Goal: Task Accomplishment & Management: Use online tool/utility

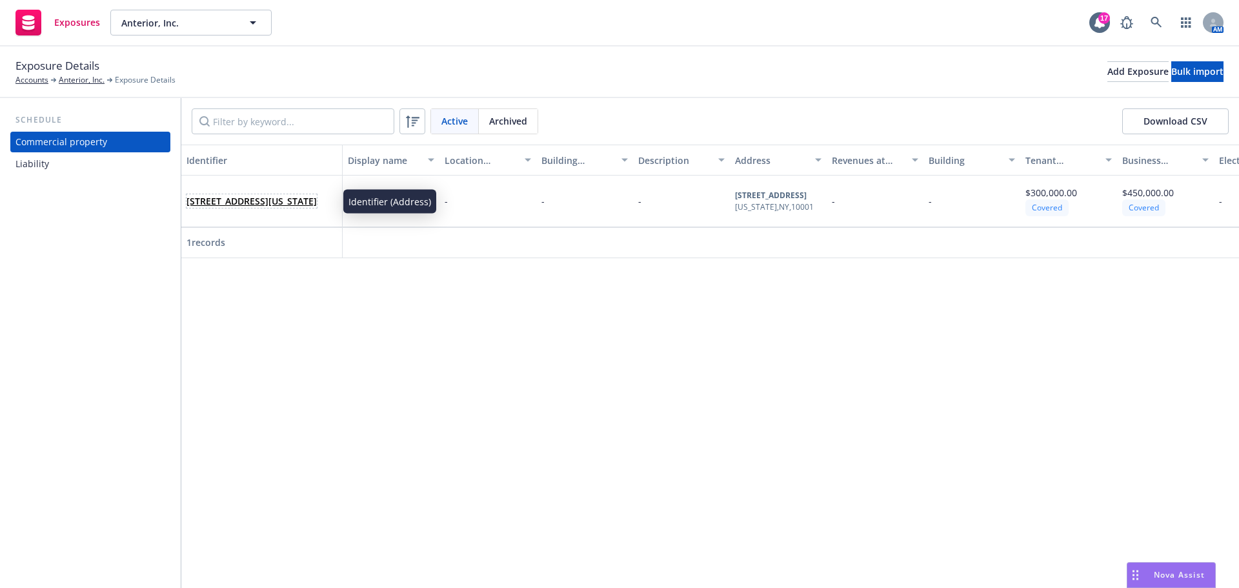
click at [263, 203] on link "875 6TH AVE FL 1202, 1200, NEW YORK, NY, 10001, USA" at bounding box center [251, 201] width 130 height 12
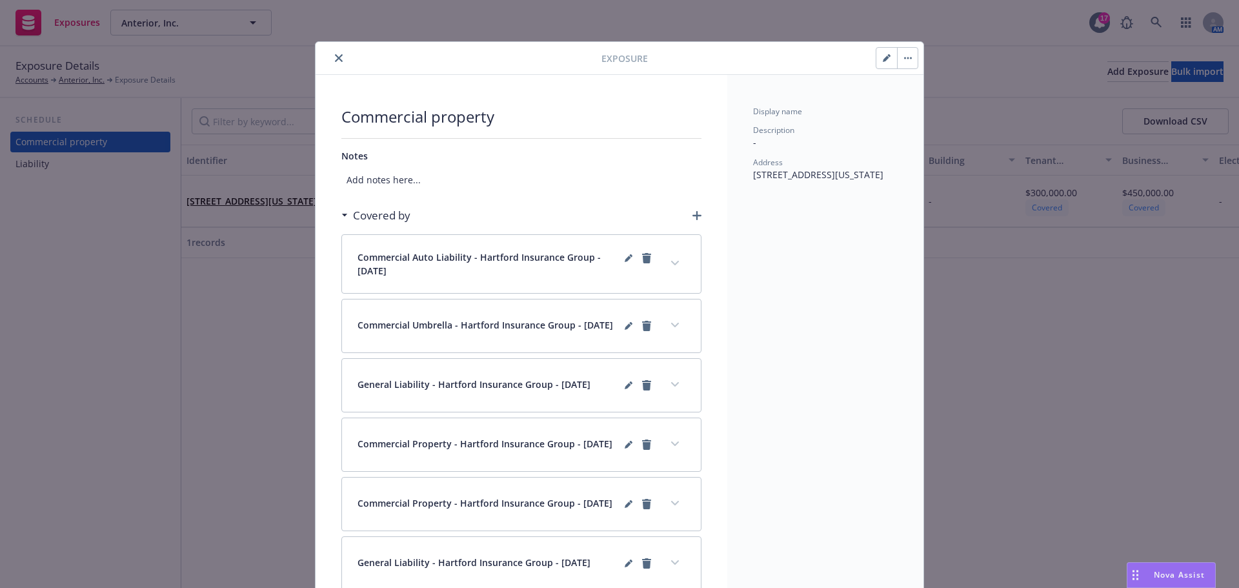
click at [883, 59] on icon "button" at bounding box center [887, 58] width 8 height 8
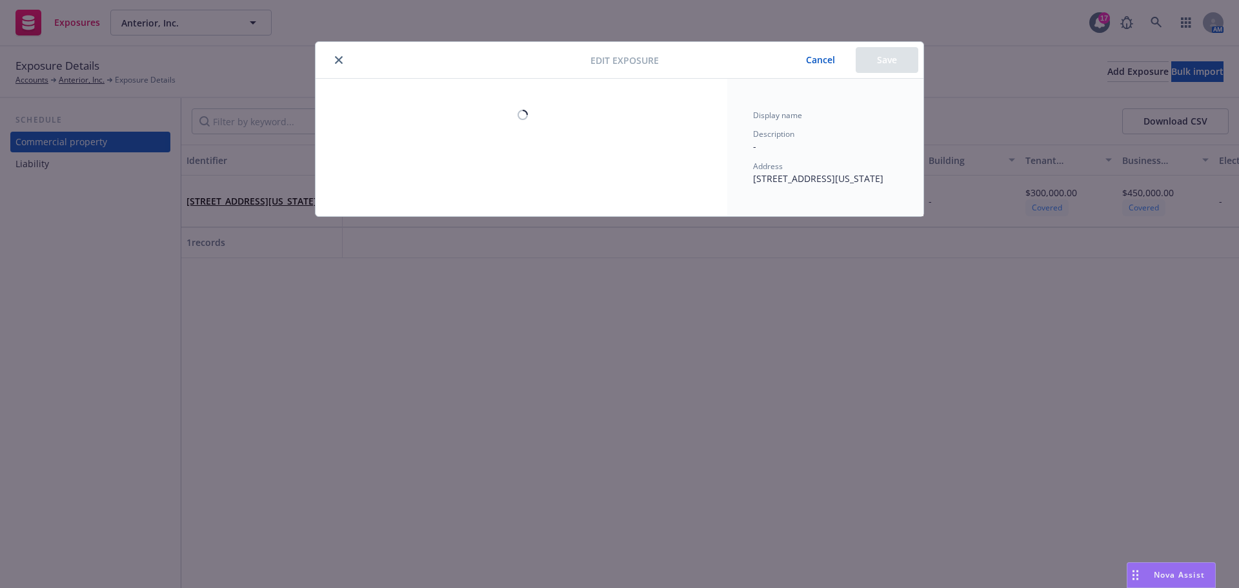
select select "MONTHS_ACTUAL_LOSS_SUSTAINED"
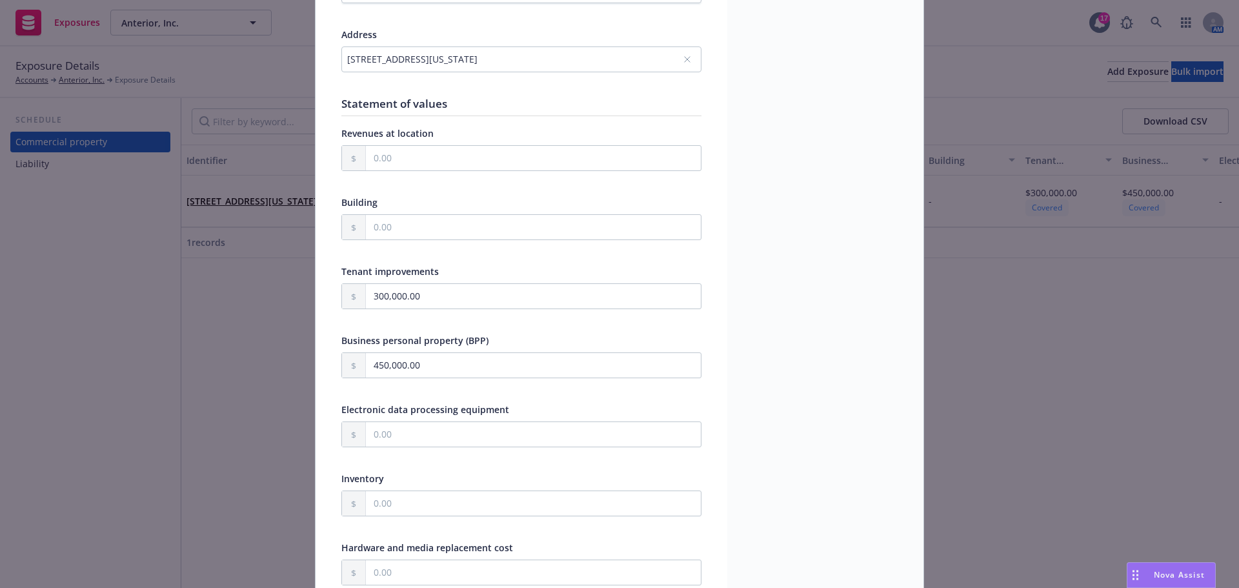
scroll to position [258, 0]
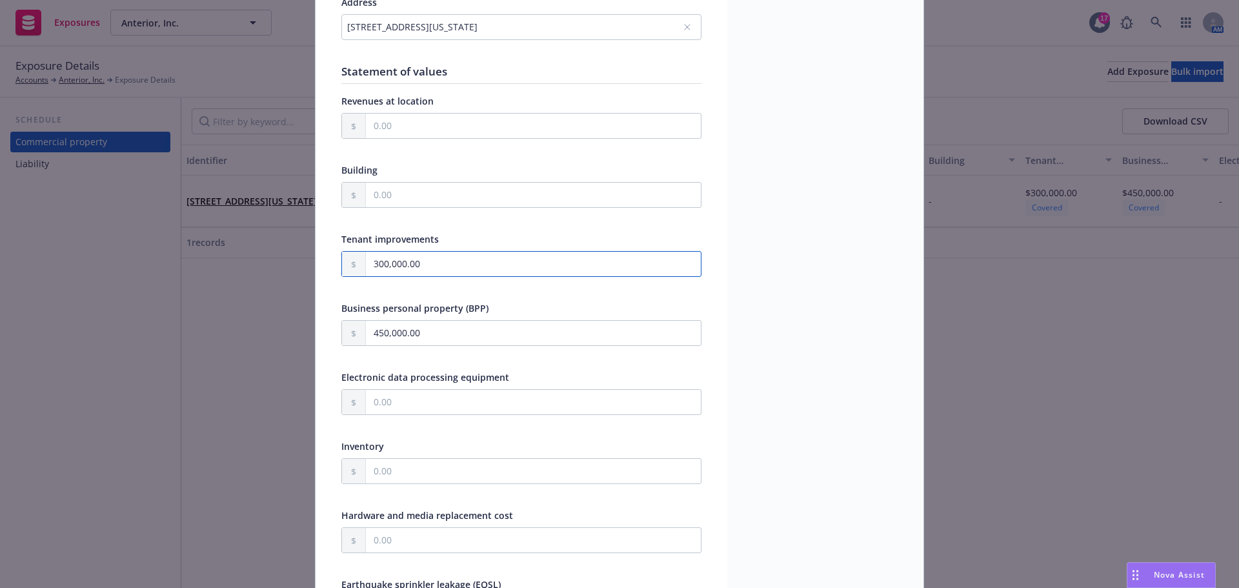
drag, startPoint x: 494, startPoint y: 264, endPoint x: 259, endPoint y: 256, distance: 235.0
click at [271, 256] on div "Edit exposure Cancel Save Display name Description Address 875 6TH AVE FL 1202,…" at bounding box center [619, 294] width 1239 height 588
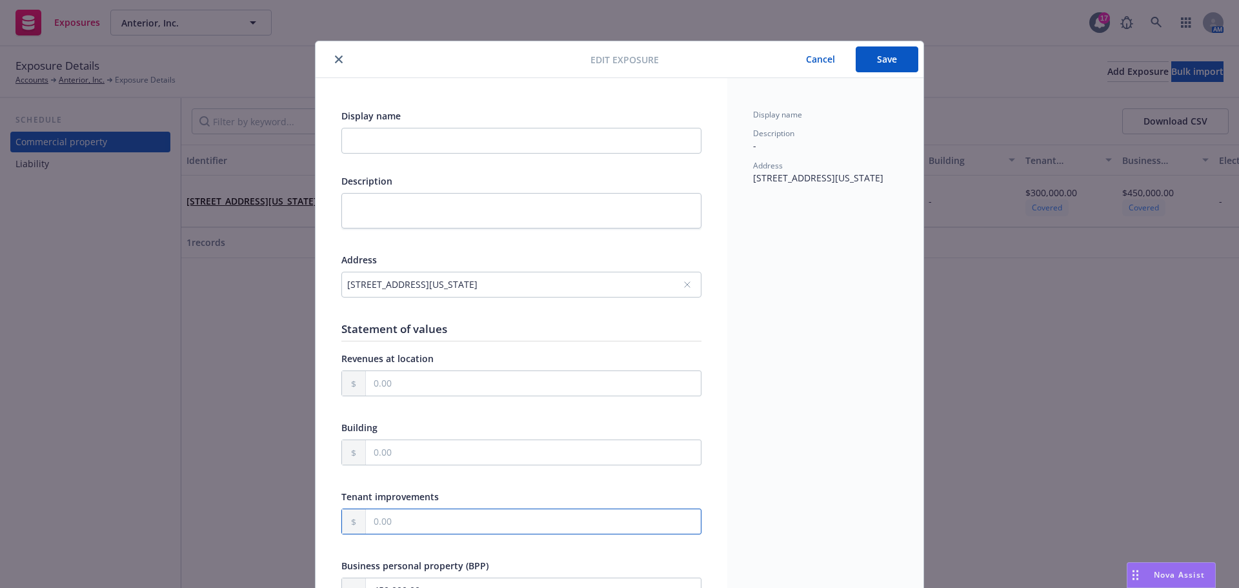
scroll to position [0, 0]
click at [867, 65] on button "Save" at bounding box center [887, 60] width 63 height 26
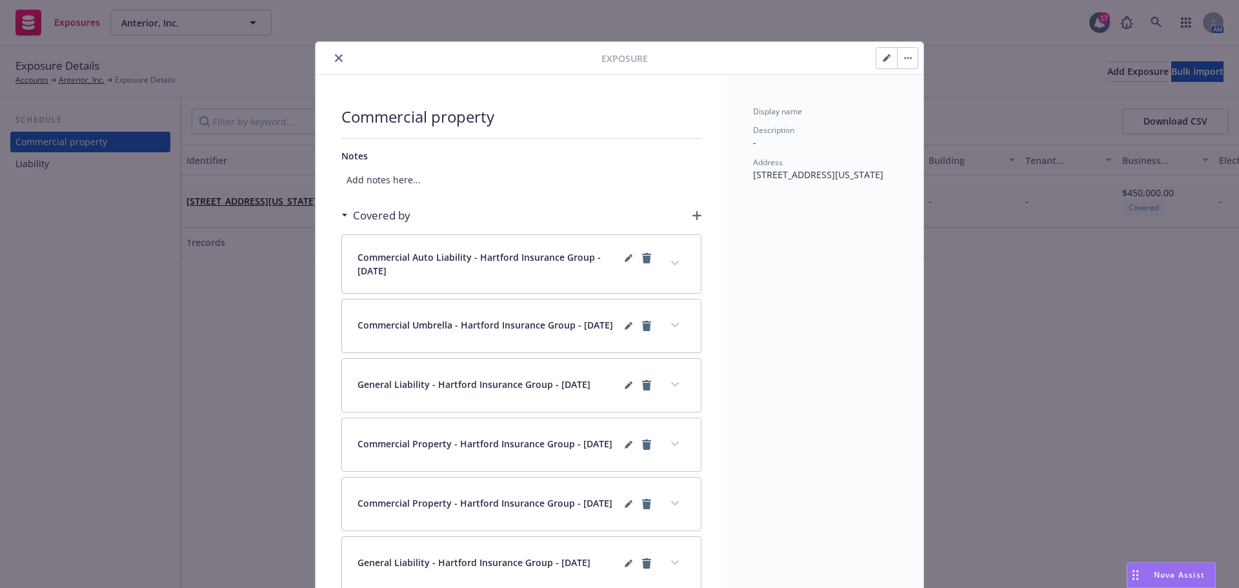
click at [335, 61] on icon "close" at bounding box center [339, 58] width 8 height 8
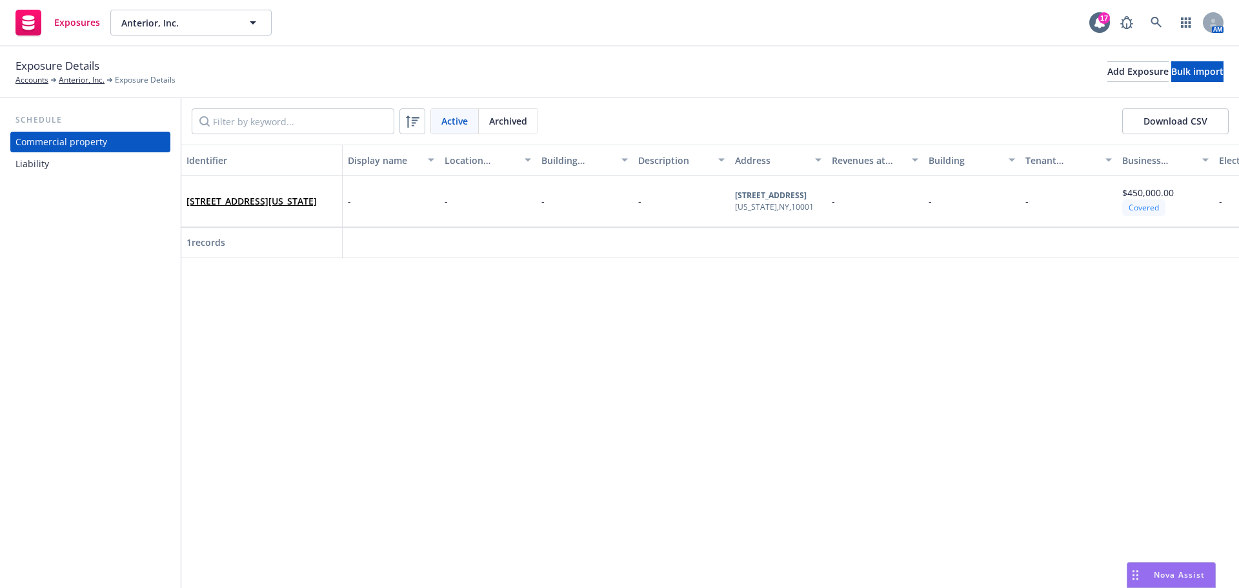
click at [97, 159] on div "Liability" at bounding box center [90, 164] width 150 height 21
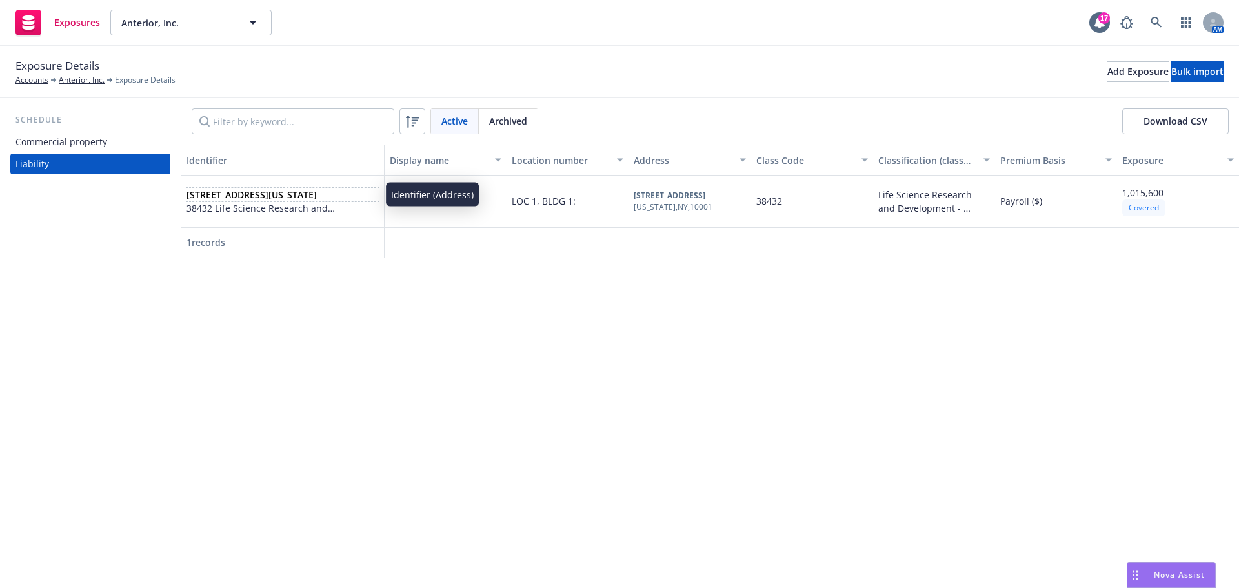
click at [221, 189] on link "875 Sixth Ave Suite 1202 New York, NY 10001" at bounding box center [251, 194] width 130 height 12
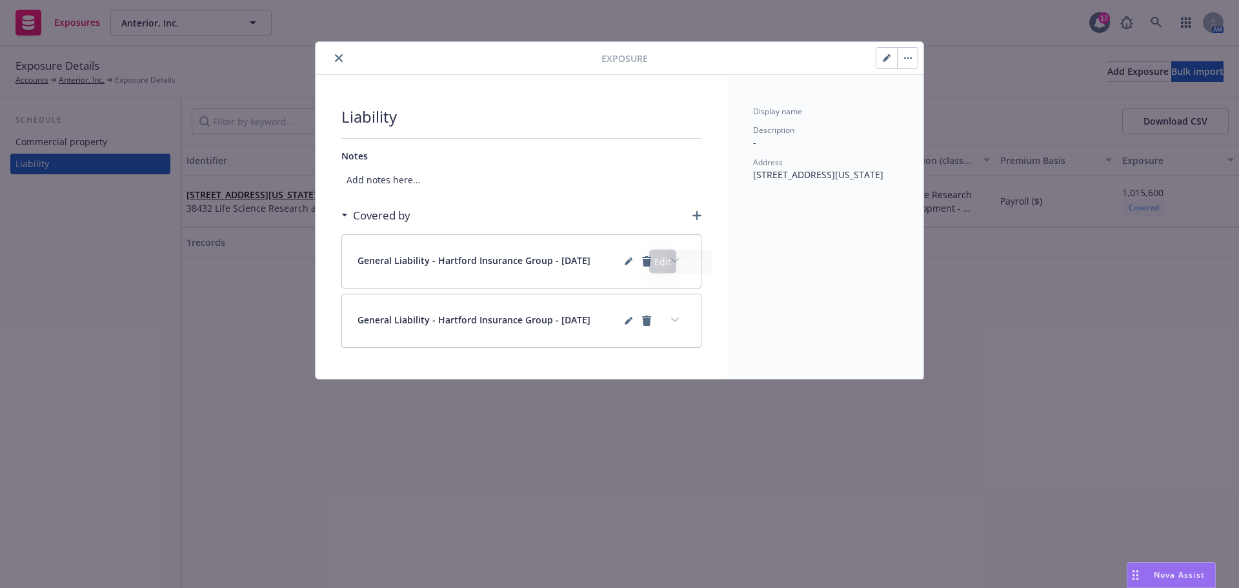
click at [687, 262] on div "General Liability - Hartford Insurance Group - 08/30/2025" at bounding box center [521, 261] width 359 height 53
click at [678, 263] on button "expand content" at bounding box center [675, 260] width 21 height 21
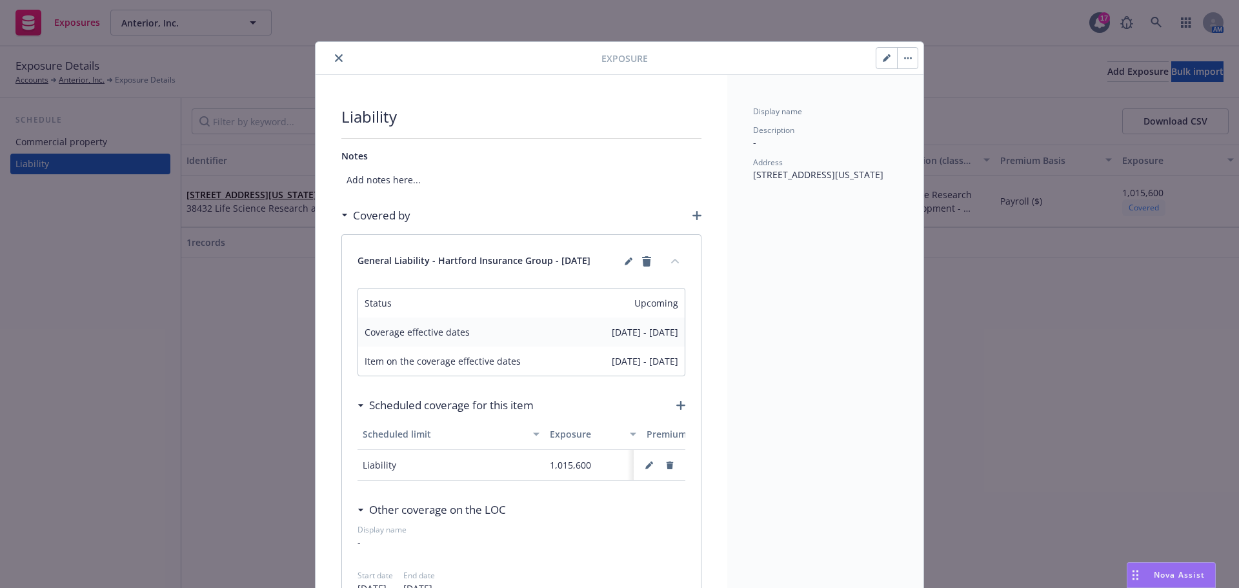
click at [678, 263] on button "collapse content" at bounding box center [675, 260] width 21 height 21
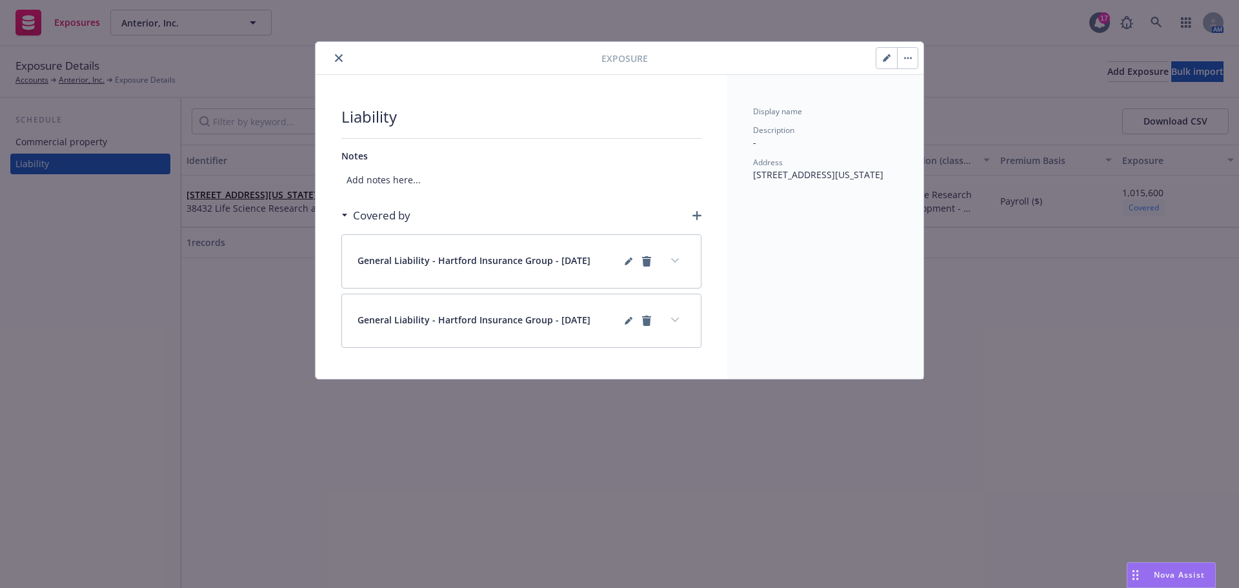
click at [332, 65] on div at bounding box center [461, 57] width 281 height 15
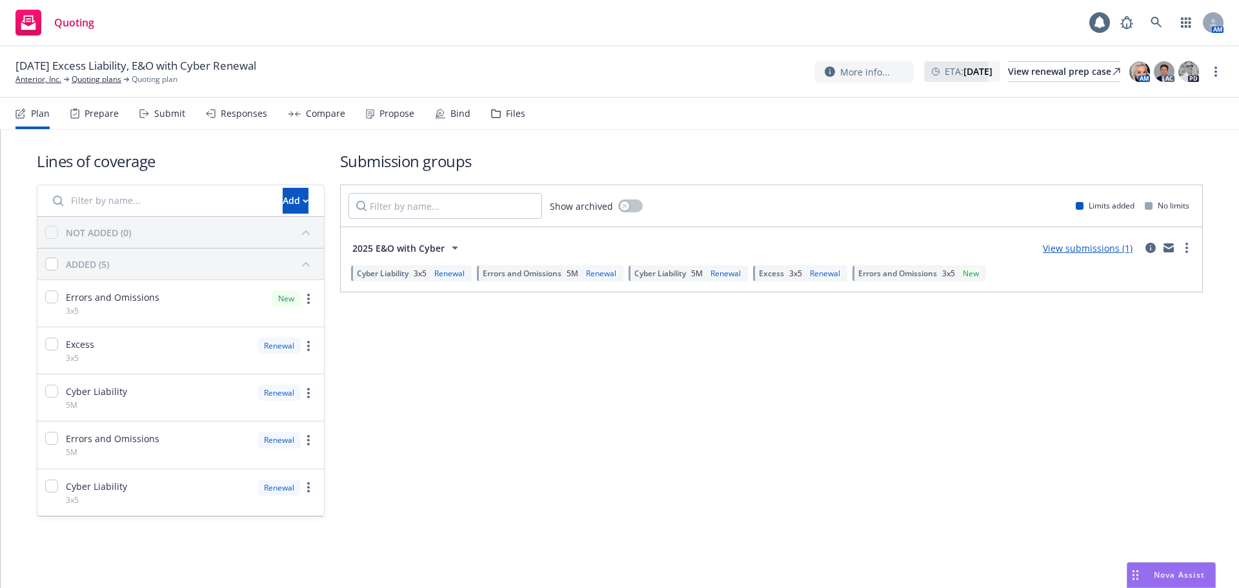
click at [492, 110] on icon at bounding box center [496, 114] width 8 height 8
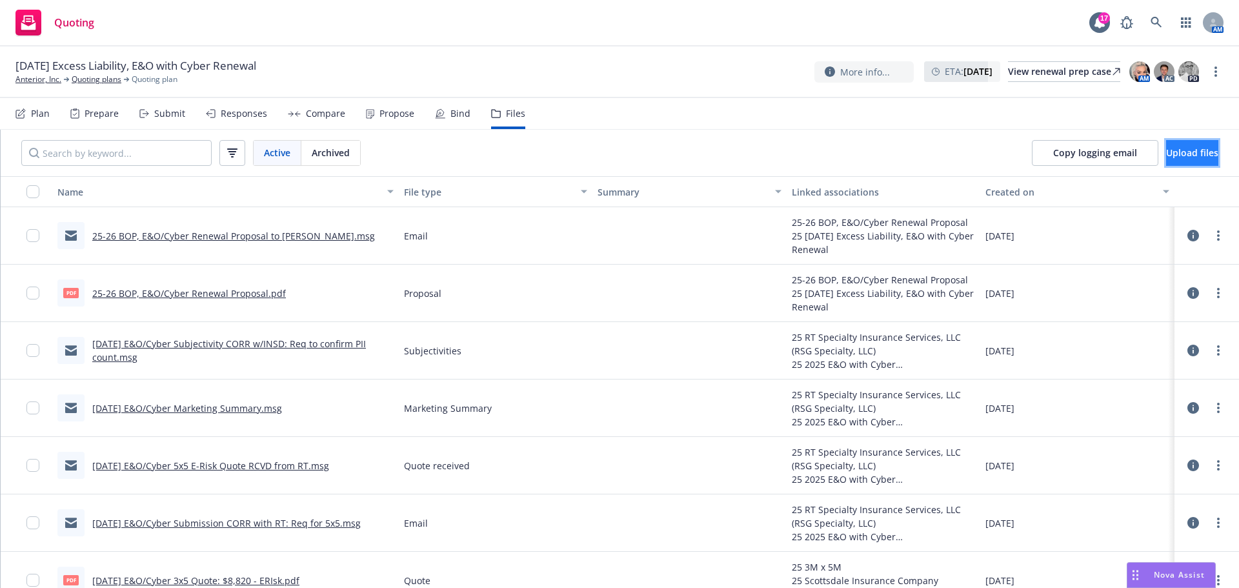
click at [1181, 156] on span "Upload files" at bounding box center [1192, 152] width 52 height 12
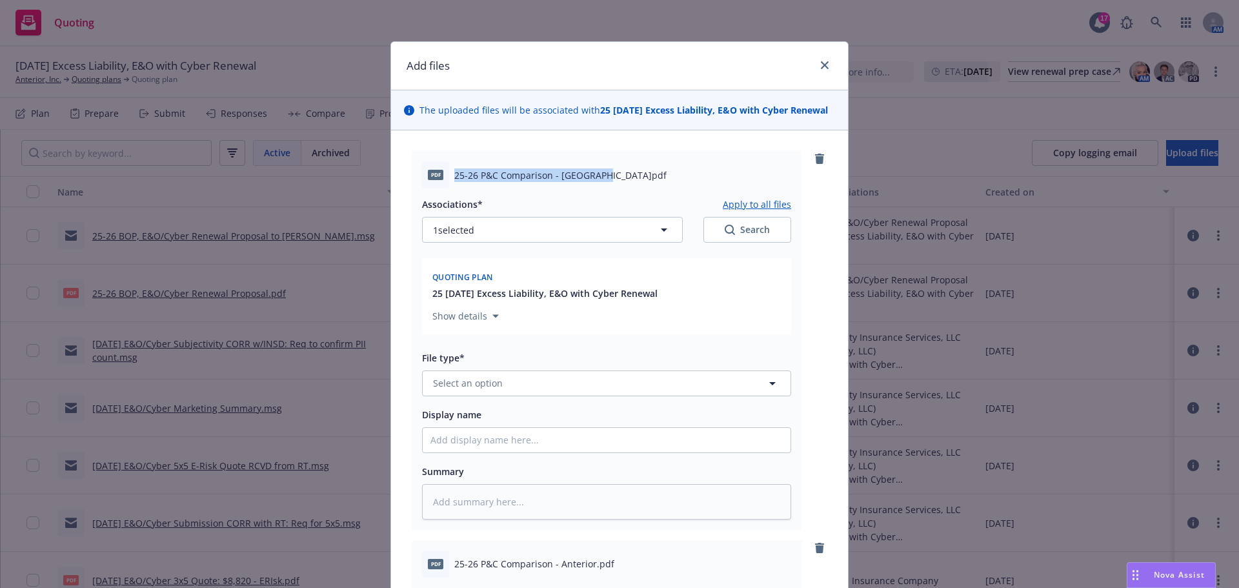
drag, startPoint x: 456, startPoint y: 174, endPoint x: 592, endPoint y: 181, distance: 137.0
click at [592, 181] on div "pdf 25-26 P&C Comparison - Hartford.pdf" at bounding box center [606, 174] width 369 height 27
copy span "25-26 P&C Comparison - Hartford."
click at [485, 376] on span "Select an option" at bounding box center [468, 383] width 70 height 14
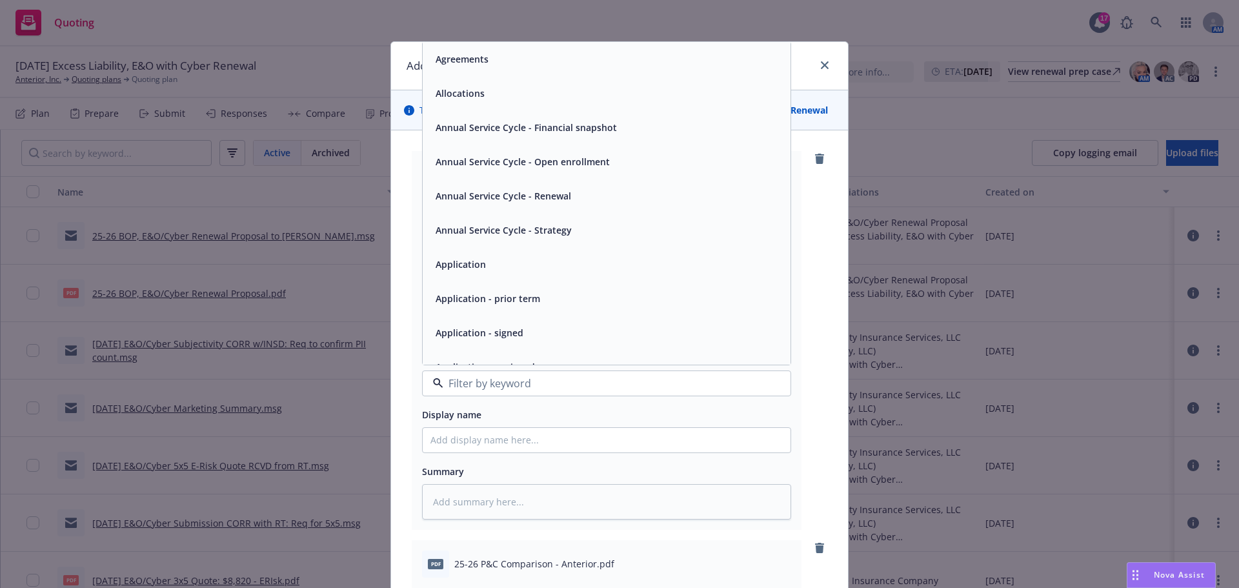
type input "e"
type input "ex"
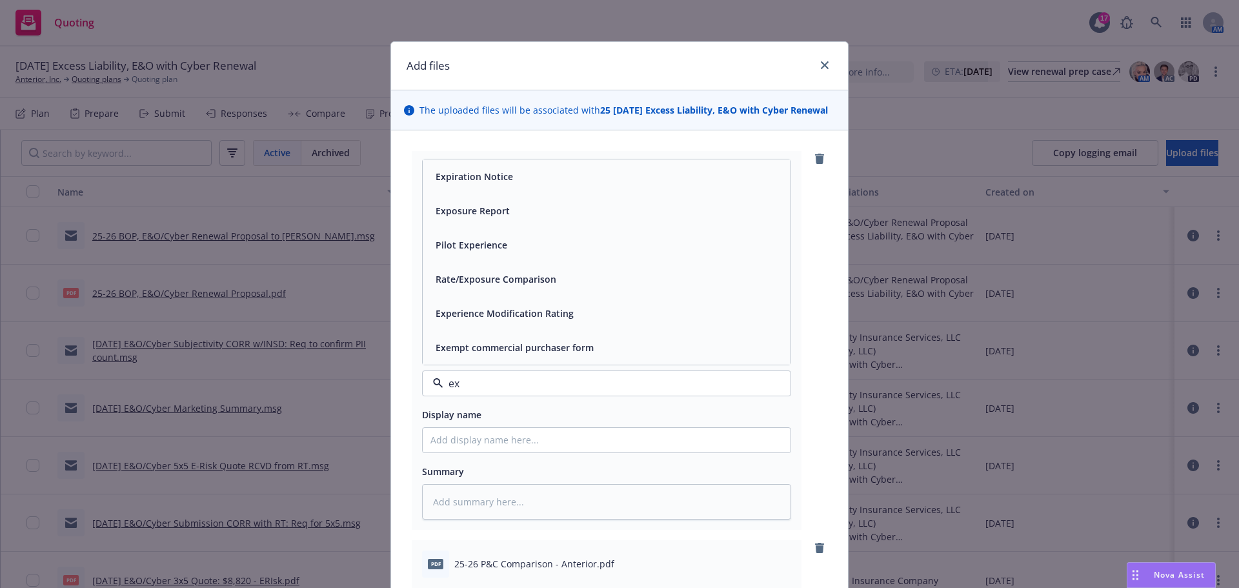
click at [453, 277] on span "Rate/Exposure Comparison" at bounding box center [496, 279] width 121 height 14
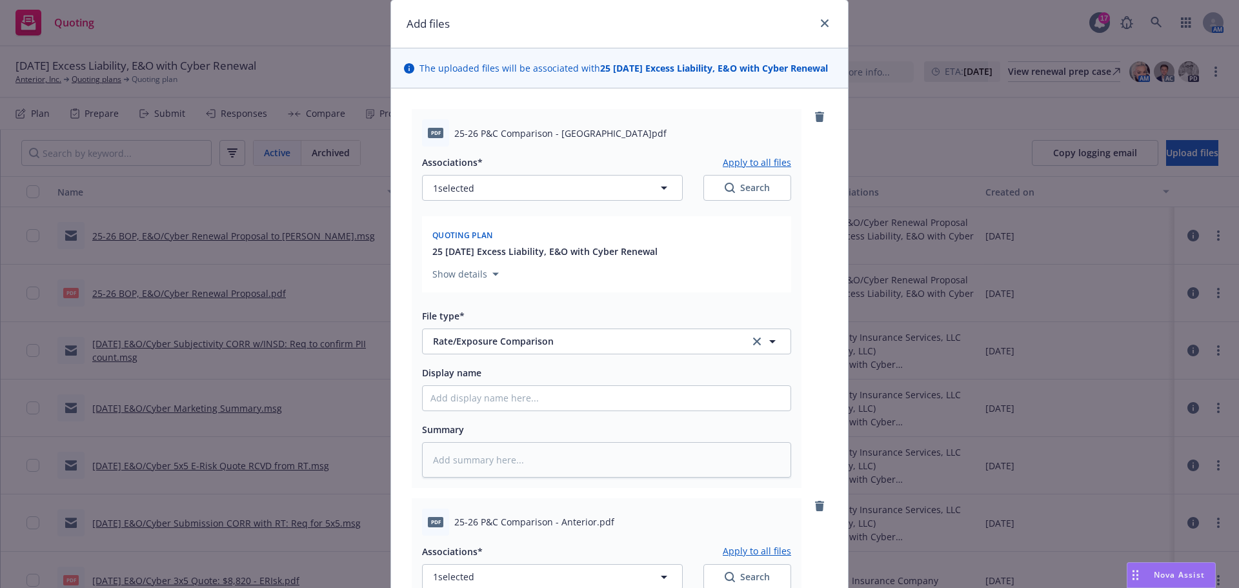
scroll to position [65, 0]
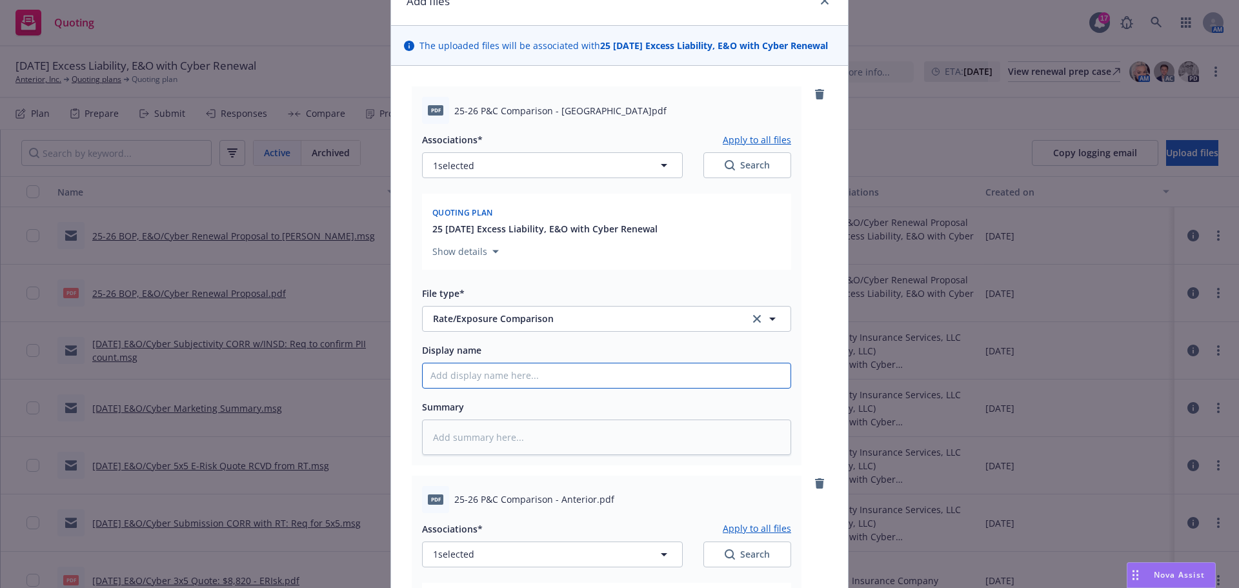
click at [506, 383] on input "Display name" at bounding box center [607, 375] width 368 height 25
paste input "25-26 P&C Comparison - Hartford."
type textarea "x"
type input "25-26 P&C Comparison - Hartford."
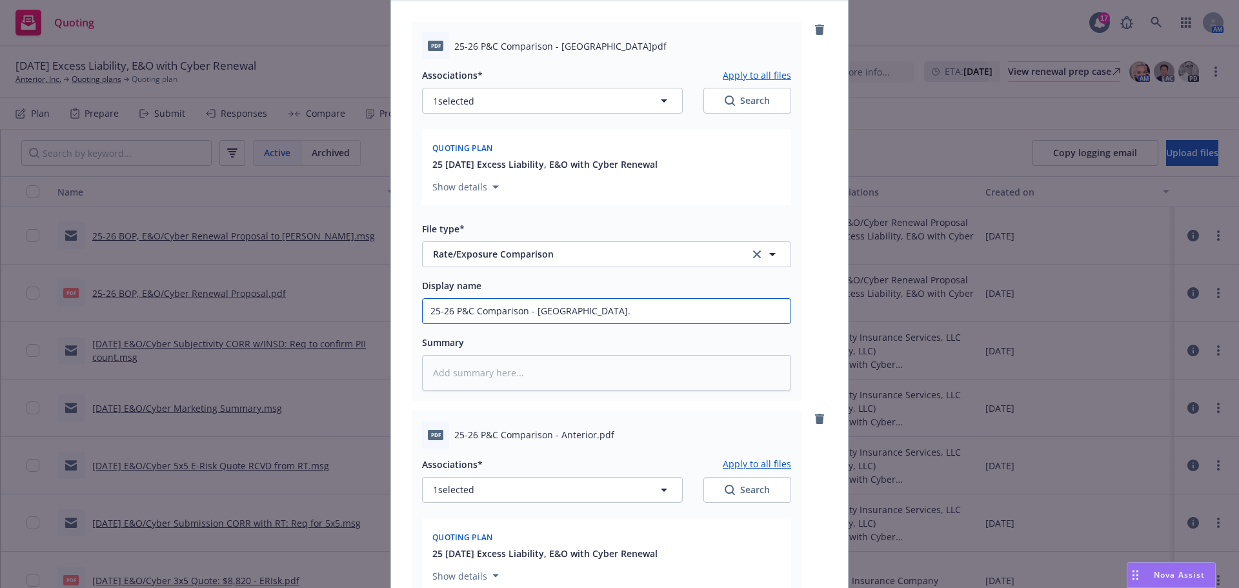
type textarea "x"
type input "25-26 P&C Comparison - Hartford"
type textarea "x"
type input "25-26 P&C Comparison - Hartford"
type textarea "x"
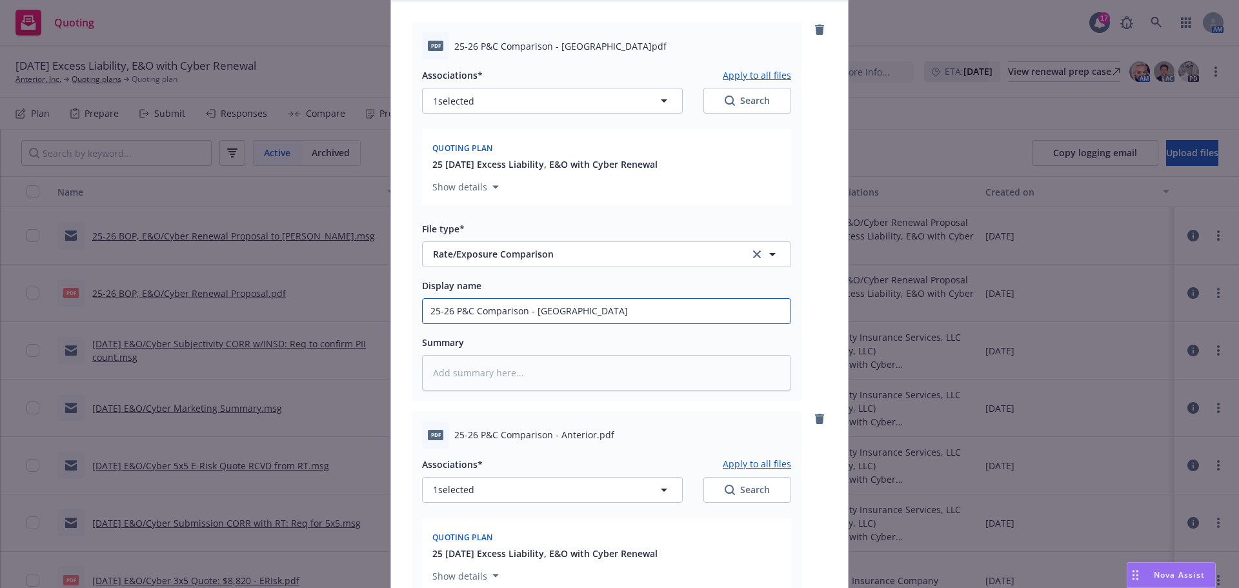
type input "25-26 P&C Comparison - Hartford"
type textarea "x"
type input "25-26 P&C Comparison - Hartfor"
type textarea "x"
type input "25-26 P&C Comparison - Hartfo"
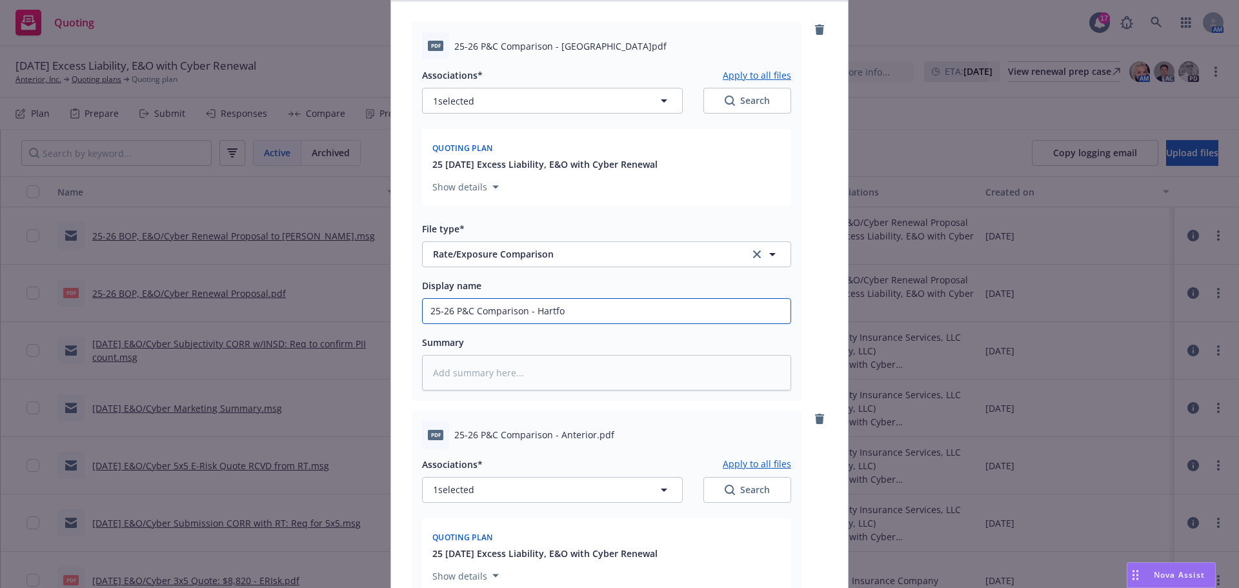
type textarea "x"
type input "25-26 P&C Comparison - Hartf"
type textarea "x"
type input "25-26 P&C Comparison - Hart"
type textarea "x"
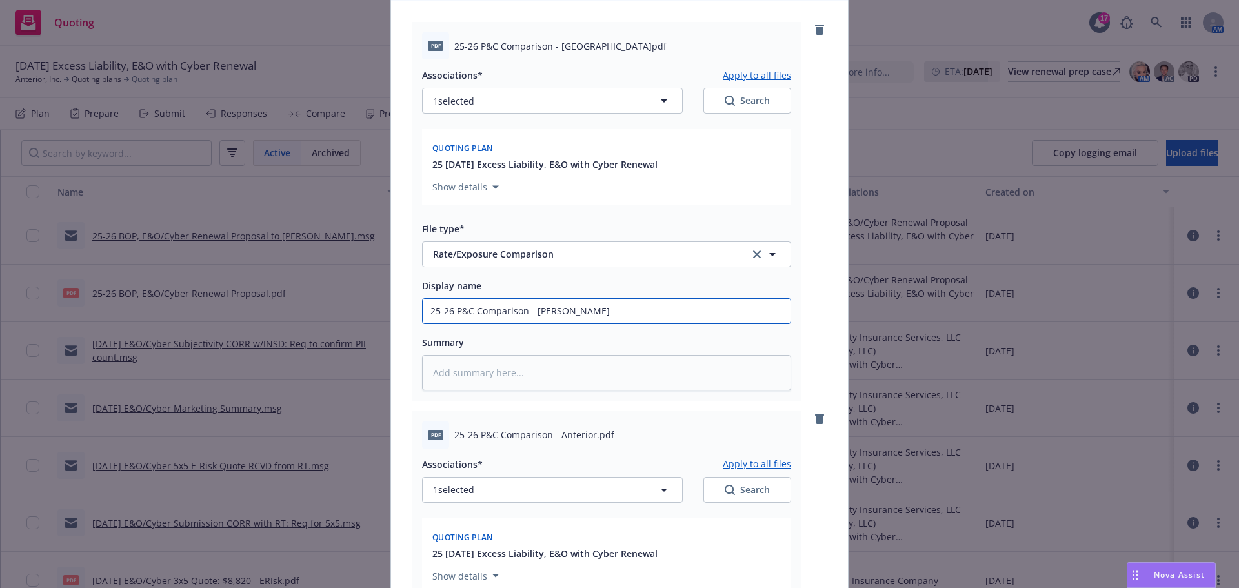
type input "25-26 P&C Comparison - Har"
type textarea "x"
type input "25-26 P&C Comparison - Ha"
type textarea "x"
type input "25-26 P&C Comparison - H"
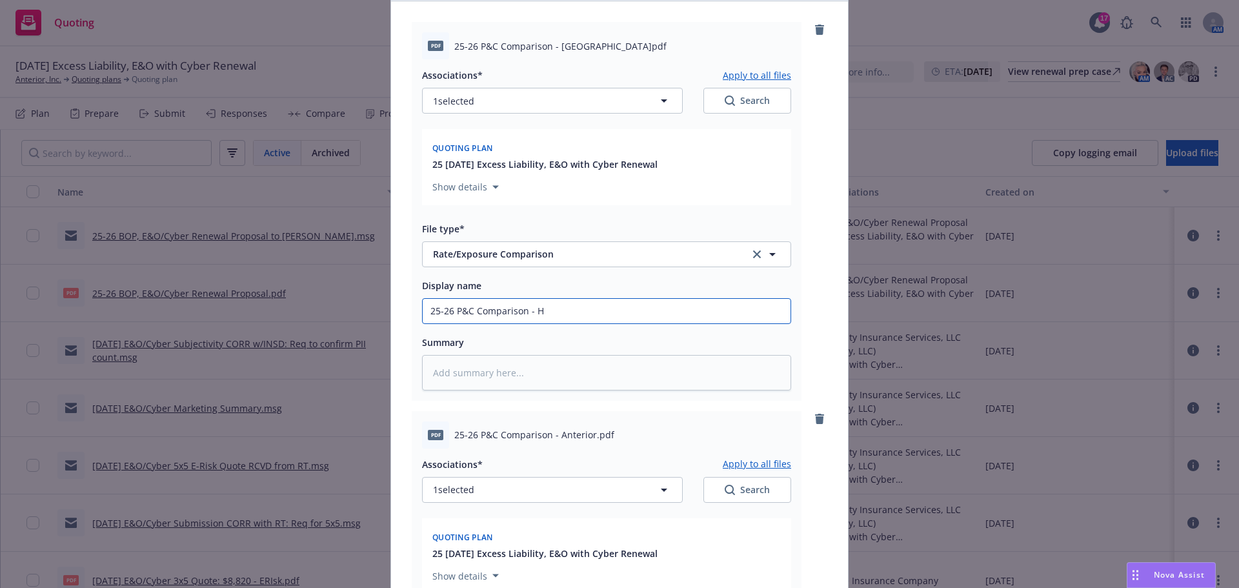
type textarea "x"
type input "25-26 P&C Comparison -"
type textarea "x"
type input "25-26 P&C Comparison - F"
type textarea "x"
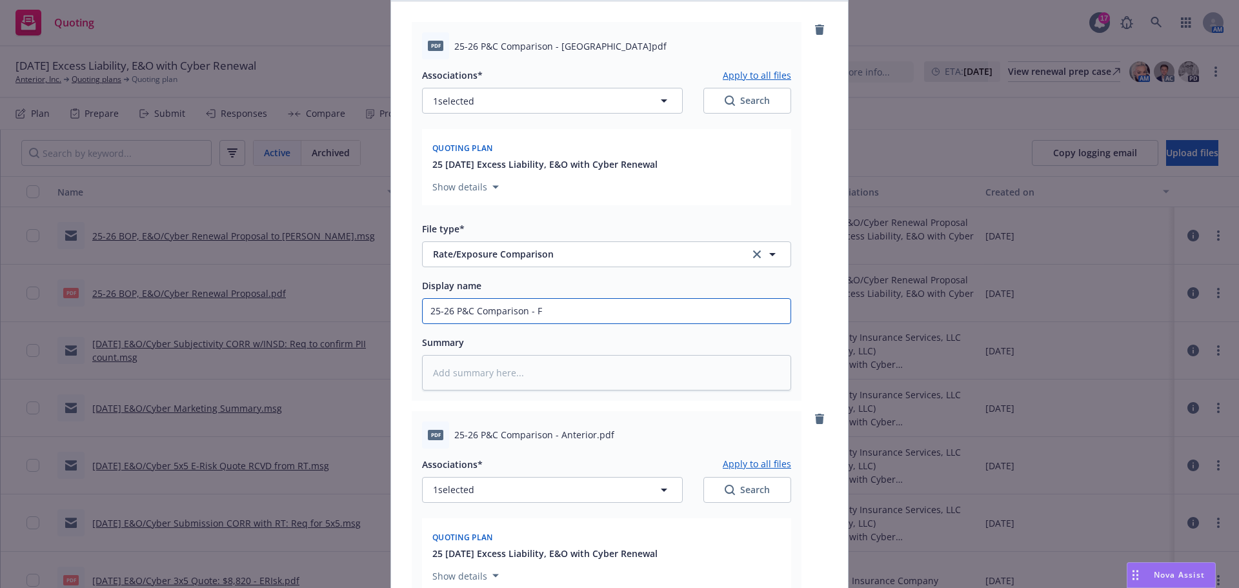
type input "25-26 P&C Comparison - FI"
type textarea "x"
type input "25-26 P&C Comparison - FIN"
type textarea "x"
type input "25-26 P&C Comparison - FINA"
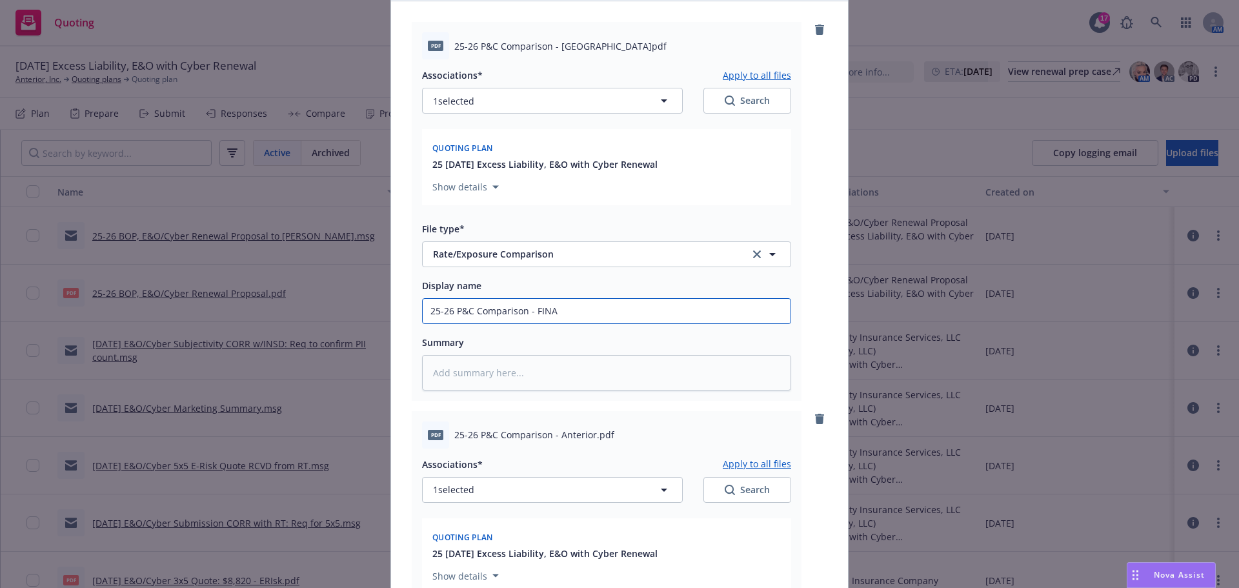
type textarea "x"
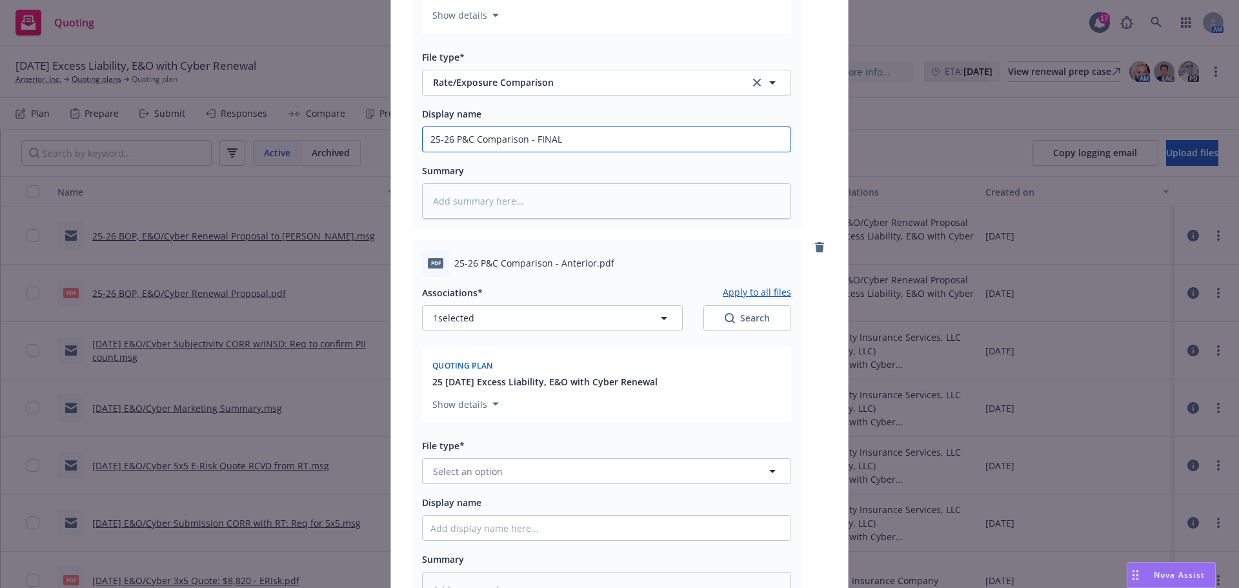
scroll to position [323, 0]
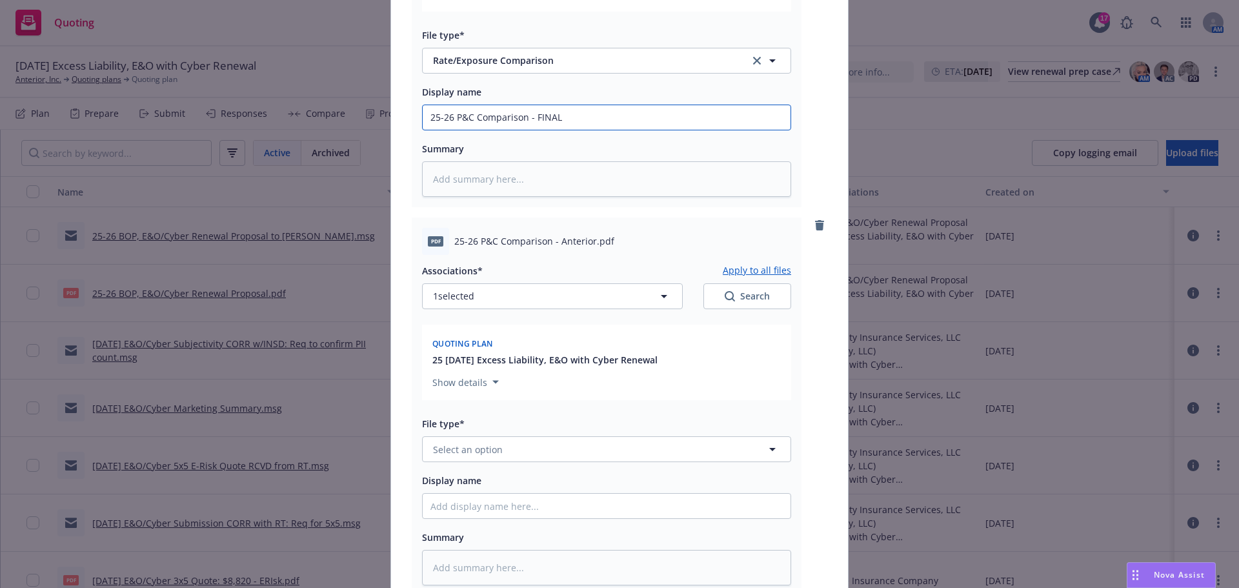
type input "25-26 P&C Comparison - FINAL"
drag, startPoint x: 450, startPoint y: 243, endPoint x: 587, endPoint y: 239, distance: 136.9
click at [589, 239] on span "25-26 P&C Comparison - Anterior.pdf" at bounding box center [534, 241] width 160 height 14
copy span "25-26 P&C Comparison - Anterior"
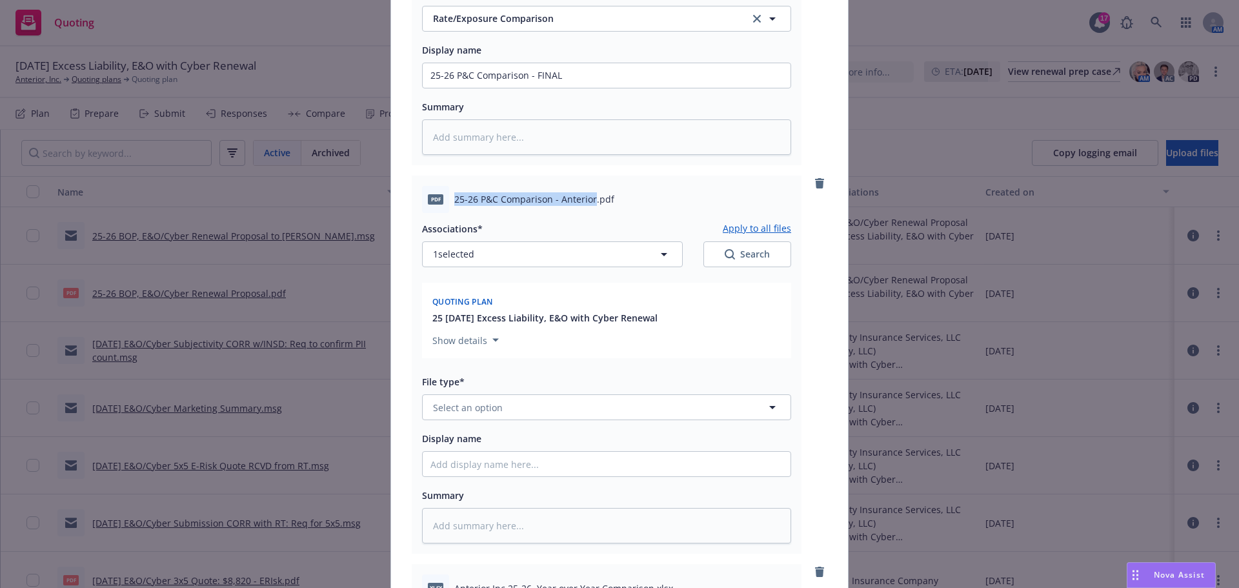
scroll to position [387, 0]
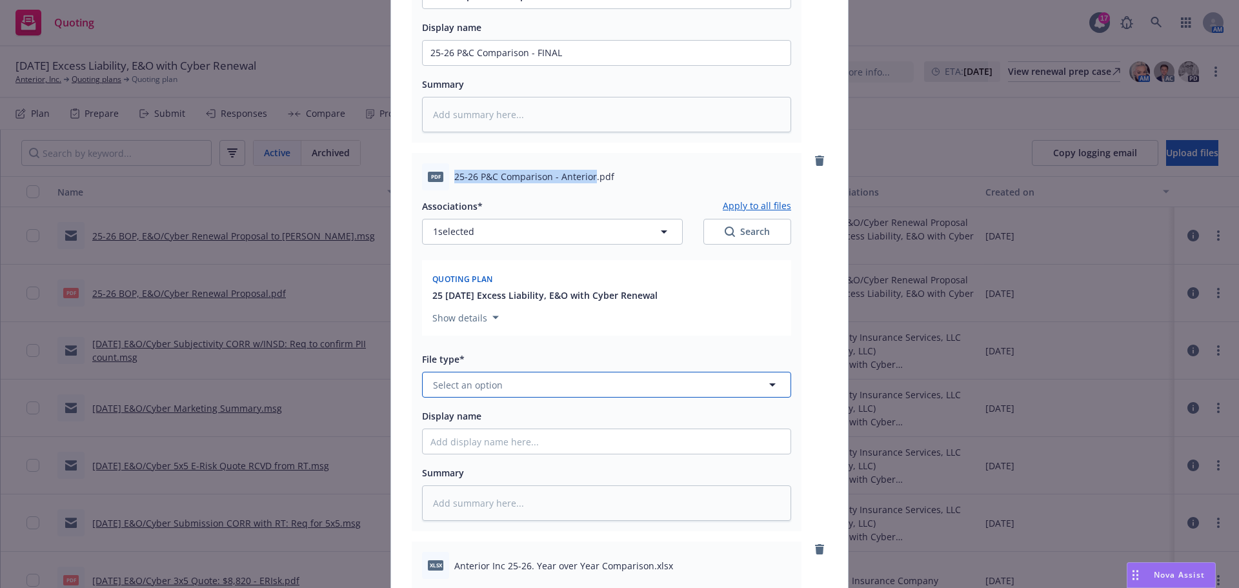
click at [510, 385] on button "Select an option" at bounding box center [606, 385] width 369 height 26
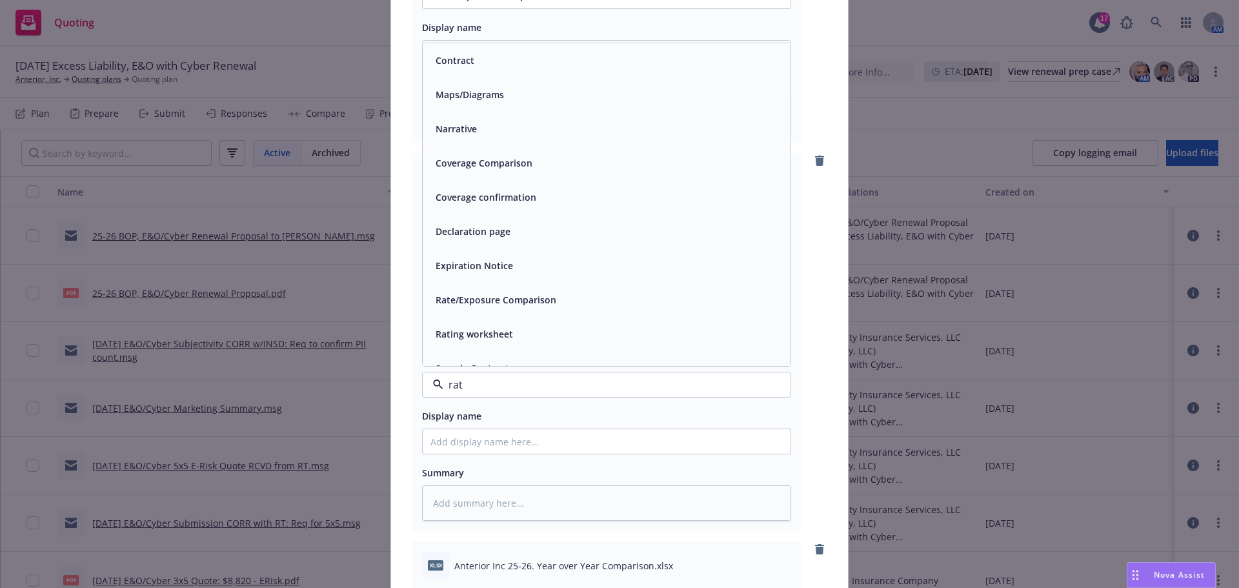
type input "rate"
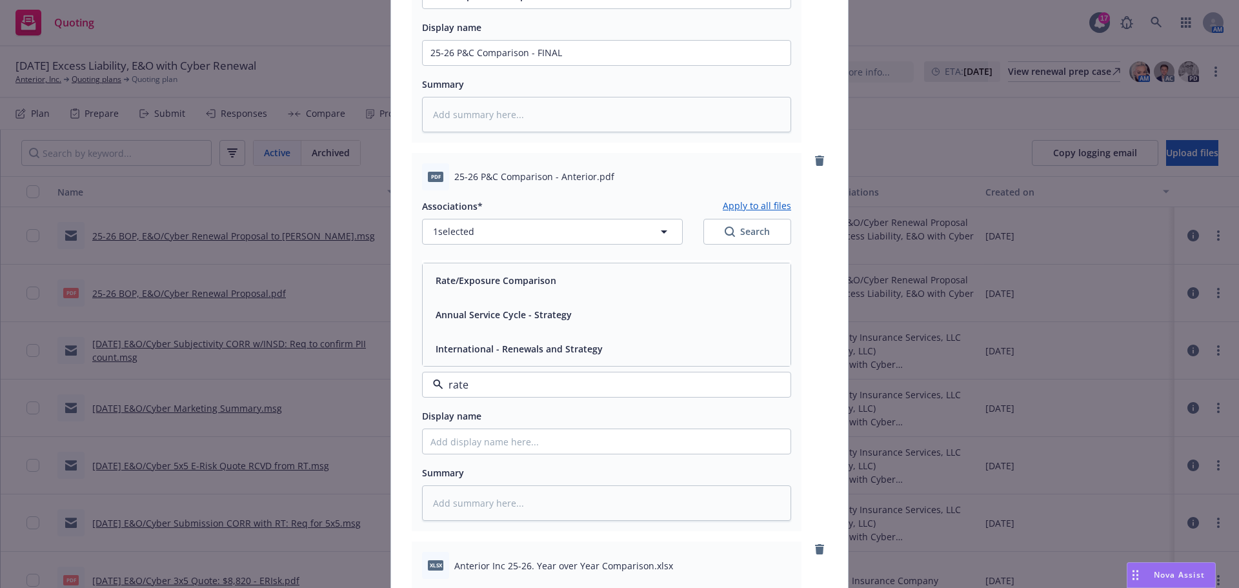
click at [507, 289] on div "Rate/Exposure Comparison" at bounding box center [494, 280] width 128 height 19
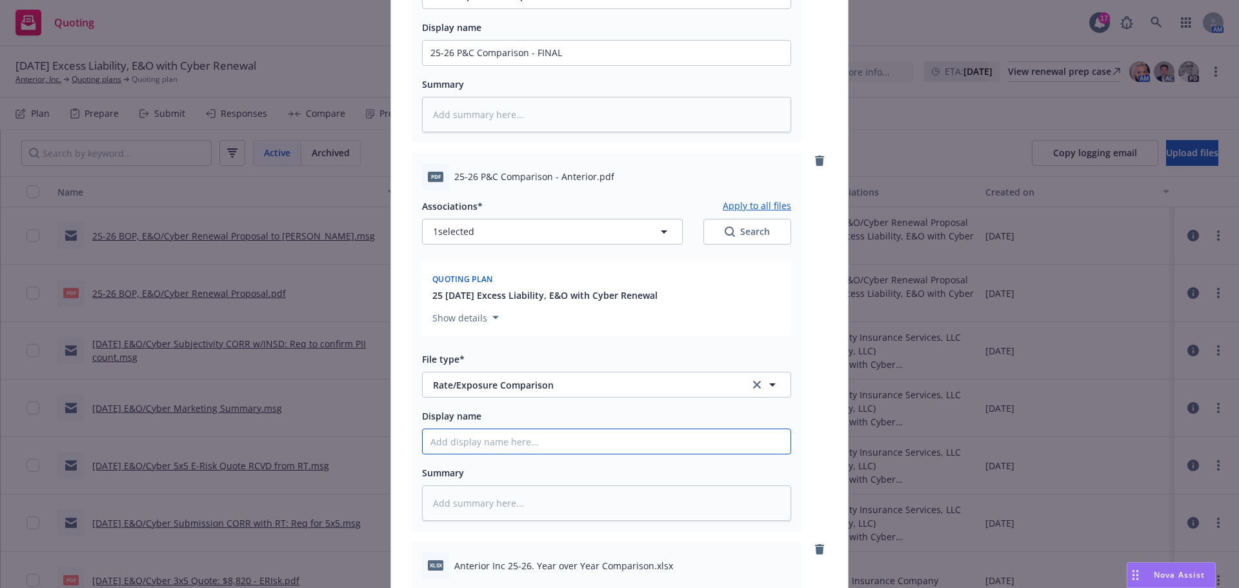
click at [510, 65] on input "Display name" at bounding box center [607, 53] width 368 height 25
paste input "25-26 P&C Comparison - Anterior"
type textarea "x"
type input "25-26 P&C Comparison - Anterior"
type textarea "x"
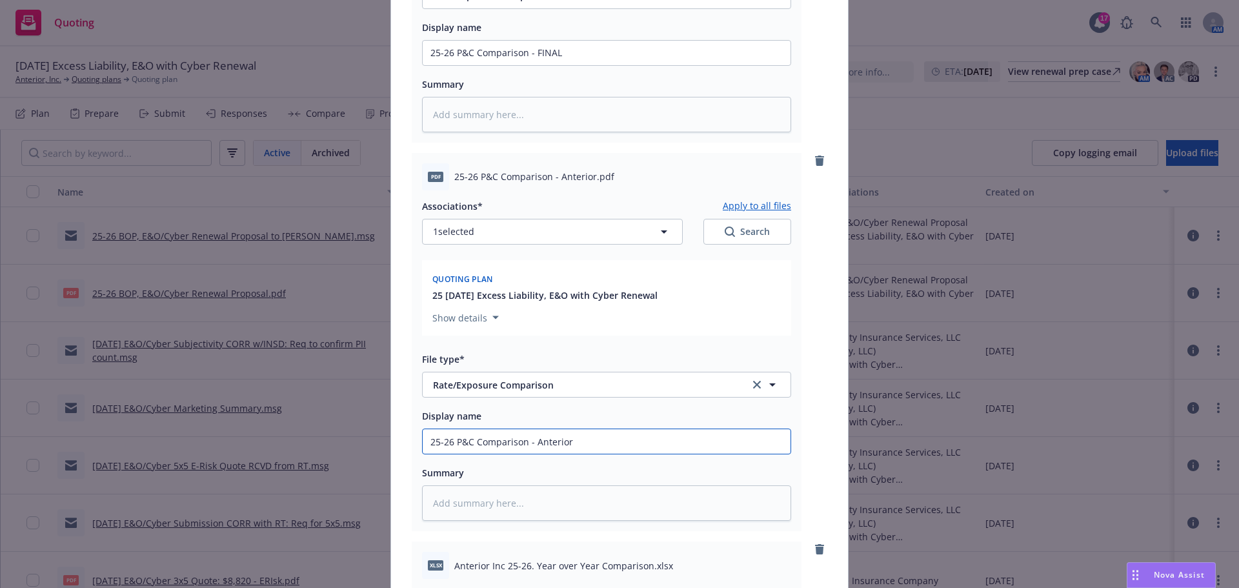
type input "25-26 P&C Comparison - Anterio"
type textarea "x"
type input "25-26 P&C Comparison - Anteri"
type textarea "x"
type input "25-26 P&C Comparison - Anter"
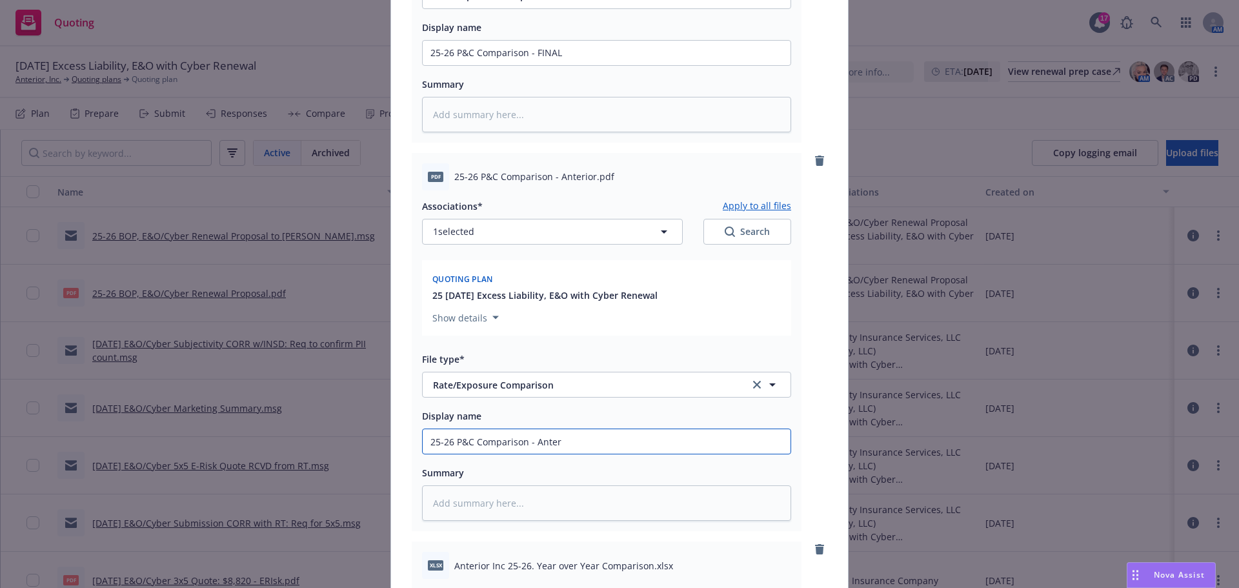
type textarea "x"
type input "25-26 P&C Comparison - Ante"
type textarea "x"
type input "25-26 P&C Comparison - Ant"
type textarea "x"
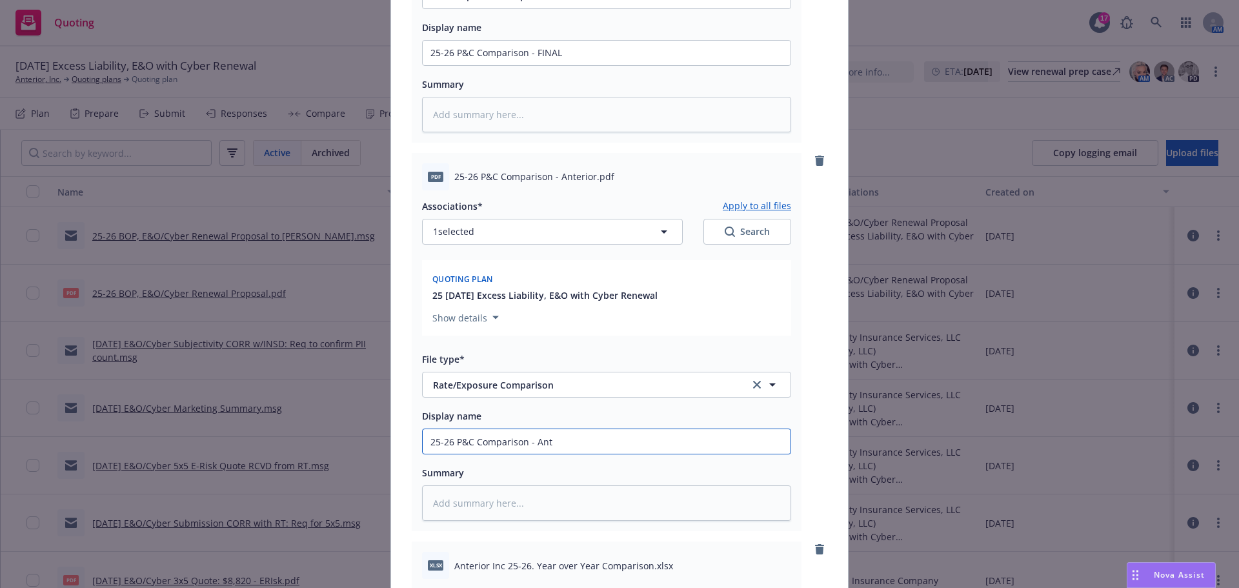
type input "25-26 P&C Comparison - An"
type textarea "x"
type input "25-26 P&C Comparison - A"
type textarea "x"
type input "25-26 P&C Comparison -"
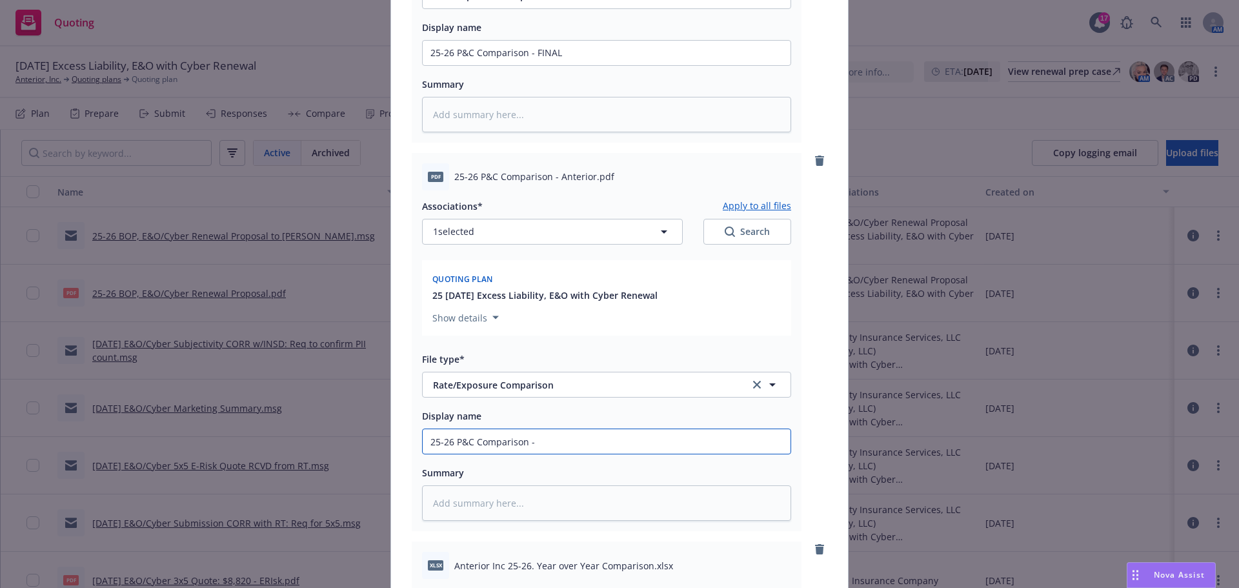
type textarea "x"
type input "25-26 P&C Comparison - F"
type textarea "x"
type input "25-26 P&C Comparison - FIN"
type textarea "x"
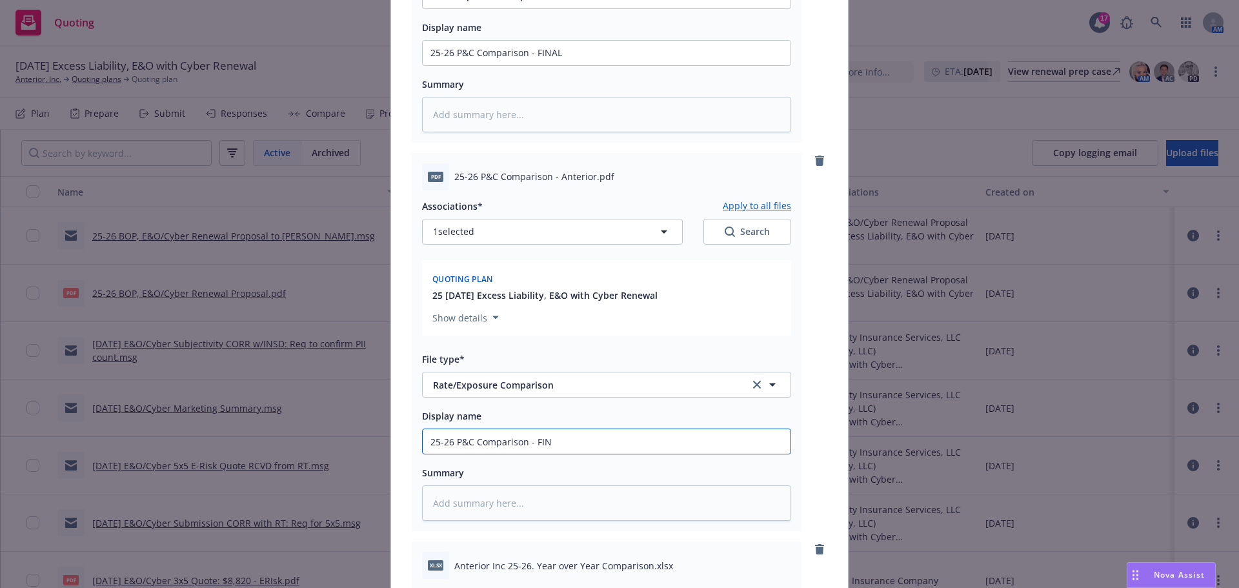
type input "25-26 P&C Comparison - FINA"
type textarea "x"
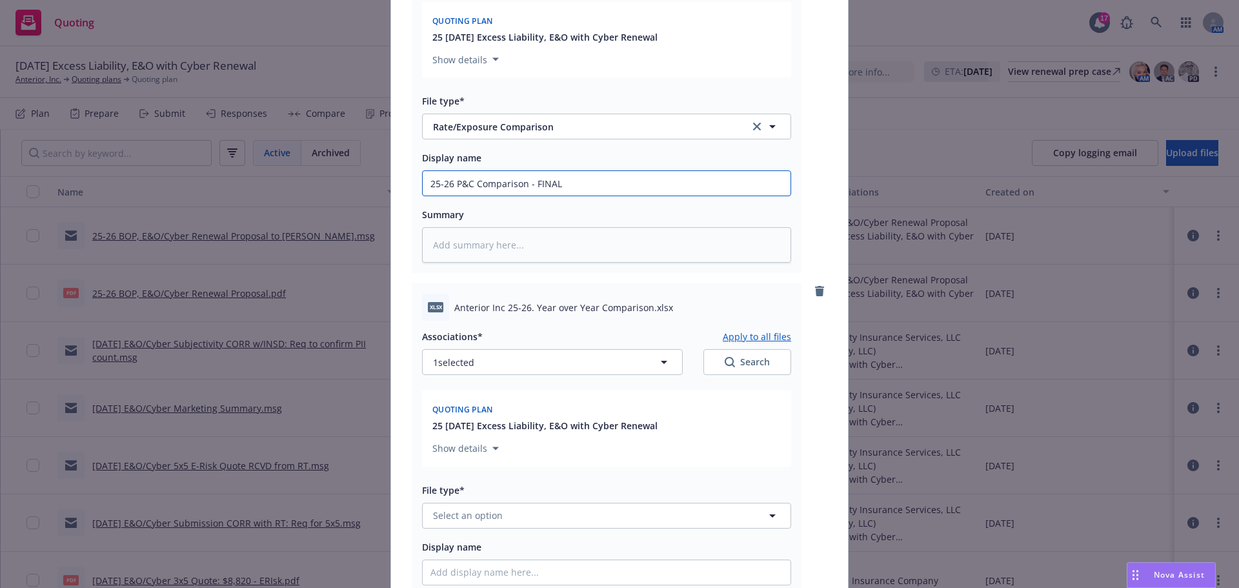
scroll to position [710, 0]
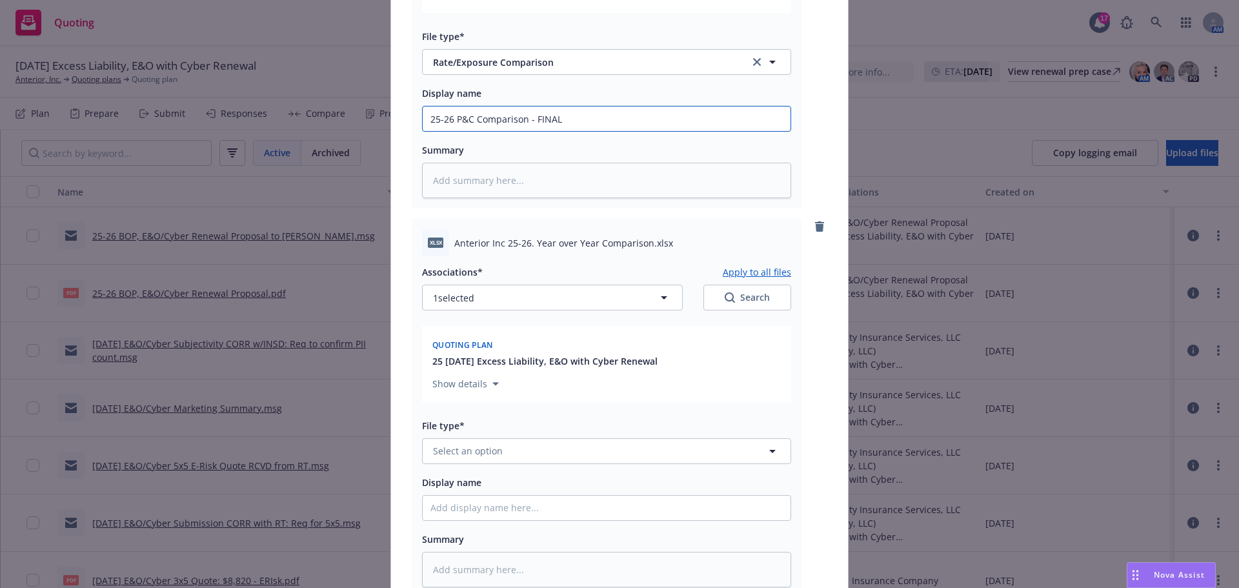
type input "25-26 P&C Comparison - FINAL"
drag, startPoint x: 451, startPoint y: 245, endPoint x: 629, endPoint y: 247, distance: 178.1
click at [643, 239] on span "Anterior Inc 25-26. Year over Year Comparison.xlsx" at bounding box center [563, 243] width 219 height 14
copy span "Anterior Inc 25-26. Year over Year Comparison"
click at [519, 447] on button "Select an option" at bounding box center [606, 451] width 369 height 26
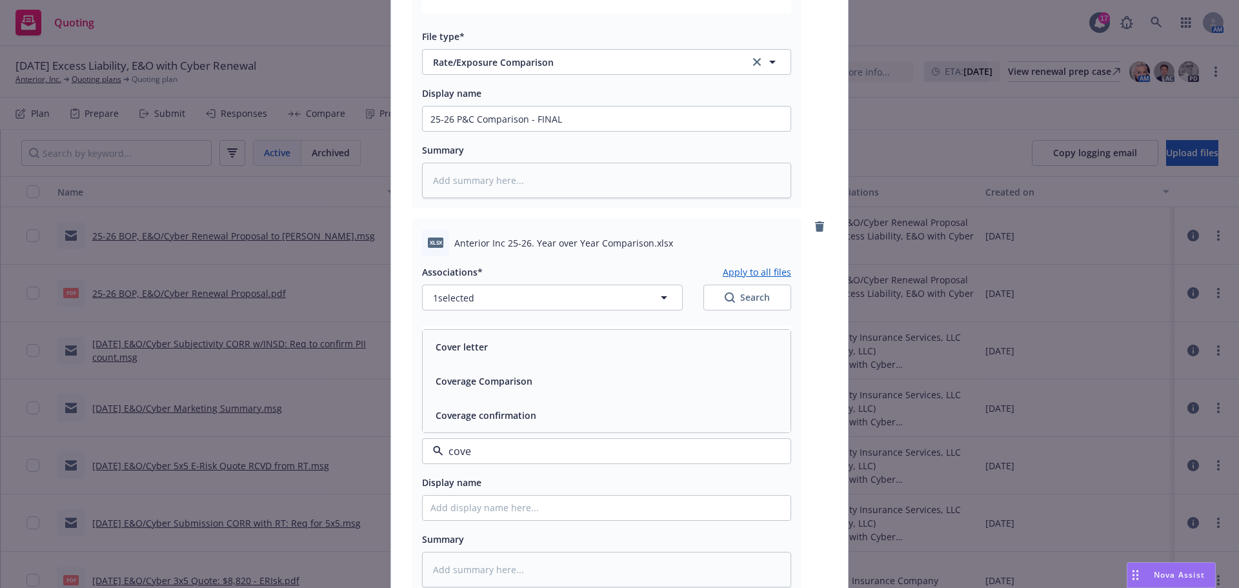
type input "cover"
click at [534, 385] on div "Coverage Comparison" at bounding box center [606, 381] width 352 height 19
paste input "Anterior Inc 25-26. Year over Year Comparison"
type textarea "x"
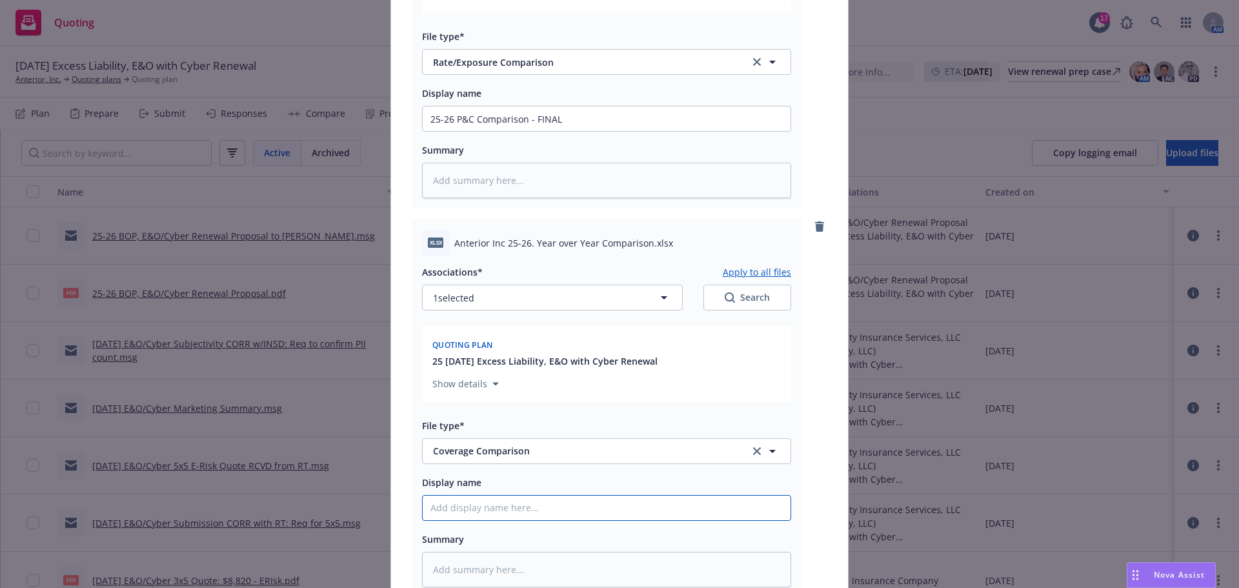
type input "Anterior Inc 25-26. Year over Year Comparison"
type textarea "x"
type input "Anterior Inc 25-26. Year over Year Comparison"
type textarea "x"
type input "Anterior Inc 25-26. Year over Year Comparison -"
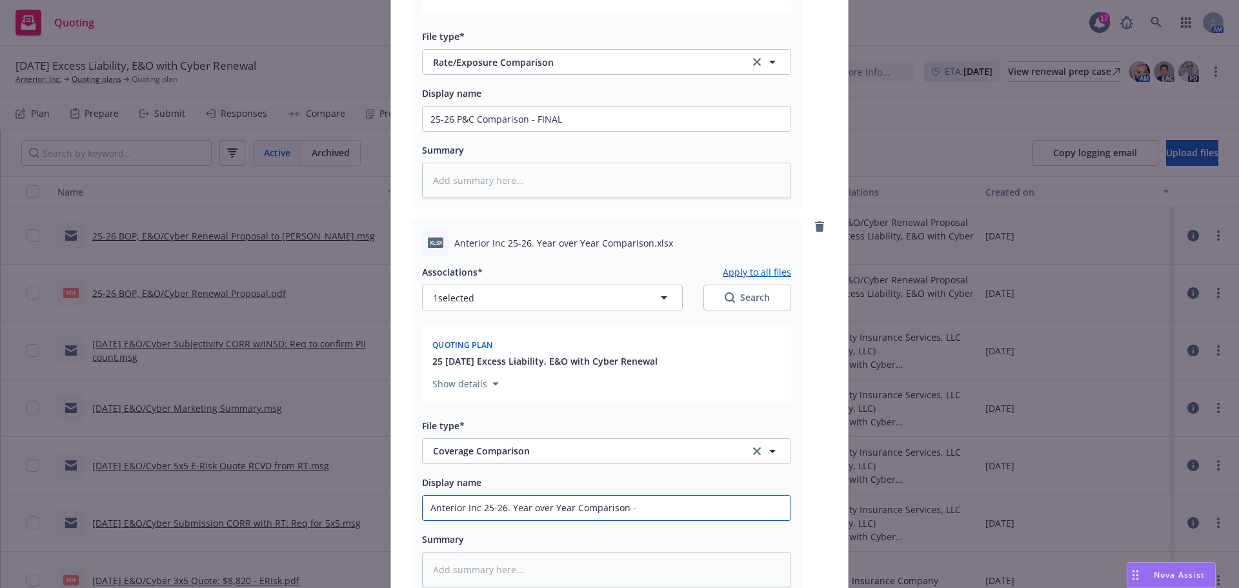
type textarea "x"
type input "Anterior Inc 25-26. Year over Year Comparison - F"
type textarea "x"
type input "Anterior Inc 25-26. Year over Year Comparison - FI"
type textarea "x"
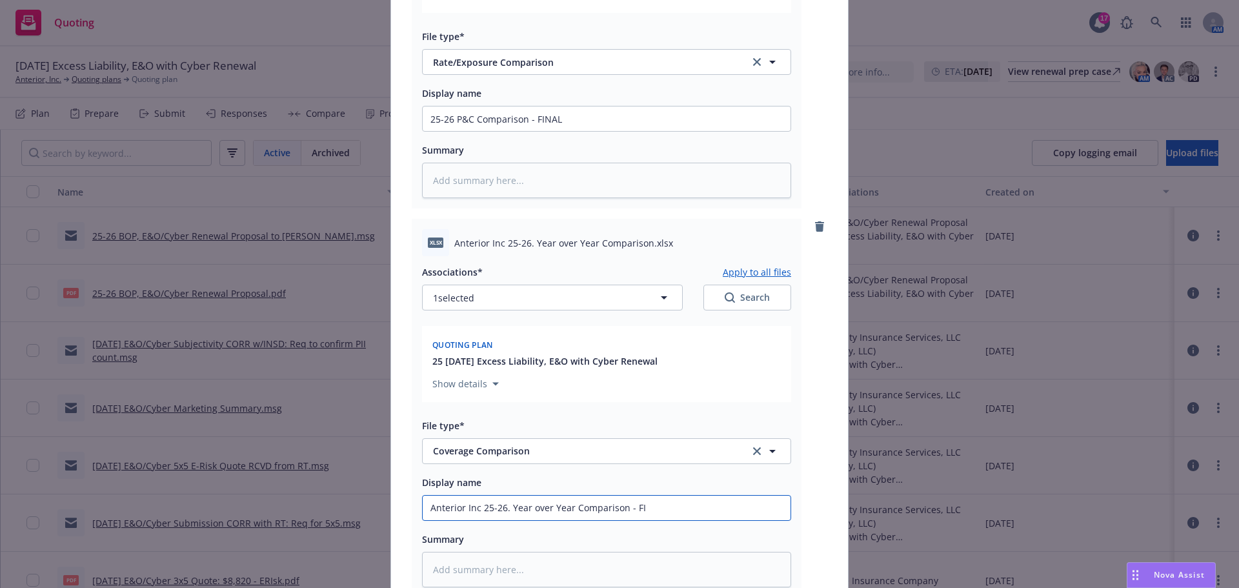
type input "Anterior Inc 25-26. Year over Year Comparison - FIN"
type textarea "x"
type input "Anterior Inc 25-26. Year over Year Comparison - FINA"
type textarea "x"
type input "Anterior Inc 25-26. Year over Year Comparison - FINANL"
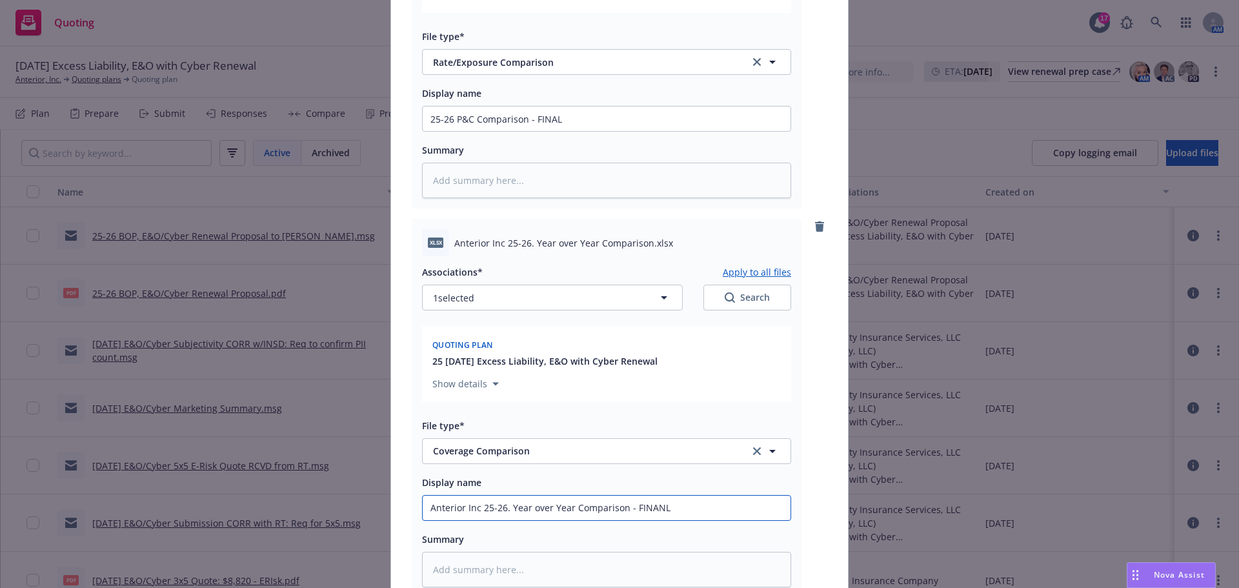
type textarea "x"
type input "Anterior Inc 25-26. Year over Year Comparison - FINAN"
type textarea "x"
type input "Anterior Inc 25-26. Year over Year Comparison - FINA"
type textarea "x"
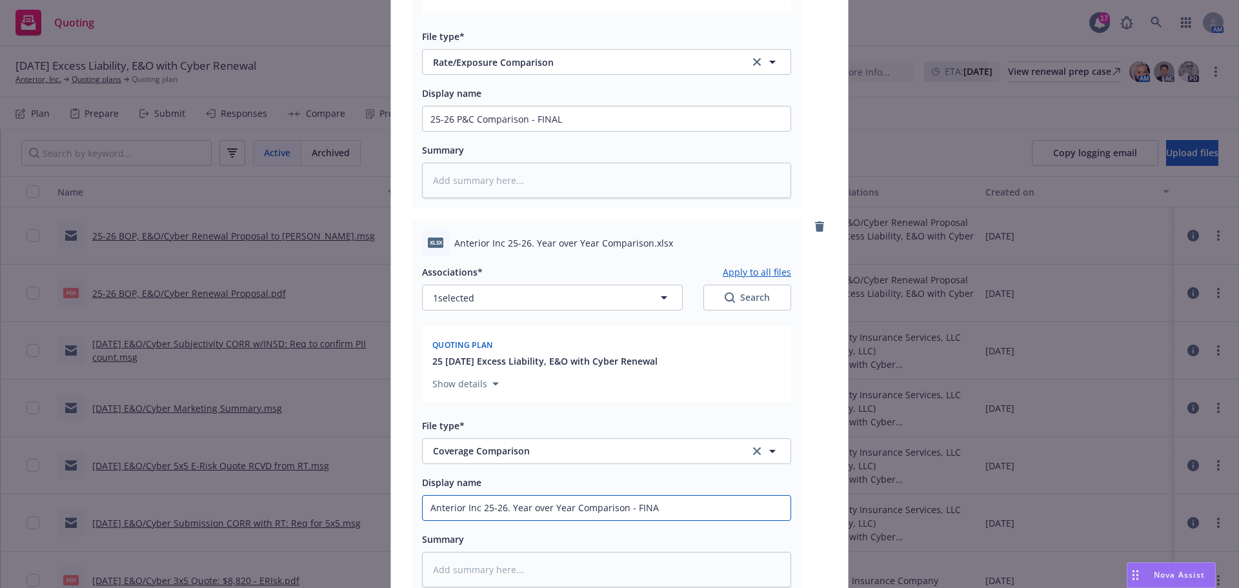
type input "Anterior Inc 25-26. Year over Year Comparison - FIN"
type textarea "x"
type input "Anterior Inc 25-26. Year over Year Comparison - FI"
type textarea "x"
type input "Anterior Inc 25-26. Year over Year Comparison - FINA"
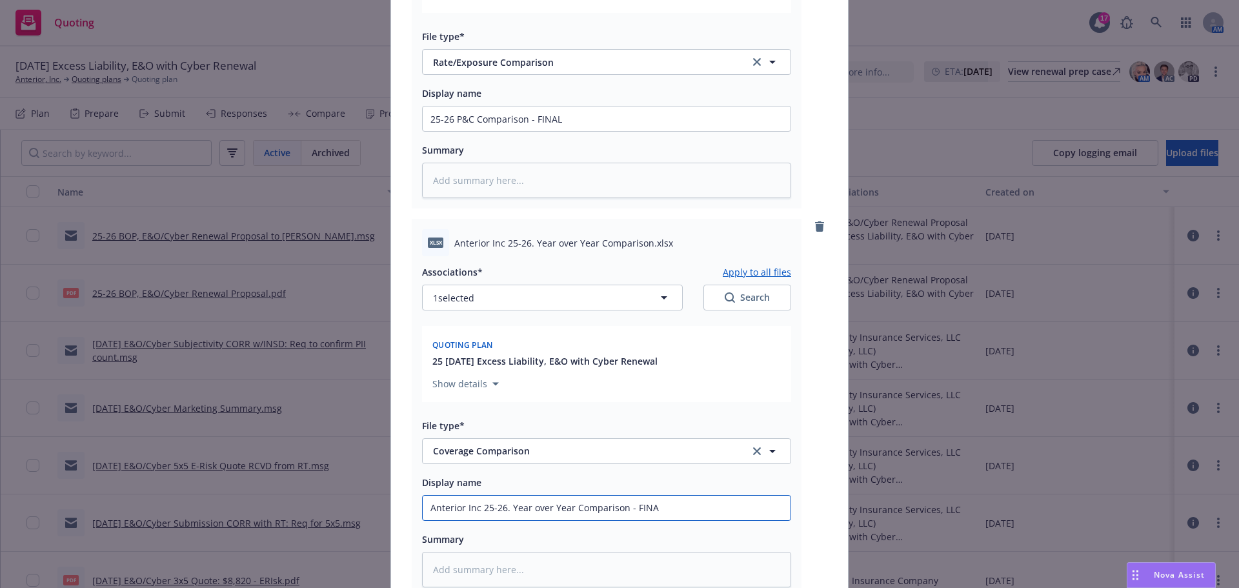
type textarea "x"
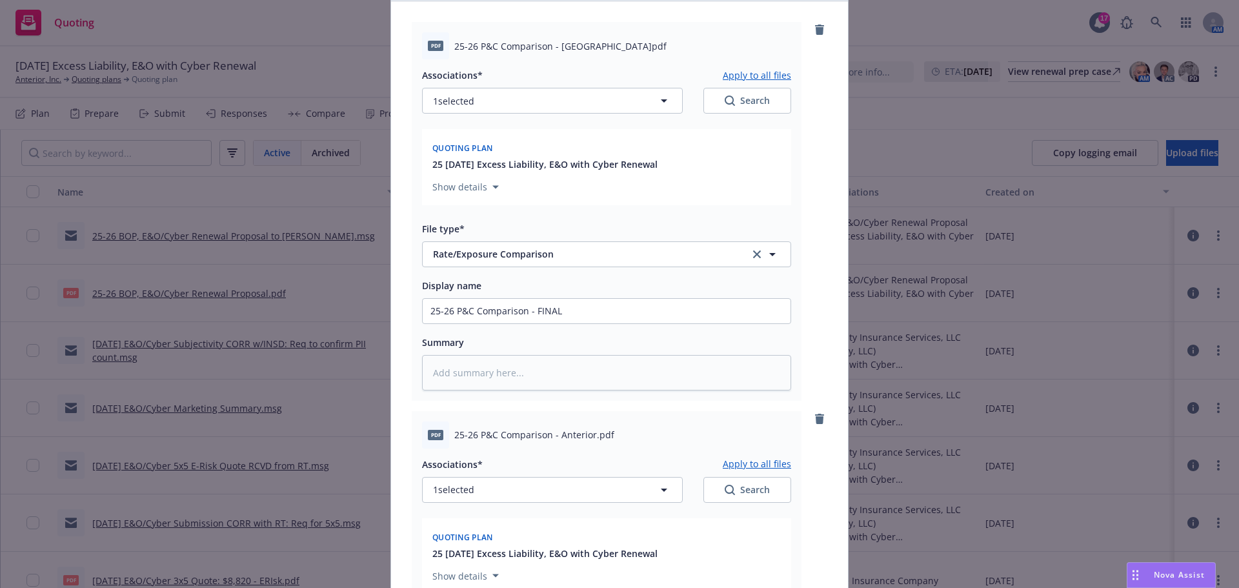
scroll to position [65, 0]
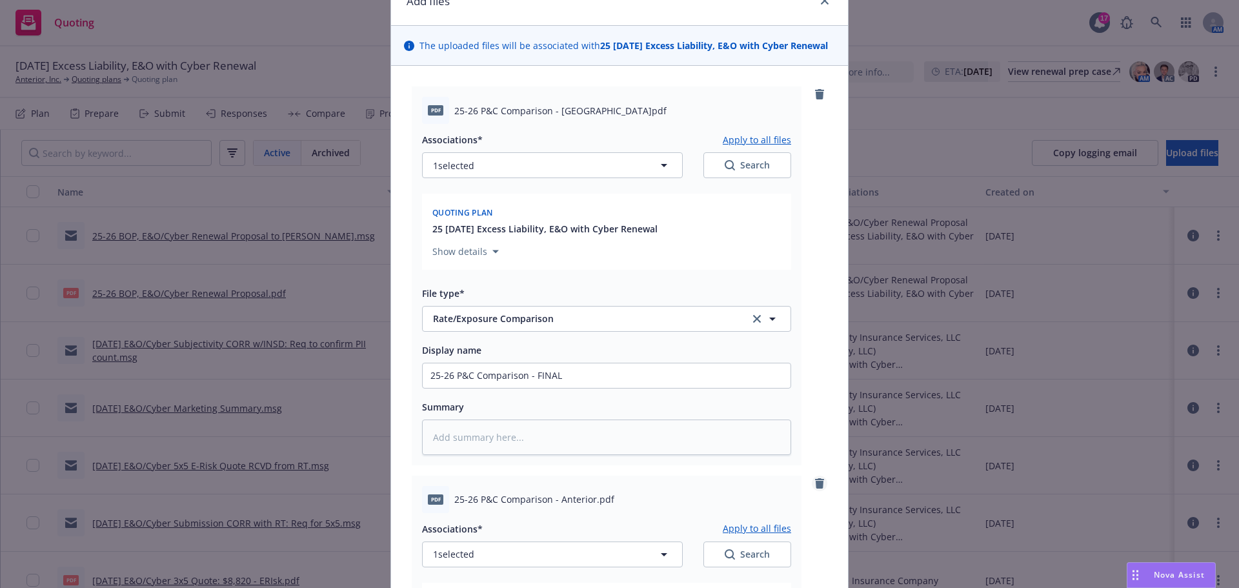
type input "Anterior Inc 25-26. Year over Year Comparison - FINAL"
click at [815, 481] on icon "remove" at bounding box center [819, 483] width 9 height 10
type textarea "x"
type input "Anterior Inc 25-26. Year over Year Comparison - FINAL"
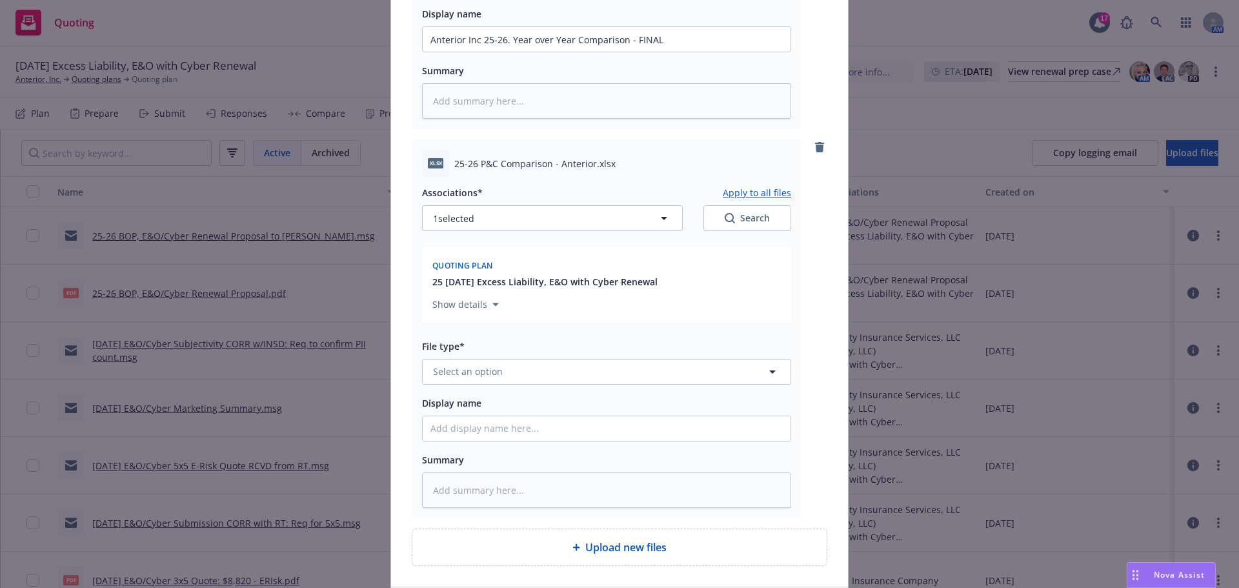
scroll to position [839, 0]
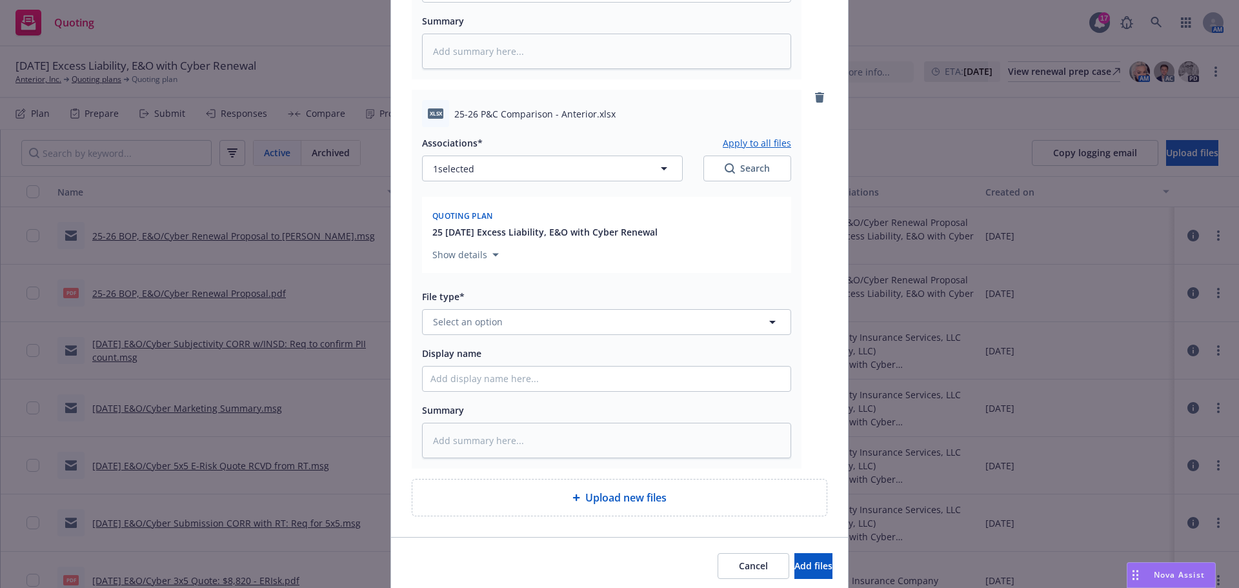
type textarea "x"
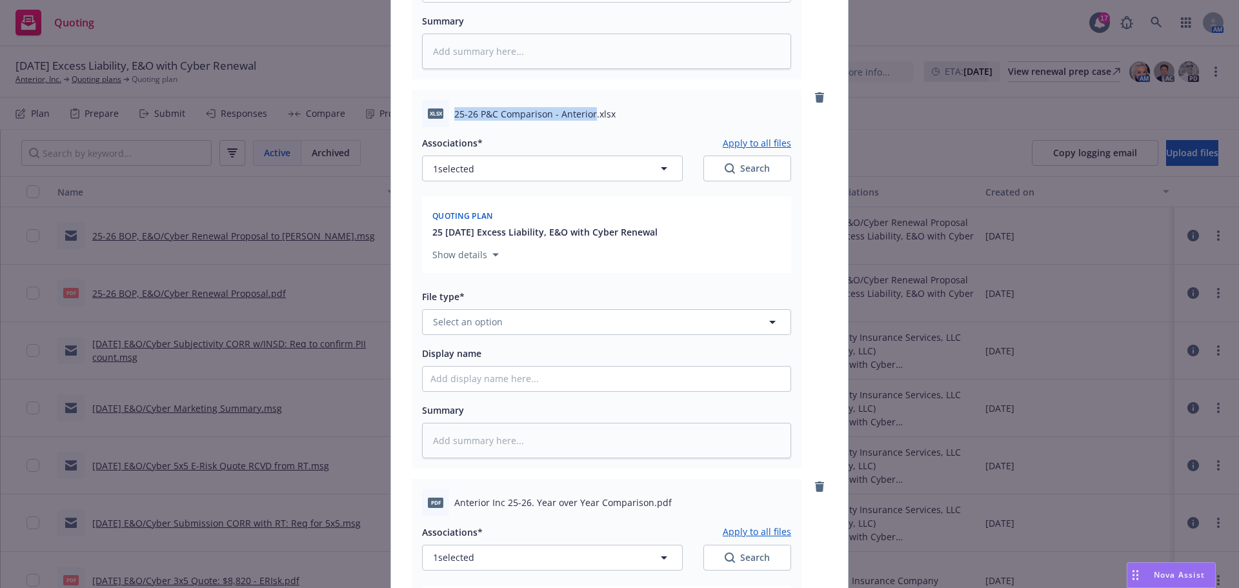
drag, startPoint x: 450, startPoint y: 114, endPoint x: 588, endPoint y: 114, distance: 137.5
click at [588, 114] on span "25-26 P&C Comparison - Anterior.xlsx" at bounding box center [534, 114] width 161 height 14
copy span "25-26 P&C Comparison - Anterior"
click at [507, 324] on button "Select an option" at bounding box center [606, 322] width 369 height 26
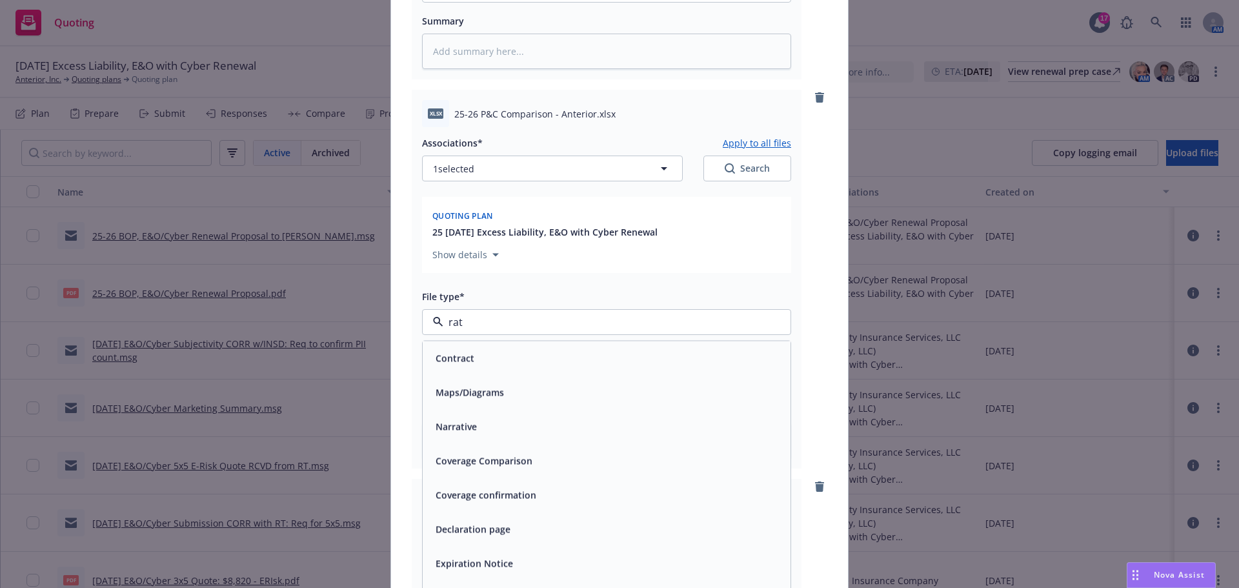
type input "rate"
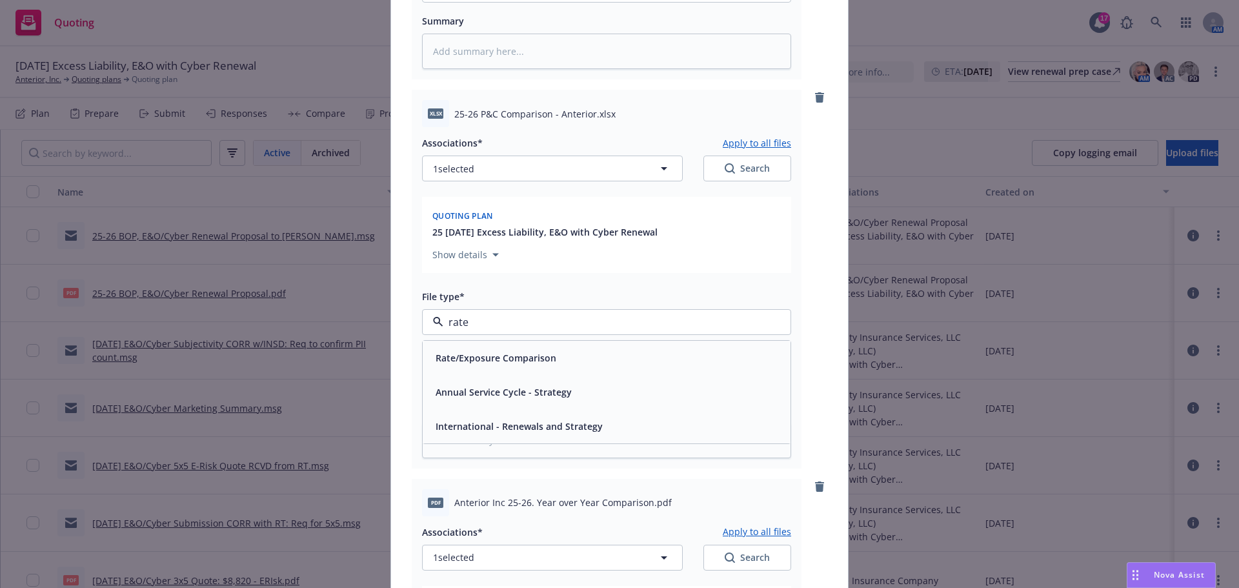
click at [503, 362] on span "Rate/Exposure Comparison" at bounding box center [496, 358] width 121 height 14
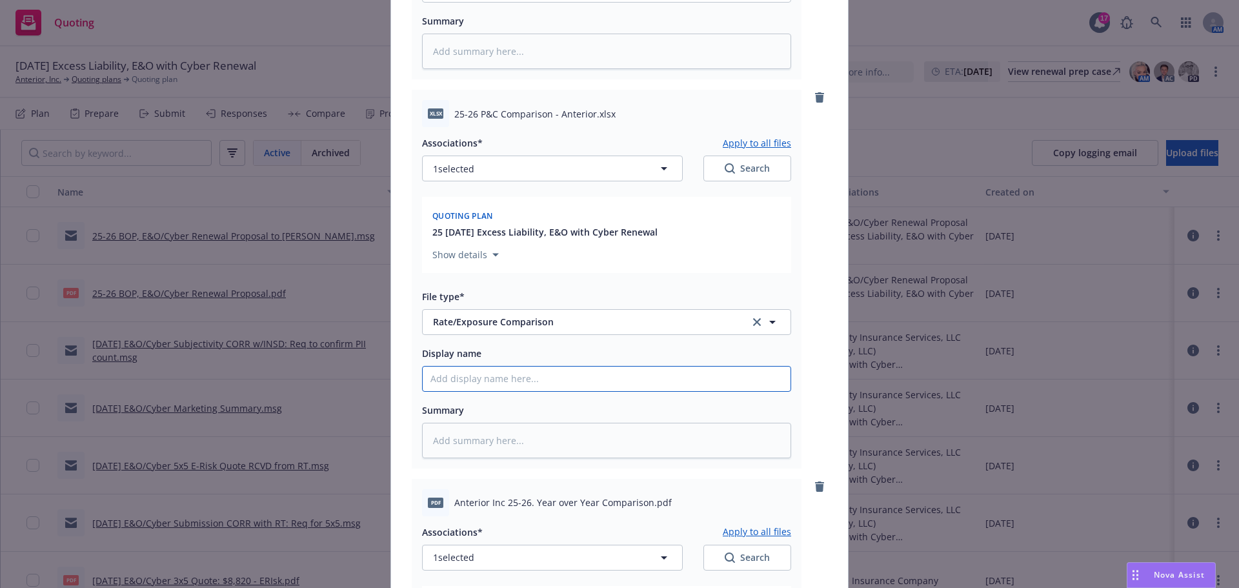
paste input "25-26 P&C Comparison - Anterior"
type textarea "x"
type input "25-26 P&C Comparison - Anterior"
type textarea "x"
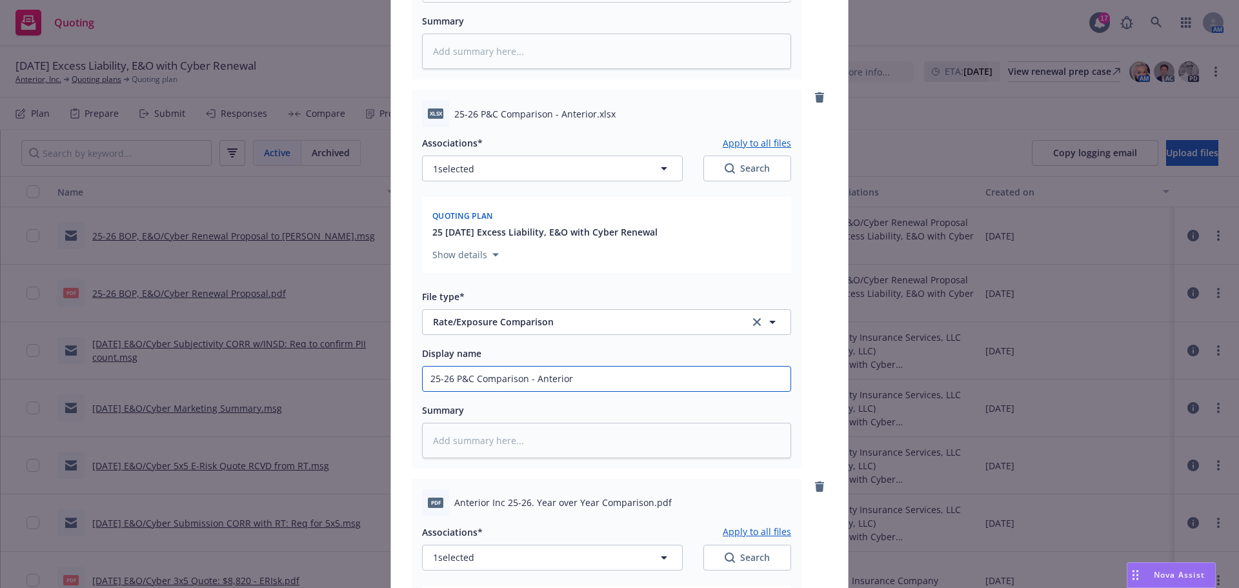
type input "25-26 P&C Comparison - Anterio"
type textarea "x"
type input "25-26 P&C Comparison - Anteri"
type textarea "x"
type input "25-26 P&C Comparison - Anter"
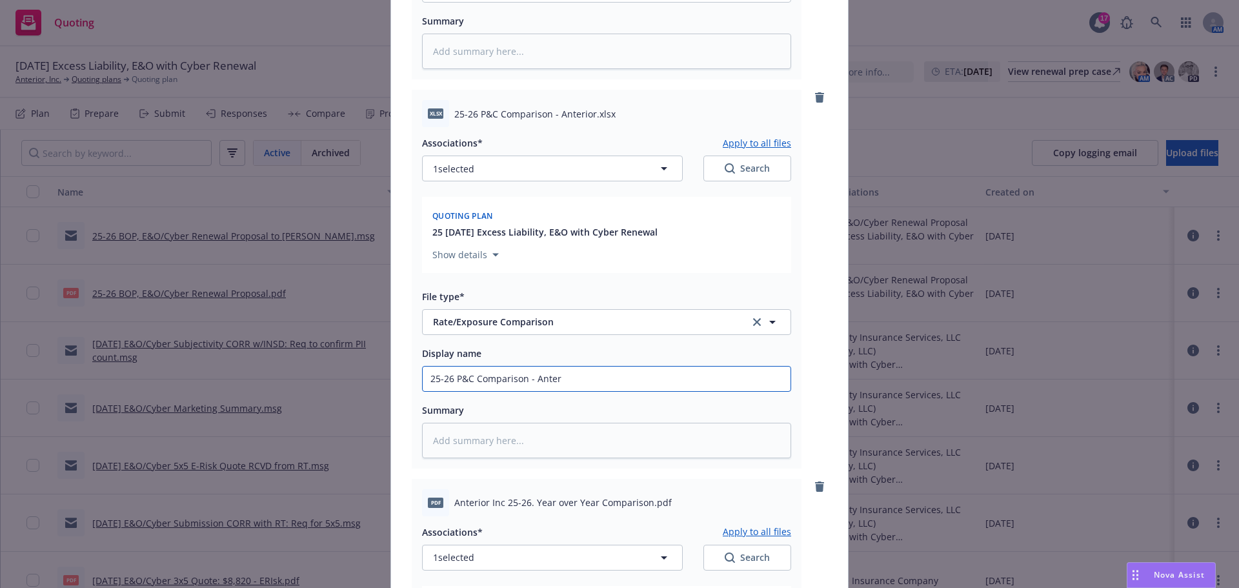
type textarea "x"
type input "25-26 P&C Comparison - Ante"
type textarea "x"
type input "25-26 P&C Comparison - Ant"
type textarea "x"
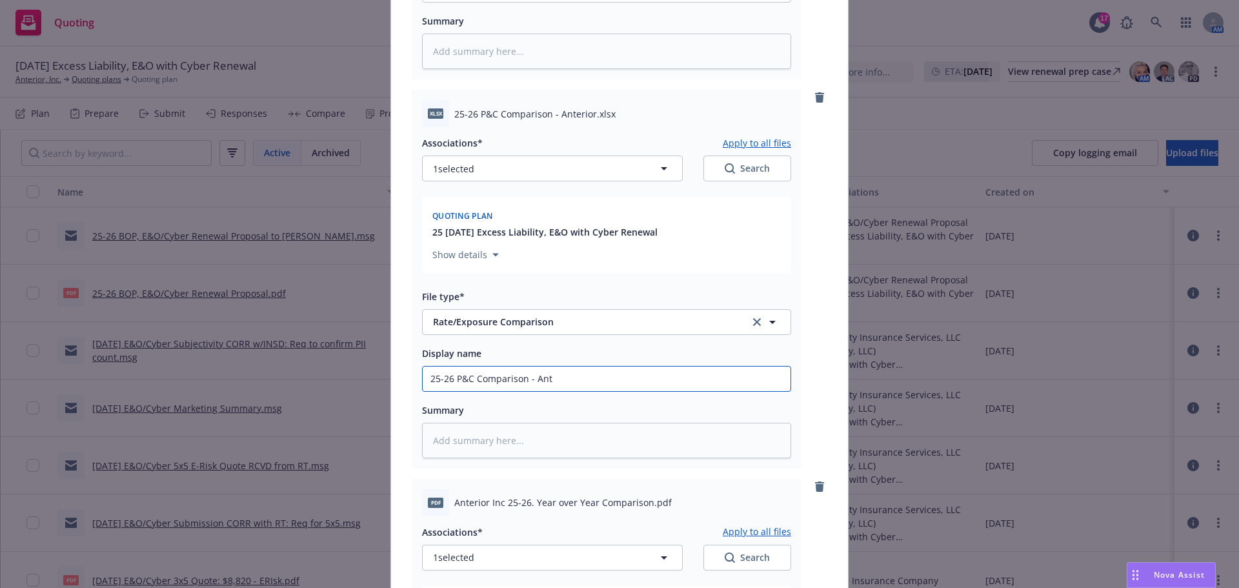
type input "25-26 P&C Comparison - An"
type textarea "x"
type input "25-26 P&C Comparison - A"
type textarea "x"
type input "25-26 P&C Comparison - AF"
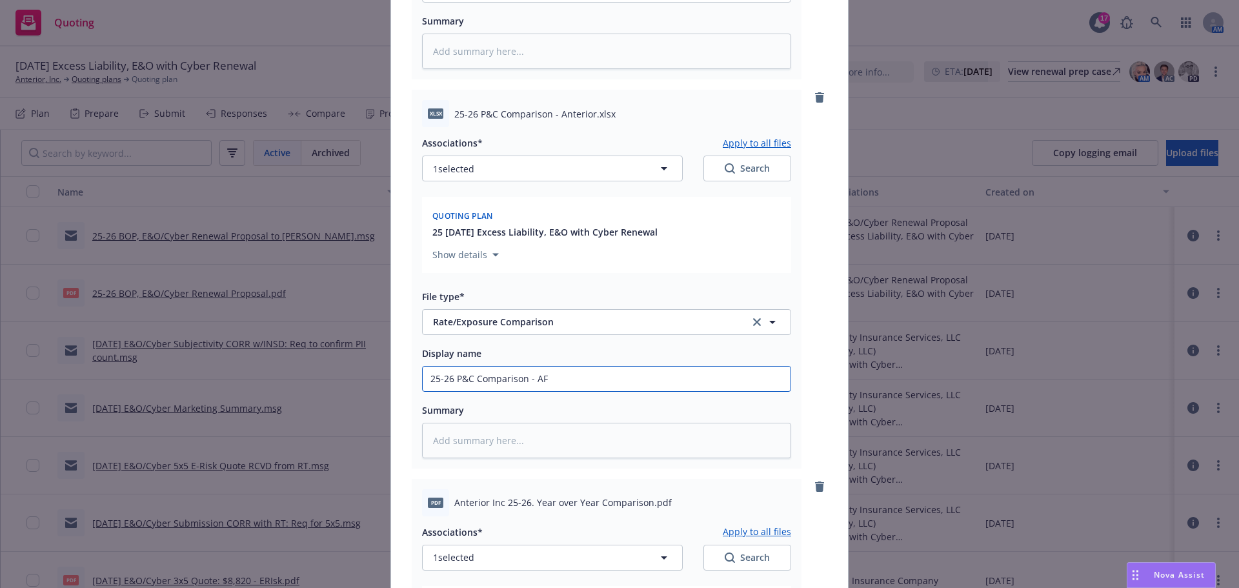
type textarea "x"
type input "25-26 P&C Comparison - A"
type textarea "x"
type input "25-26 P&C Comparison -"
type textarea "x"
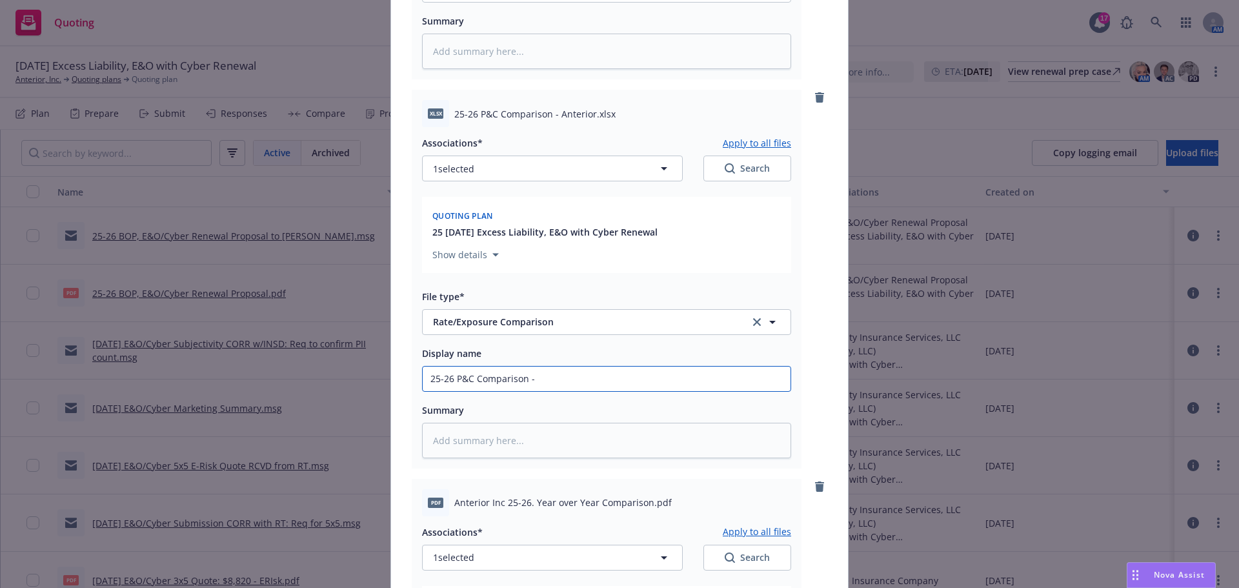
type input "25-26 P&C Comparison - F"
type textarea "x"
type input "25-26 P&C Comparison - FIN"
type textarea "x"
type input "25-26 P&C Comparison - FINA"
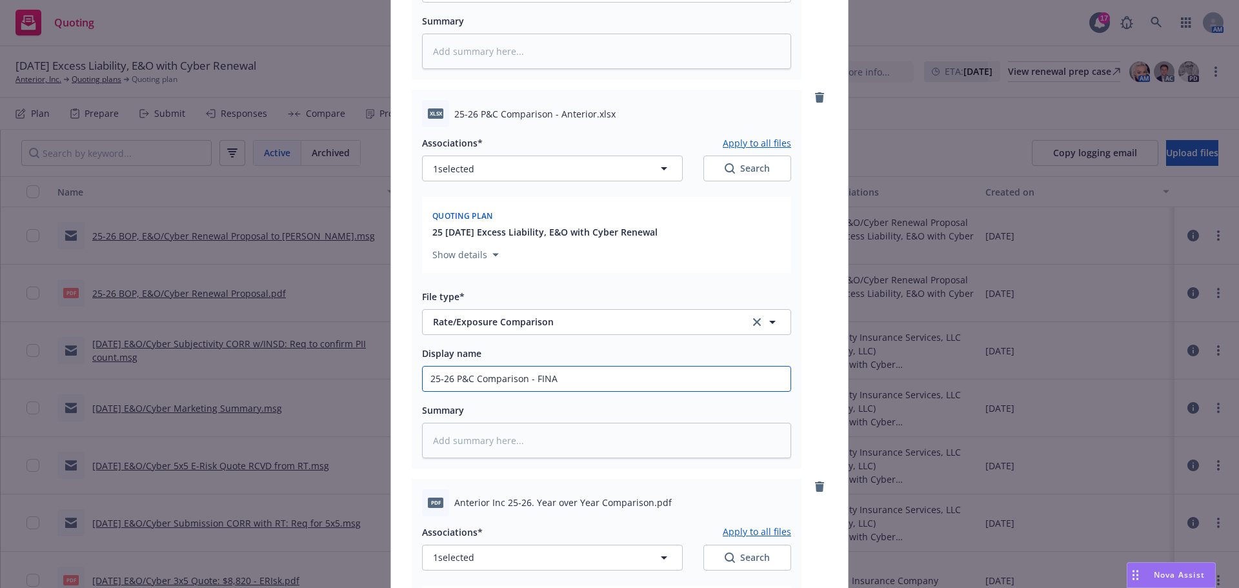
type textarea "x"
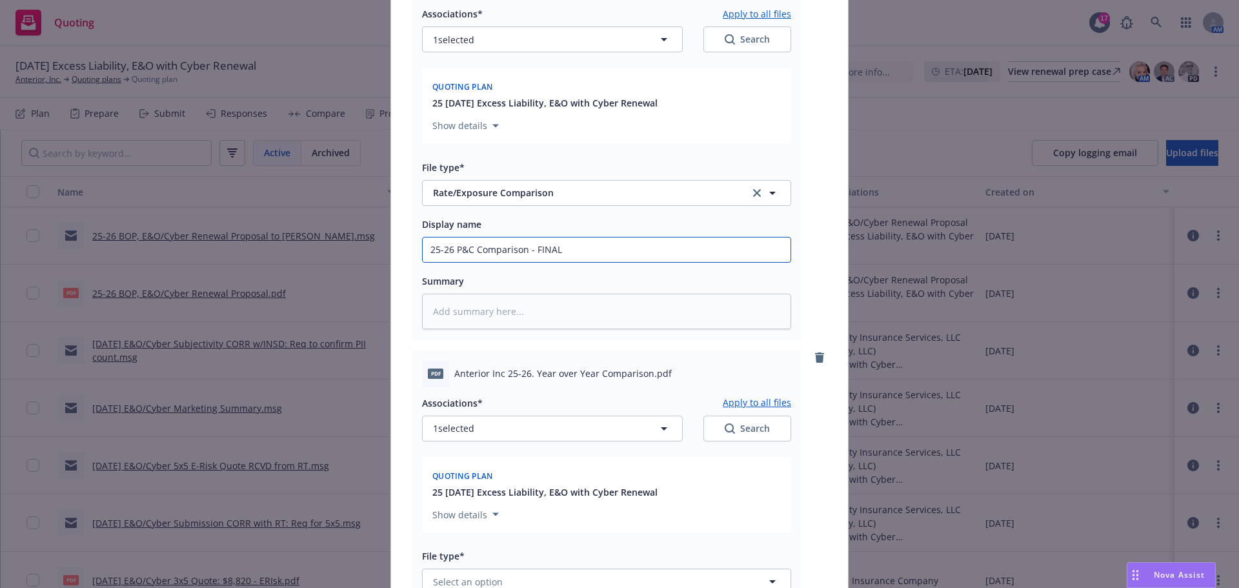
type input "25-26 P&C Comparison - FINAL"
click at [501, 428] on button "1 selected" at bounding box center [552, 429] width 261 height 26
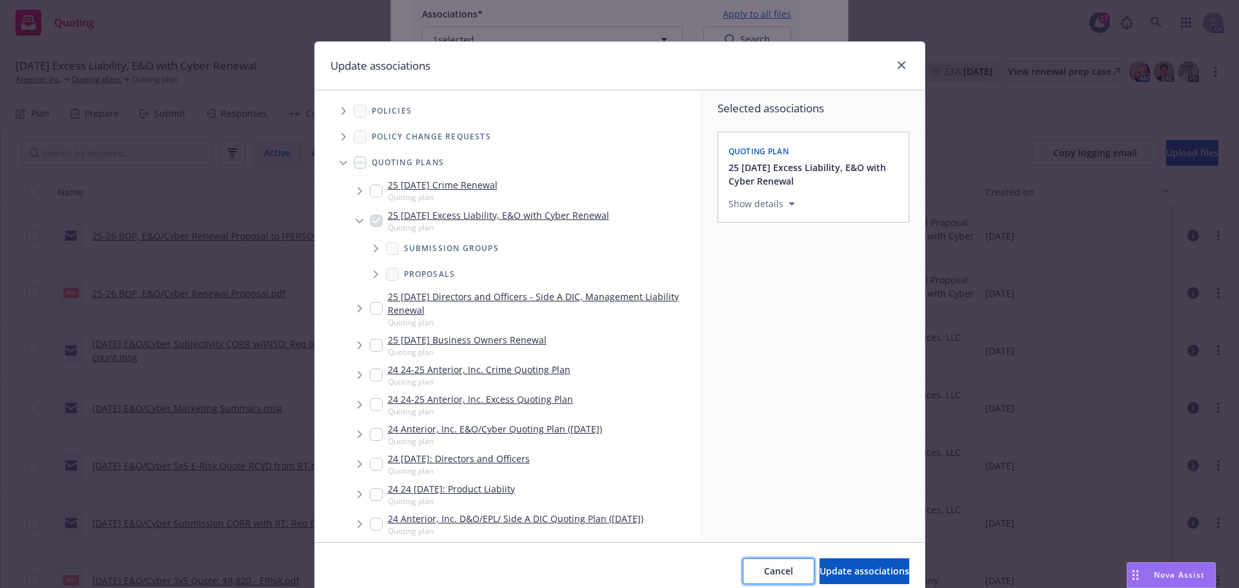
click at [764, 567] on span "Cancel" at bounding box center [778, 571] width 29 height 12
type textarea "x"
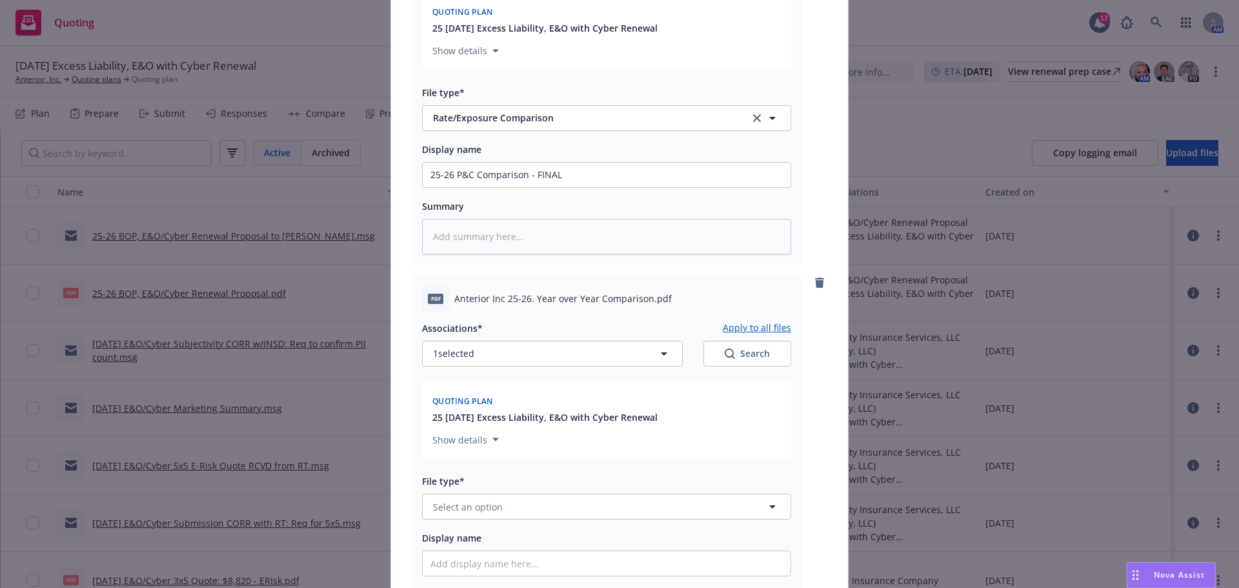
scroll to position [1097, 0]
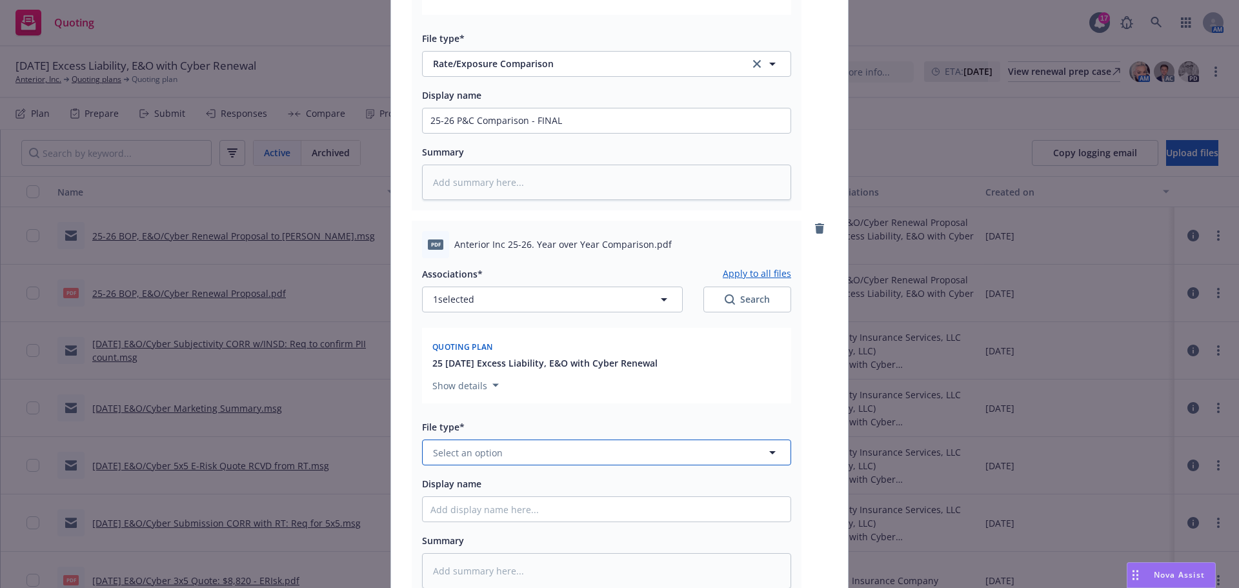
click at [583, 456] on button "Select an option" at bounding box center [606, 452] width 369 height 26
type input "cover"
click at [555, 368] on div "Coverage Comparison" at bounding box center [607, 382] width 368 height 34
drag, startPoint x: 452, startPoint y: 247, endPoint x: 641, endPoint y: 246, distance: 189.7
click at [641, 246] on span "Anterior Inc 25-26. Year over Year Comparison.pdf" at bounding box center [562, 244] width 217 height 14
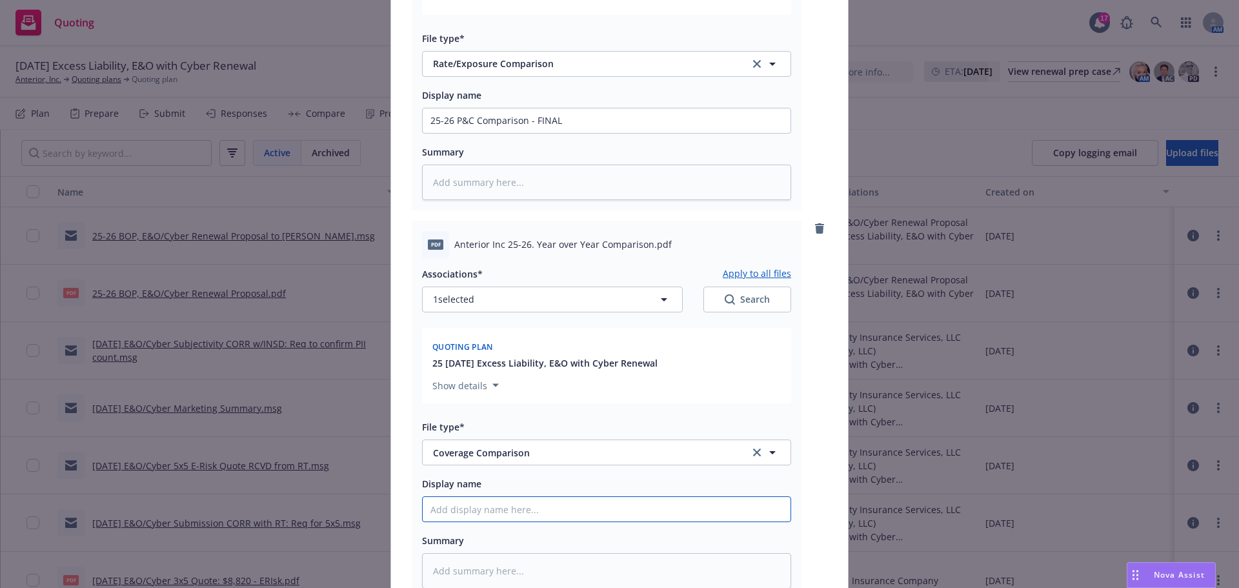
paste input "Anterior Inc 25-26. Year over Year Comparison"
type textarea "x"
type input "Anterior Inc 25-26. Year over Year Comparison"
type textarea "x"
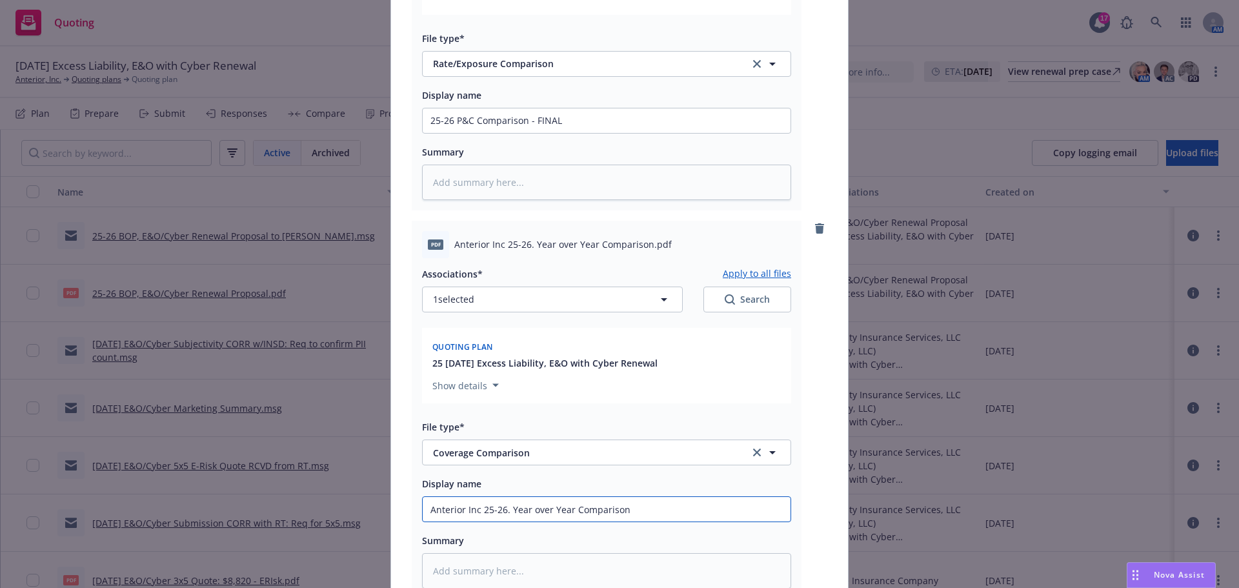
type input "Anterior Inc 25-26. Year over Year Comparison"
type textarea "x"
type input "Anterior Inc 25-26. Year over Year Comparison -"
type textarea "x"
type input "Anterior Inc 25-26. Year over Year Comparison -"
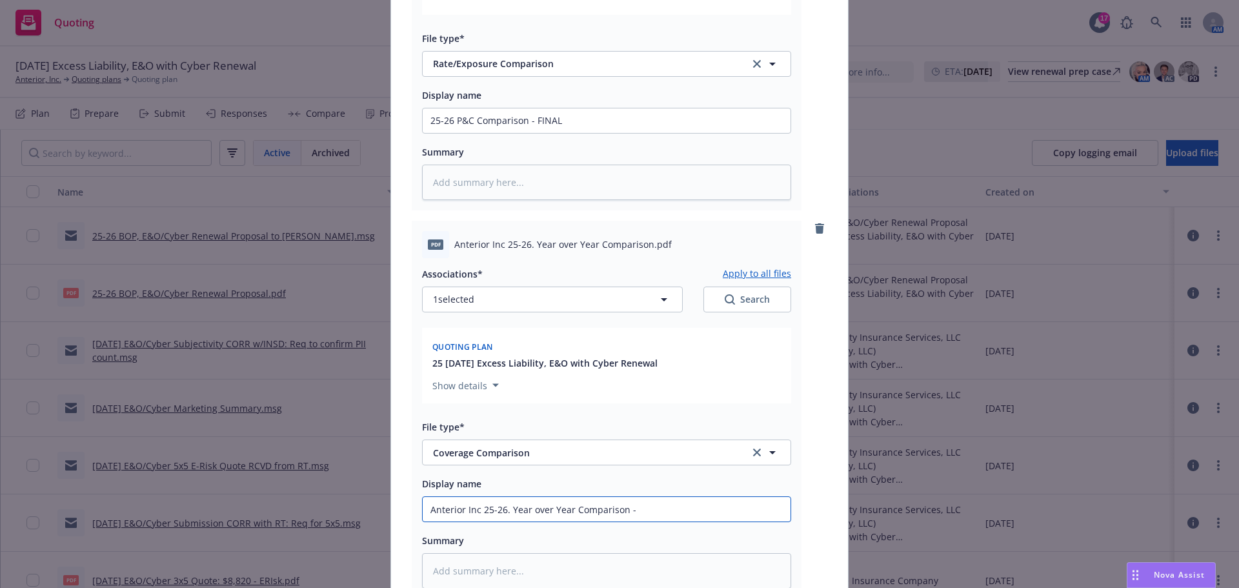
type textarea "x"
type input "Anterior Inc 25-26. Year over Year Comparison - FI"
type textarea "x"
type input "Anterior Inc 25-26. Year over Year Comparison - FINA"
type textarea "x"
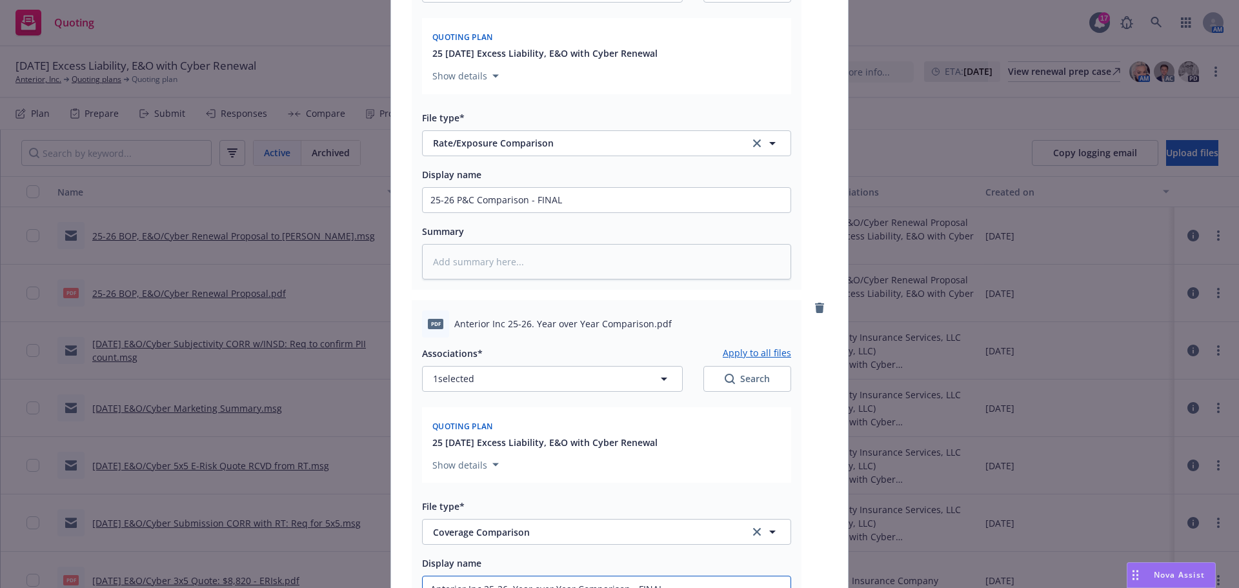
scroll to position [1211, 0]
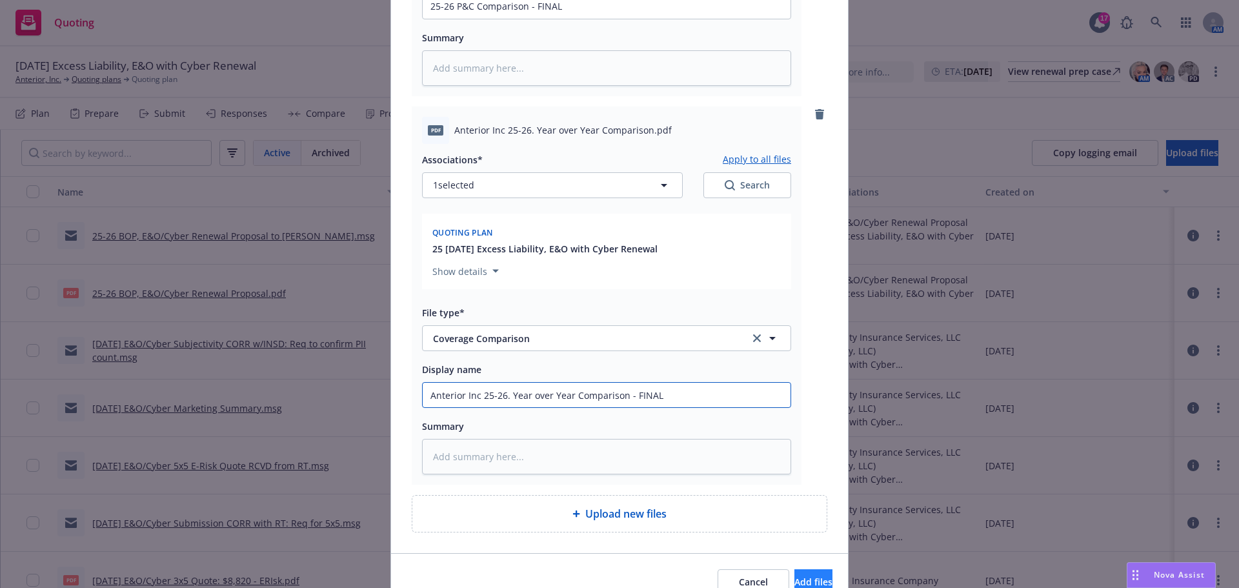
type input "Anterior Inc 25-26. Year over Year Comparison - FINAL"
click at [794, 576] on span "Add files" at bounding box center [813, 582] width 38 height 12
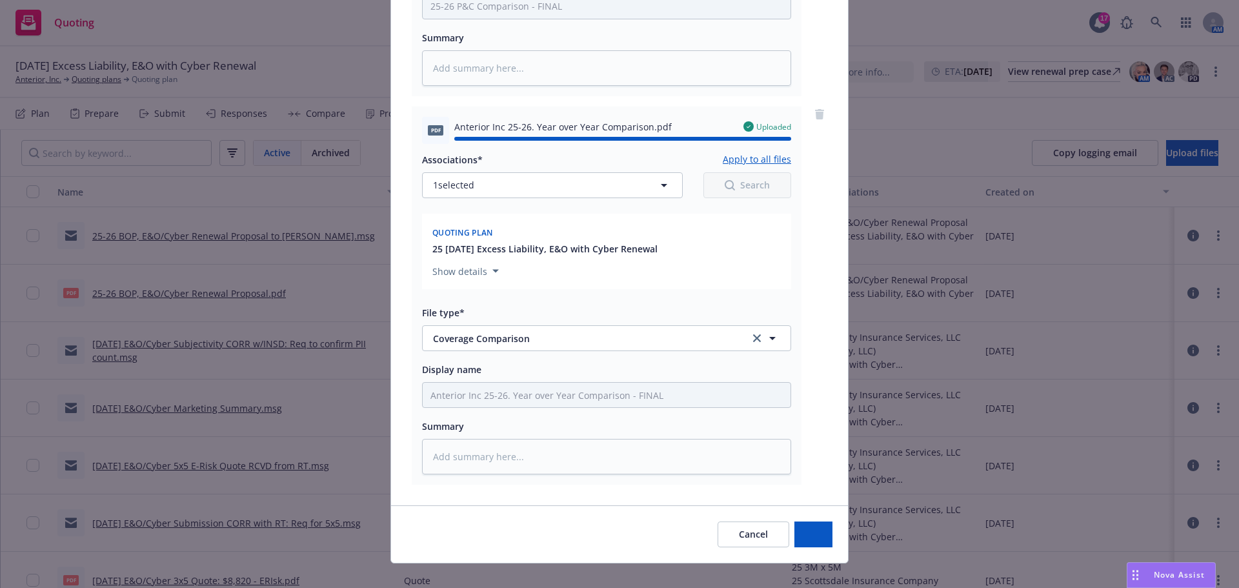
type textarea "x"
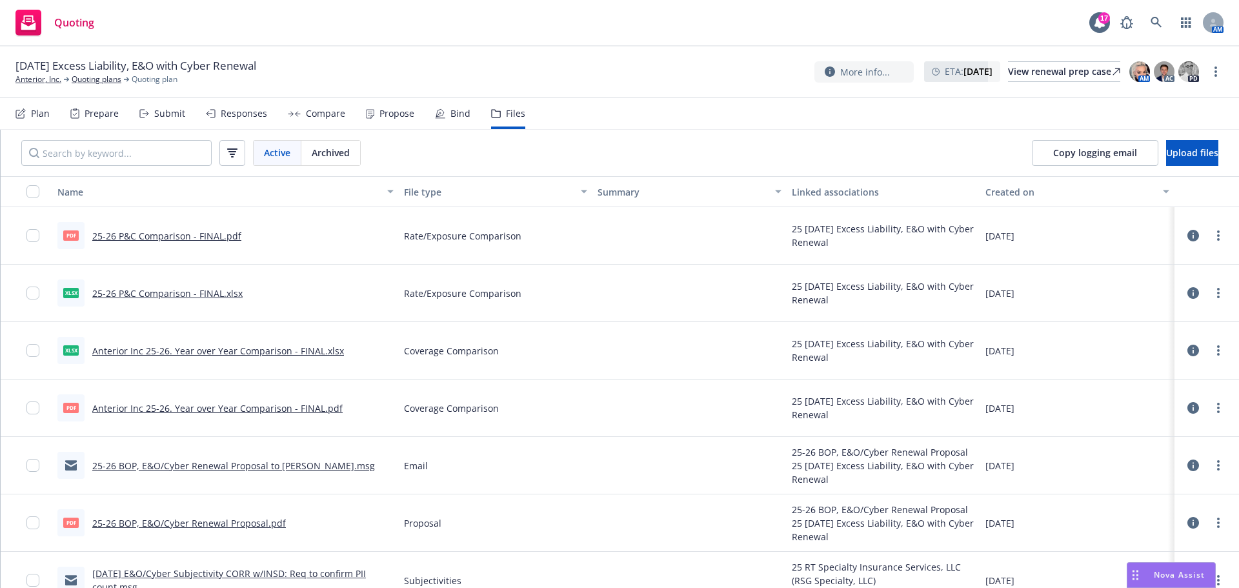
click at [1073, 83] on div "More info... ETA : August 30, 2025 View renewal prep case AM AC PD" at bounding box center [1007, 71] width 386 height 23
click at [1072, 79] on div "View renewal prep case" at bounding box center [1064, 71] width 112 height 19
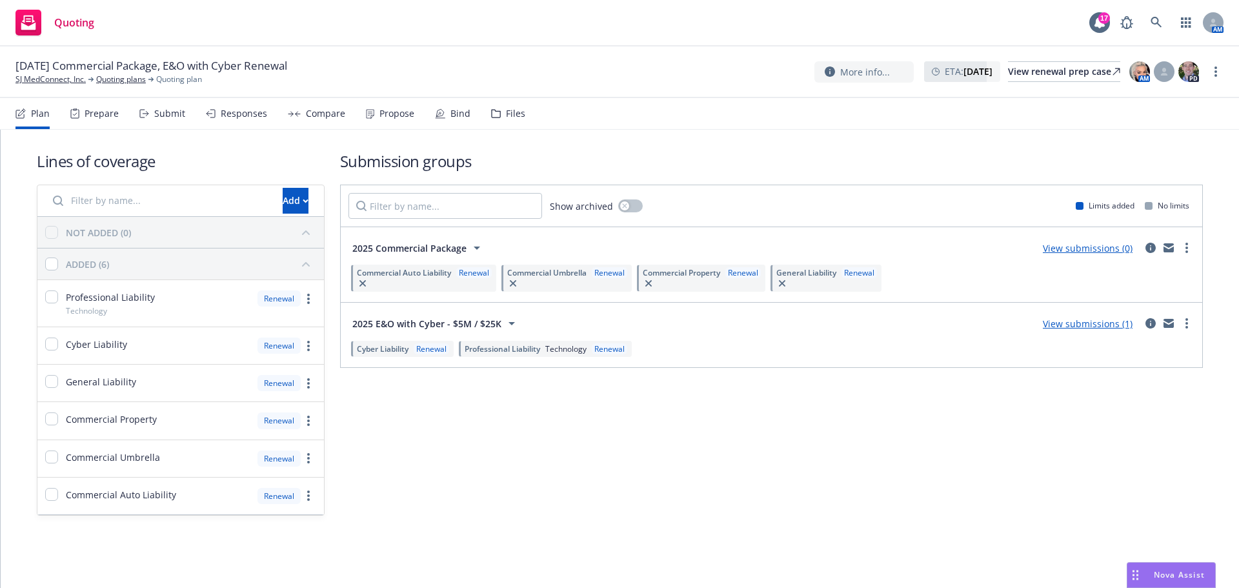
click at [96, 80] on div "SJ MedConnect, Inc. Quoting plans Quoting plan" at bounding box center [108, 80] width 186 height 12
click at [102, 79] on link "Quoting plans" at bounding box center [121, 80] width 50 height 12
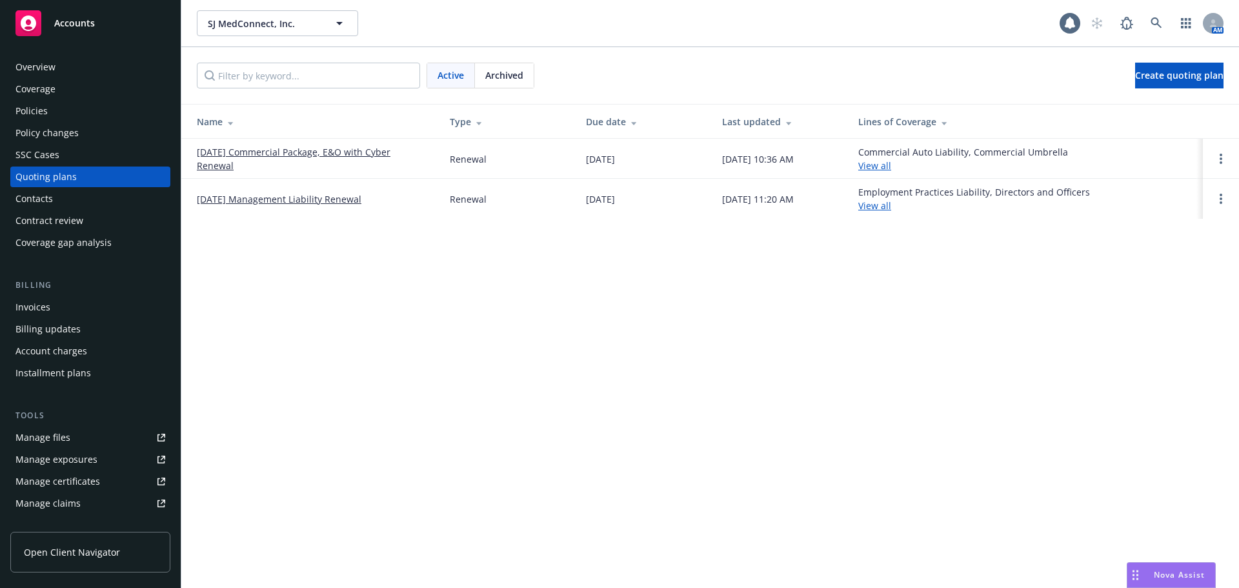
click at [268, 203] on link "08/31/25 Management Liability Renewal" at bounding box center [279, 199] width 165 height 14
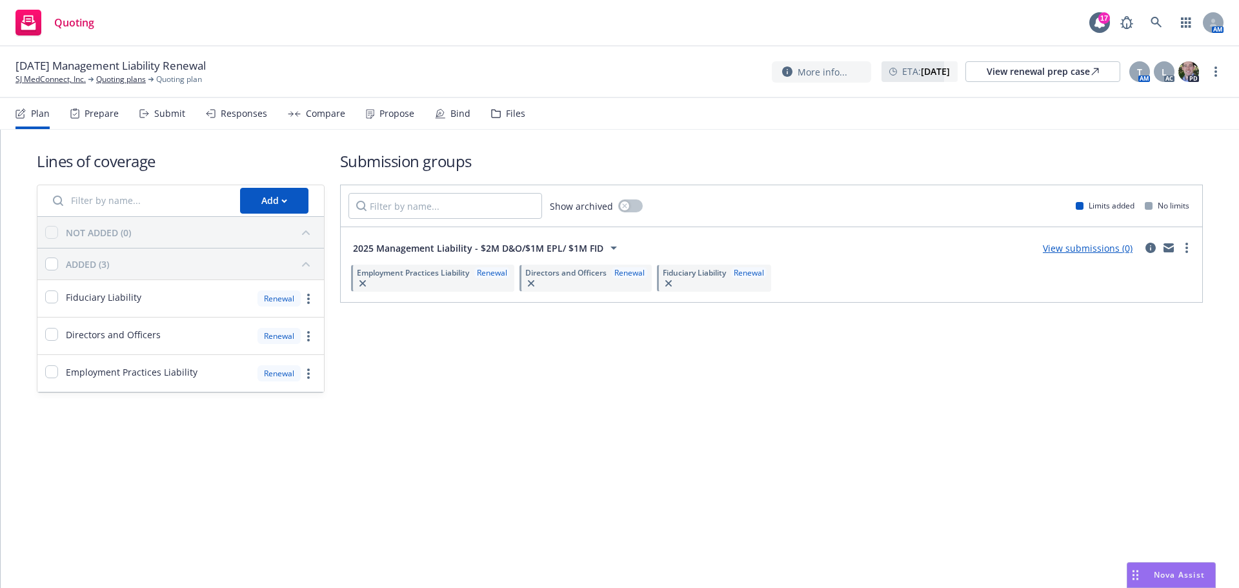
click at [161, 116] on div "Submit" at bounding box center [169, 113] width 31 height 10
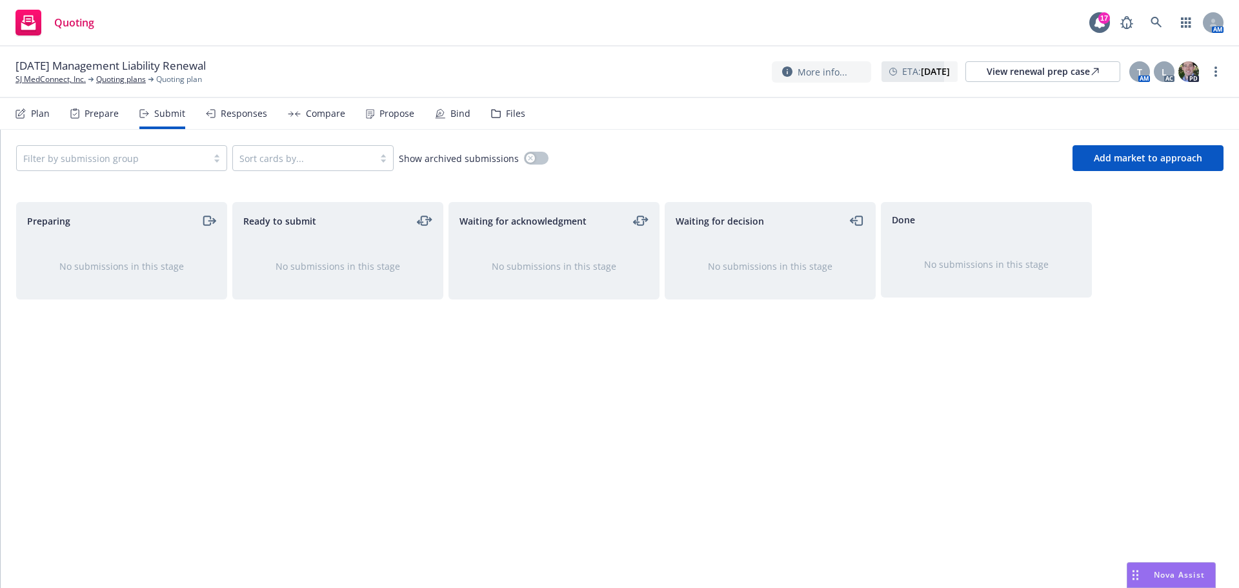
click at [506, 114] on div "Files" at bounding box center [515, 113] width 19 height 10
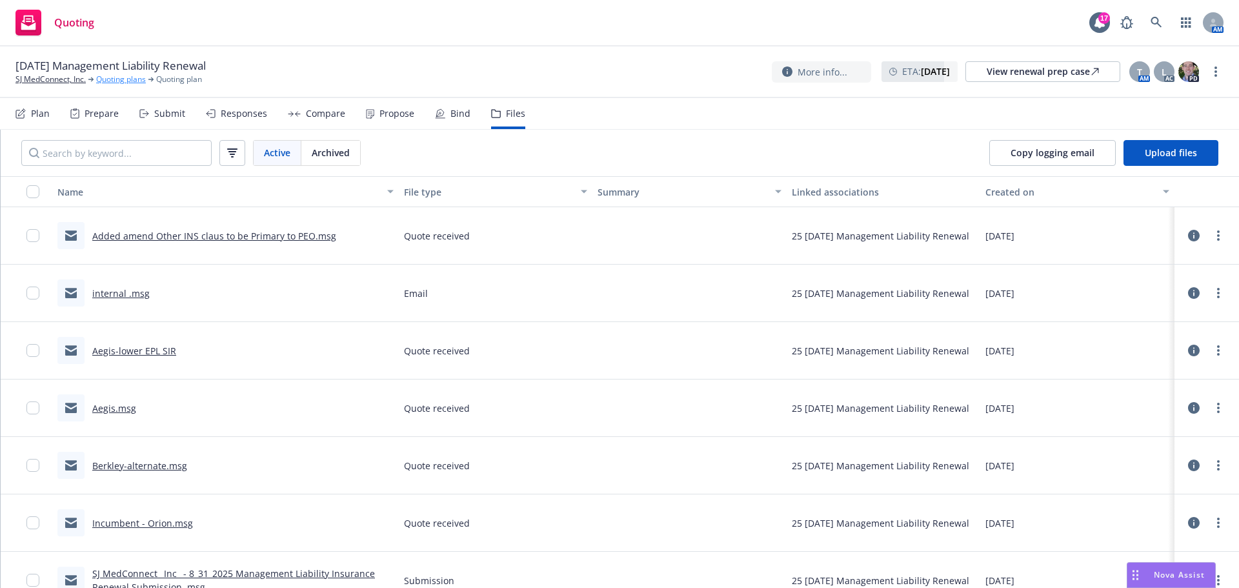
click at [131, 75] on link "Quoting plans" at bounding box center [121, 80] width 50 height 12
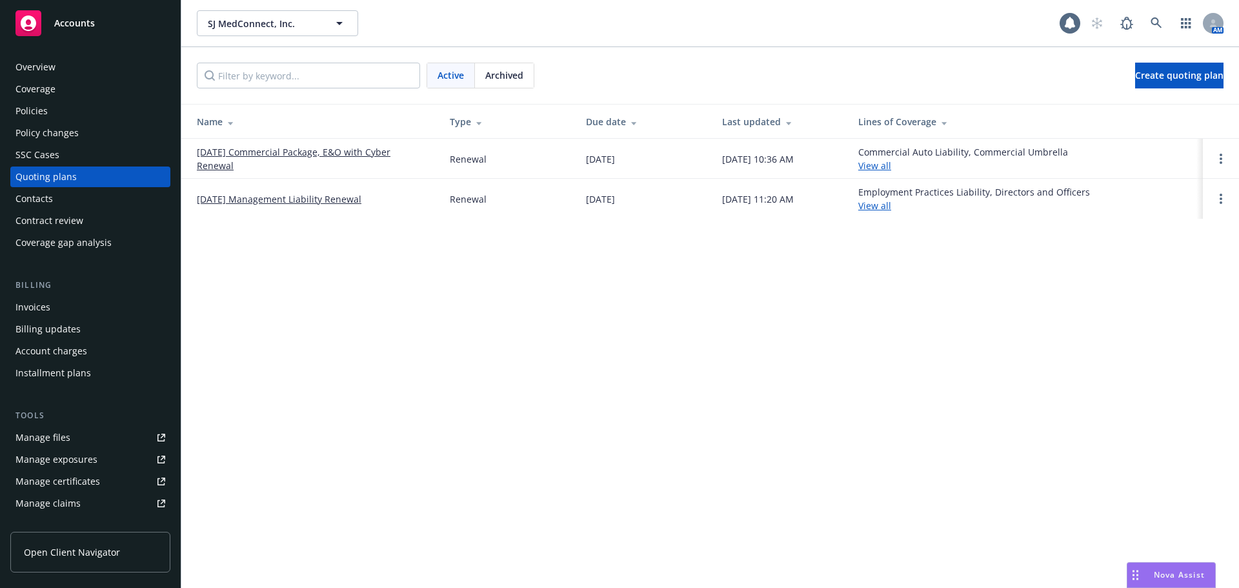
click at [215, 146] on link "[DATE] Commercial Package, E&O with Cyber Renewal" at bounding box center [313, 158] width 232 height 27
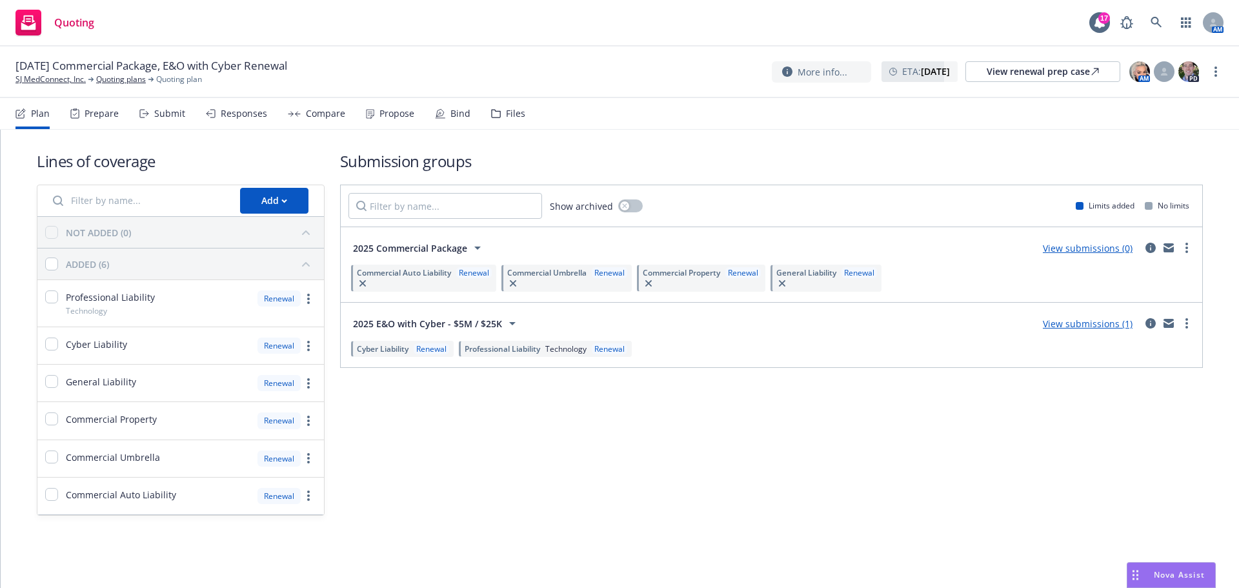
click at [181, 121] on div "Submit" at bounding box center [162, 113] width 46 height 31
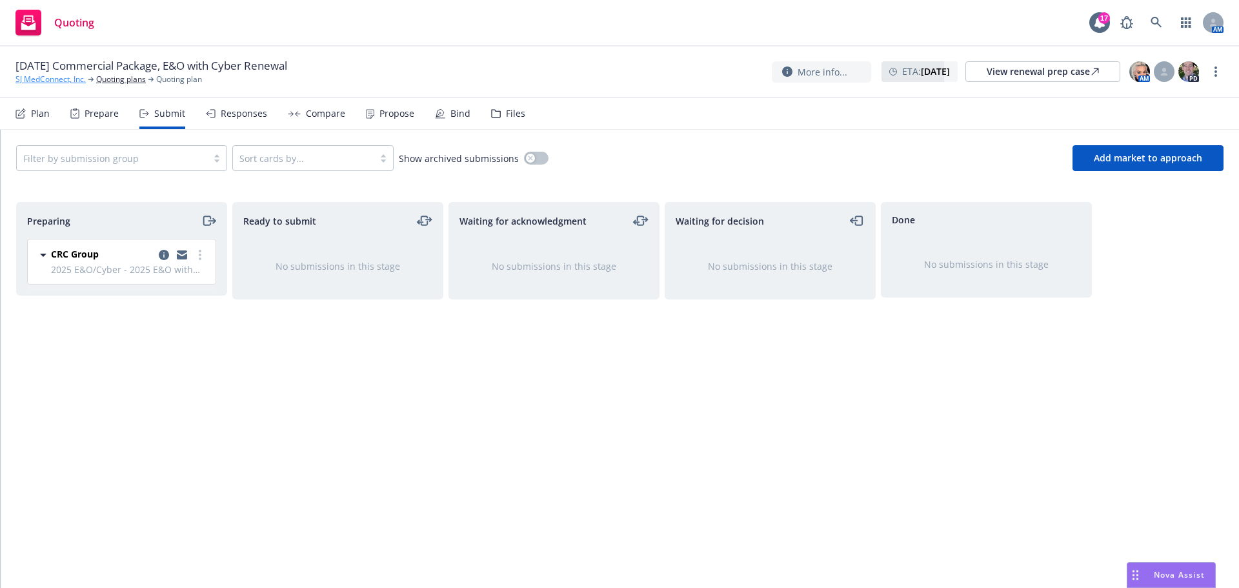
click at [48, 83] on link "SJ MedConnect, Inc." at bounding box center [50, 80] width 70 height 12
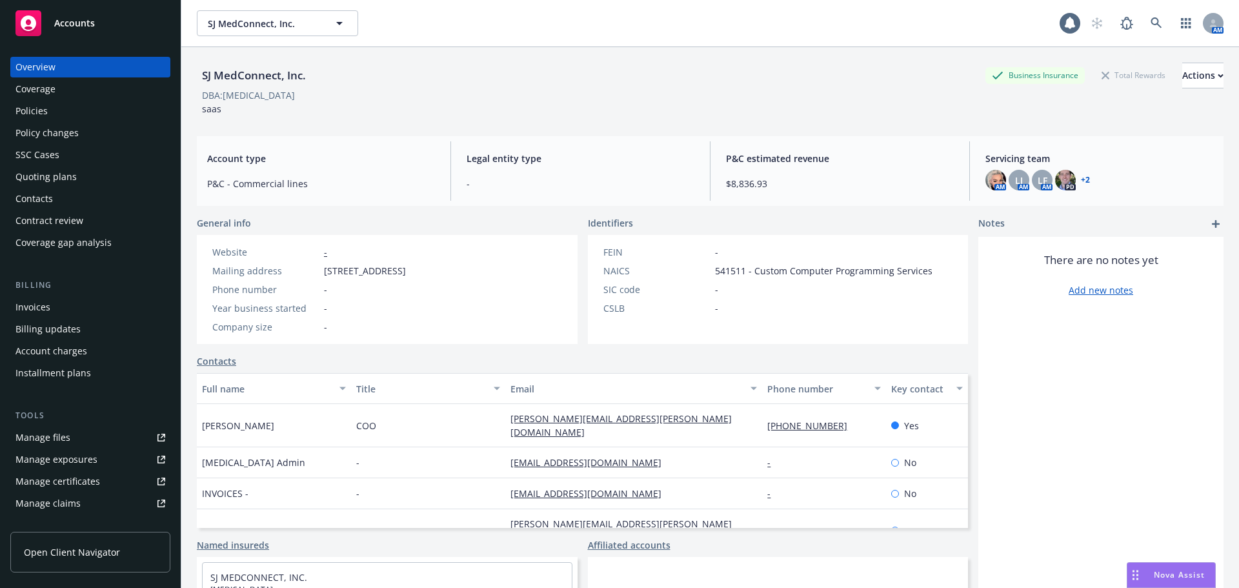
scroll to position [87, 0]
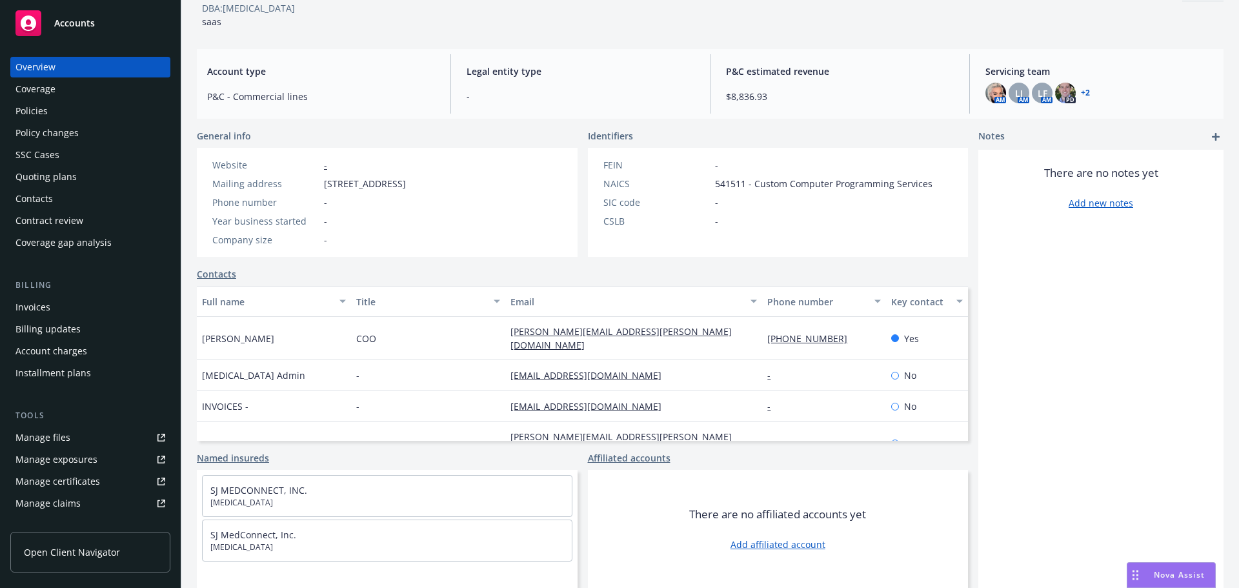
click at [59, 183] on div "Quoting plans" at bounding box center [45, 176] width 61 height 21
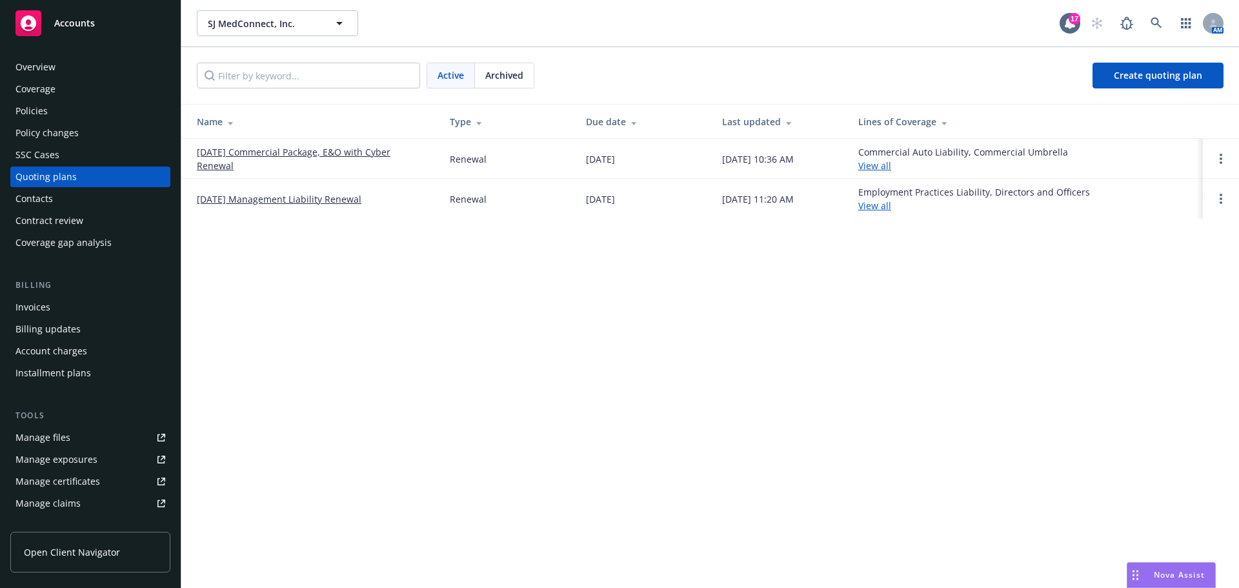
click at [319, 142] on td "[DATE] Commercial Package, E&O with Cyber Renewal" at bounding box center [310, 159] width 258 height 40
click at [317, 151] on link "[DATE] Commercial Package, E&O with Cyber Renewal" at bounding box center [313, 158] width 232 height 27
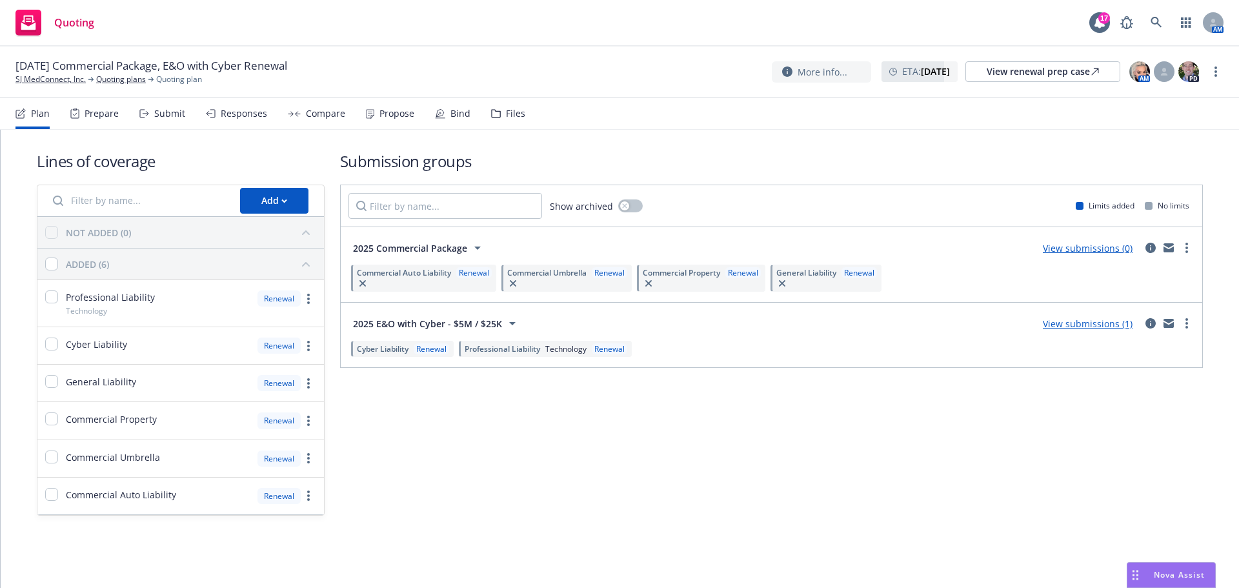
click at [139, 108] on div "Submit" at bounding box center [162, 113] width 46 height 31
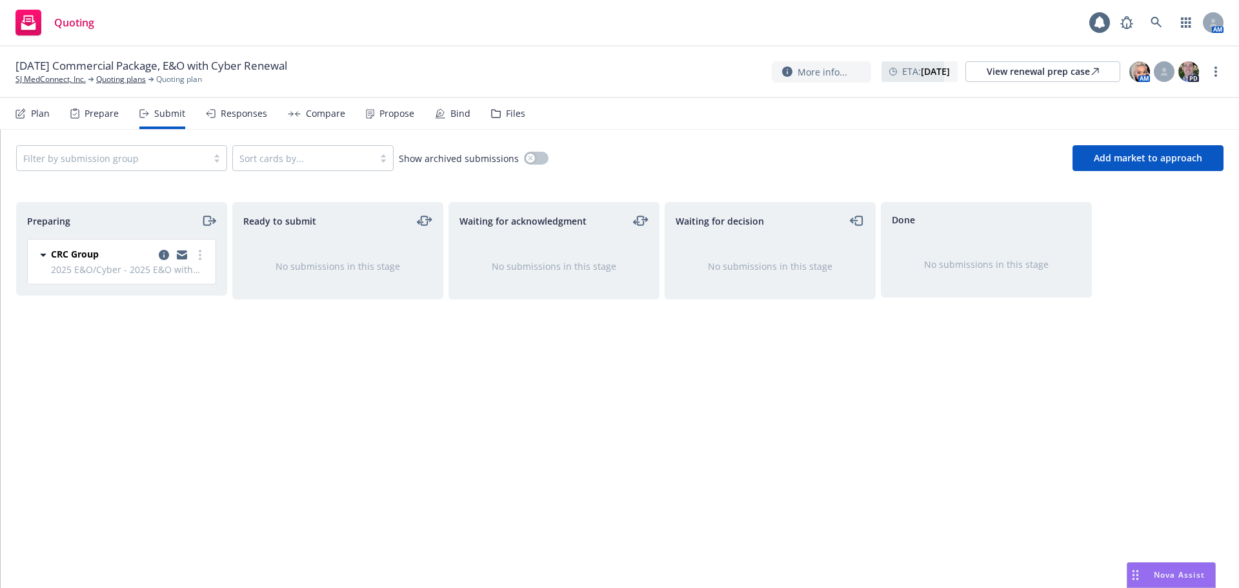
click at [45, 108] on div "Plan" at bounding box center [40, 113] width 19 height 10
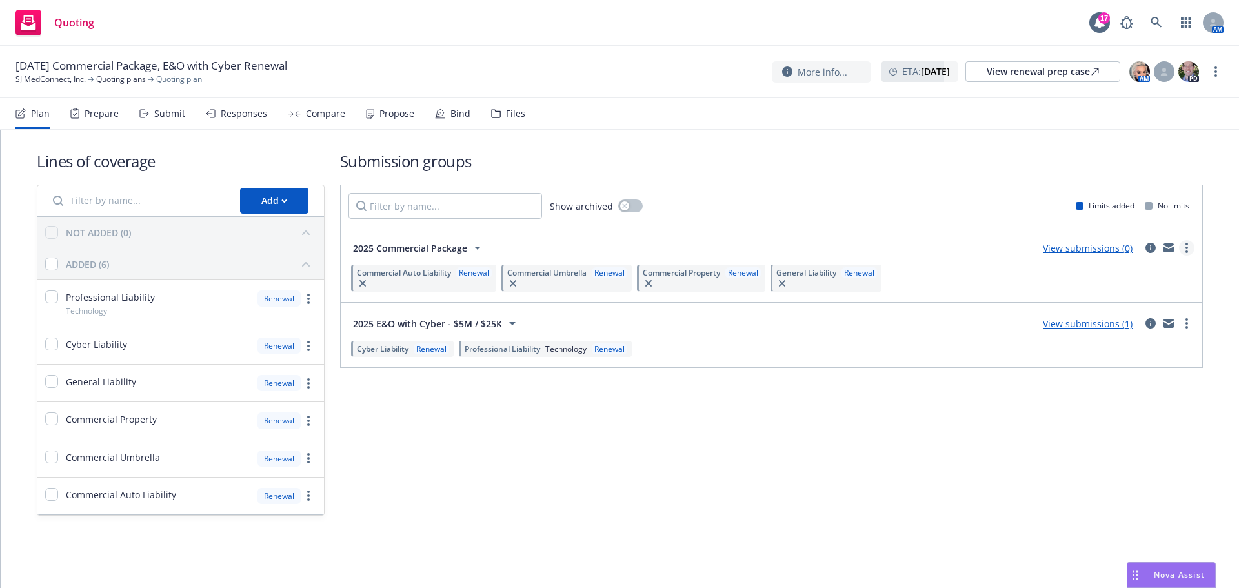
click at [1188, 247] on link "more" at bounding box center [1186, 247] width 15 height 15
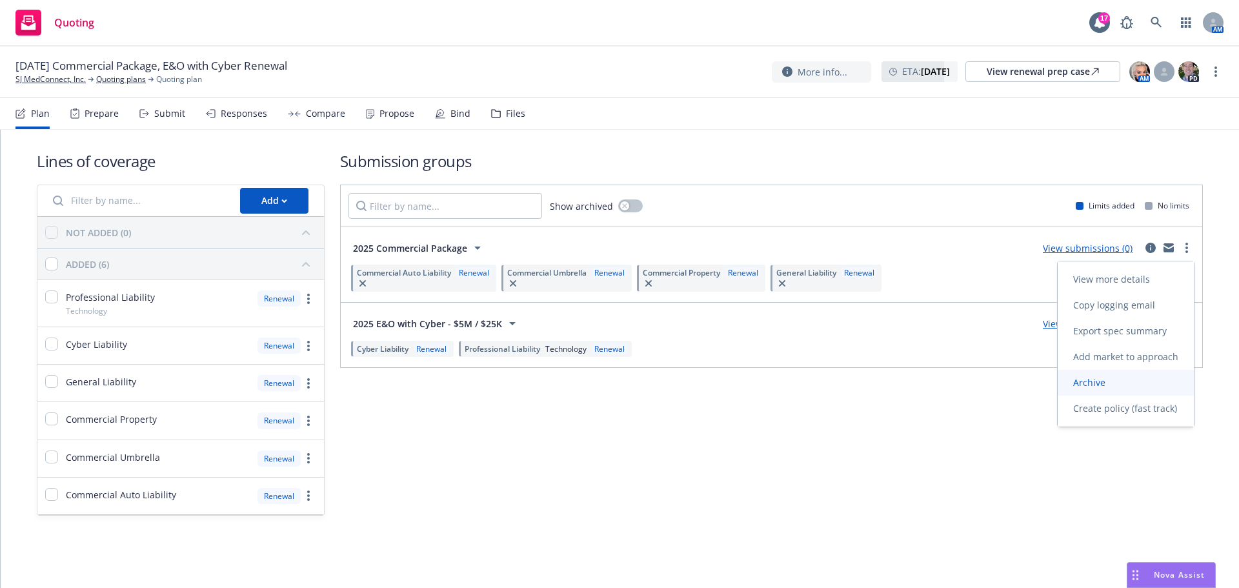
click at [1112, 376] on span "Archive" at bounding box center [1089, 382] width 63 height 12
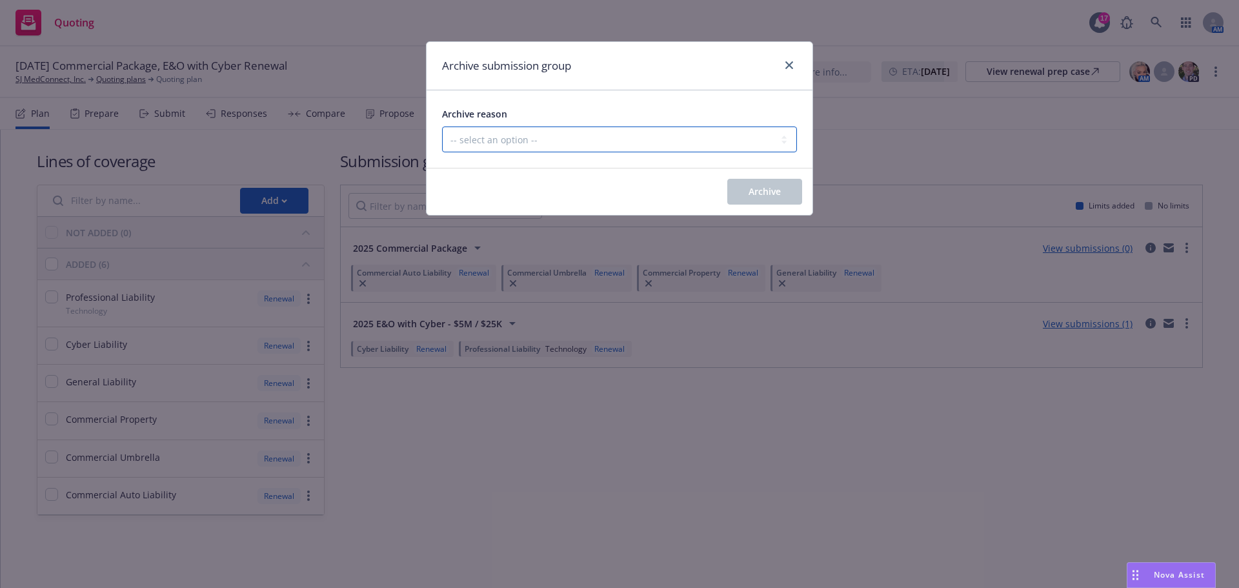
click at [729, 149] on select "-- select an option -- Customer no longer needs this coverage Duplicate Histori…" at bounding box center [619, 139] width 355 height 26
select select "POLICY_WILL_BE_AUTO_RENEWED"
click at [442, 126] on select "-- select an option -- Customer no longer needs this coverage Duplicate Histori…" at bounding box center [619, 139] width 355 height 26
click at [768, 194] on span "Archive" at bounding box center [765, 191] width 32 height 12
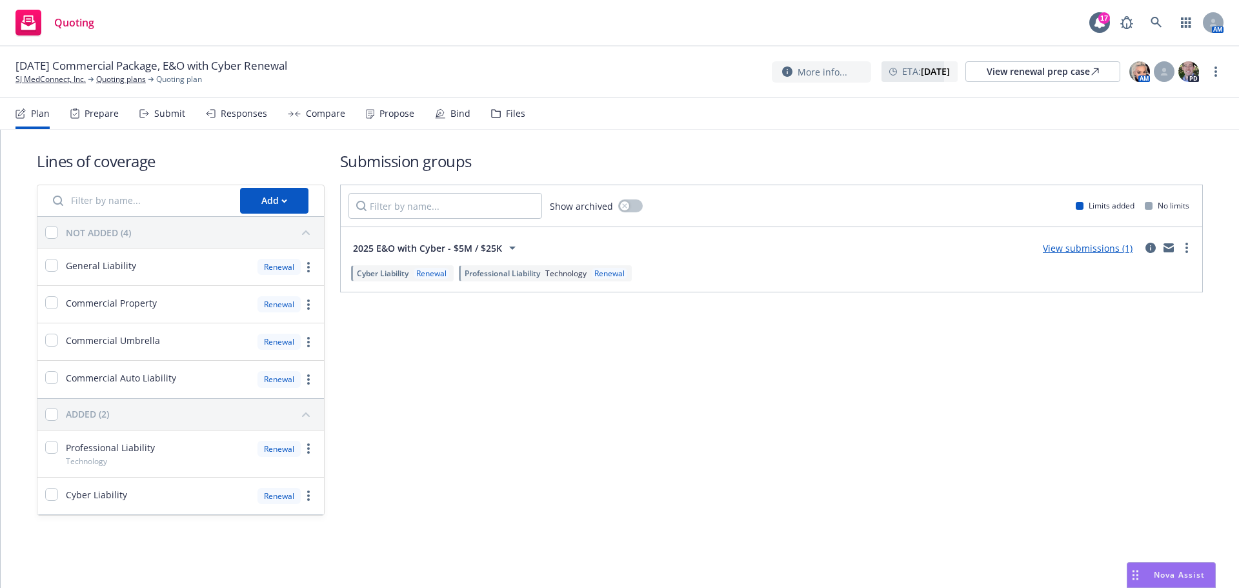
click at [173, 114] on div "Submit" at bounding box center [169, 113] width 31 height 10
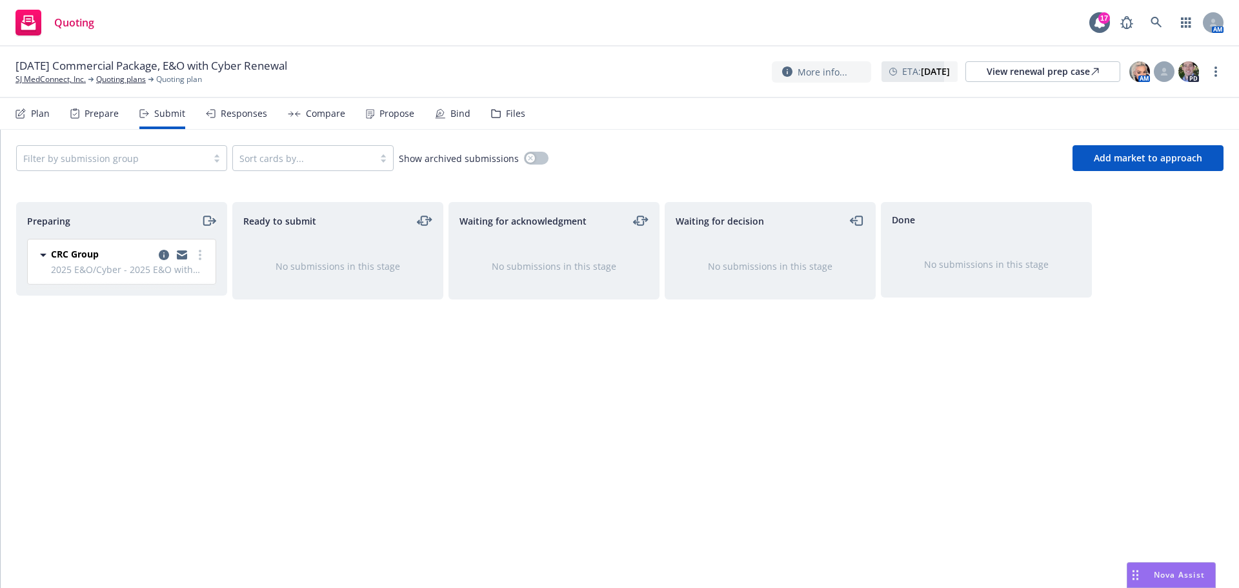
click at [205, 217] on icon "moveRight" at bounding box center [206, 220] width 7 height 9
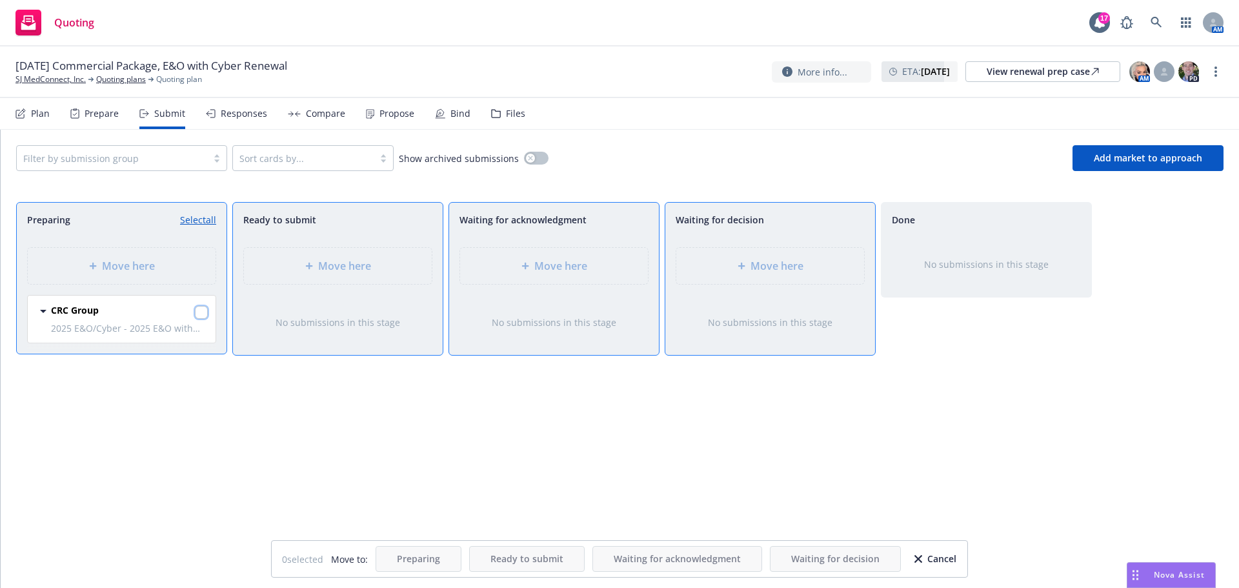
click at [201, 314] on input "checkbox" at bounding box center [201, 312] width 13 height 13
checkbox input "true"
click at [706, 254] on div "Move here" at bounding box center [770, 266] width 188 height 36
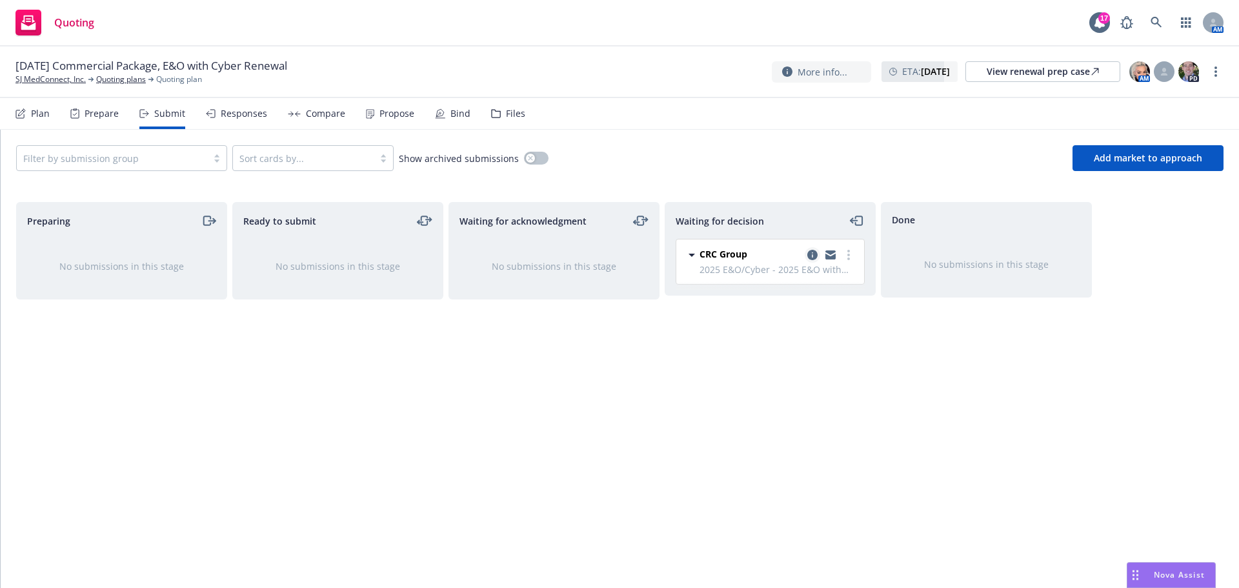
click at [811, 258] on icon "copy logging email" at bounding box center [812, 255] width 10 height 10
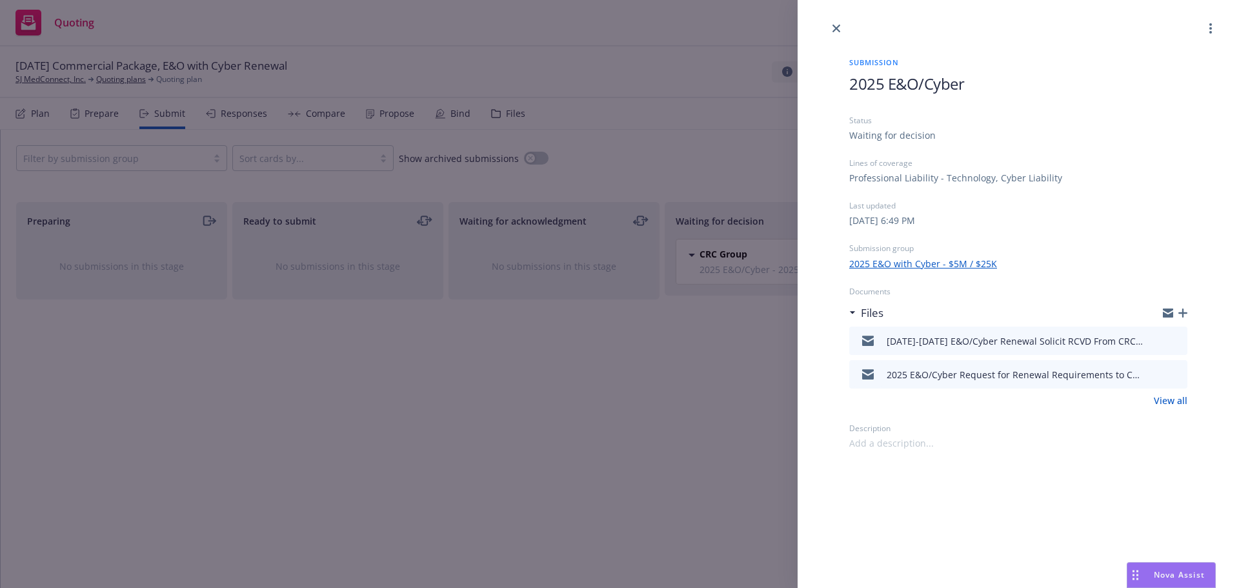
click at [1182, 312] on icon "button" at bounding box center [1182, 312] width 9 height 9
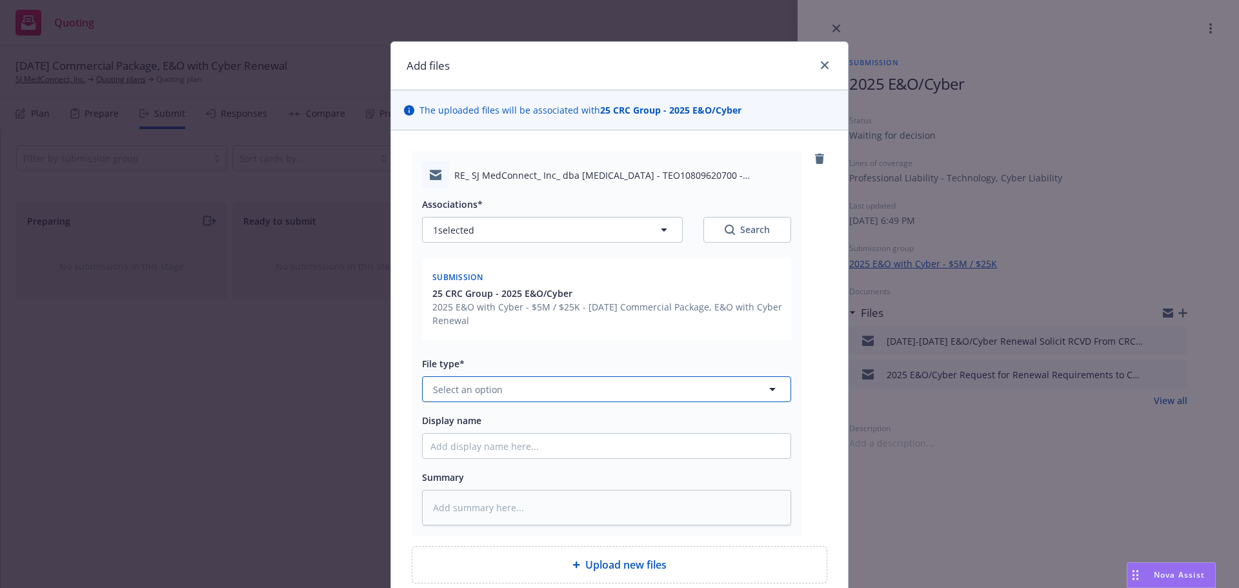
click at [620, 389] on button "Select an option" at bounding box center [606, 389] width 369 height 26
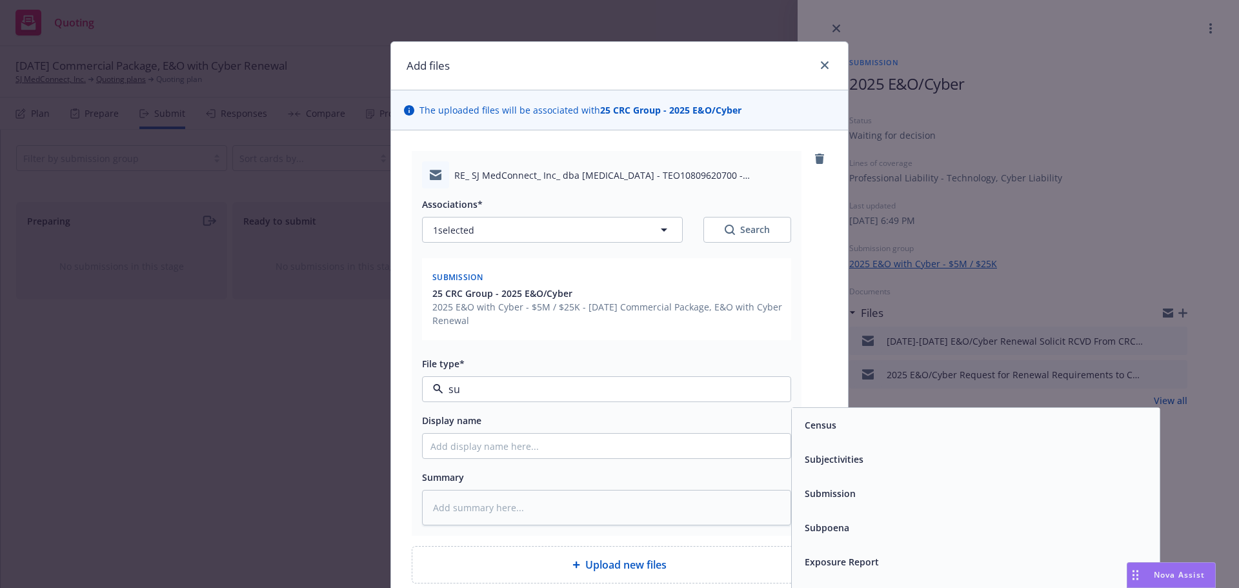
type input "sub"
click at [815, 471] on div "Submission" at bounding box center [976, 459] width 368 height 34
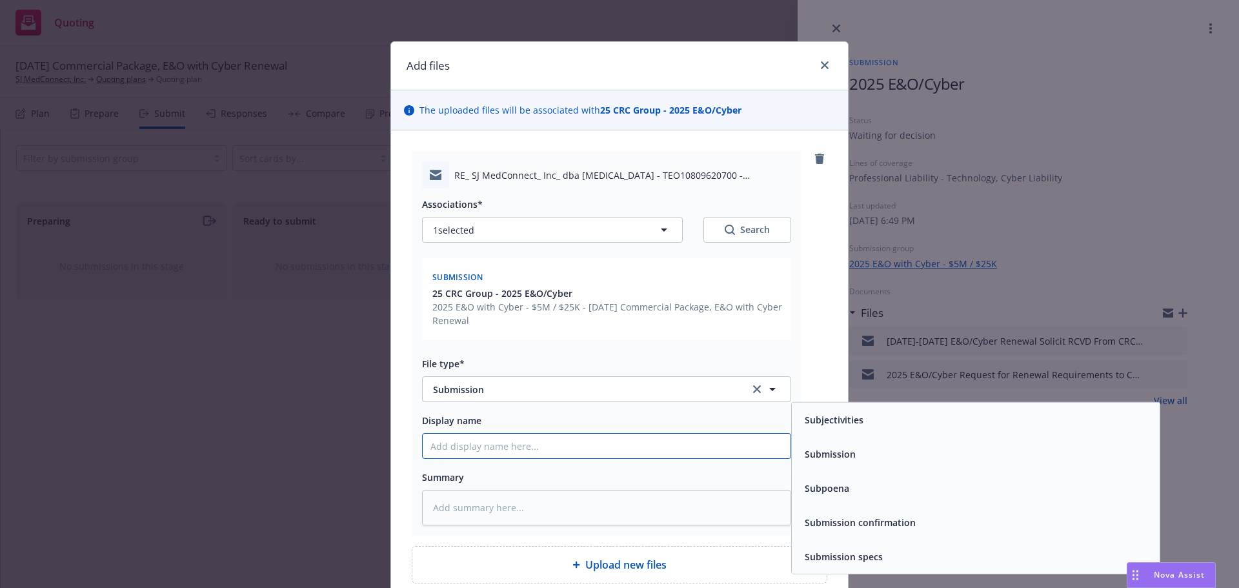
click at [736, 449] on input "Display name" at bounding box center [607, 446] width 368 height 25
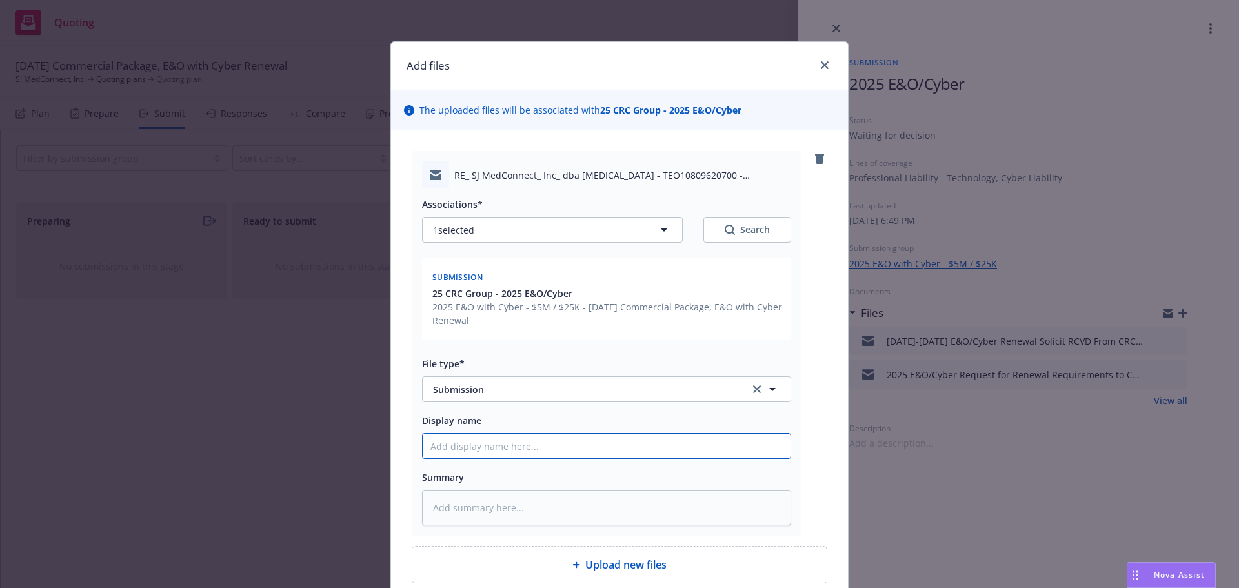
type textarea "x"
type input "8"
type textarea "x"
type input "8/"
type textarea "x"
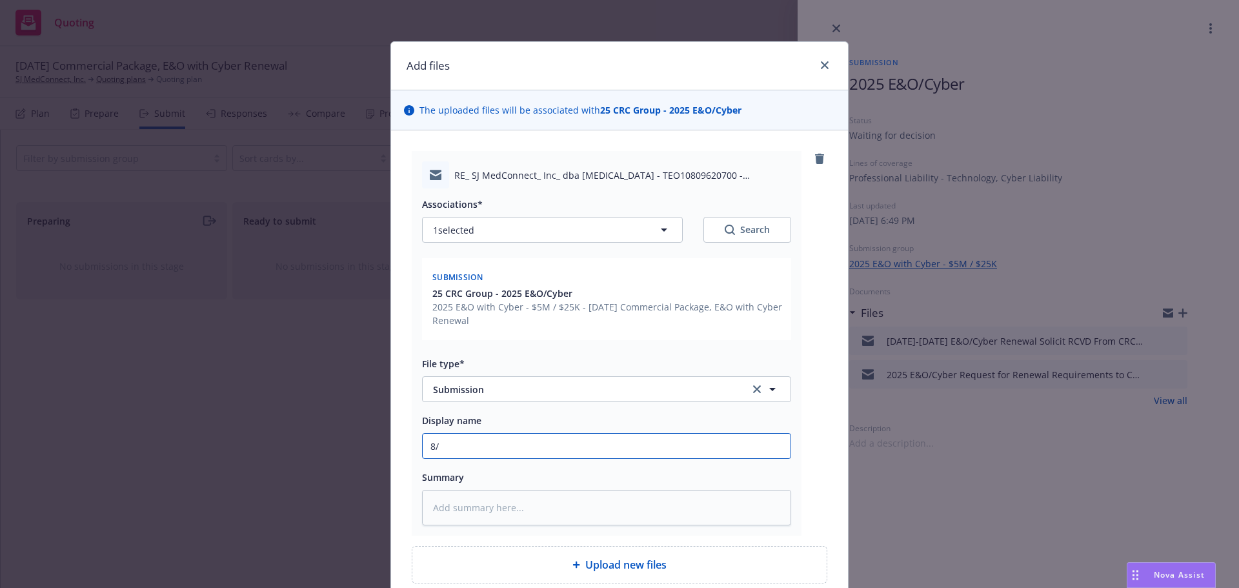
type input "8/3"
type textarea "x"
type input "8/30"
type textarea "x"
type input "8/30/"
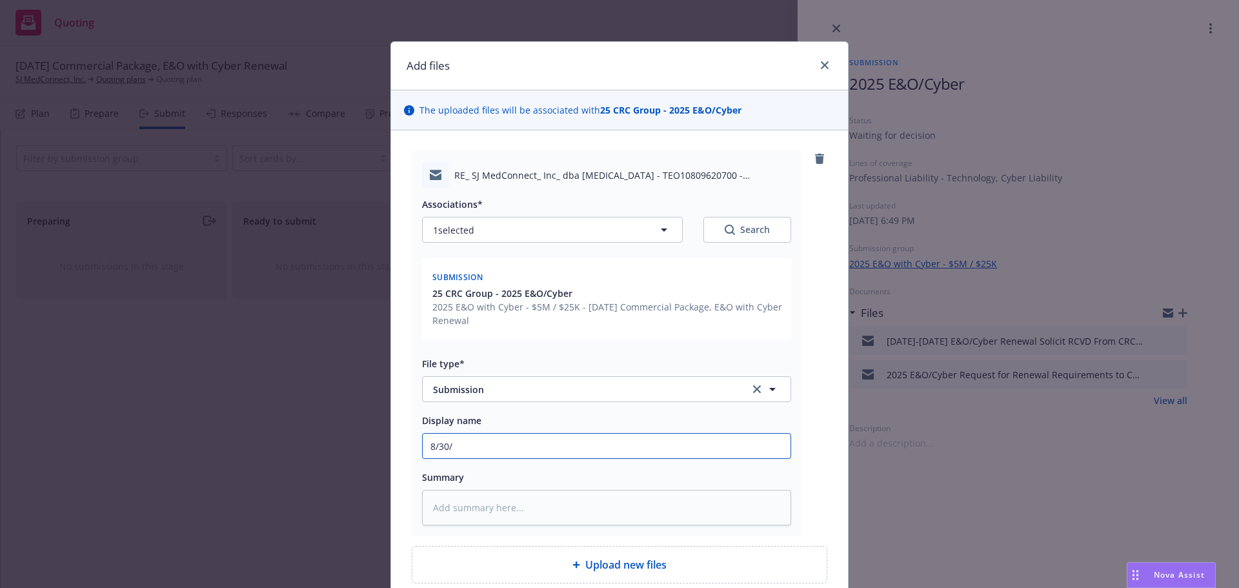
type textarea "x"
type input "8/30/2"
type textarea "x"
type input "[DATE]"
type textarea "x"
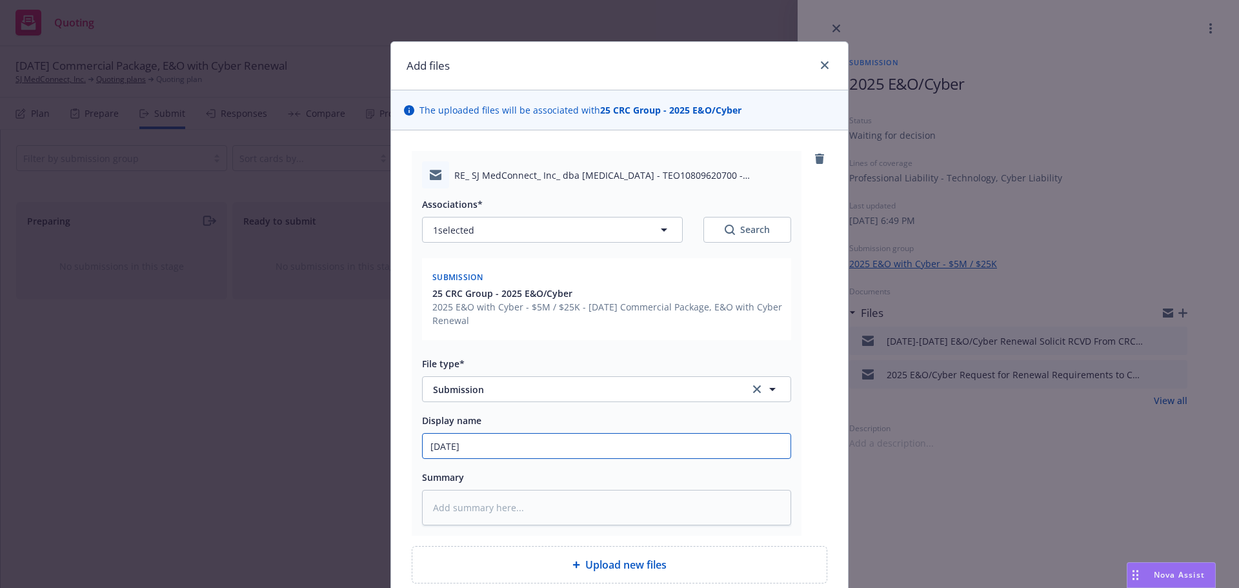
type input "[DATE]"
type textarea "x"
type input "[DATE]"
type textarea "x"
type input "8/30/2"
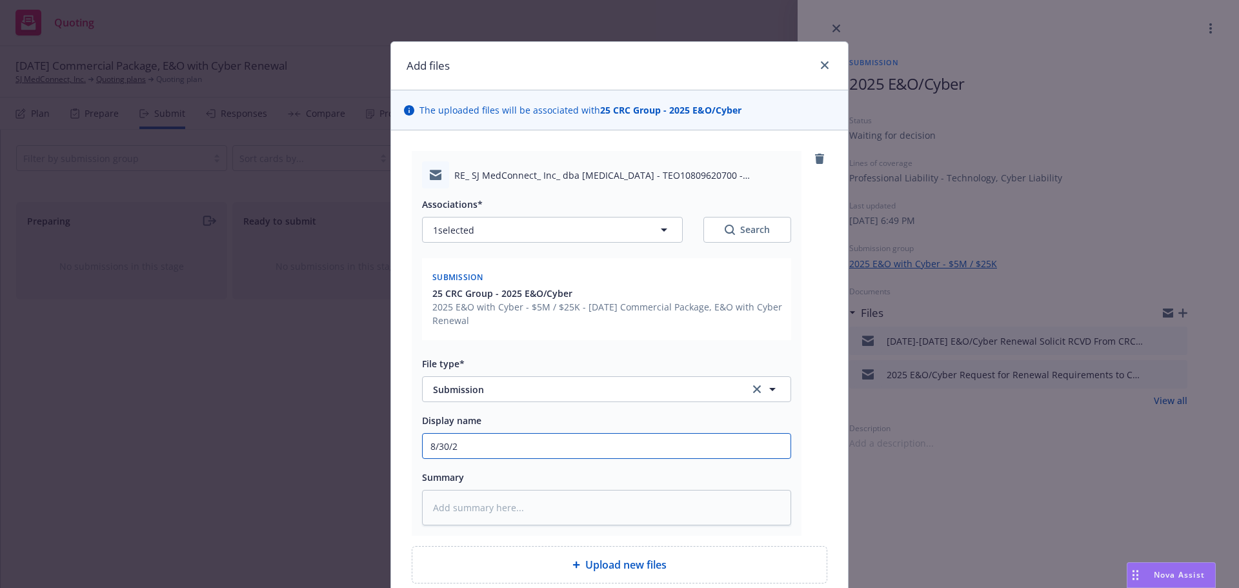
type textarea "x"
type input "8/30/"
type textarea "x"
type input "8/30"
type textarea "x"
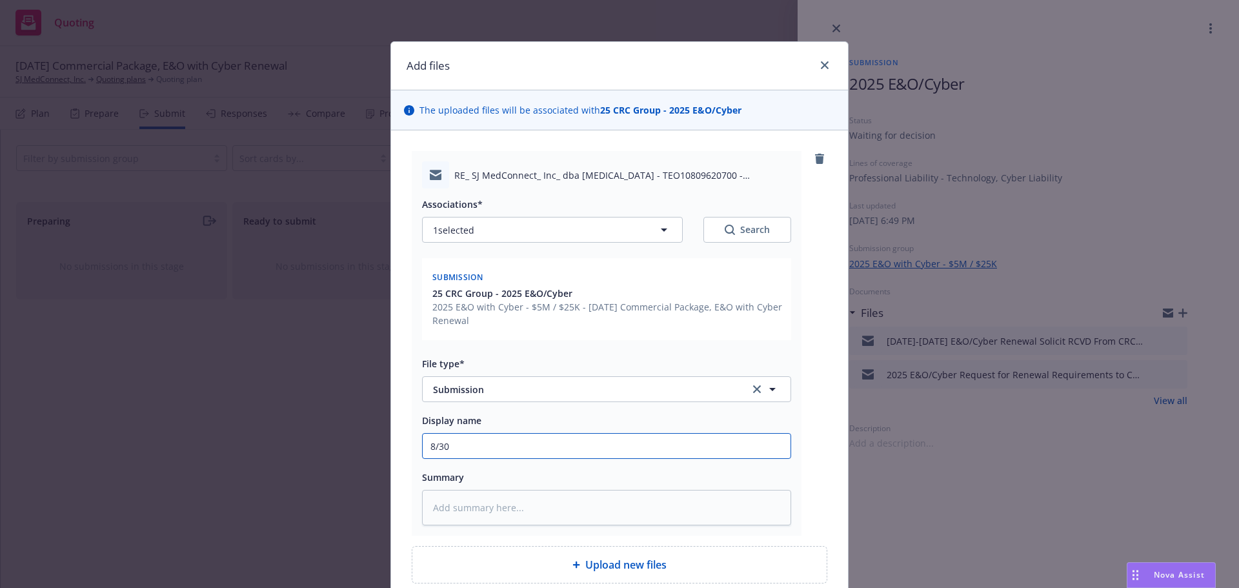
type input "8/3"
type textarea "x"
type input "8/31"
type textarea "x"
type input "8/31/"
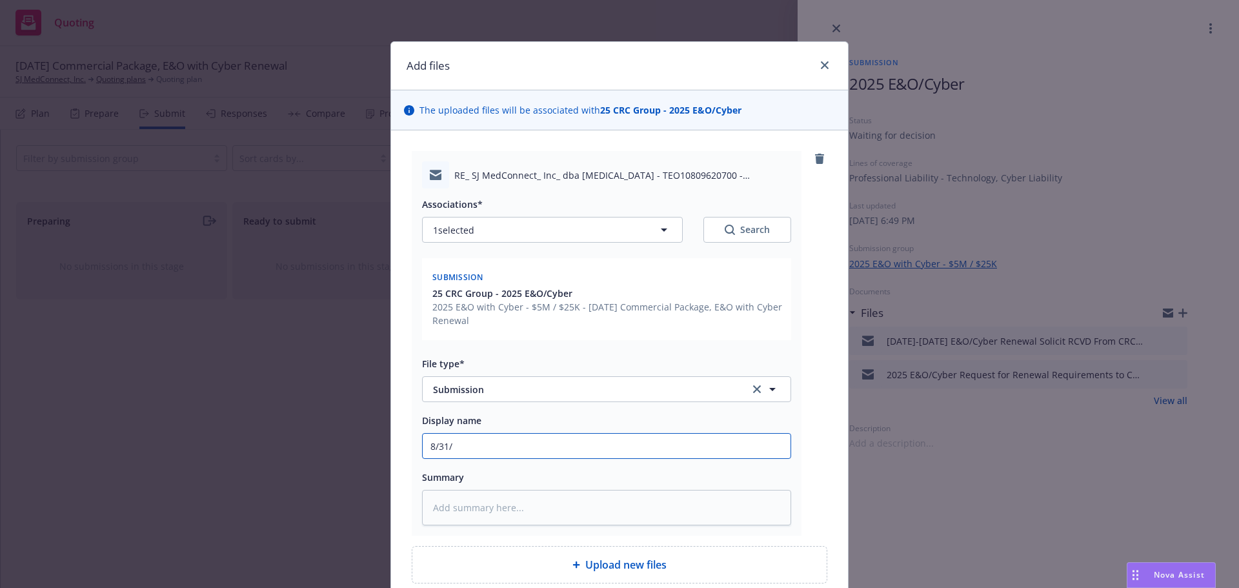
type textarea "x"
type input "8/31/2"
type textarea "x"
type input "[DATE]"
type textarea "x"
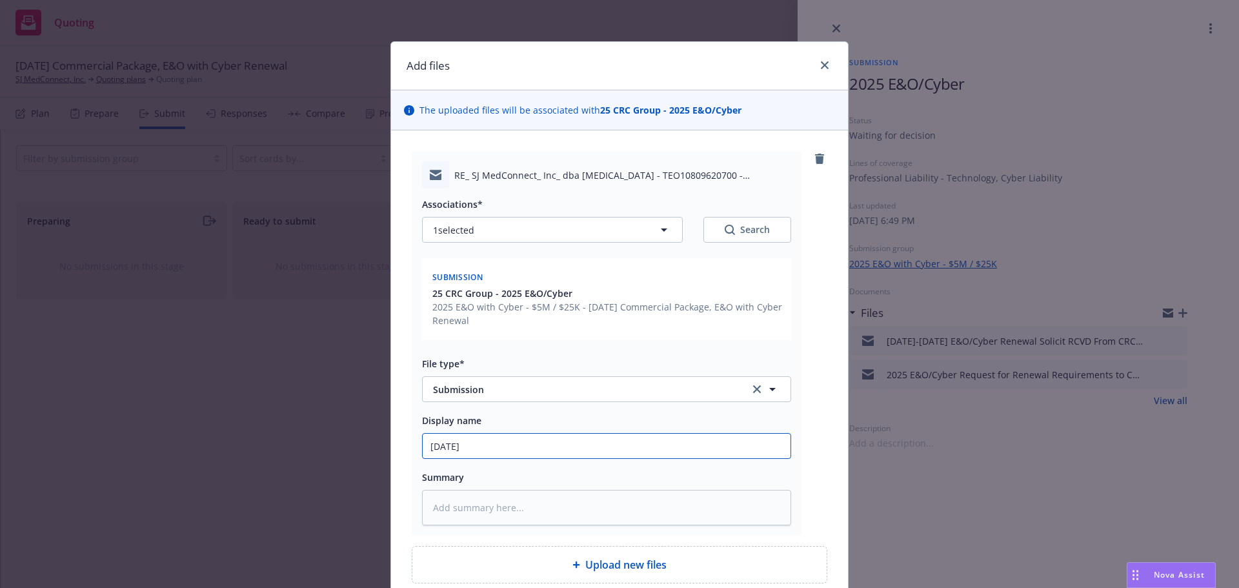
type input "[DATE]"
type textarea "x"
type input "[DATE] E"
type textarea "x"
type input "[DATE] EO"
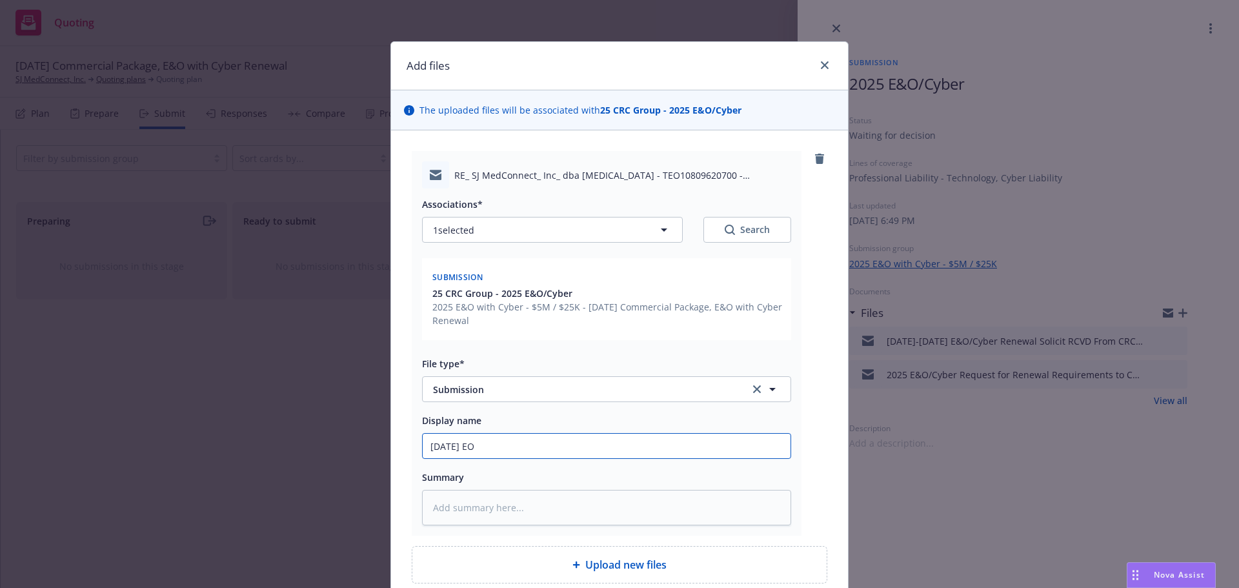
type textarea "x"
type input "[DATE] EO/"
type textarea "x"
type input "[DATE] EO/C"
type textarea "x"
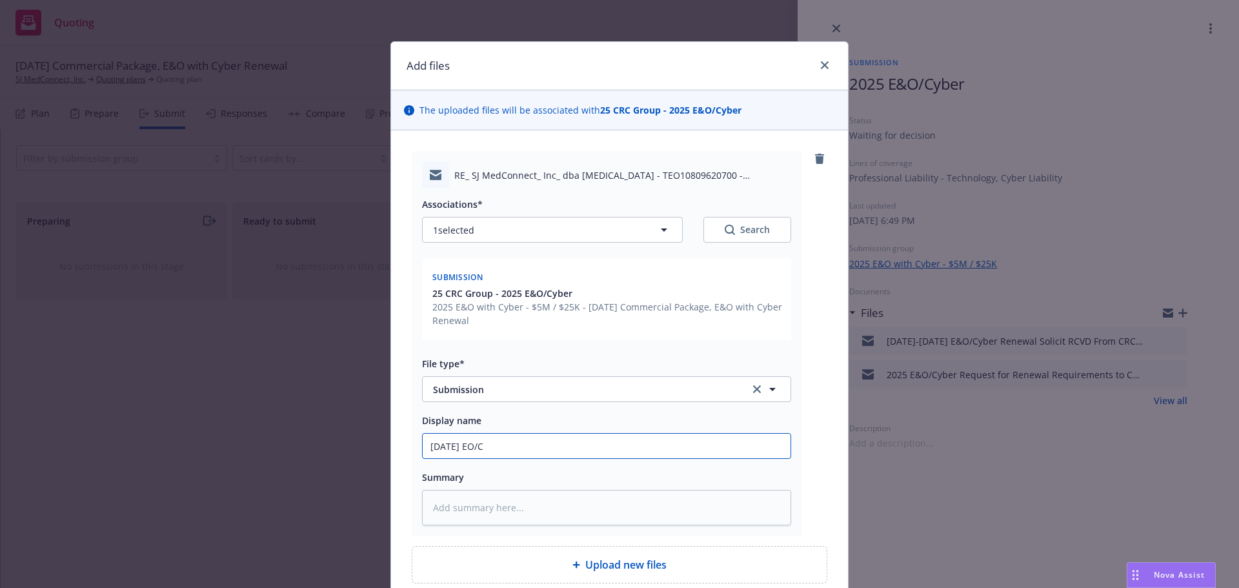
type input "[DATE] EO/Cy"
type textarea "x"
type input "[DATE] EO/Cyb"
type textarea "x"
type input "[DATE] EO/Cybe"
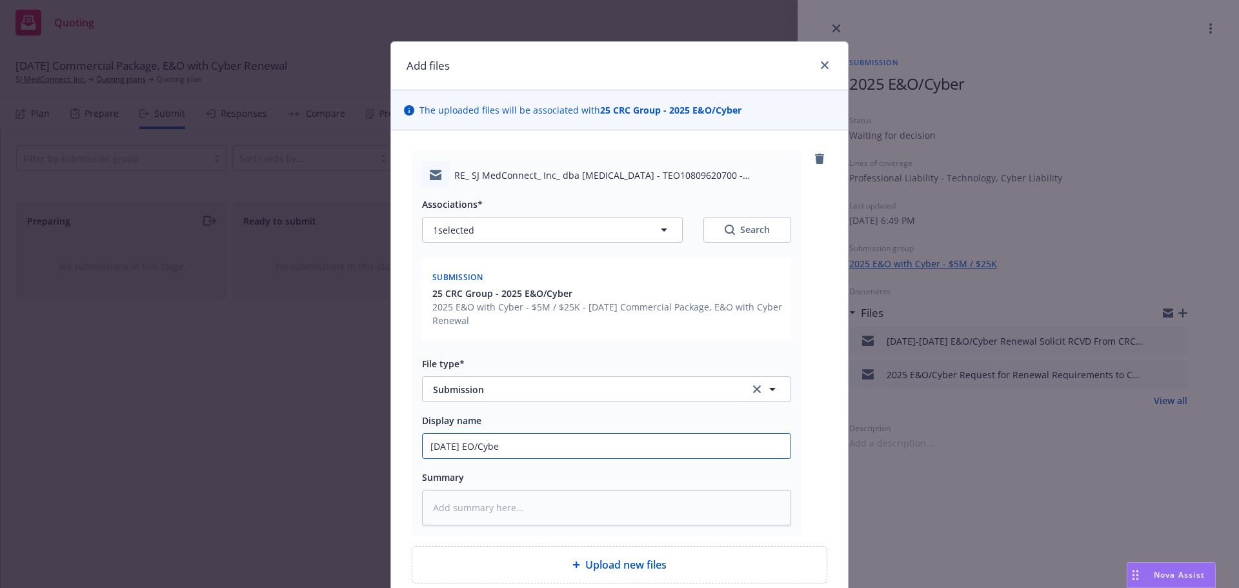
type textarea "x"
type input "[DATE] EO/Cyb"
type textarea "x"
type input "[DATE] EO/Cy"
type textarea "x"
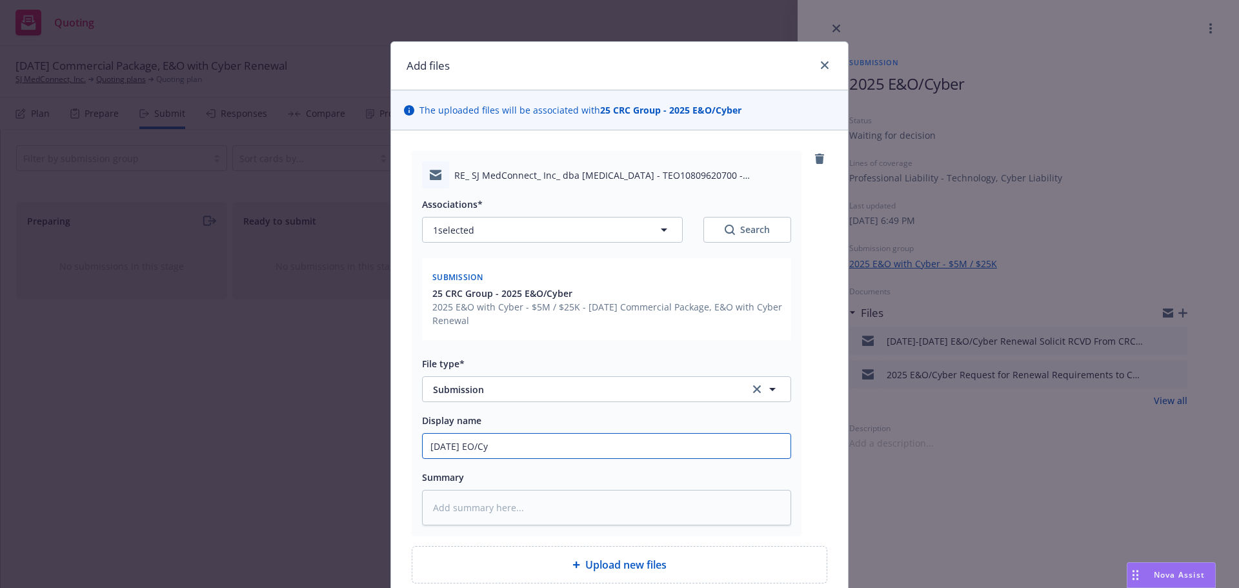
type input "[DATE] EO/C"
type textarea "x"
type input "[DATE] EO/"
type textarea "x"
type input "[DATE] EO"
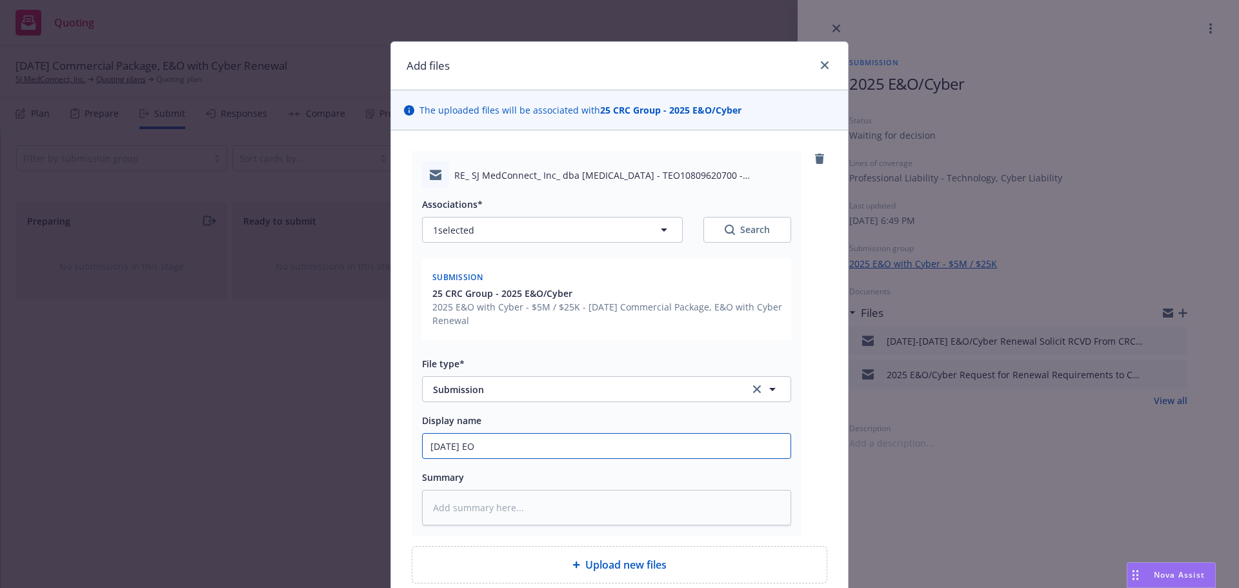
type textarea "x"
type input "[DATE] E"
type textarea "x"
type input "[DATE] EO"
type textarea "x"
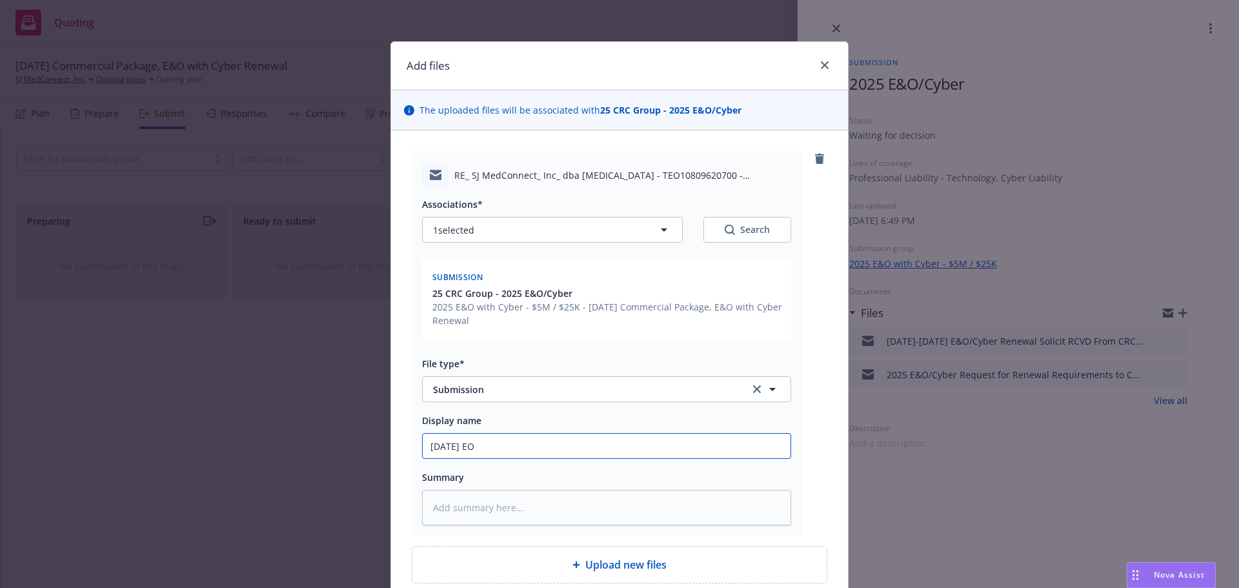
type input "[DATE] EO/"
type textarea "x"
type input "[DATE] EO/C"
type textarea "x"
type input "[DATE] EO/"
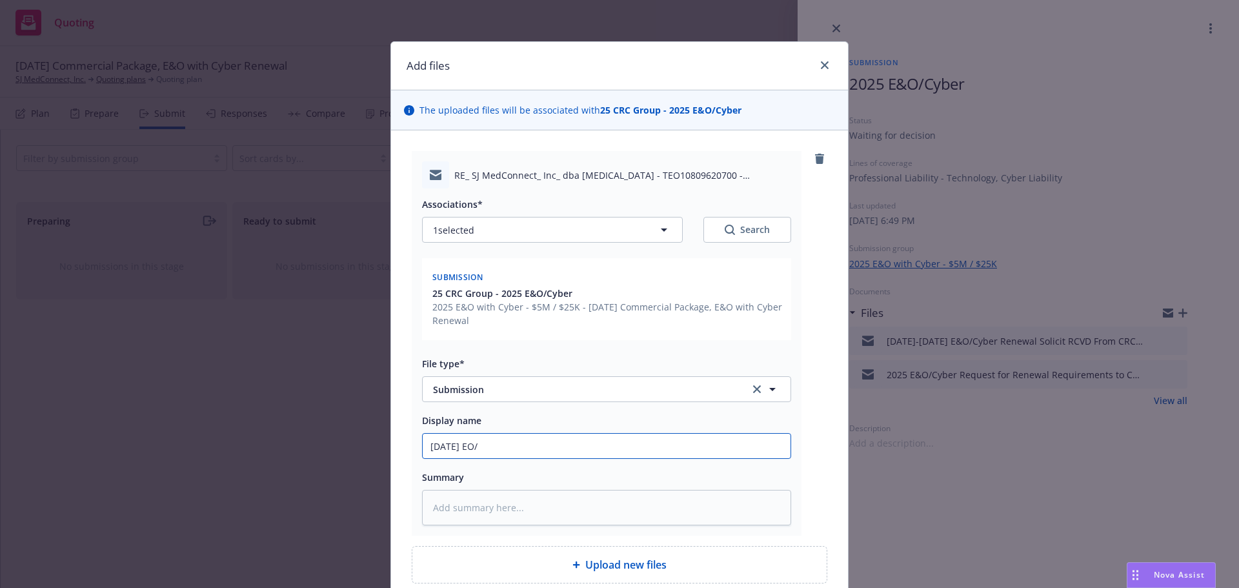
type textarea "x"
type input "[DATE] EO"
type textarea "x"
type input "[DATE] E"
type textarea "x"
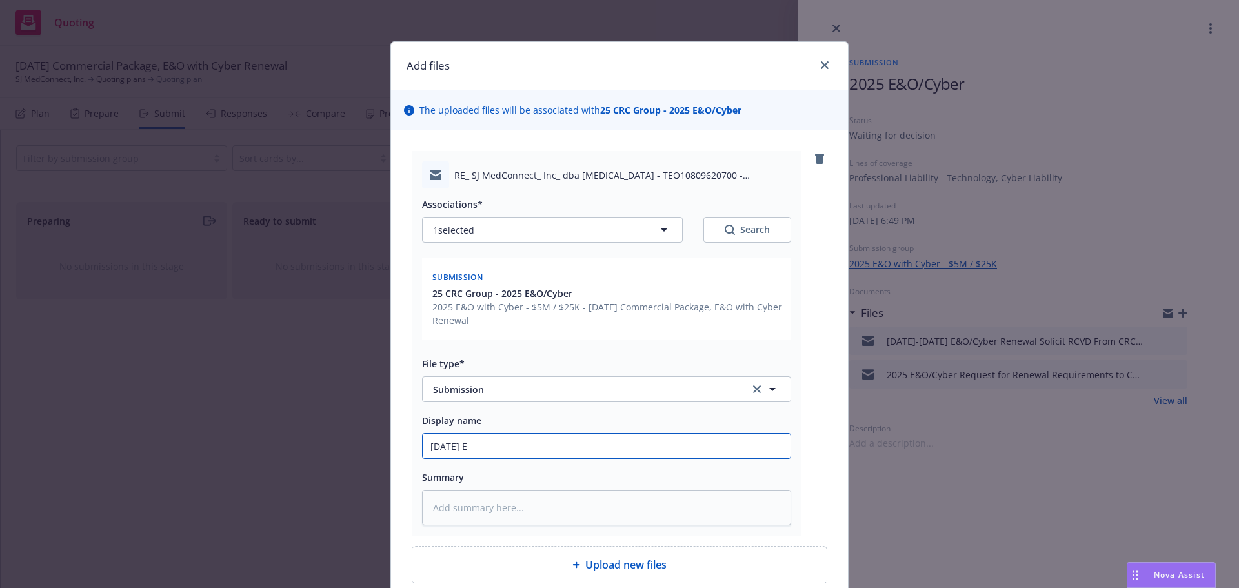
type input "[DATE] E&"
type textarea "x"
type input "[DATE] E&O"
type textarea "x"
type input "[DATE] E&O/"
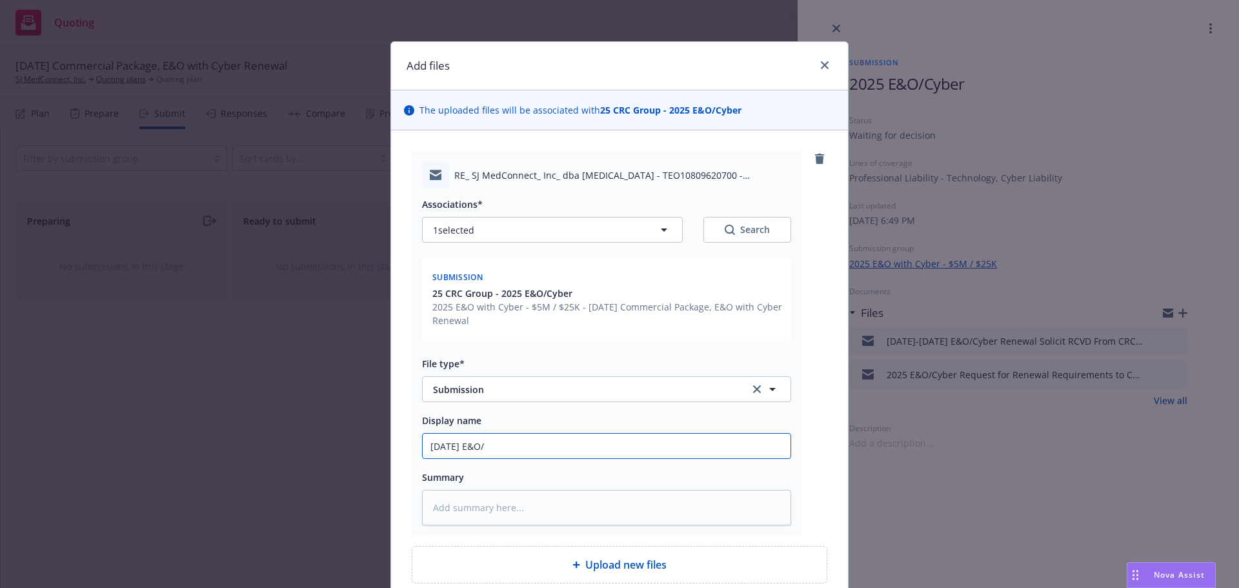
type textarea "x"
type input "[DATE] E&O/C"
type textarea "x"
type input "[DATE] E&O/Cy"
type textarea "x"
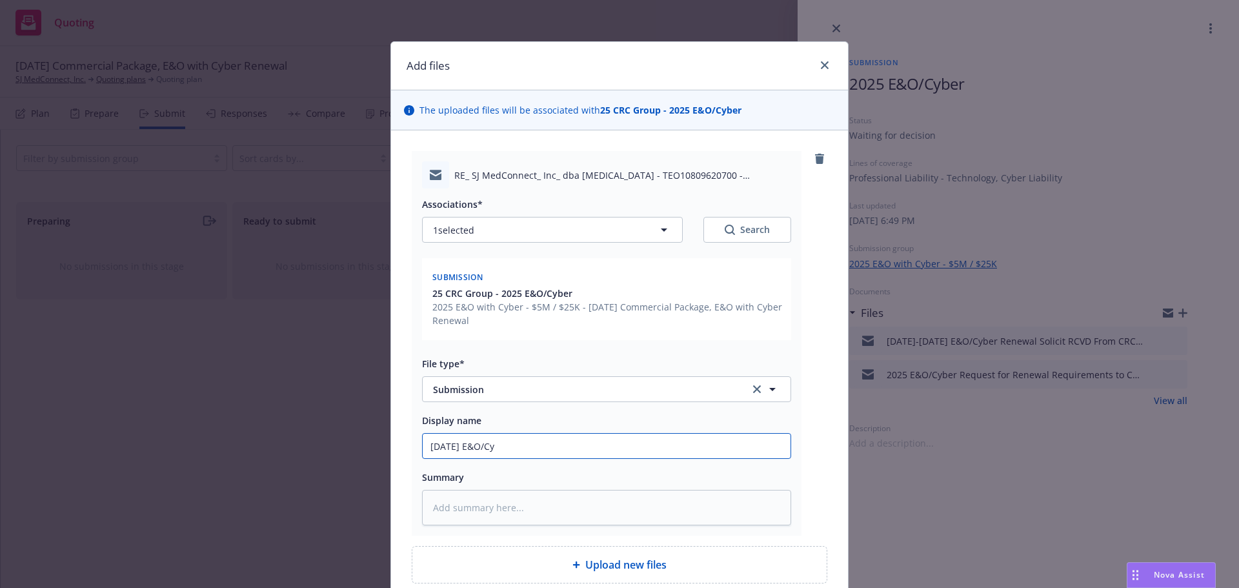
type input "[DATE] E&O/Cyb"
type textarea "x"
type input "[DATE] E&O/Cybe"
type textarea "x"
type input "[DATE] E&O/Cyber"
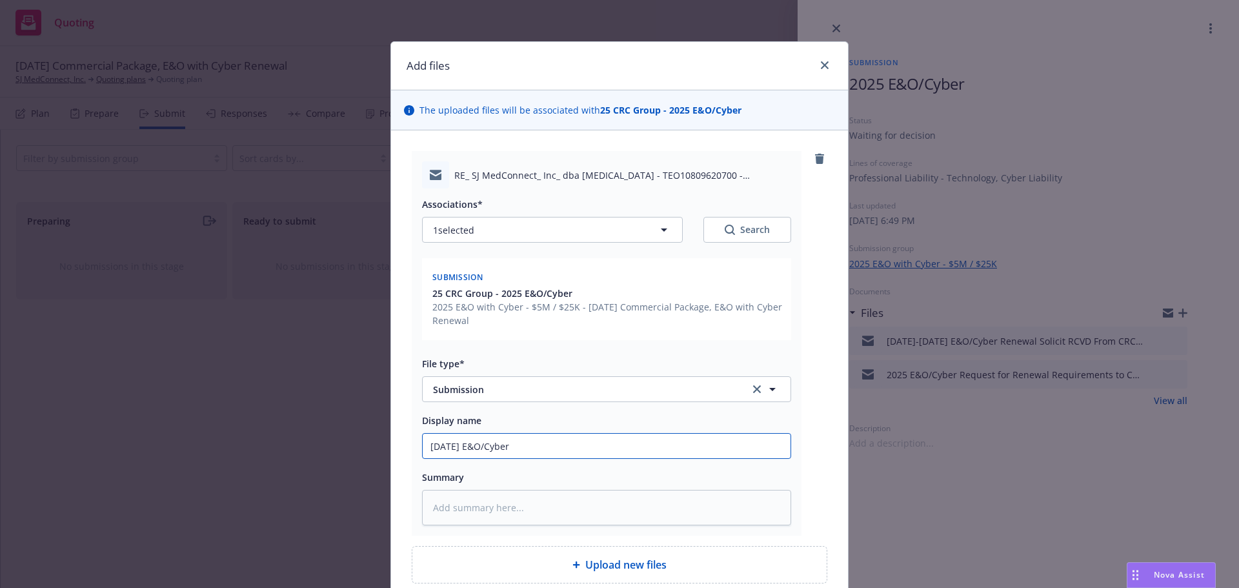
type textarea "x"
type input "[DATE] E&O/Cyber"
type textarea "x"
type input "[DATE] E&O/Cyber R"
type textarea "x"
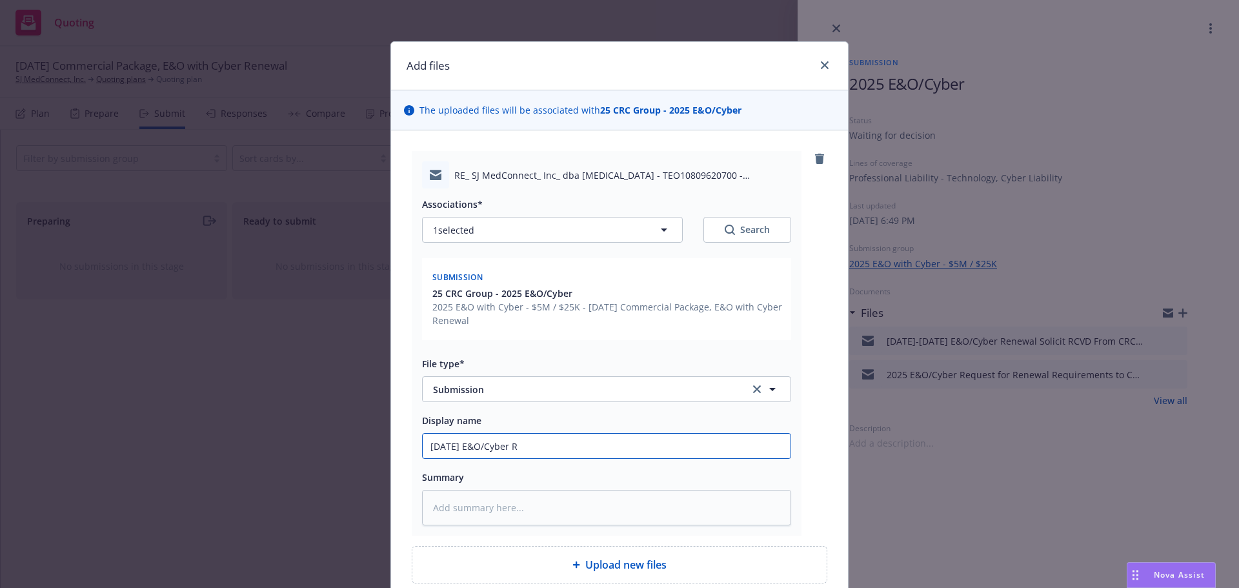
type input "[DATE] E&O/Cyber Re"
type textarea "x"
type input "[DATE] E&O/Cyber Ren"
type textarea "x"
type input "[DATE] E&O/Cyber Renew"
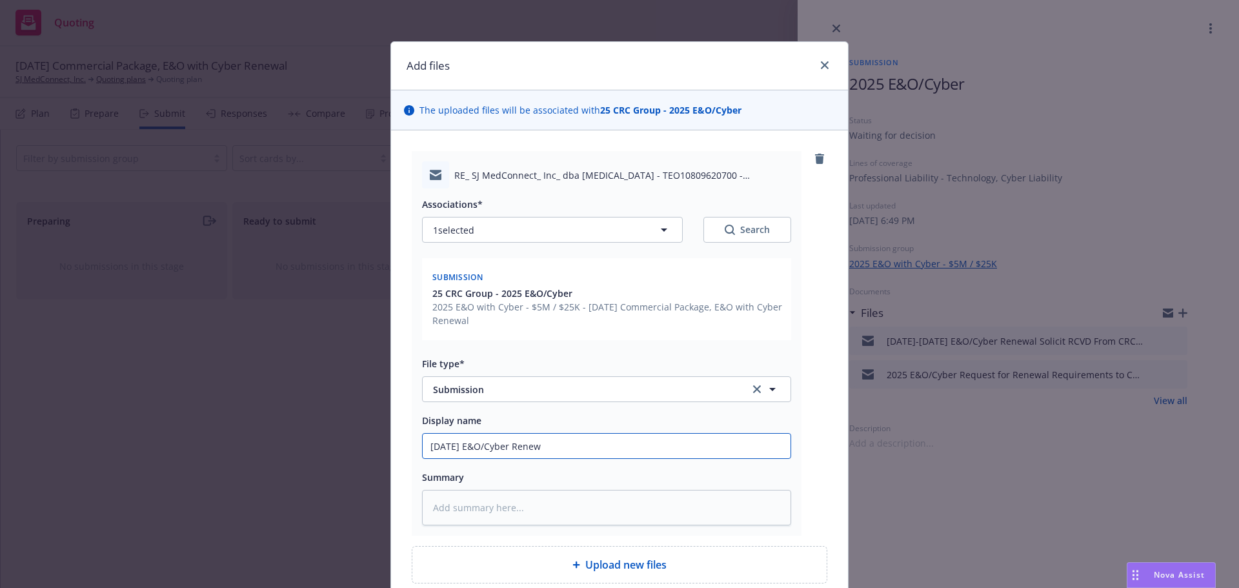
type textarea "x"
type input "[DATE] E&O/Cyber Renewl"
type textarea "x"
type input "[DATE] E&O/Cyber Renewl"
type textarea "x"
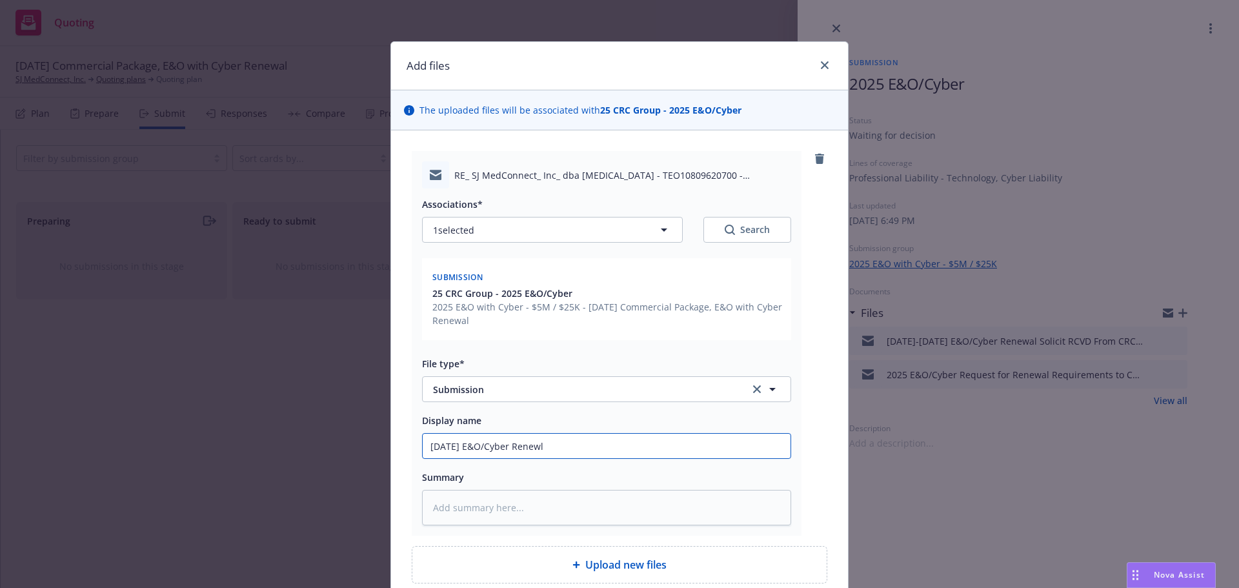
type input "[DATE] E&O/Cyber Renewl S"
type textarea "x"
type input "[DATE] E&O/Cyber Renewl Su"
type textarea "x"
type input "[DATE] E&O/Cyber Renewl Sub"
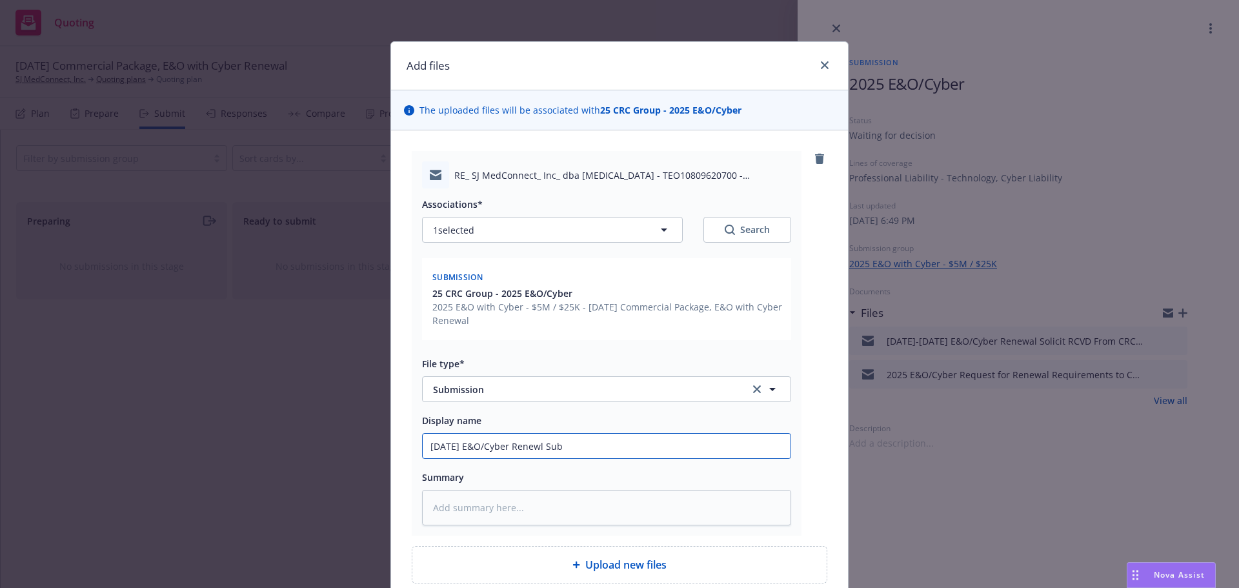
type textarea "x"
type input "[DATE] E&O/Cyber Renewl Su"
type textarea "x"
type input "[DATE] E&O/Cyber Renewl S"
type textarea "x"
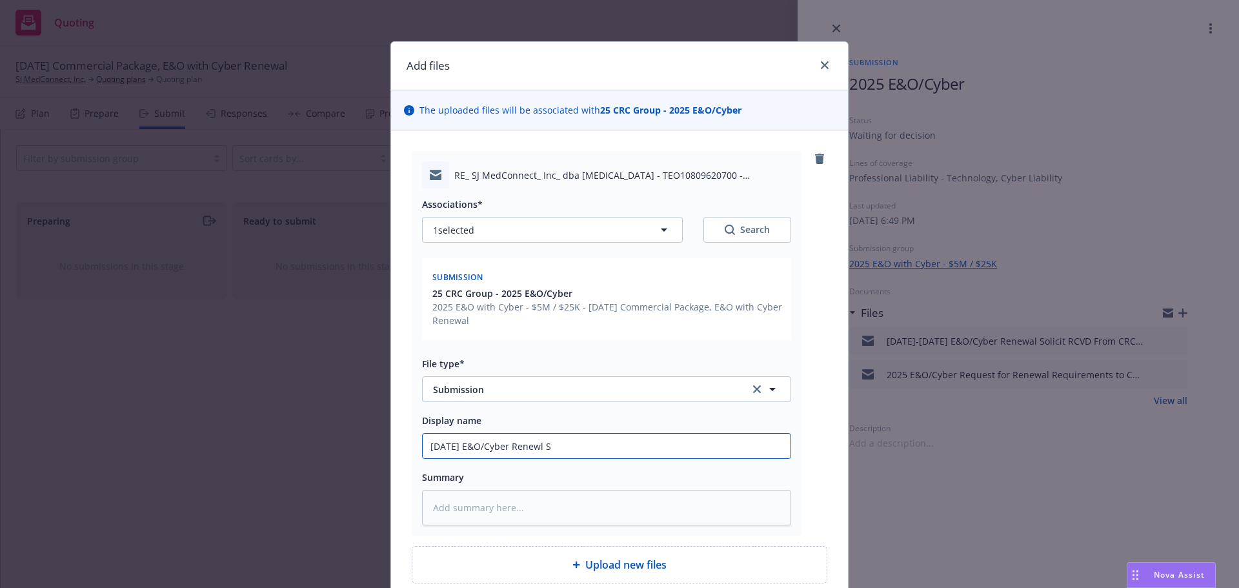
type input "[DATE] E&O/Cyber Renewl"
type textarea "x"
type input "[DATE] E&O/Cyber Renewl"
type textarea "x"
type input "[DATE] E&O/Cyber Renew"
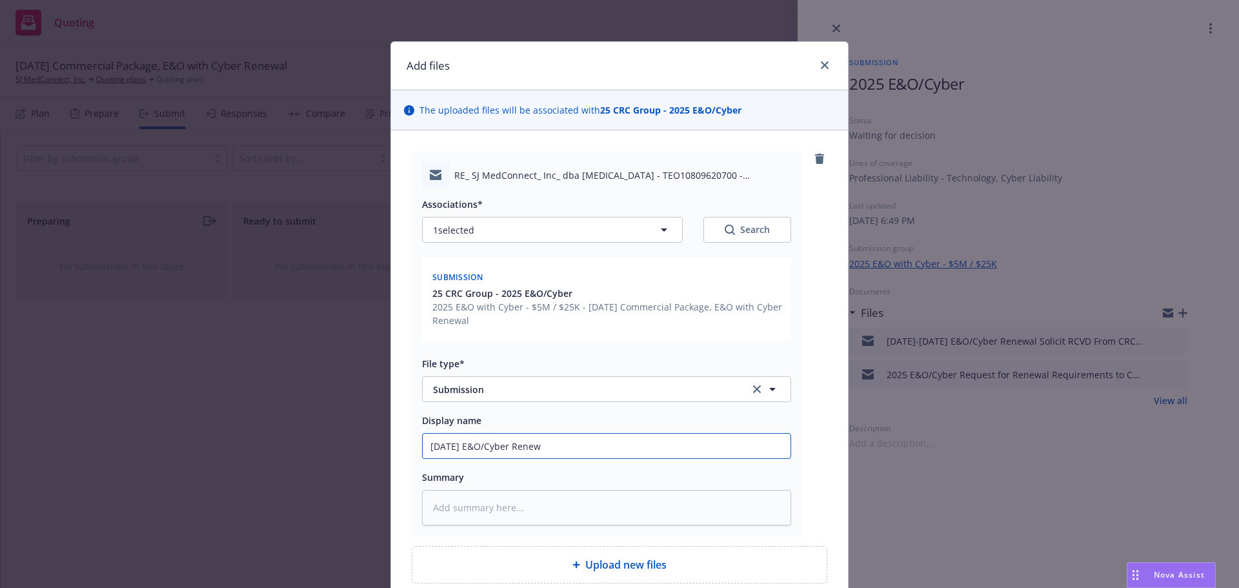
type textarea "x"
type input "[DATE] E&O/Cyber Renewa"
type textarea "x"
type input "[DATE] E&O/Cyber Renewal"
type textarea "x"
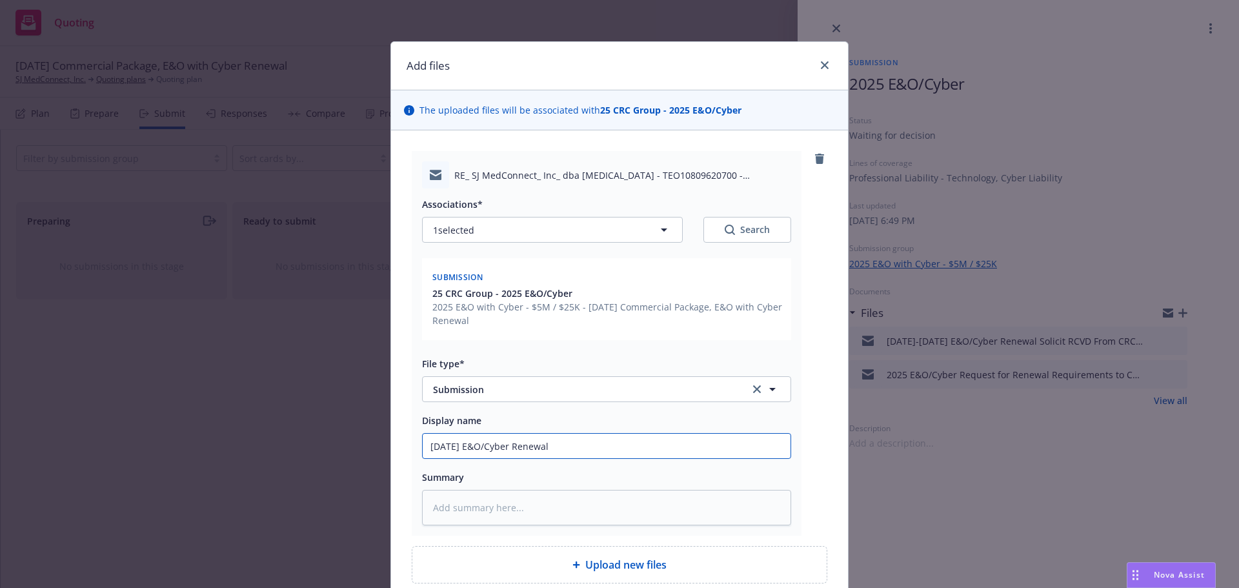
type input "[DATE] E&O/Cyber Renewal S"
type textarea "x"
type input "[DATE] E&O/Cyber Renewal Su"
type textarea "x"
type input "[DATE] E&O/Cyber Renewal Sub"
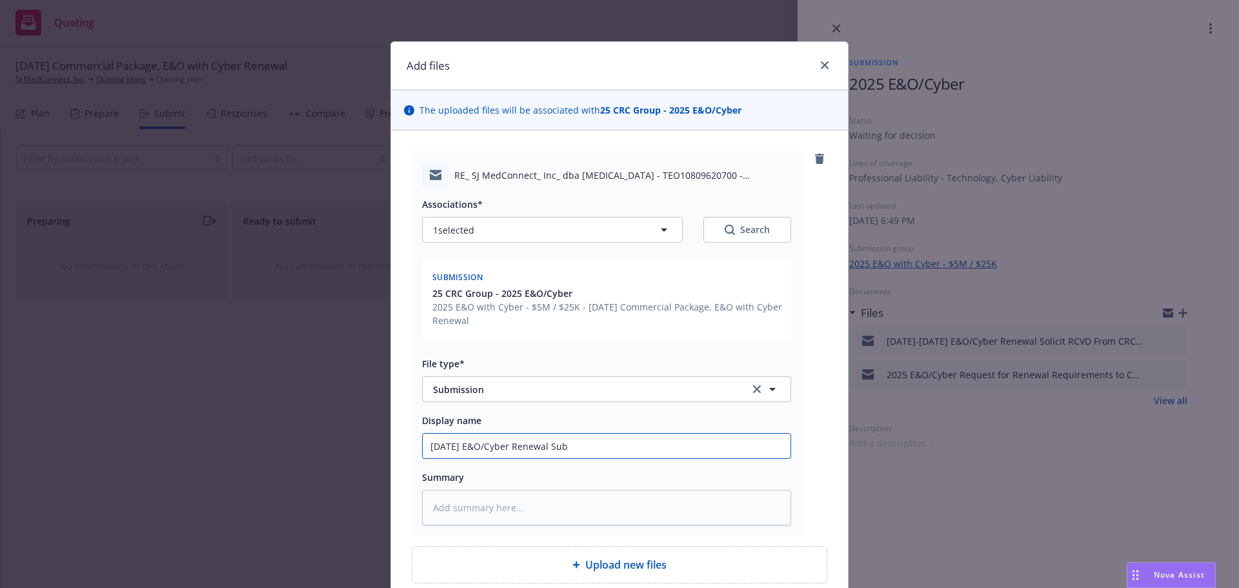
type textarea "x"
type input "[DATE] E&O/Cyber Renewal Su"
type textarea "x"
type input "[DATE] E&O/Cyber Renewal Sub"
type textarea "x"
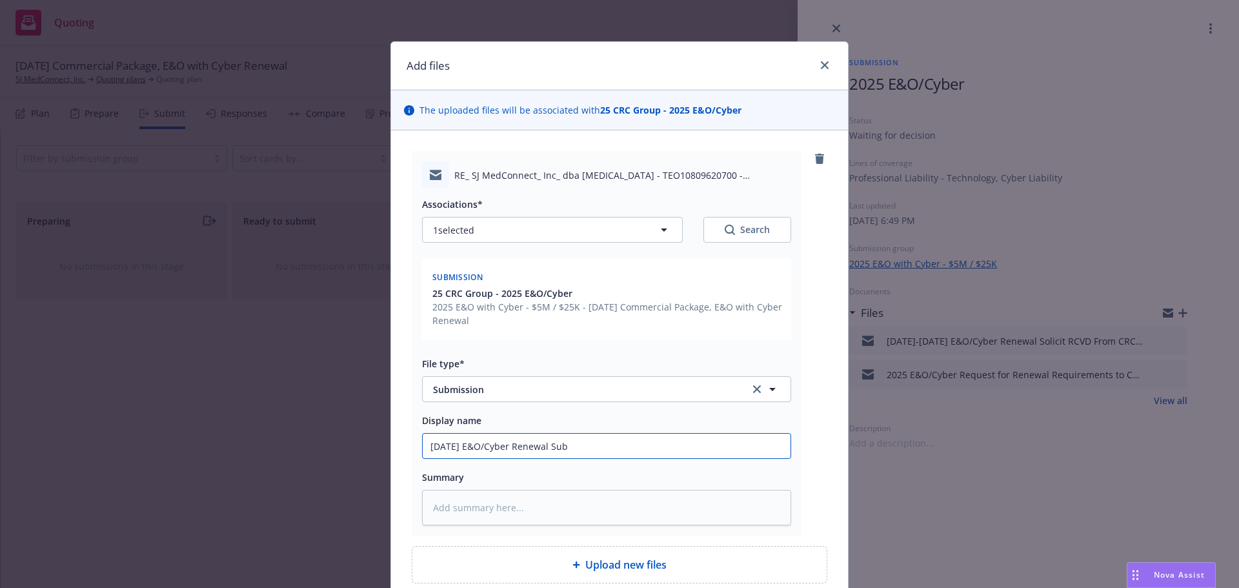
type input "[DATE] E&O/Cyber Renewal Subm"
type textarea "x"
type input "[DATE] E&O/Cyber Renewal Submi"
type textarea "x"
type input "[DATE] E&O/Cyber Renewal Submis"
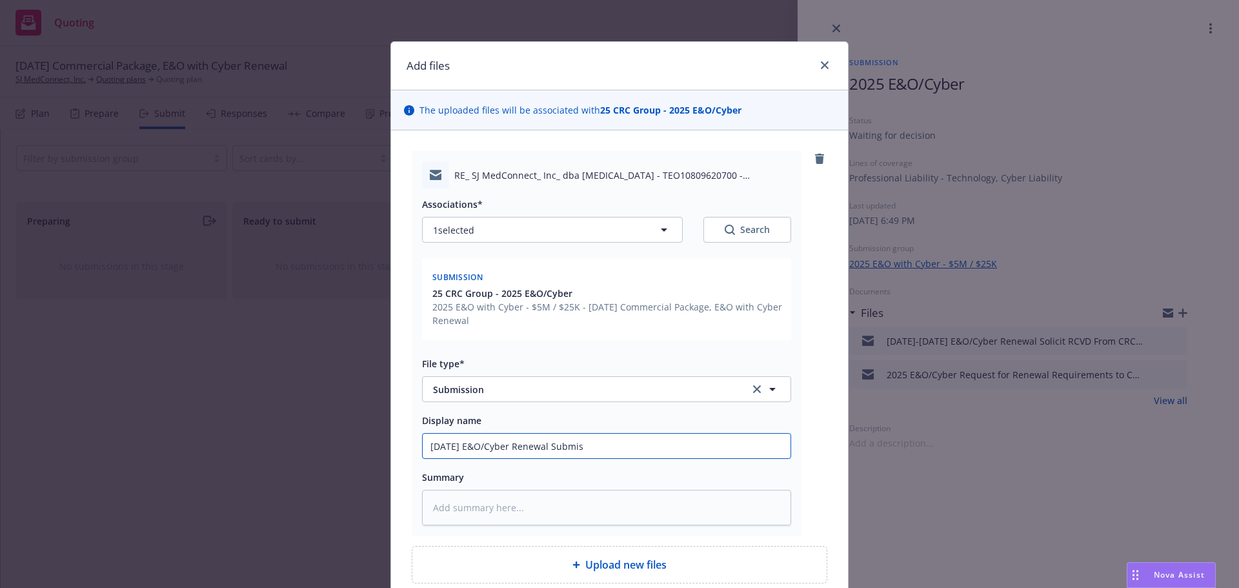
type textarea "x"
type input "[DATE] E&O/Cyber Renewal Submiss"
type textarea "x"
type input "[DATE] E&O/Cyber Renewal Submissi"
type textarea "x"
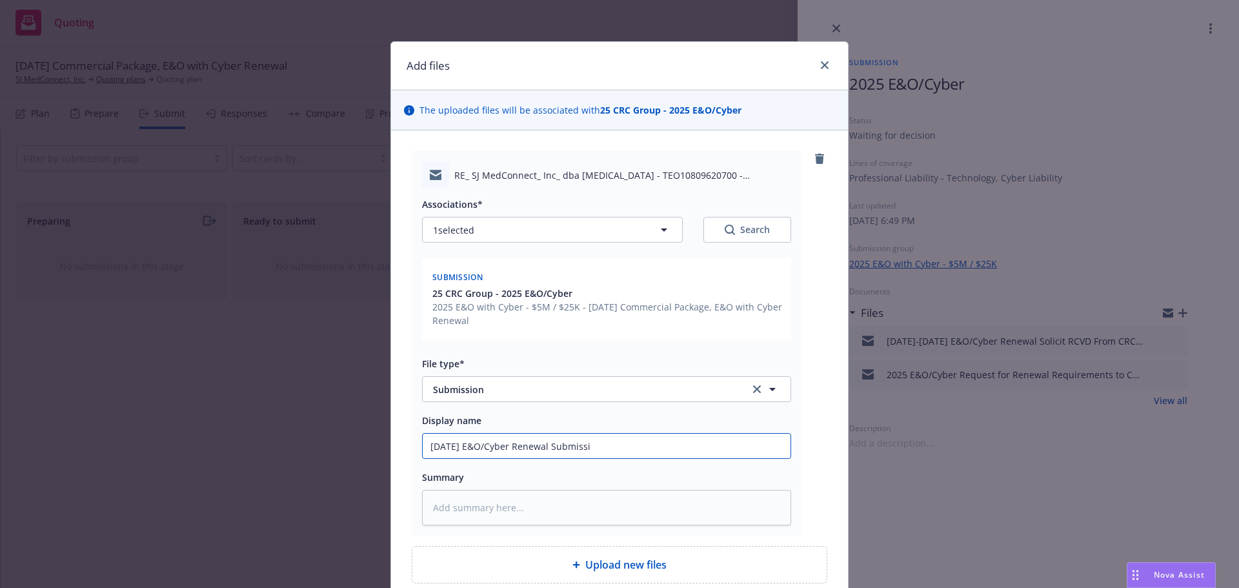
type input "[DATE] E&O/Cyber Renewal Submissio"
type textarea "x"
type input "[DATE] E&O/Cyber Renewal Submission"
type textarea "x"
type input "[DATE] E&O/Cyber Renewal Submission"
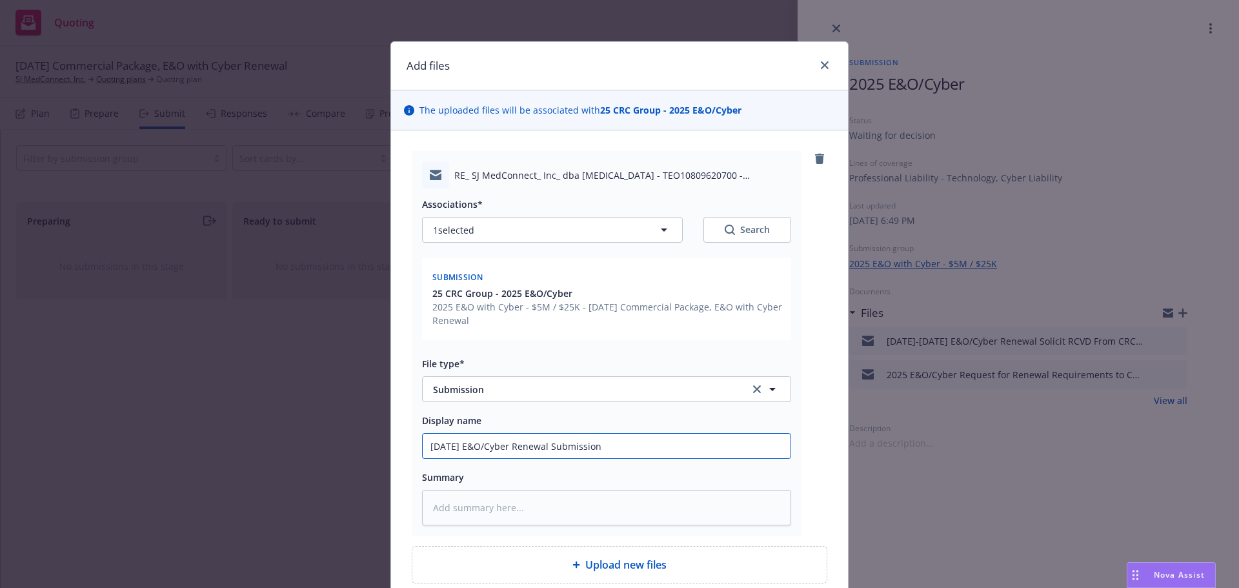
type textarea "x"
type input "[DATE] E&O/Cyber Renewal Submission t"
type textarea "x"
type input "[DATE] E&O/Cyber Renewal Submission to"
type textarea "x"
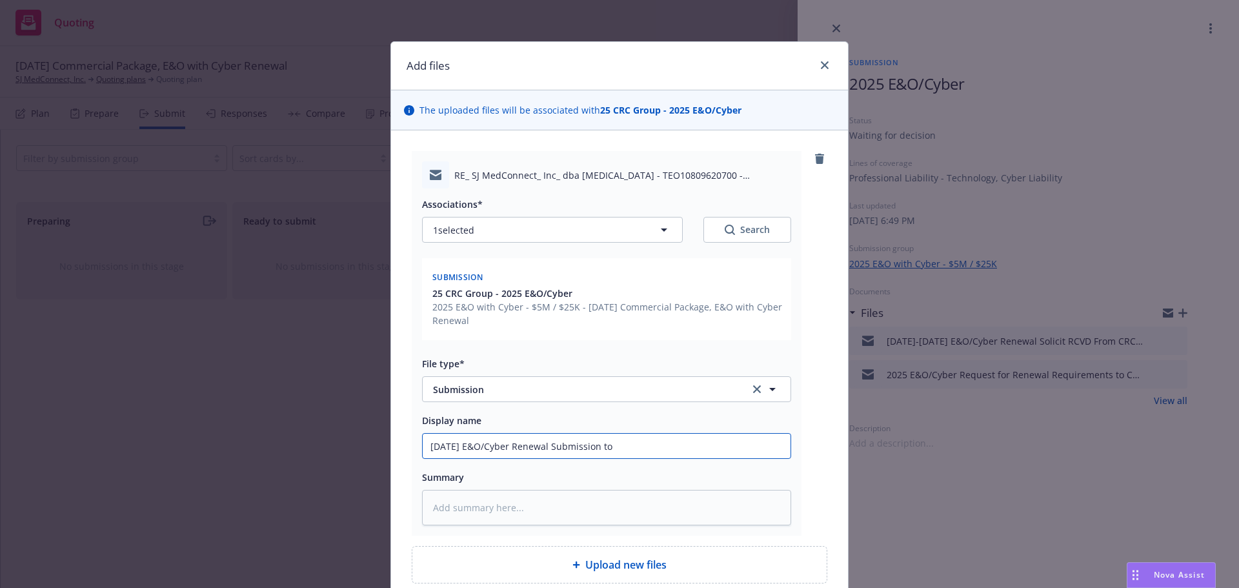
type input "[DATE] E&O/Cyber Renewal Submission to"
type textarea "x"
type input "[DATE] E&O/Cyber Renewal Submission to C"
type textarea "x"
type input "[DATE] E&O/Cyber Renewal Submission to CR"
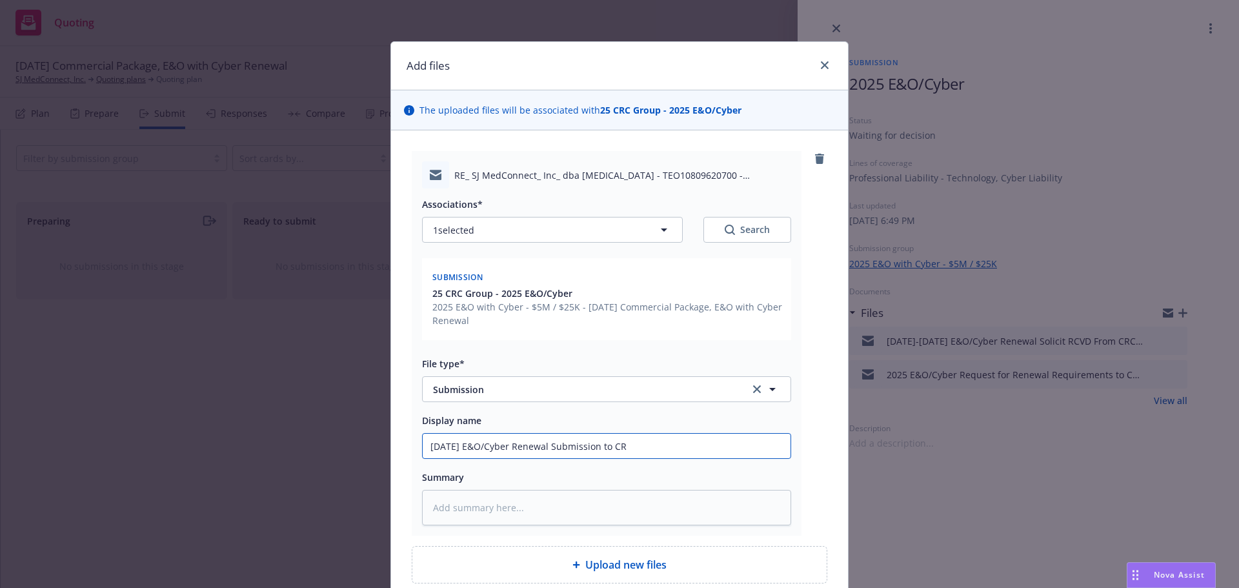
type textarea "x"
drag, startPoint x: 507, startPoint y: 447, endPoint x: 357, endPoint y: 436, distance: 149.5
click at [357, 436] on div "Add files The uploaded files will be associated with 25 CRC Group - 2025 E&O/Cy…" at bounding box center [619, 294] width 1239 height 588
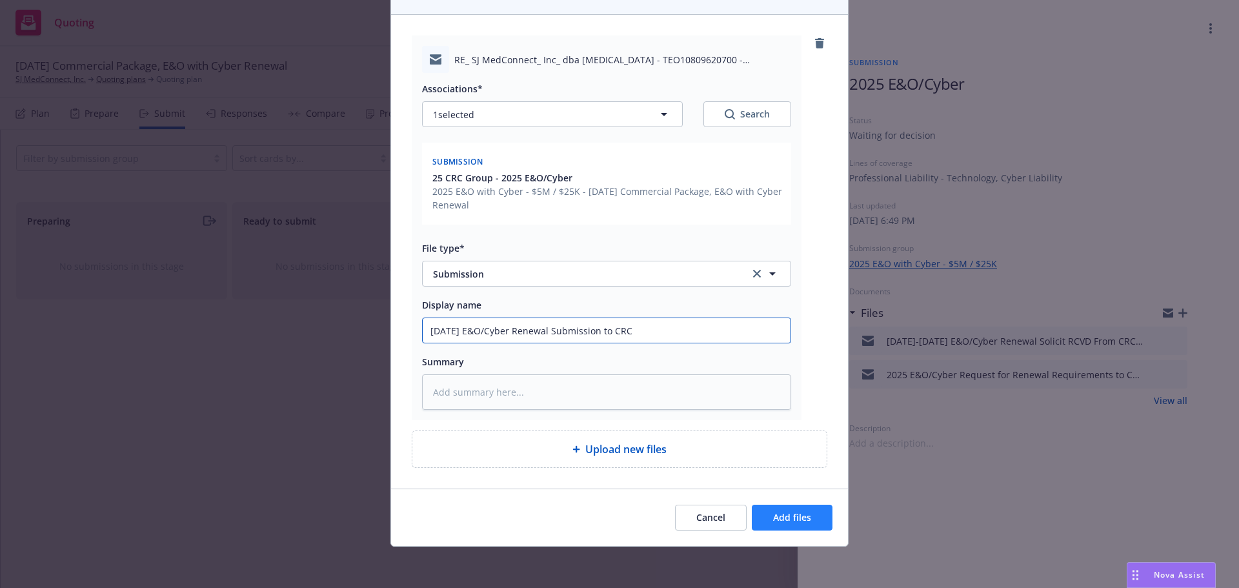
type input "[DATE] E&O/Cyber Renewal Submission to CRC"
click at [773, 514] on span "Add files" at bounding box center [792, 517] width 38 height 12
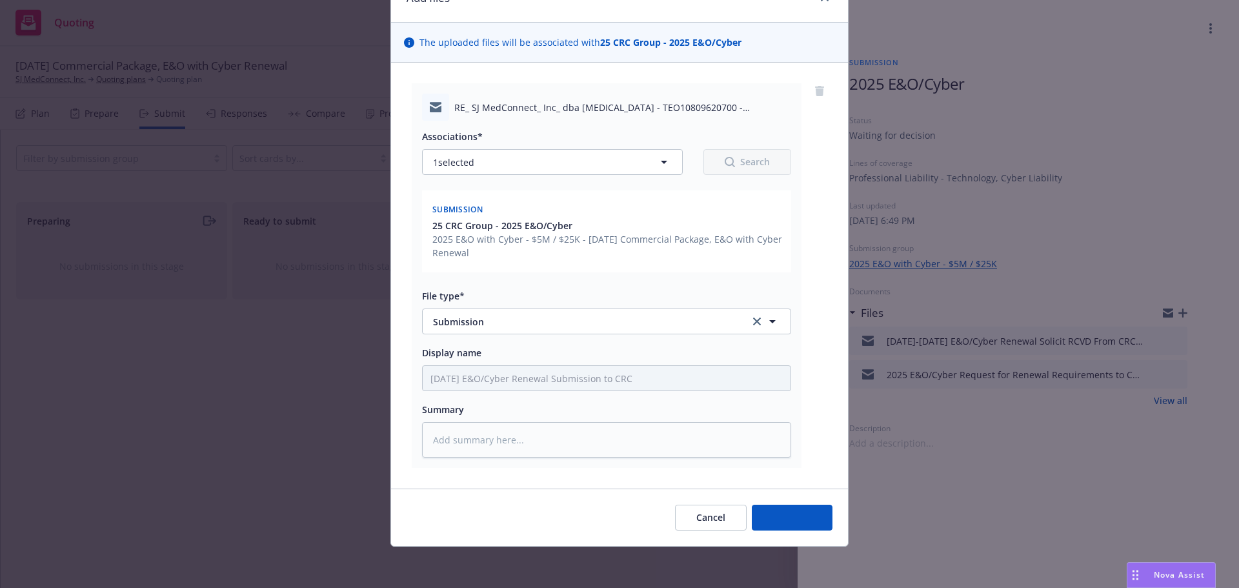
scroll to position [68, 0]
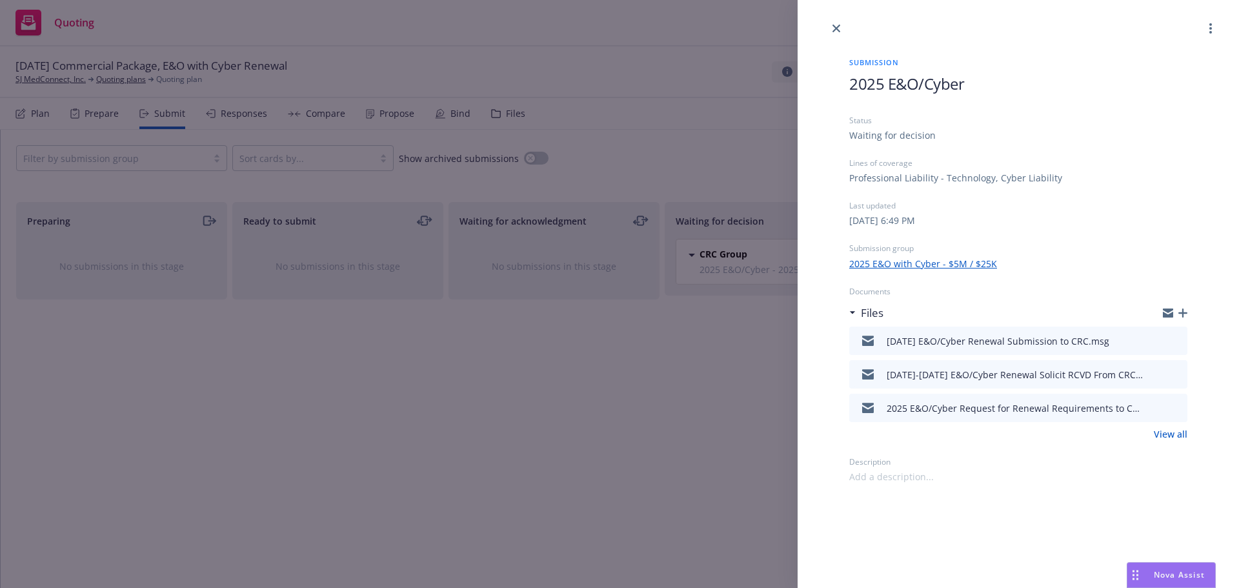
click at [1182, 312] on icon "button" at bounding box center [1182, 312] width 9 height 9
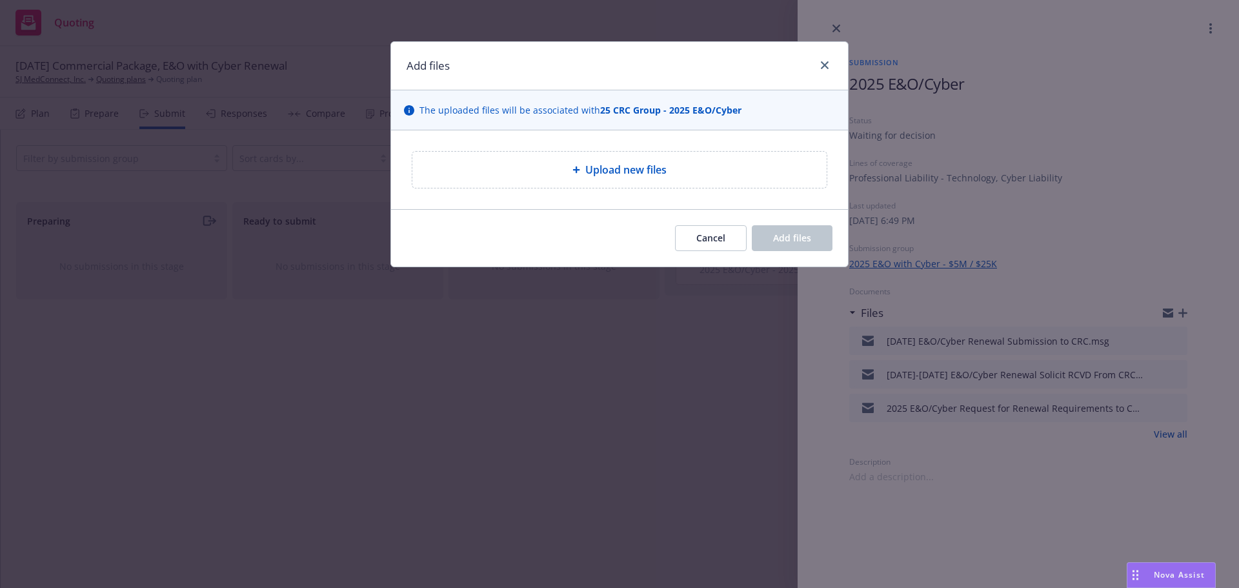
type textarea "x"
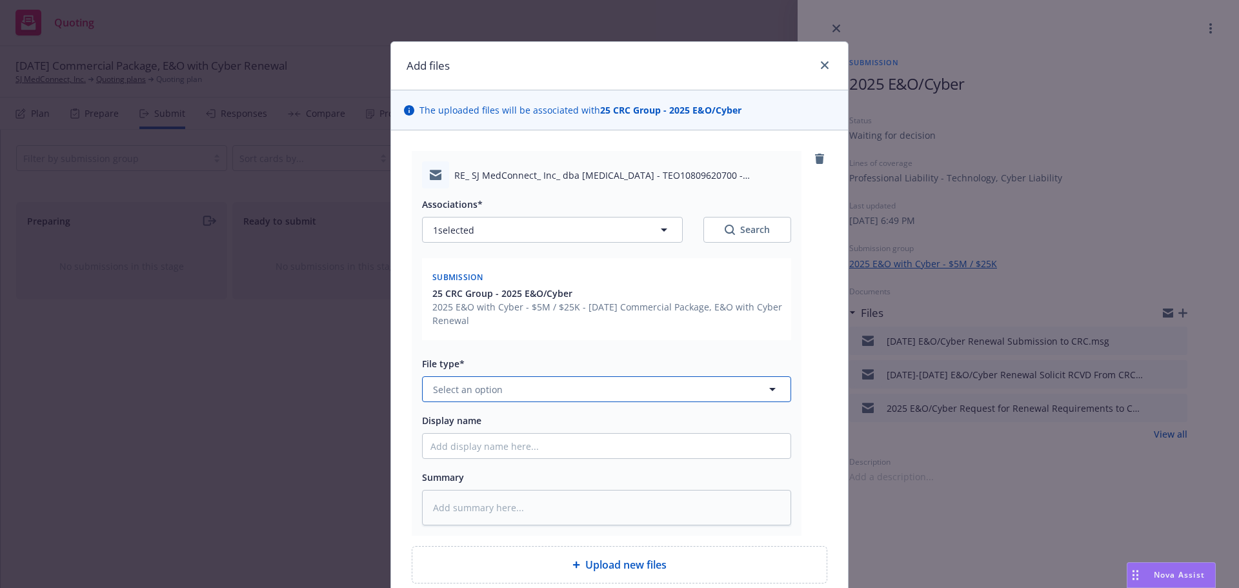
click at [504, 389] on button "Select an option" at bounding box center [606, 389] width 369 height 26
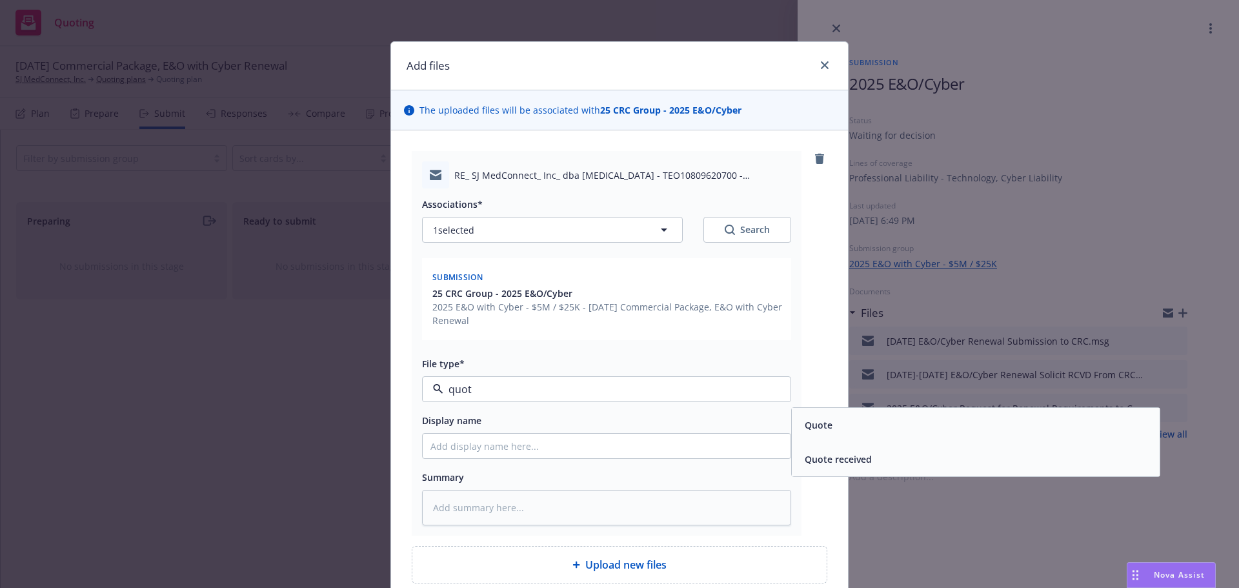
type input "quote"
click at [814, 456] on span "Quote received" at bounding box center [838, 459] width 67 height 14
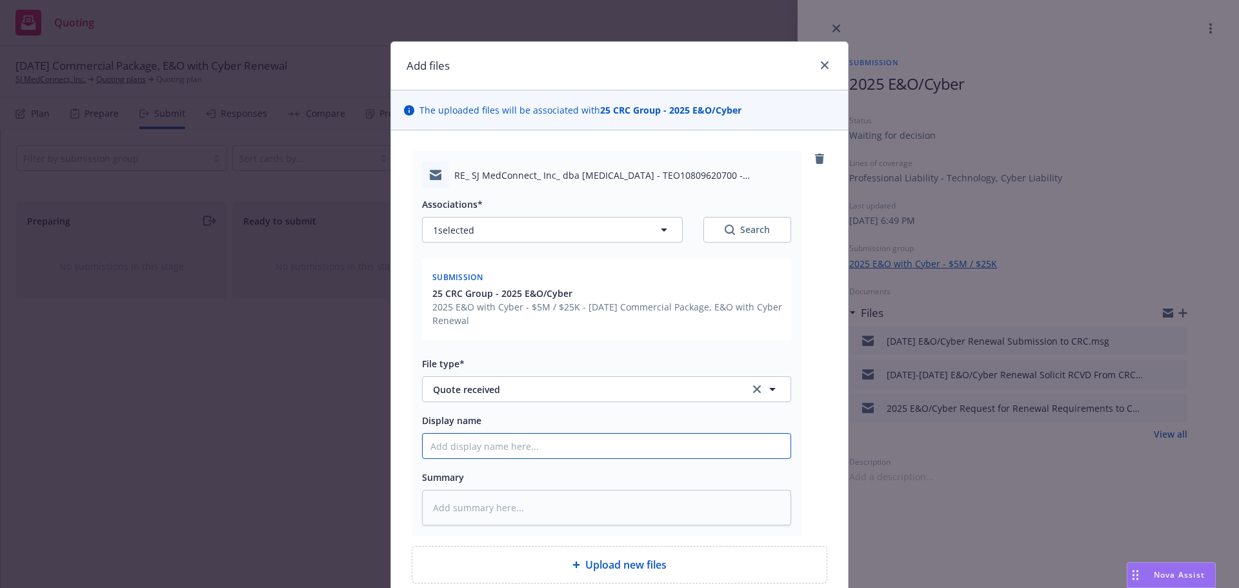
click at [688, 436] on input "Display name" at bounding box center [607, 446] width 368 height 25
paste input "[DATE] E&O/Cyber"
type textarea "x"
type input "[DATE] E&O/Cyber"
type textarea "x"
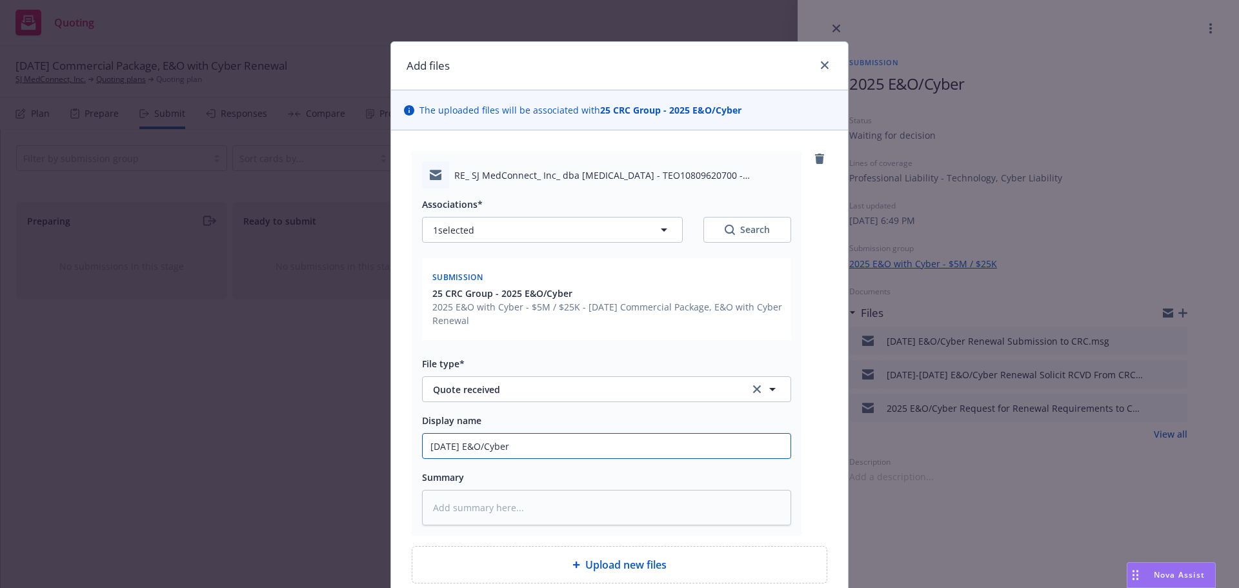
type input "[DATE] E&O/Cyber"
type textarea "x"
type input "[DATE] E&O/Cyber C"
type textarea "x"
type input "[DATE] E&O/Cyber Co"
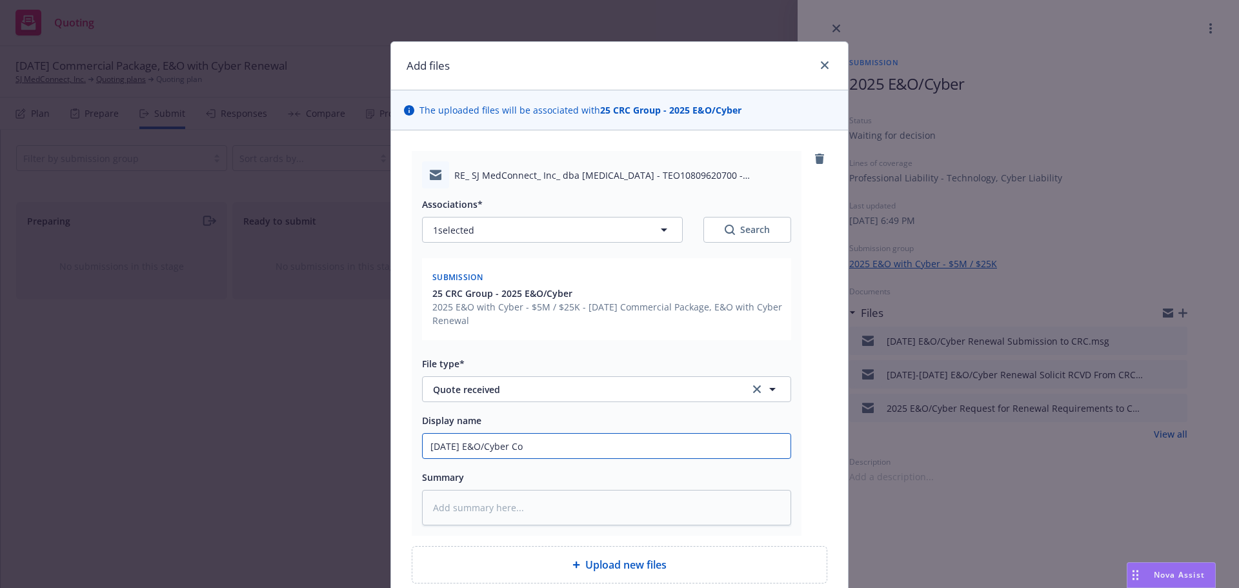
type textarea "x"
type input "[DATE] E&O/Cyber Cor"
type textarea "x"
type input "[DATE] E&O/Cyber Corv"
type textarea "x"
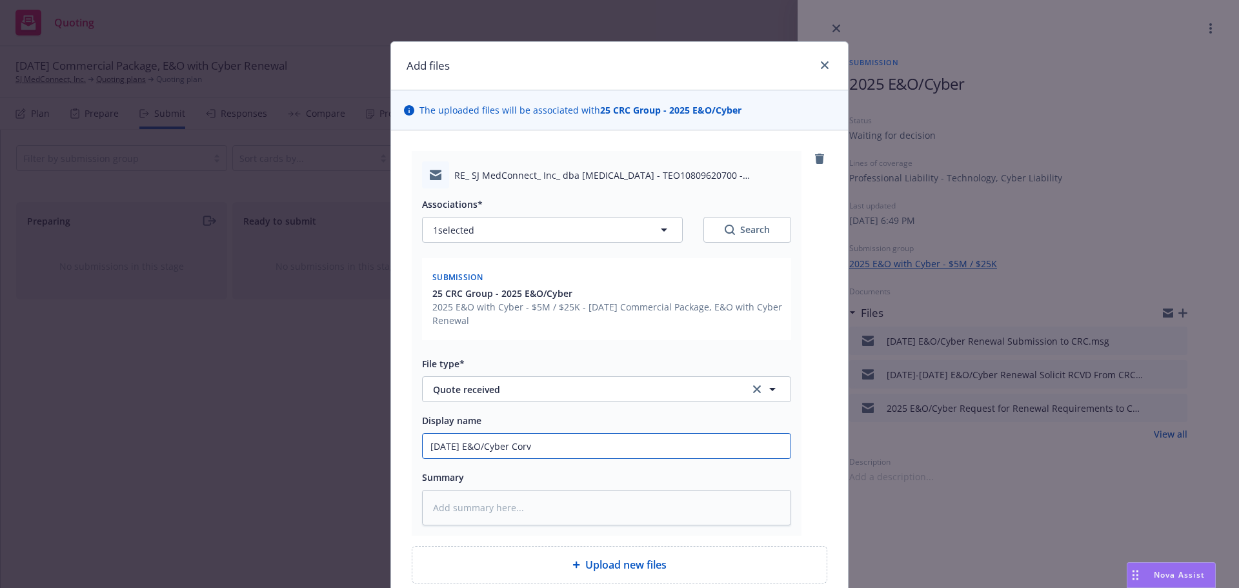
type input "[DATE] E&O/Cyber Corvu"
type textarea "x"
type input "[DATE] E&O/Cyber Corvus"
type textarea "x"
type input "[DATE] E&O/Cyber Corvus"
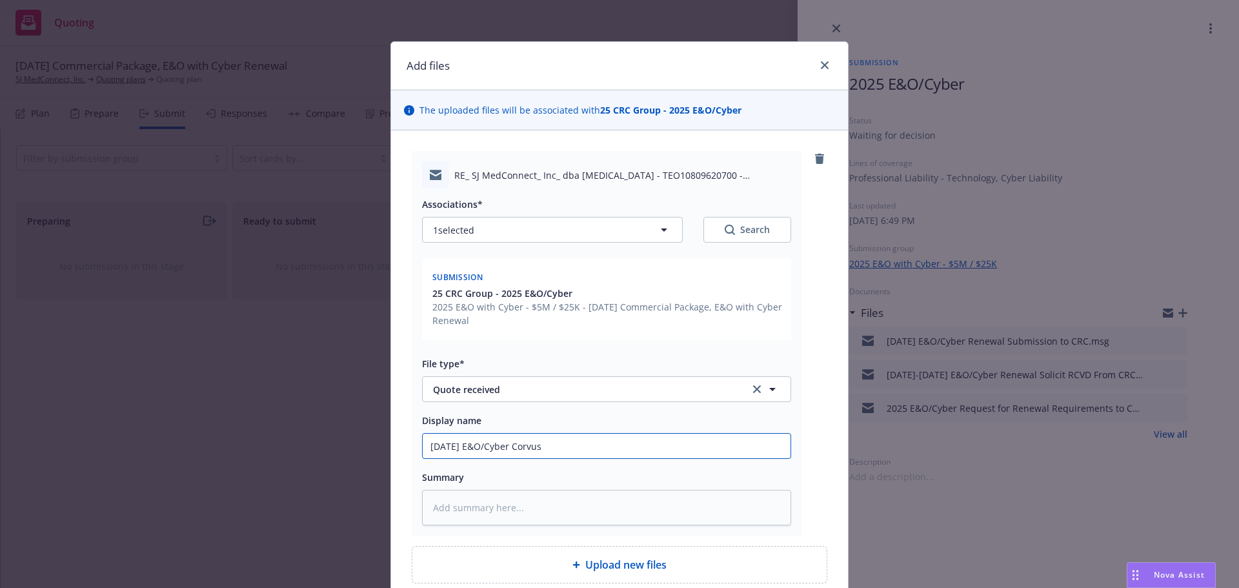
type textarea "x"
type input "[DATE] E&O/Cyber Corvus Q"
type textarea "x"
type input "[DATE] E&O/Cyber Corvus Qu"
type textarea "x"
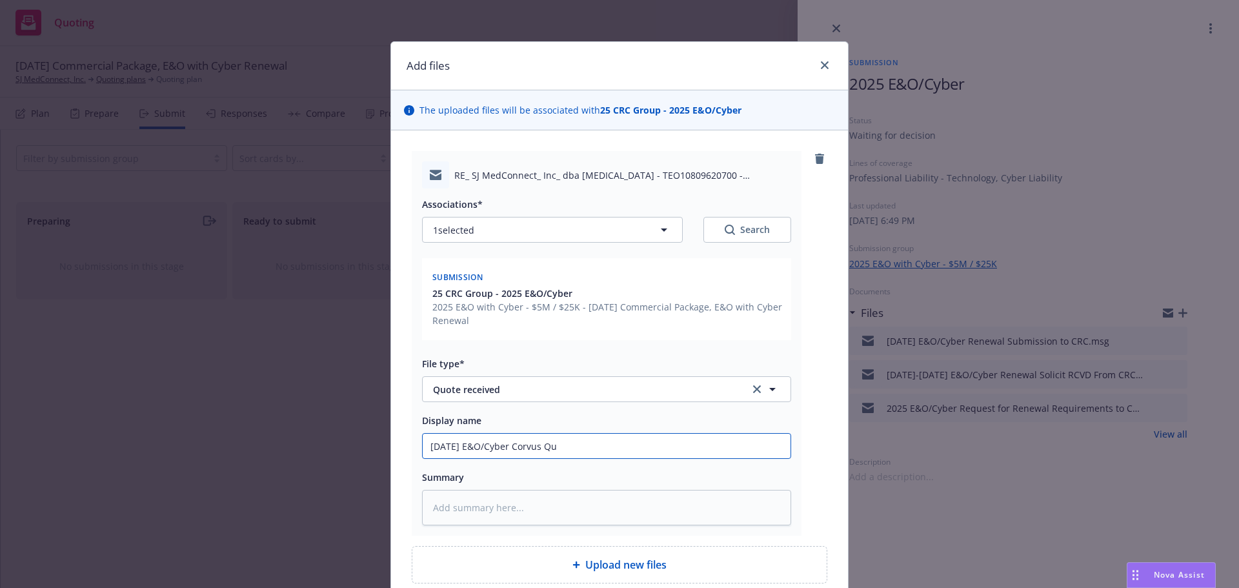
type input "[DATE] E&O/Cyber Corvus Quo"
type textarea "x"
type input "[DATE] E&O/Cyber Corvus Quote"
type textarea "x"
type input "[DATE] E&O/Cyber Corvus Quote"
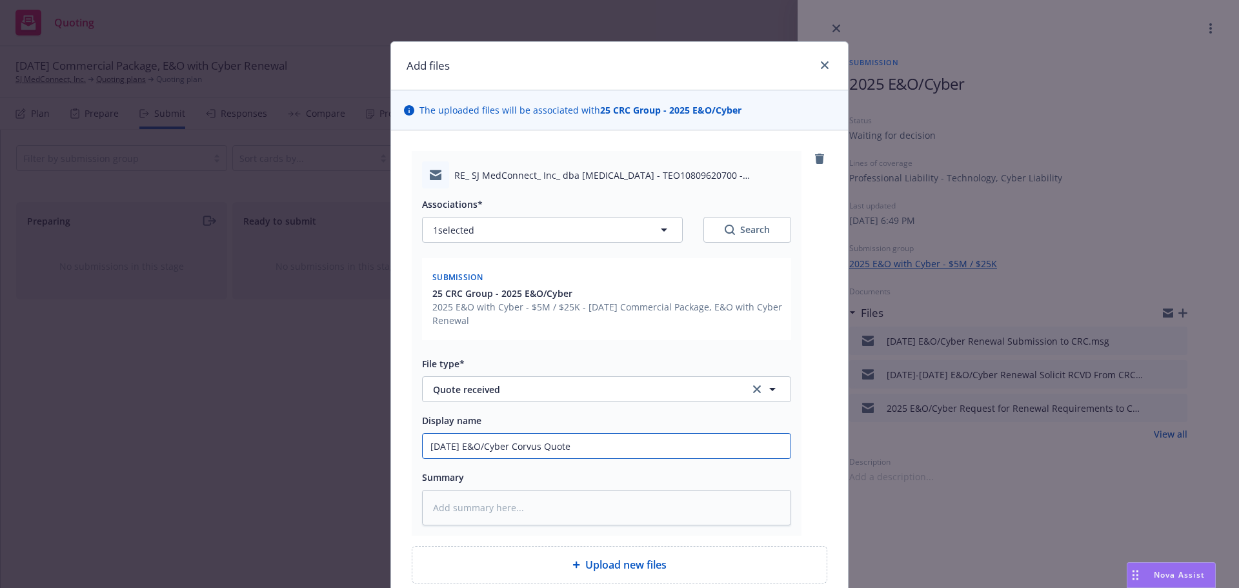
type textarea "x"
type input "[DATE] E&O/Cyber Corvus Quote R"
type textarea "x"
type input "[DATE] E&O/Cyber Corvus Quote RC"
type textarea "x"
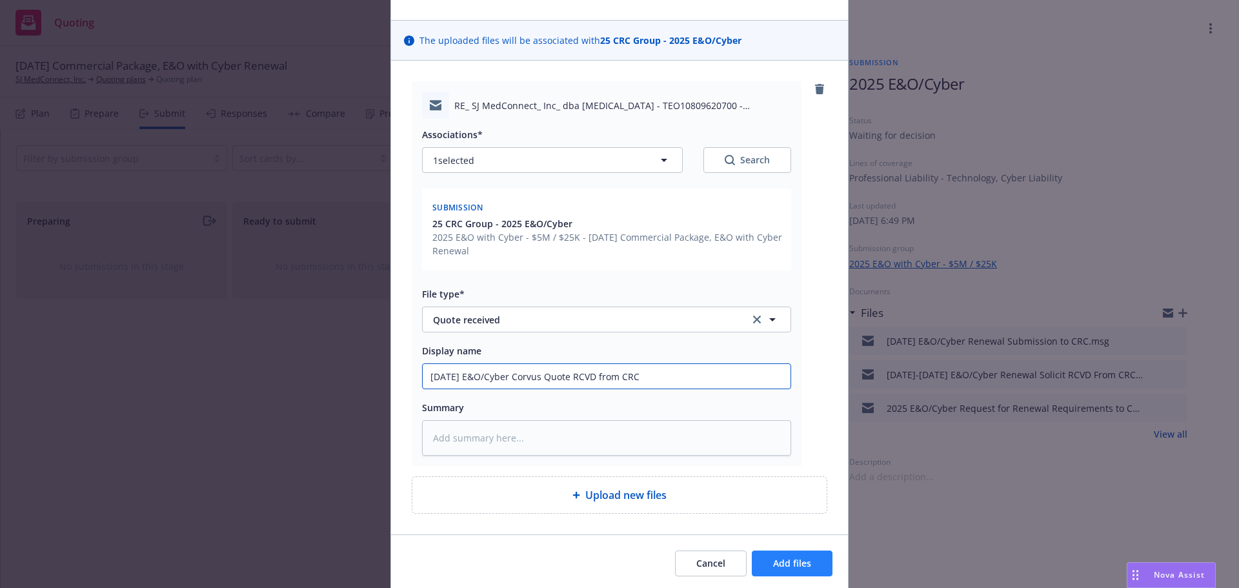
scroll to position [116, 0]
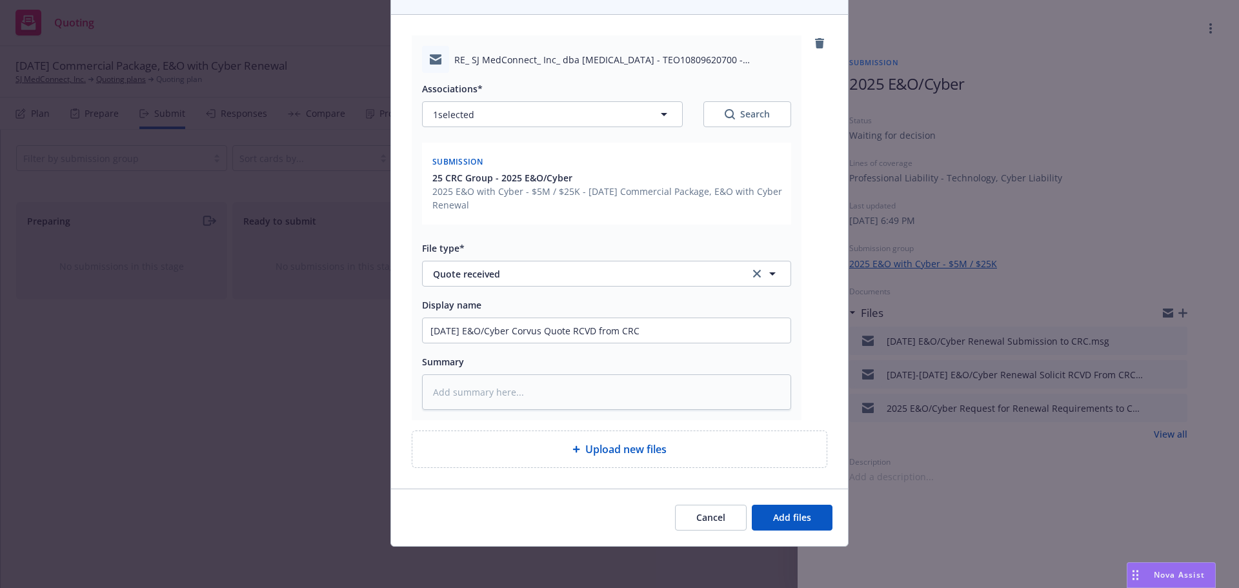
click at [811, 533] on div "Cancel Add files" at bounding box center [619, 516] width 457 height 57
click at [801, 523] on span "Add files" at bounding box center [792, 517] width 38 height 12
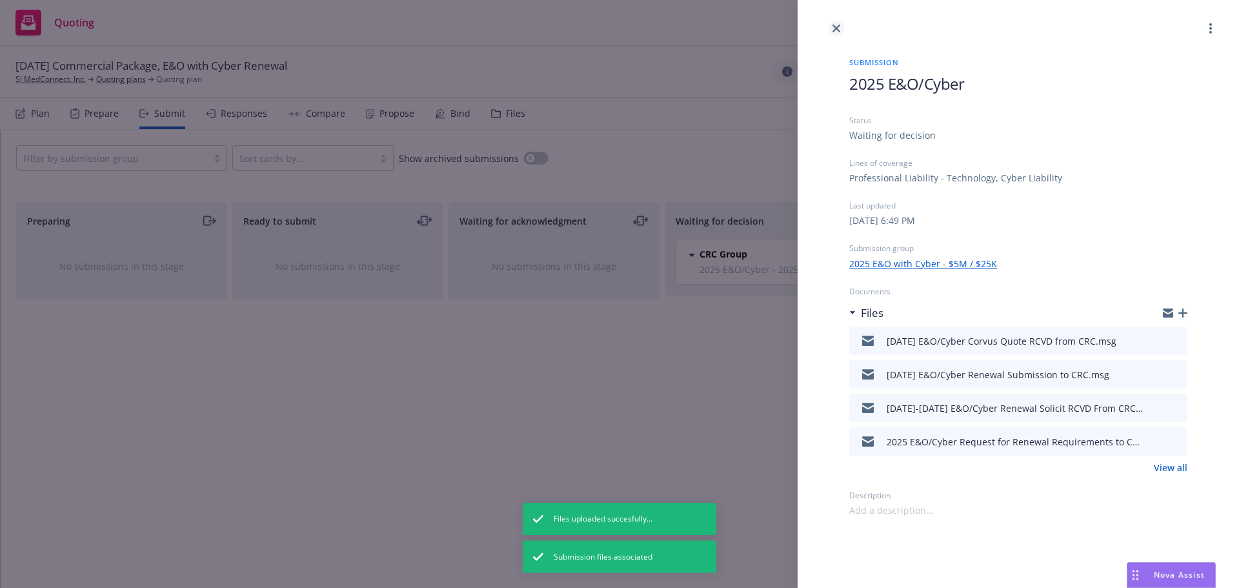
click at [834, 25] on icon "close" at bounding box center [836, 29] width 8 height 8
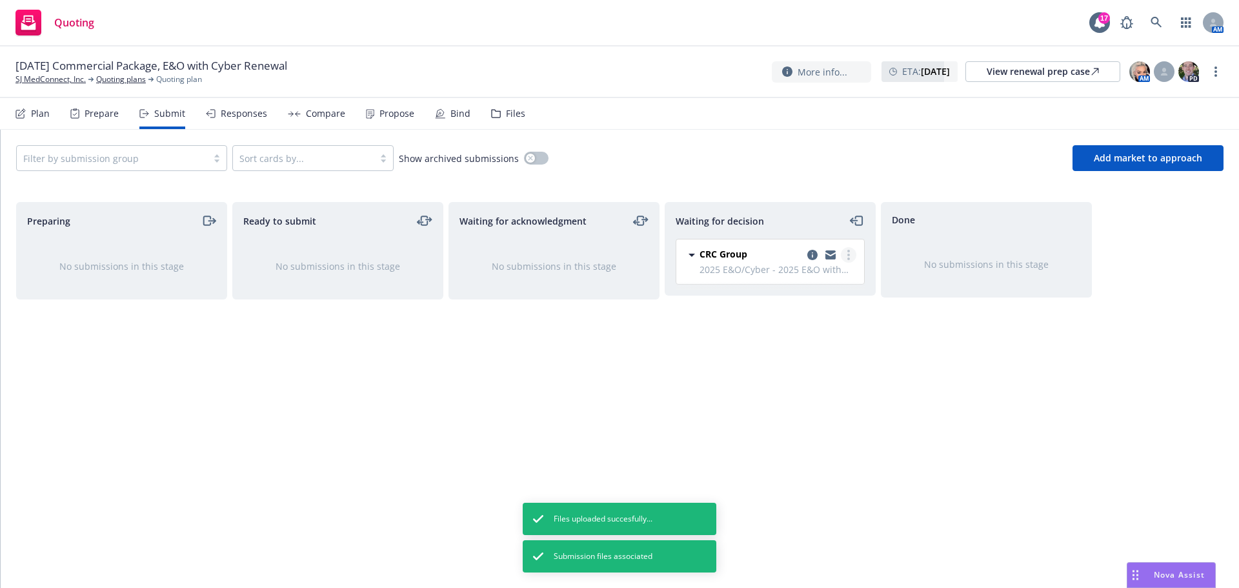
click at [843, 249] on link "more" at bounding box center [848, 254] width 15 height 15
click at [834, 325] on link "Add accepted decision" at bounding box center [791, 333] width 129 height 26
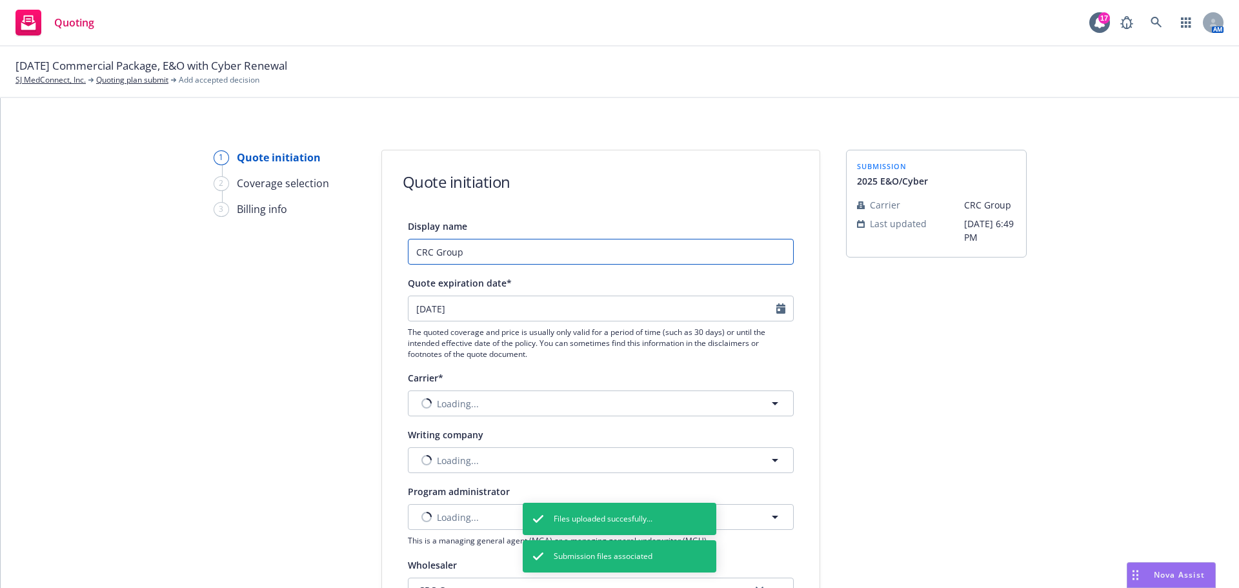
drag, startPoint x: 672, startPoint y: 249, endPoint x: 466, endPoint y: 247, distance: 205.9
click at [468, 247] on input "CRC Group" at bounding box center [601, 252] width 386 height 26
drag, startPoint x: 518, startPoint y: 259, endPoint x: 390, endPoint y: 246, distance: 128.5
click at [408, 248] on input "CRC Group" at bounding box center [601, 252] width 386 height 26
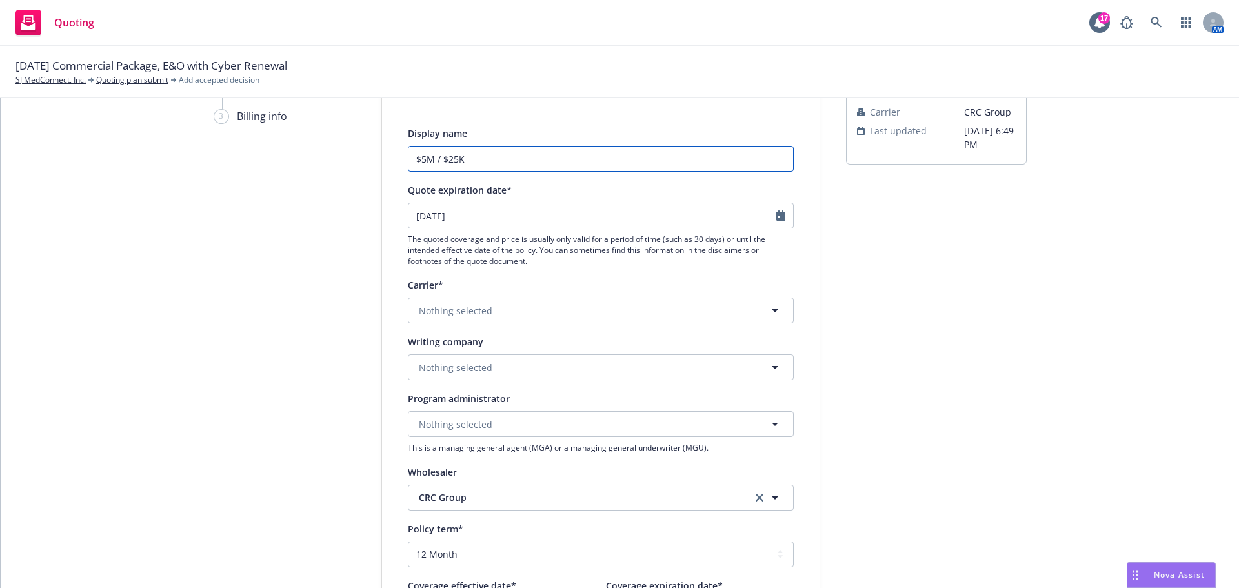
scroll to position [194, 0]
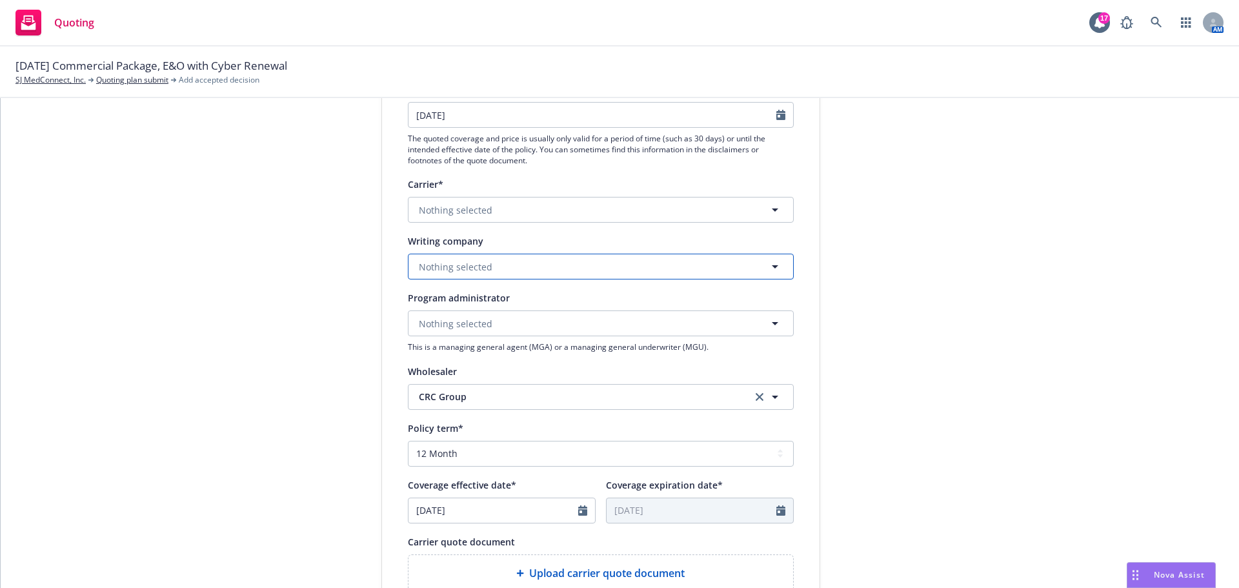
click at [581, 272] on button "Nothing selected" at bounding box center [601, 267] width 386 height 26
click at [567, 300] on strong "Travelers Excess and Surplus Lines Company" at bounding box center [520, 303] width 197 height 12
click at [506, 316] on button "Nothing selected" at bounding box center [601, 323] width 386 height 26
click at [503, 364] on strong "Corvus Insurance (Travelers)" at bounding box center [484, 360] width 124 height 12
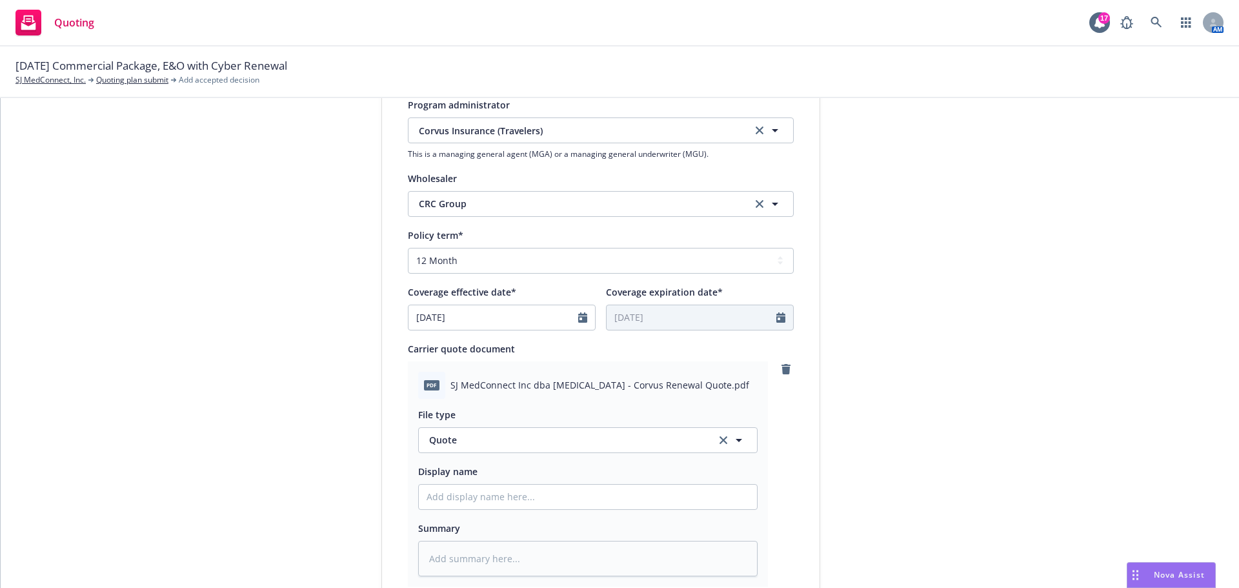
scroll to position [387, 0]
click at [516, 494] on input "Display name" at bounding box center [588, 496] width 338 height 25
paste input "[DATE] E&O/Cyber"
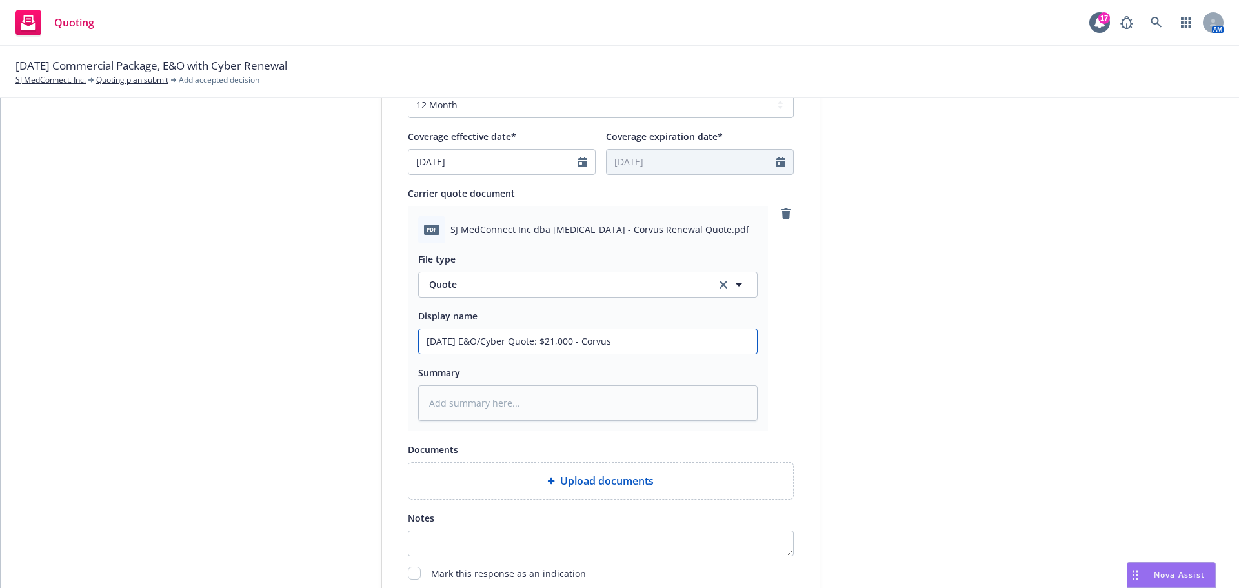
scroll to position [667, 0]
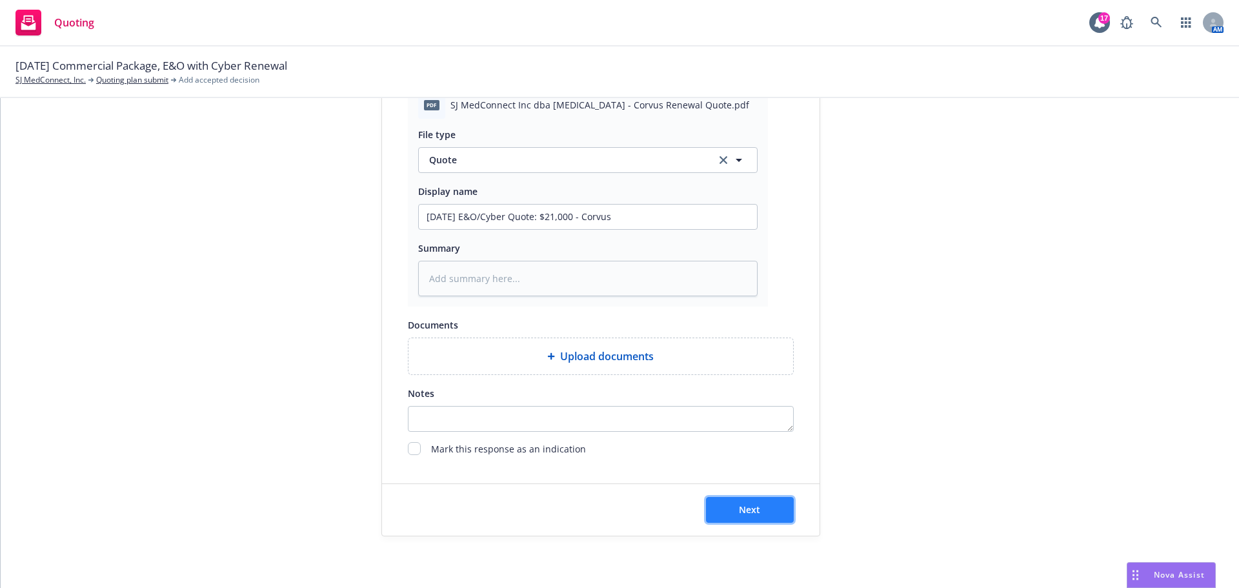
click at [741, 510] on span "Next" at bounding box center [749, 509] width 21 height 12
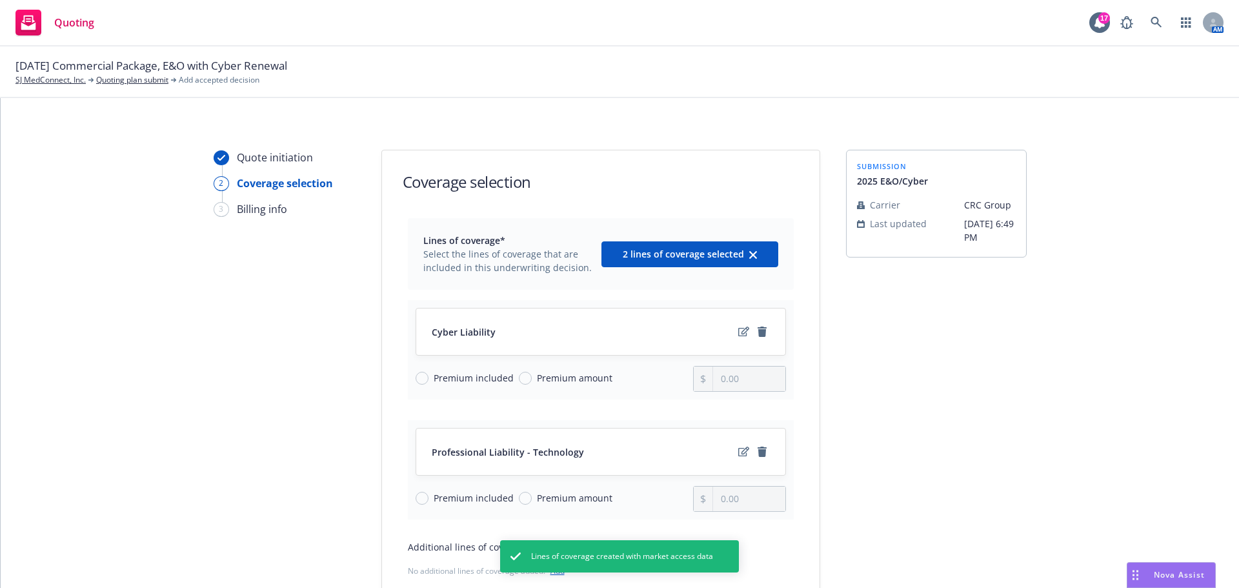
scroll to position [167, 0]
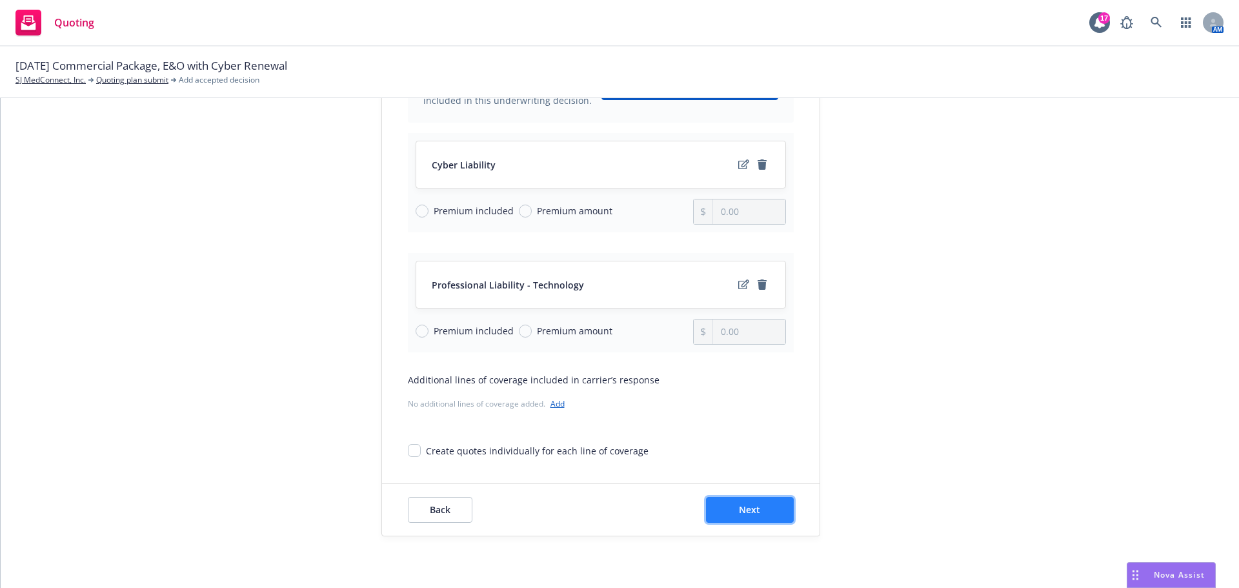
click at [765, 499] on button "Next" at bounding box center [750, 510] width 88 height 26
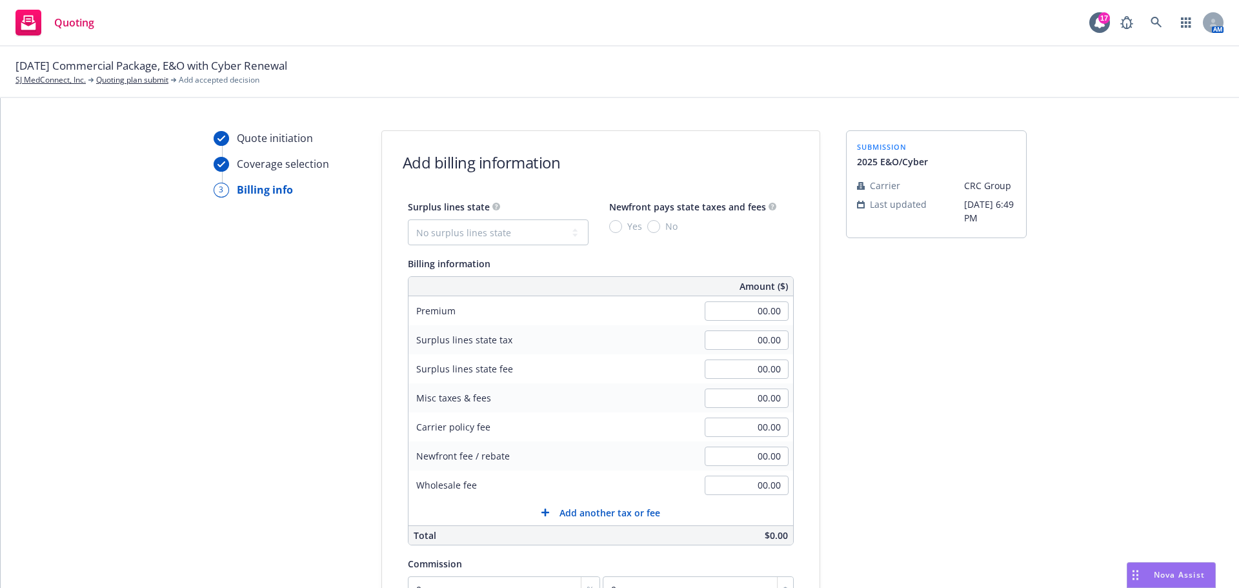
scroll to position [0, 0]
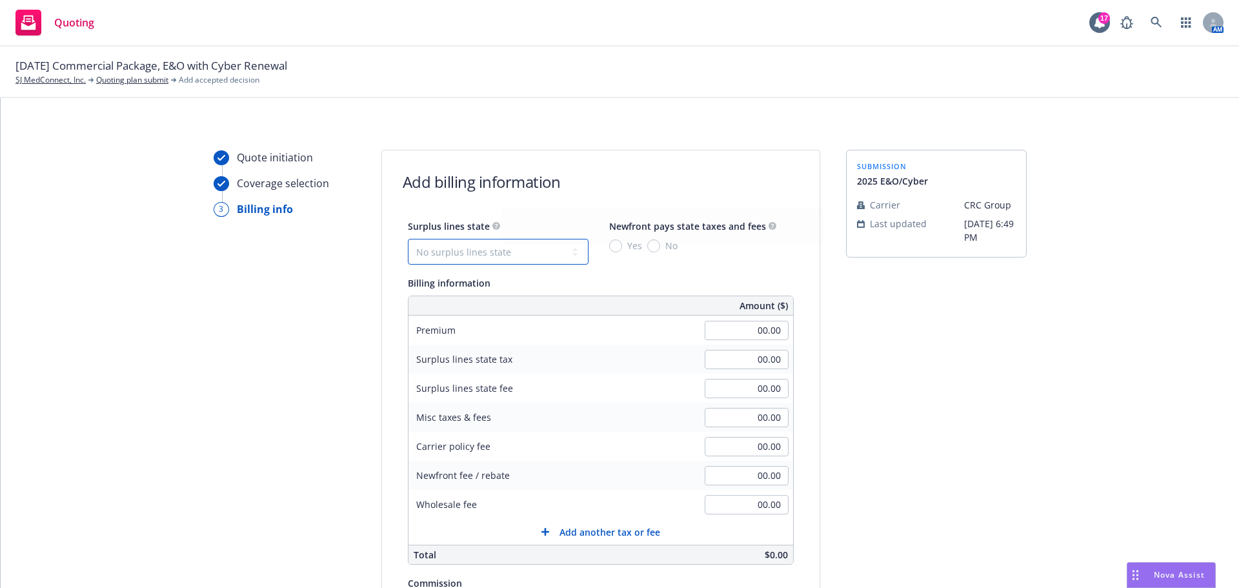
click at [488, 255] on select "No surplus lines state [US_STATE] [US_STATE] [US_STATE] [US_STATE] [US_STATE] […" at bounding box center [498, 252] width 181 height 26
click at [408, 239] on select "No surplus lines state [US_STATE] [US_STATE] [US_STATE] [US_STATE] [US_STATE] […" at bounding box center [498, 252] width 181 height 26
click at [660, 252] on span "No" at bounding box center [668, 246] width 17 height 14
click at [654, 252] on input "No" at bounding box center [653, 245] width 13 height 13
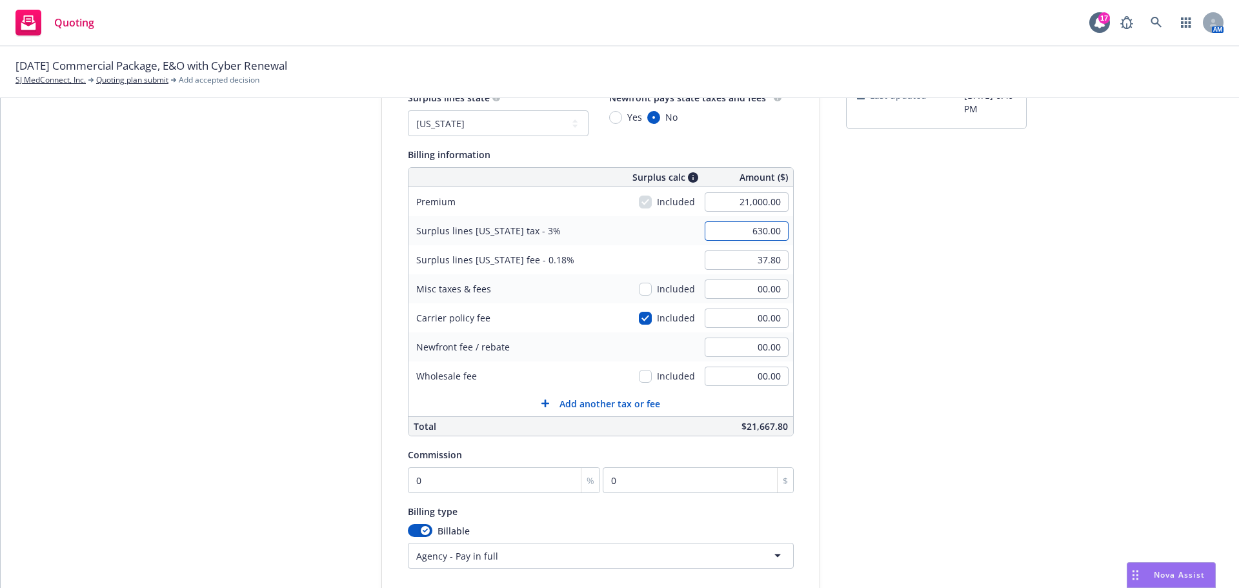
scroll to position [129, 0]
click at [523, 483] on input "0" at bounding box center [504, 480] width 193 height 26
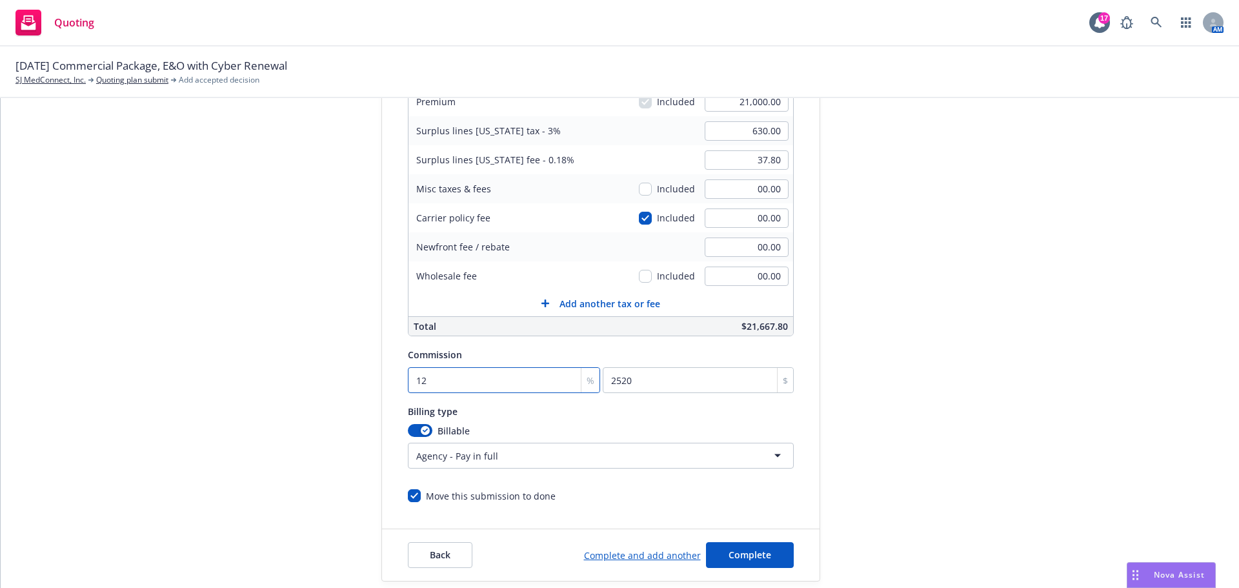
scroll to position [258, 0]
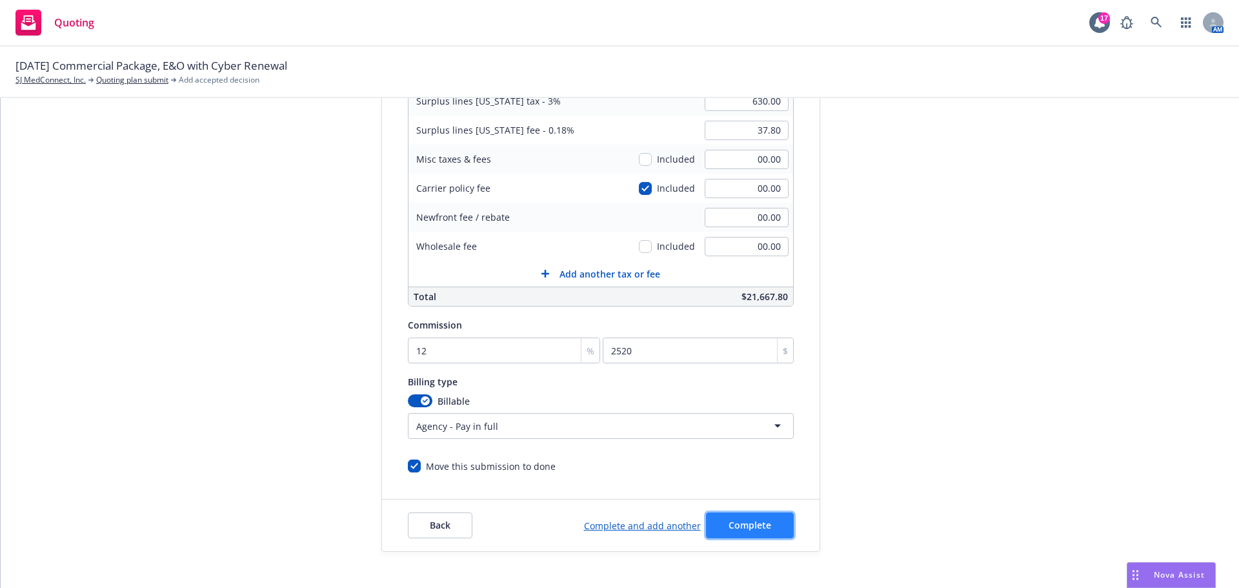
click at [734, 525] on span "Complete" at bounding box center [750, 525] width 43 height 12
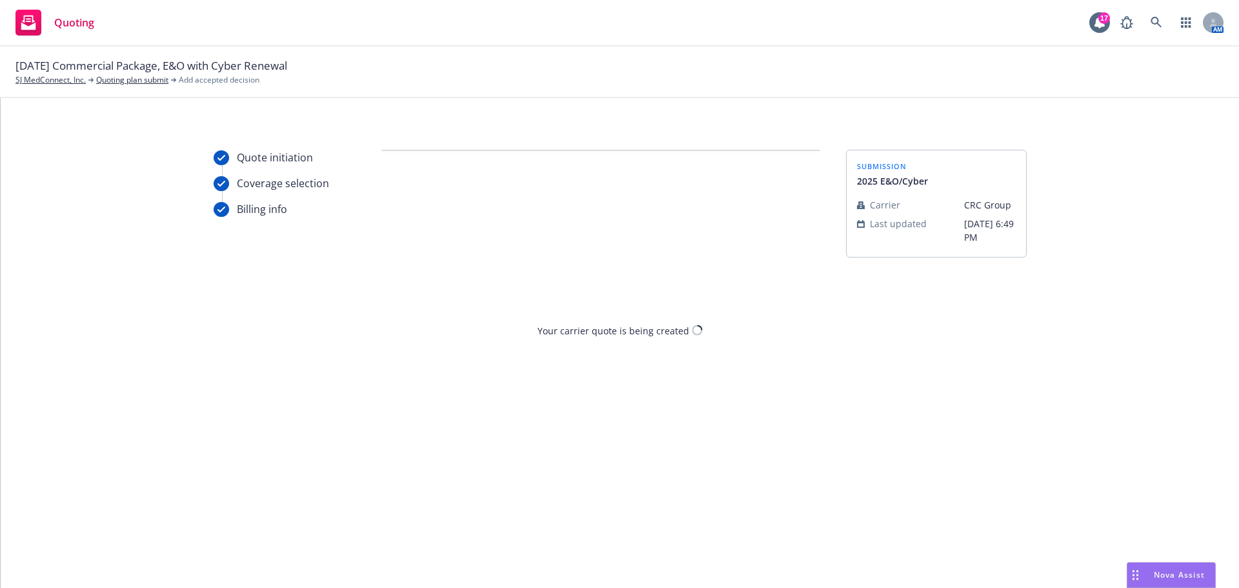
scroll to position [0, 0]
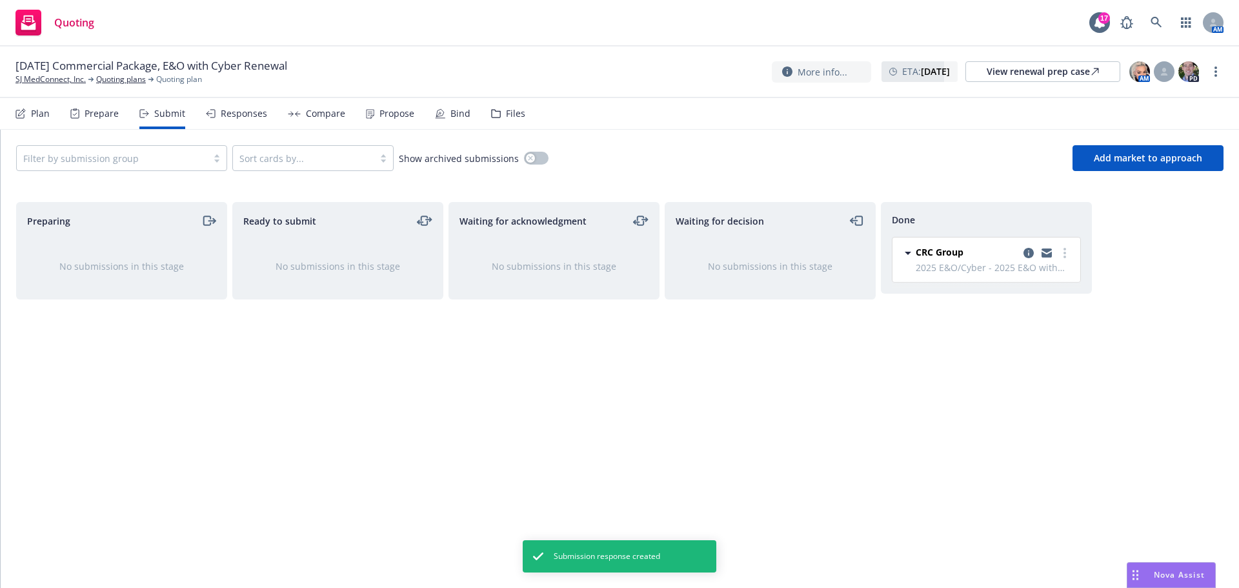
click at [366, 112] on icon at bounding box center [370, 114] width 8 height 10
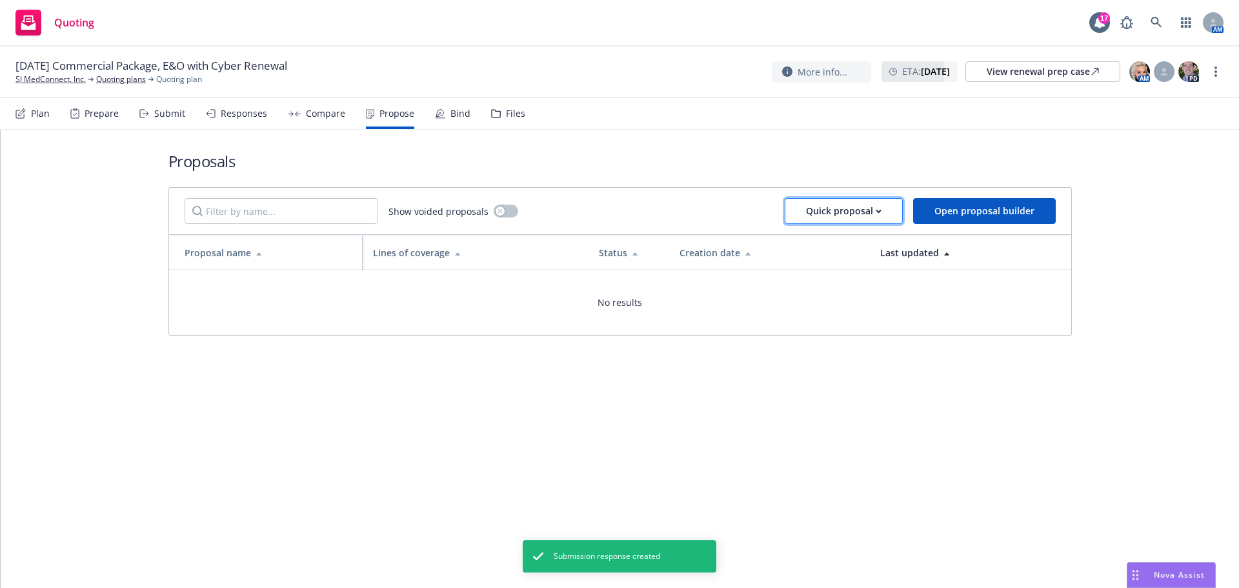
click at [856, 212] on div "Quick proposal" at bounding box center [844, 211] width 76 height 25
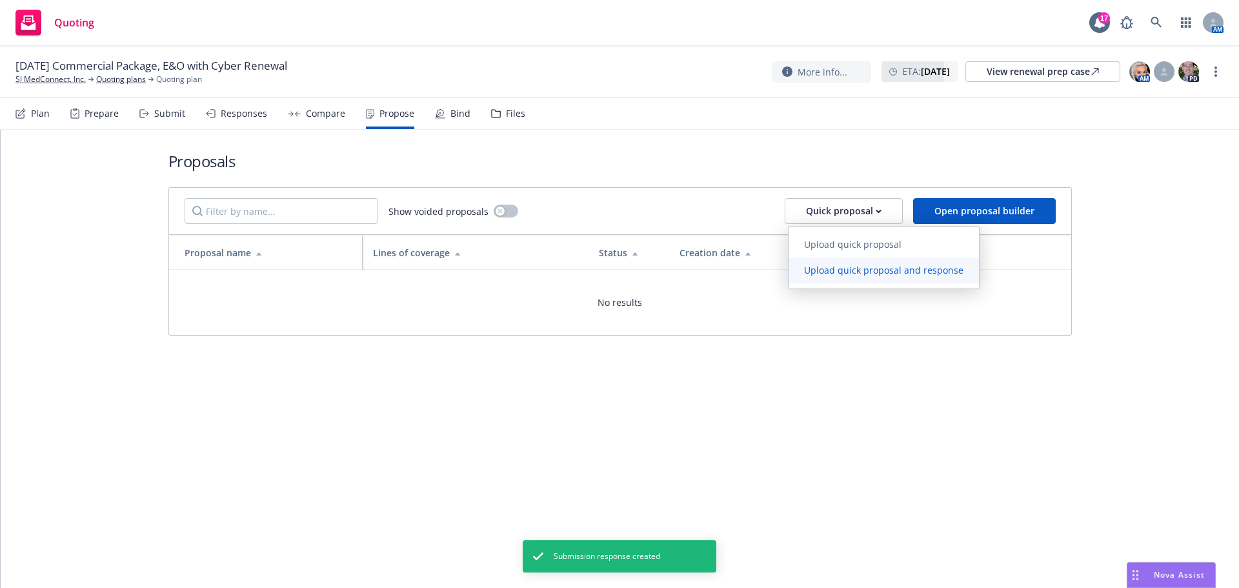
click at [843, 270] on span "Upload quick proposal and response" at bounding box center [884, 270] width 190 height 12
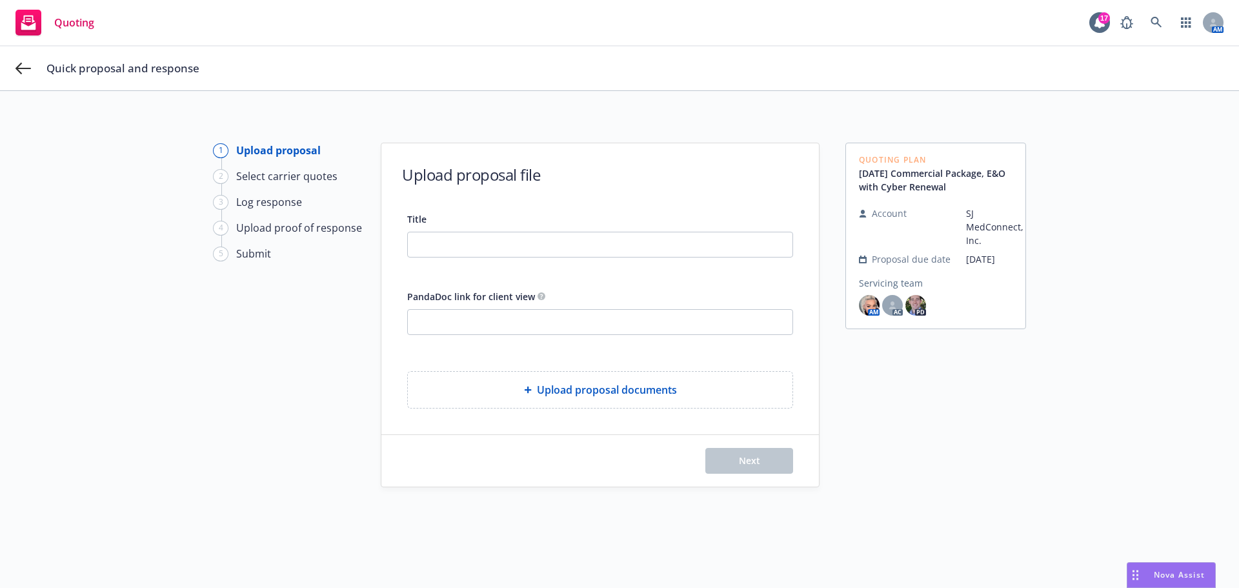
drag, startPoint x: 624, startPoint y: 258, endPoint x: 629, endPoint y: 250, distance: 9.3
click at [624, 258] on div "Title PandaDoc link for client view Upload proposal documents" at bounding box center [600, 309] width 386 height 197
click at [630, 250] on input "Title" at bounding box center [600, 244] width 385 height 25
drag, startPoint x: 585, startPoint y: 250, endPoint x: 264, endPoint y: 250, distance: 320.7
click at [265, 249] on div "1 Upload proposal 2 Select carrier quotes 3 Log response 4 Upload proof of resp…" at bounding box center [619, 363] width 1208 height 440
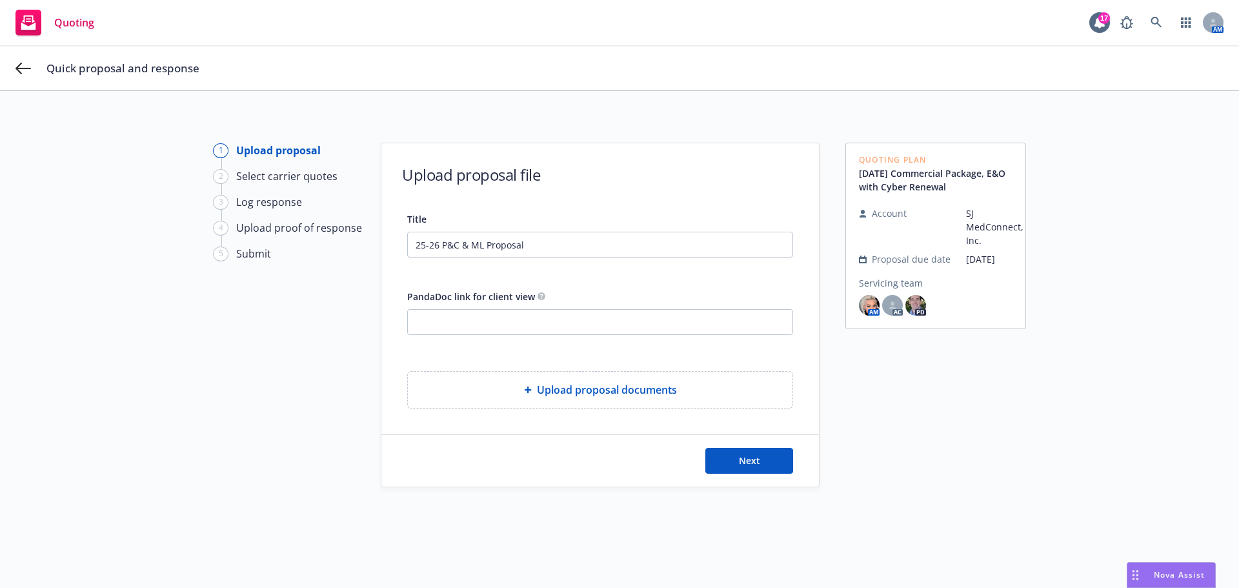
click at [563, 280] on div "Title 25-26 P&C & ML Proposal PandaDoc link for client view Upload proposal doc…" at bounding box center [600, 309] width 386 height 197
drag, startPoint x: 752, startPoint y: 456, endPoint x: 438, endPoint y: 440, distance: 314.7
click at [438, 440] on div "Next" at bounding box center [600, 461] width 438 height 52
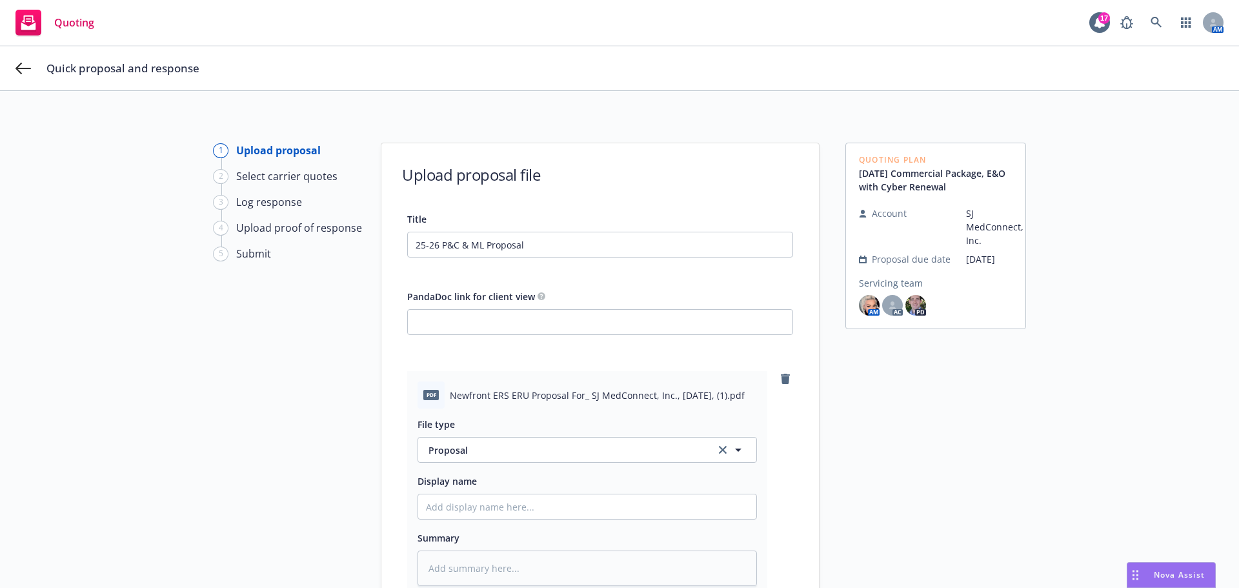
scroll to position [65, 0]
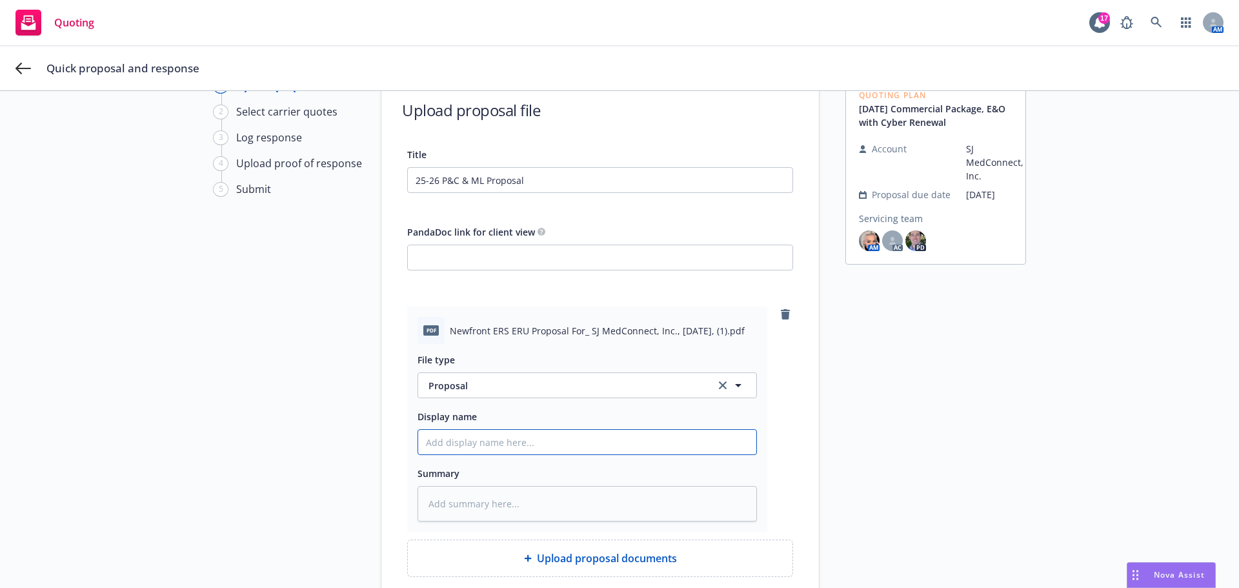
click at [553, 441] on input "Display name" at bounding box center [587, 442] width 338 height 25
drag, startPoint x: 560, startPoint y: 170, endPoint x: 376, endPoint y: 176, distance: 184.0
click at [382, 176] on div "Title 25-26 P&C & ML Proposal PandaDoc link for client view pdf Newfront ERS ER…" at bounding box center [600, 361] width 438 height 430
click at [535, 439] on input "Display name" at bounding box center [587, 442] width 338 height 25
paste input "25-26 P&C & ML Proposal"
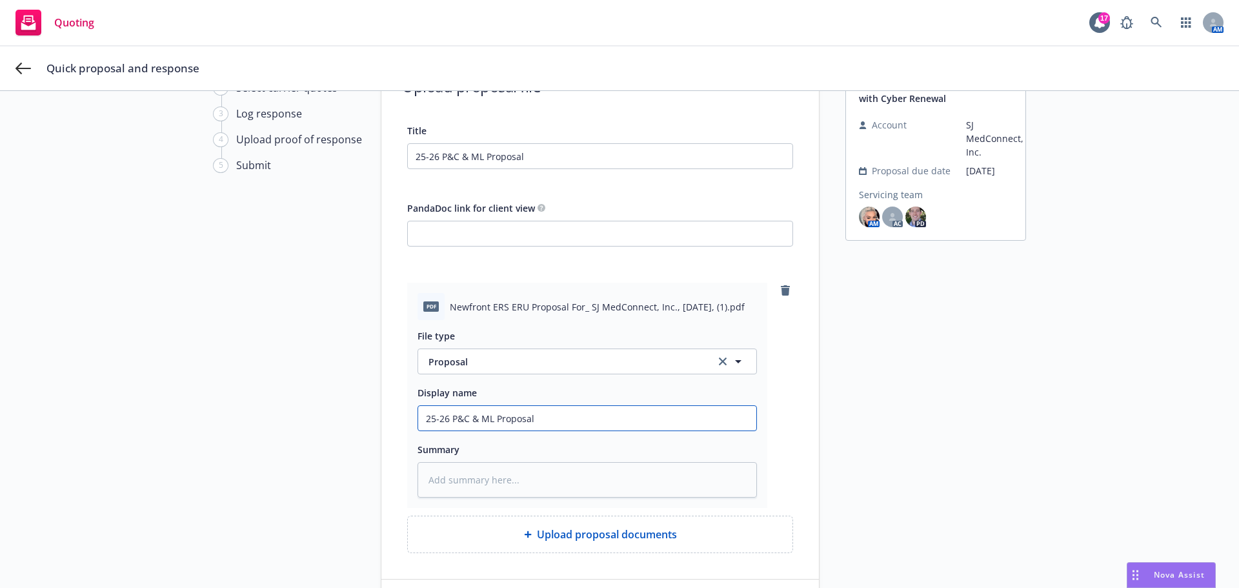
scroll to position [129, 0]
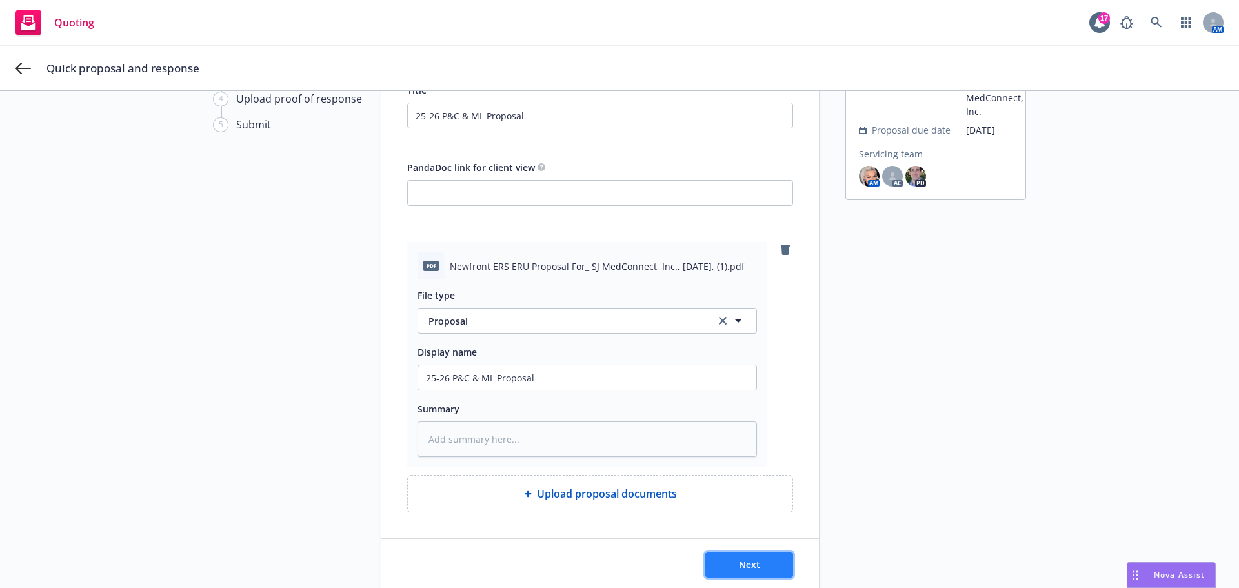
click at [750, 552] on button "Next" at bounding box center [749, 565] width 88 height 26
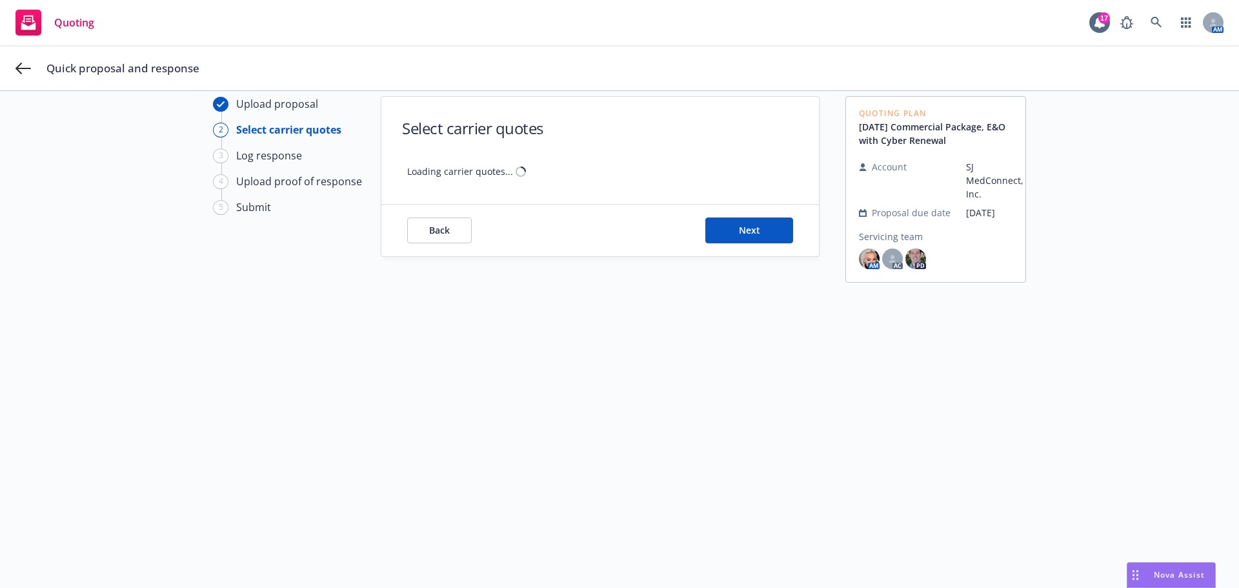
scroll to position [46, 0]
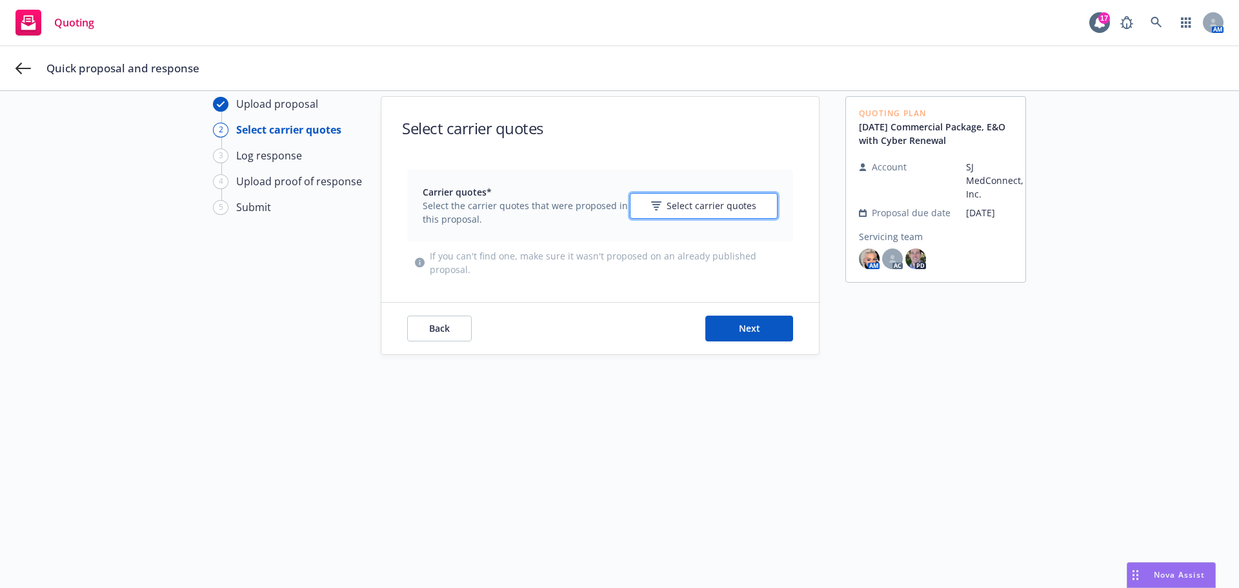
click at [694, 213] on button "Select carrier quotes" at bounding box center [704, 206] width 148 height 26
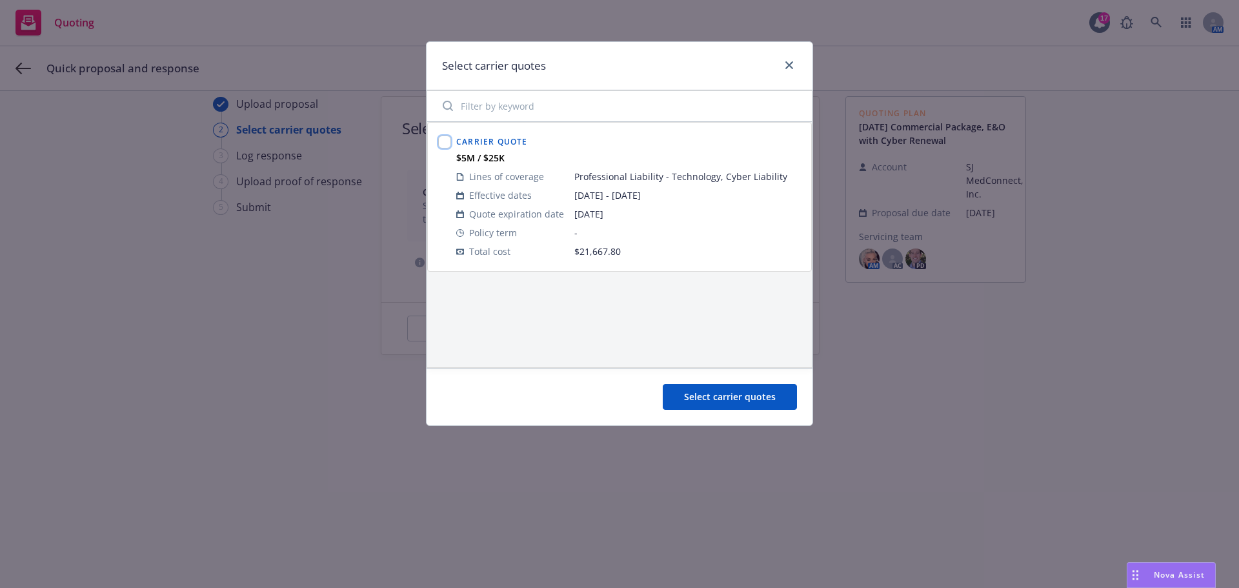
click at [446, 139] on input "checkbox" at bounding box center [444, 142] width 13 height 13
click at [710, 397] on span "Select carrier quotes" at bounding box center [730, 396] width 92 height 12
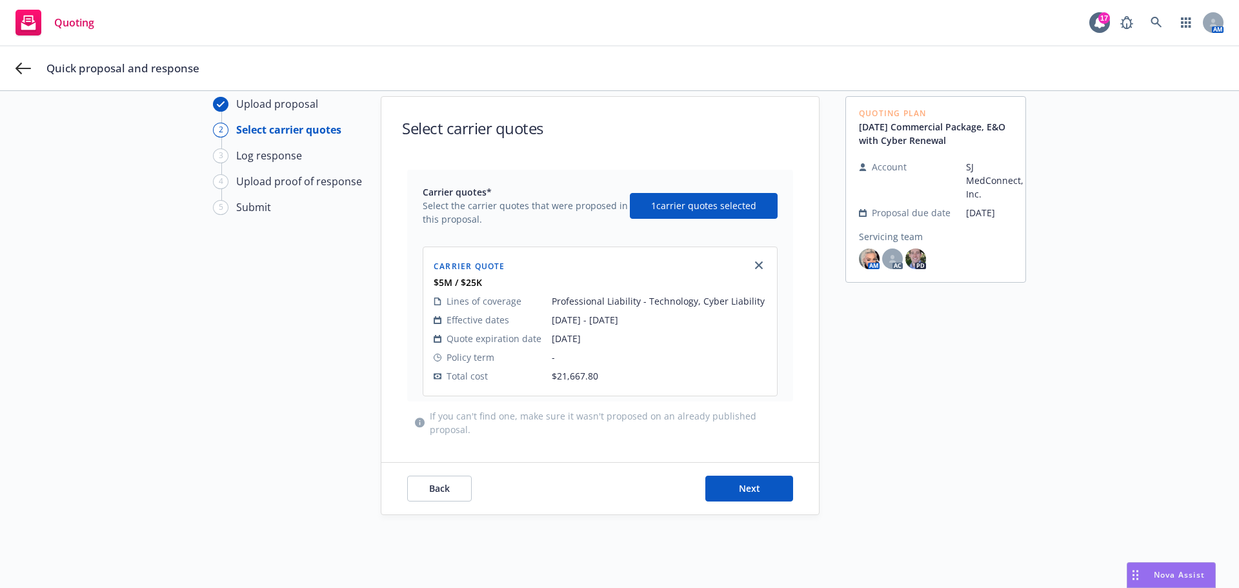
click at [734, 474] on div "Back Next" at bounding box center [600, 489] width 438 height 52
click at [734, 481] on button "Next" at bounding box center [749, 489] width 88 height 26
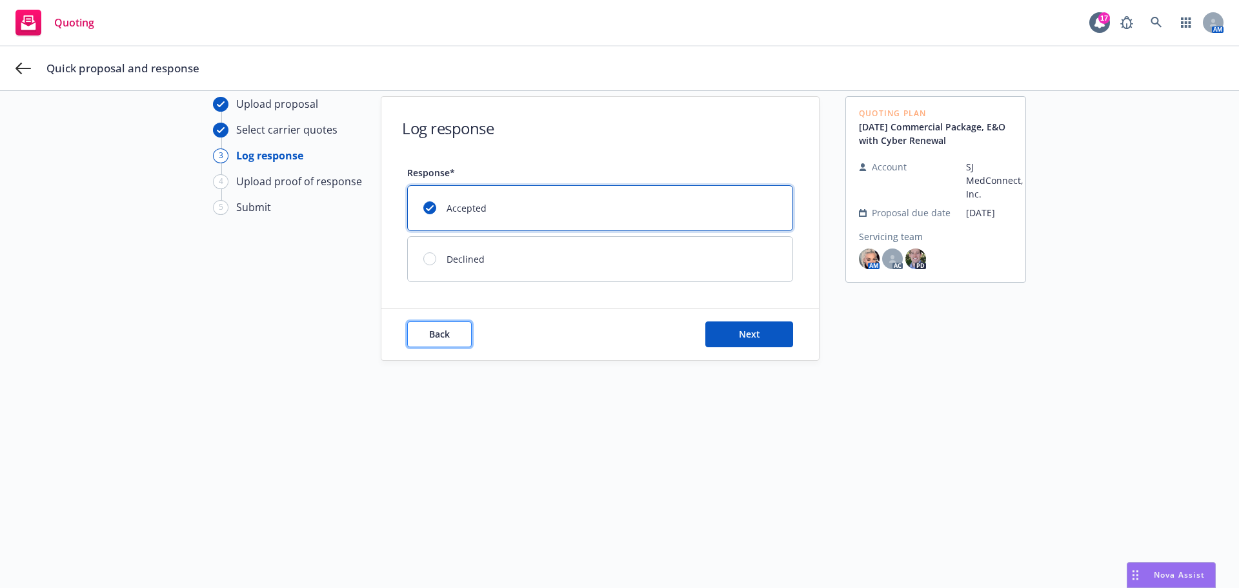
click at [460, 338] on button "Back" at bounding box center [439, 334] width 65 height 26
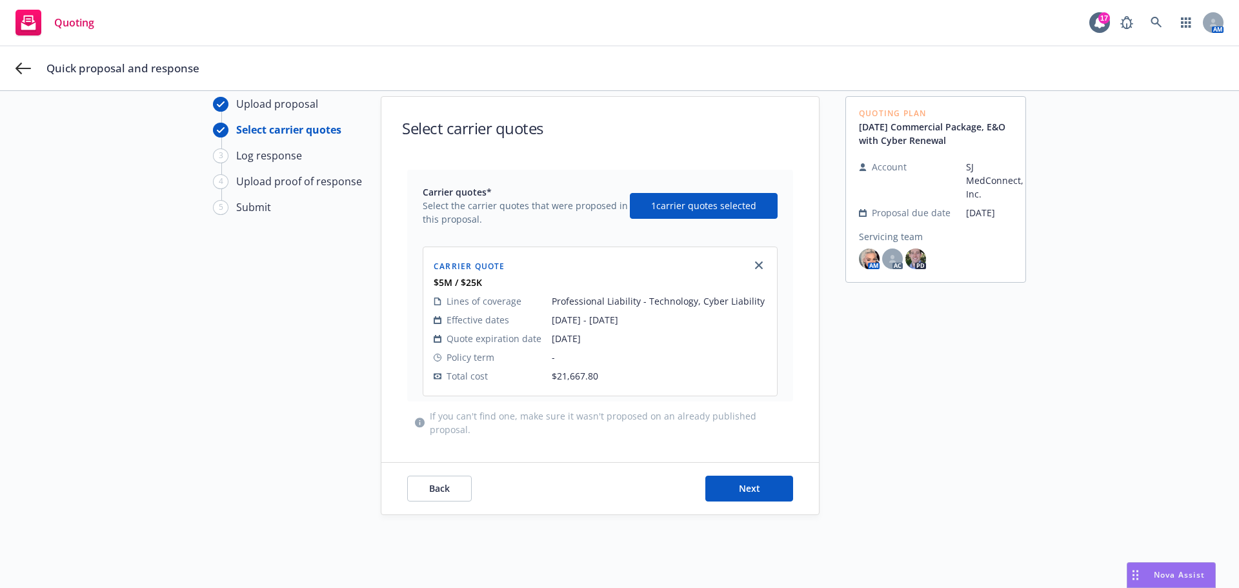
click at [15, 63] on div "Quick proposal and response" at bounding box center [619, 68] width 1239 height 44
click at [15, 58] on div "Quick proposal and response" at bounding box center [619, 68] width 1239 height 44
click at [17, 65] on icon at bounding box center [22, 68] width 15 height 15
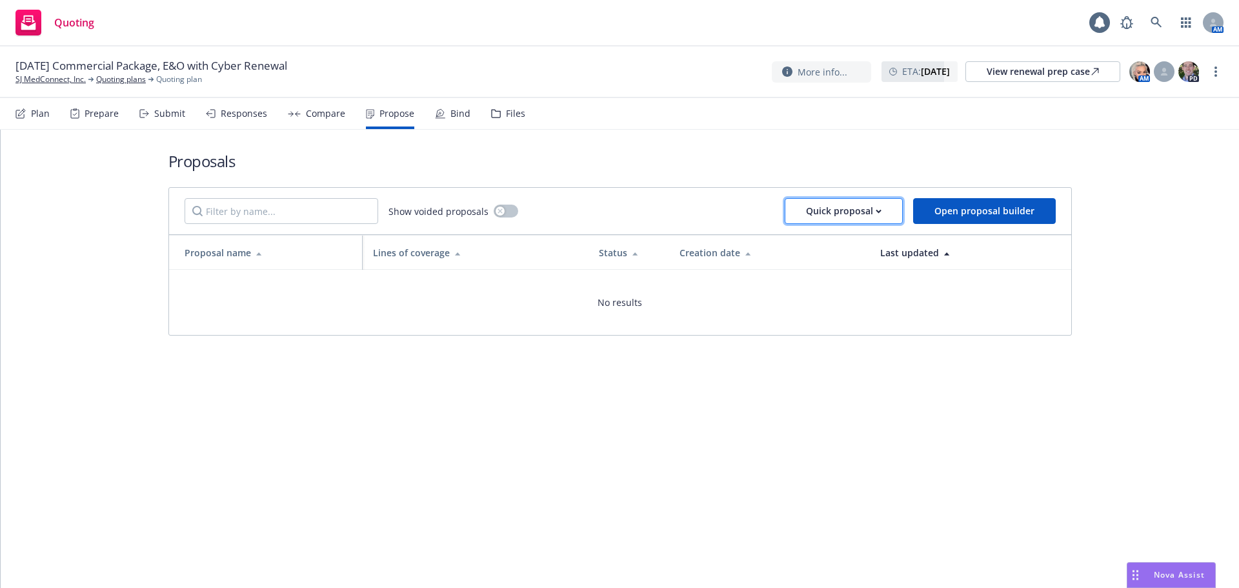
click at [800, 210] on button "Quick proposal" at bounding box center [844, 211] width 118 height 26
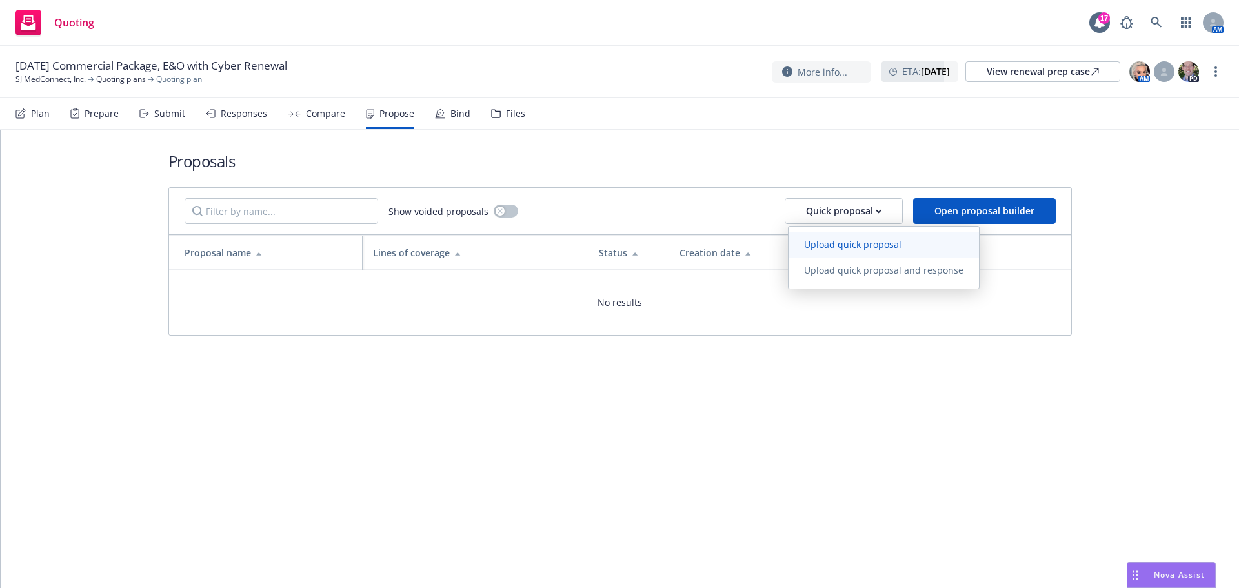
click at [822, 236] on link "Upload quick proposal" at bounding box center [884, 245] width 190 height 26
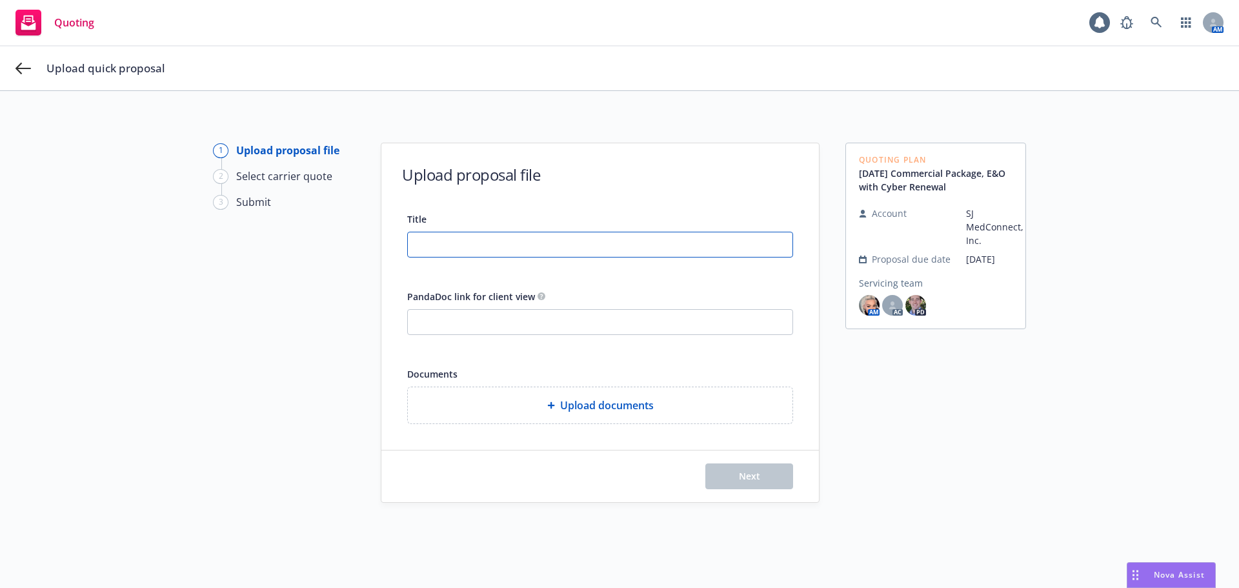
click at [452, 238] on input "Title" at bounding box center [600, 244] width 385 height 25
paste input "25-26 P&C & ML Proposal"
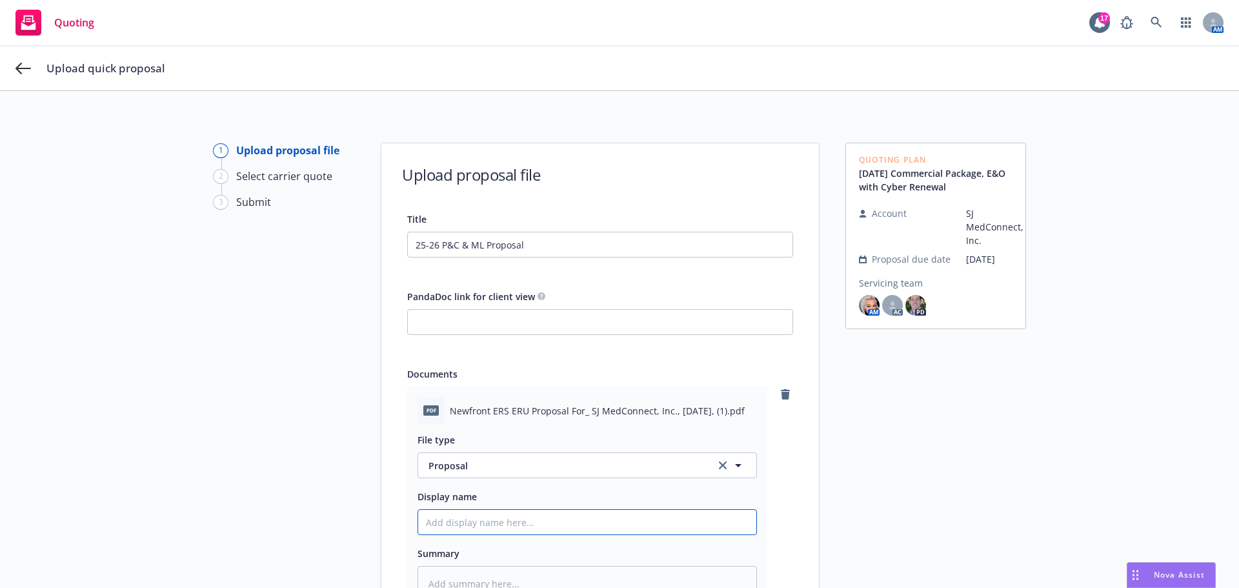
click at [571, 518] on input "Display name" at bounding box center [587, 522] width 338 height 25
paste input "25-26 P&C & ML Proposal"
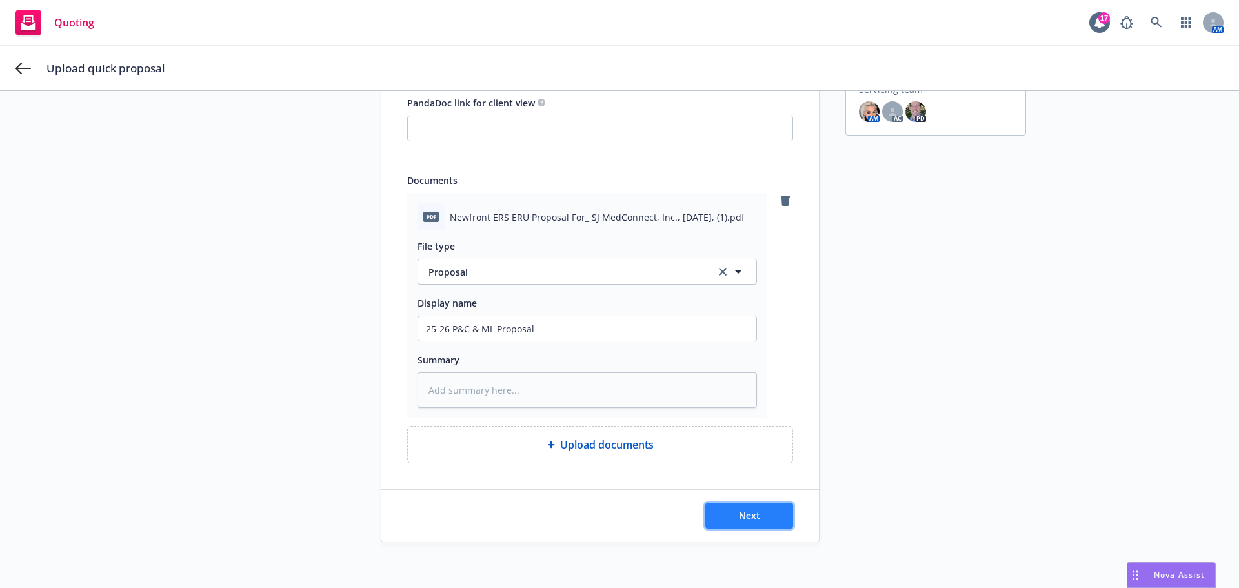
click at [713, 508] on button "Next" at bounding box center [749, 516] width 88 height 26
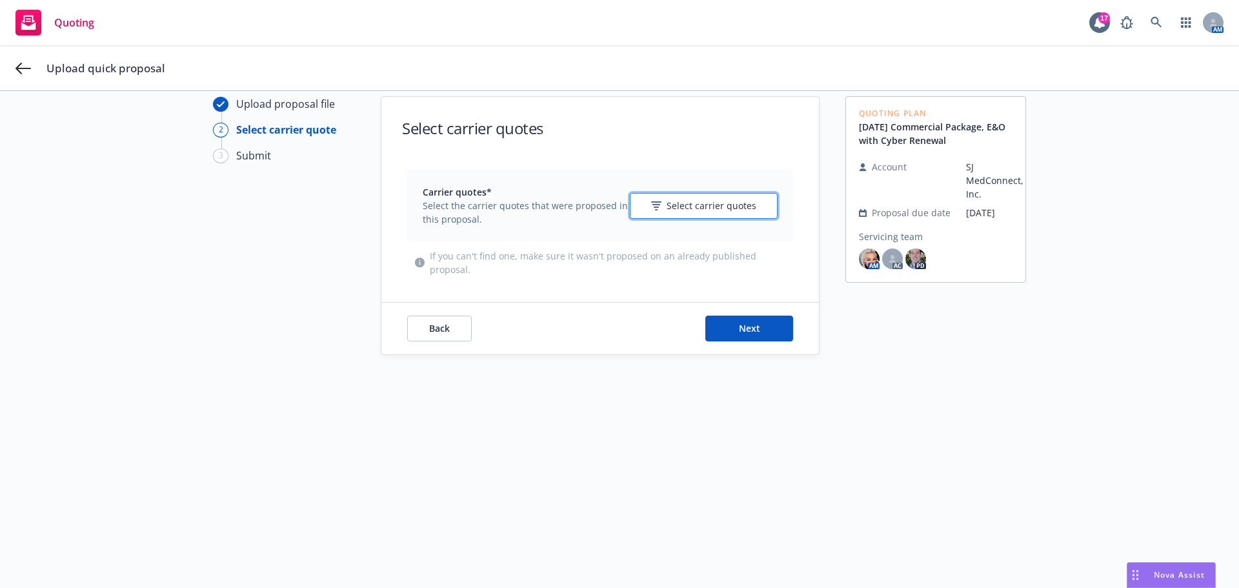
click at [641, 216] on button "Select carrier quotes" at bounding box center [704, 206] width 148 height 26
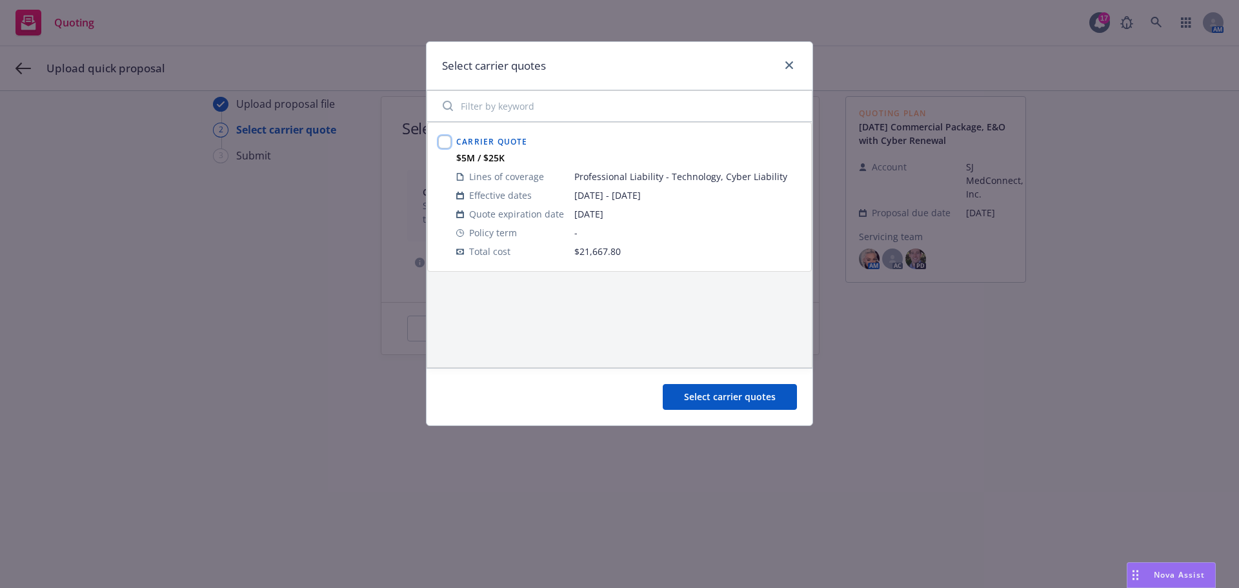
click at [448, 146] on input "checkbox" at bounding box center [444, 142] width 13 height 13
click at [684, 410] on button "Select carrier quotes" at bounding box center [730, 397] width 134 height 26
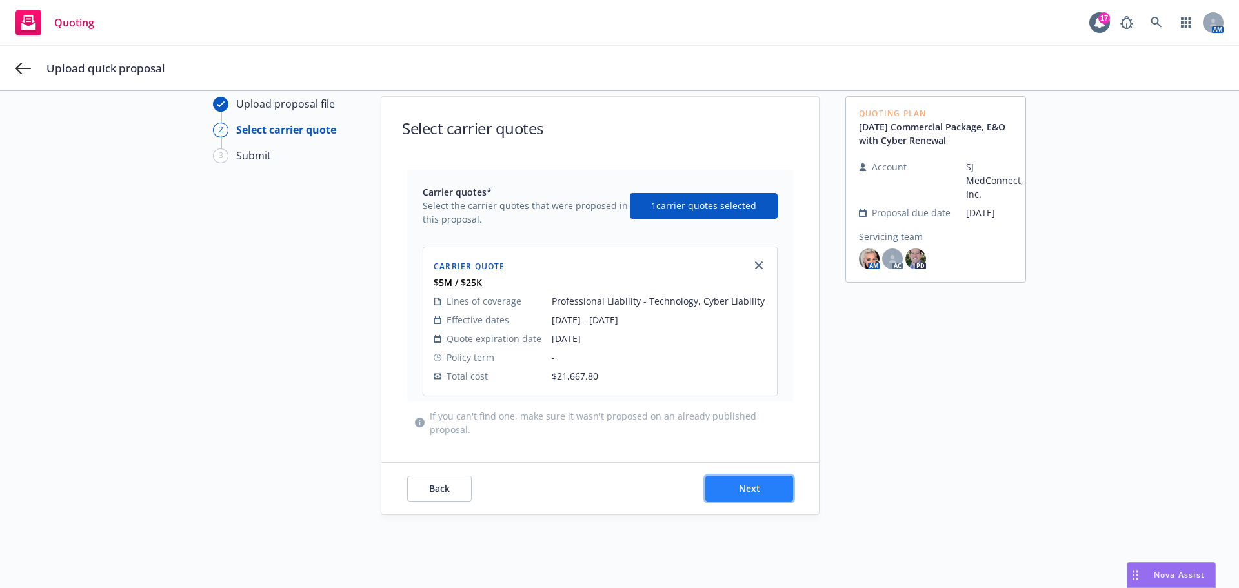
click at [739, 490] on span "Next" at bounding box center [749, 488] width 21 height 12
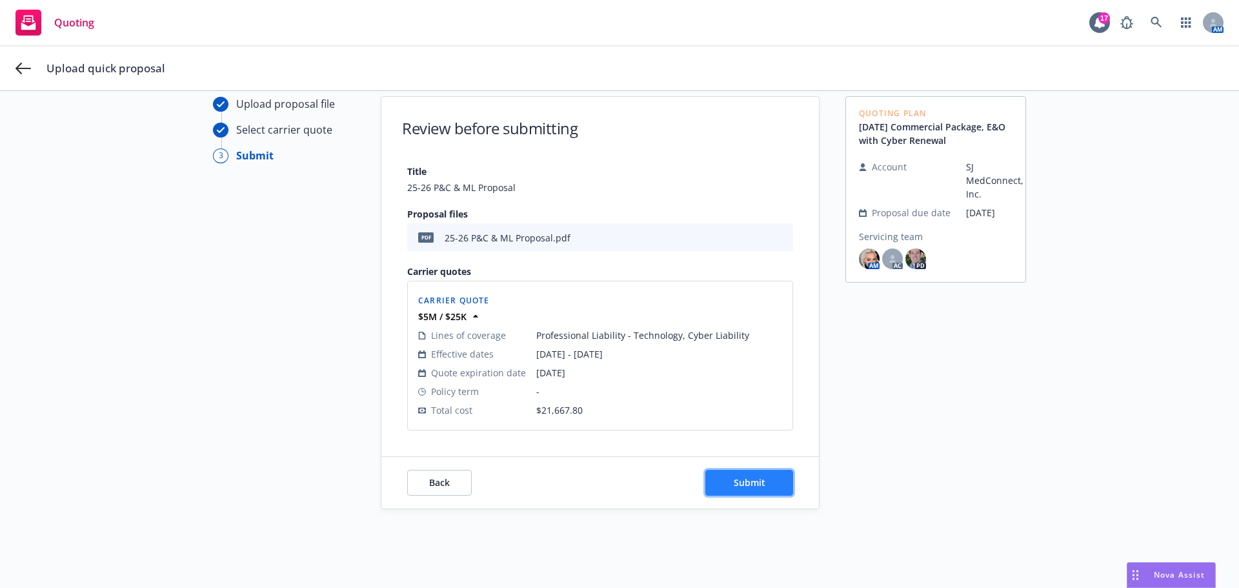
click at [756, 472] on button "Submit" at bounding box center [749, 483] width 88 height 26
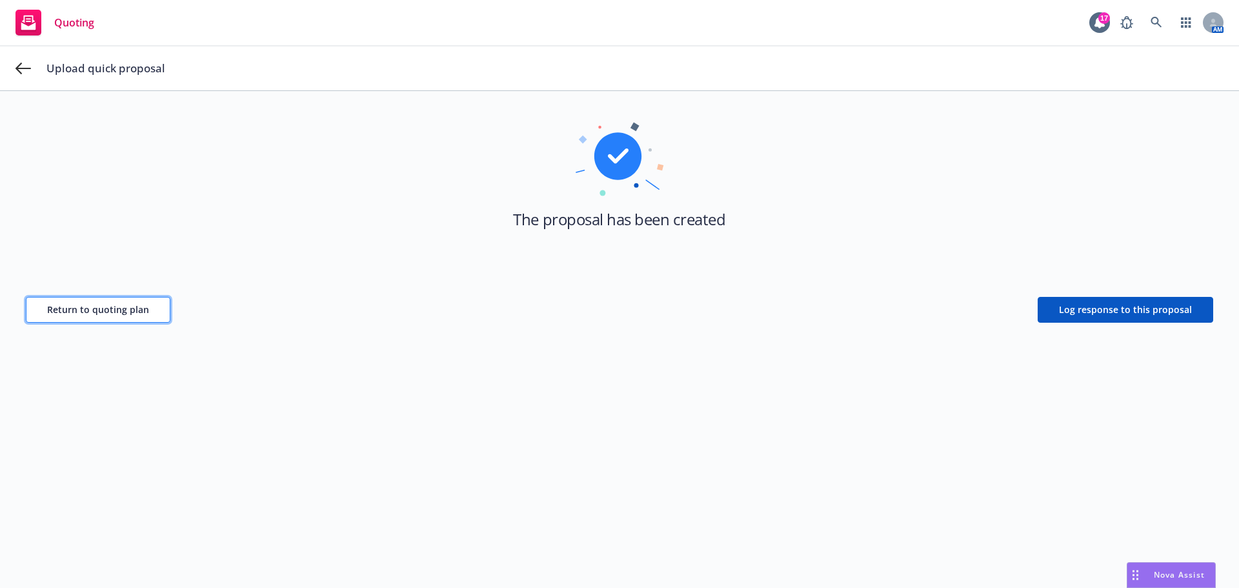
click at [136, 315] on button "Return to quoting plan" at bounding box center [98, 310] width 145 height 26
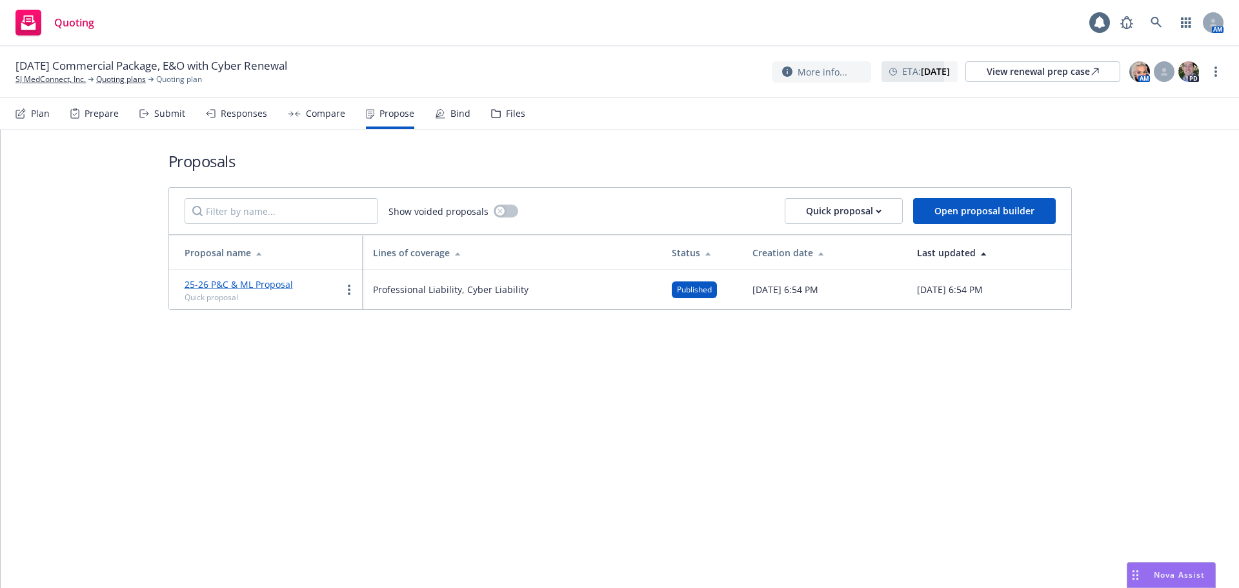
click at [297, 285] on div "25-26 P&C & ML Proposal Quick proposal" at bounding box center [271, 289] width 172 height 26
click at [283, 285] on link "25-26 P&C & ML Proposal" at bounding box center [239, 284] width 108 height 12
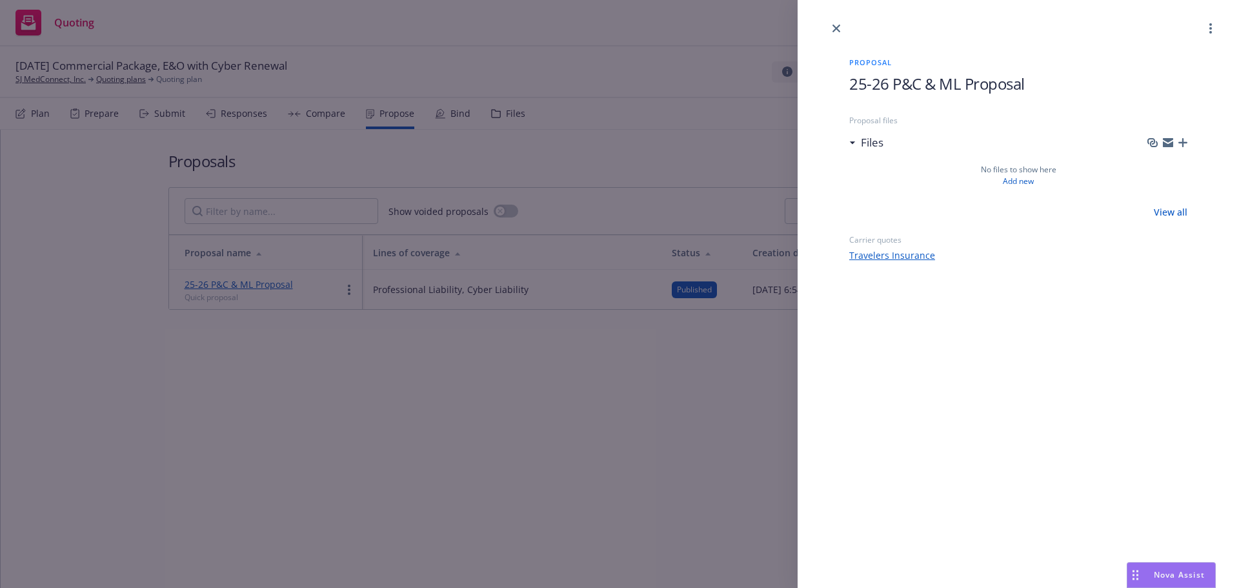
click at [1184, 139] on icon "button" at bounding box center [1182, 142] width 9 height 9
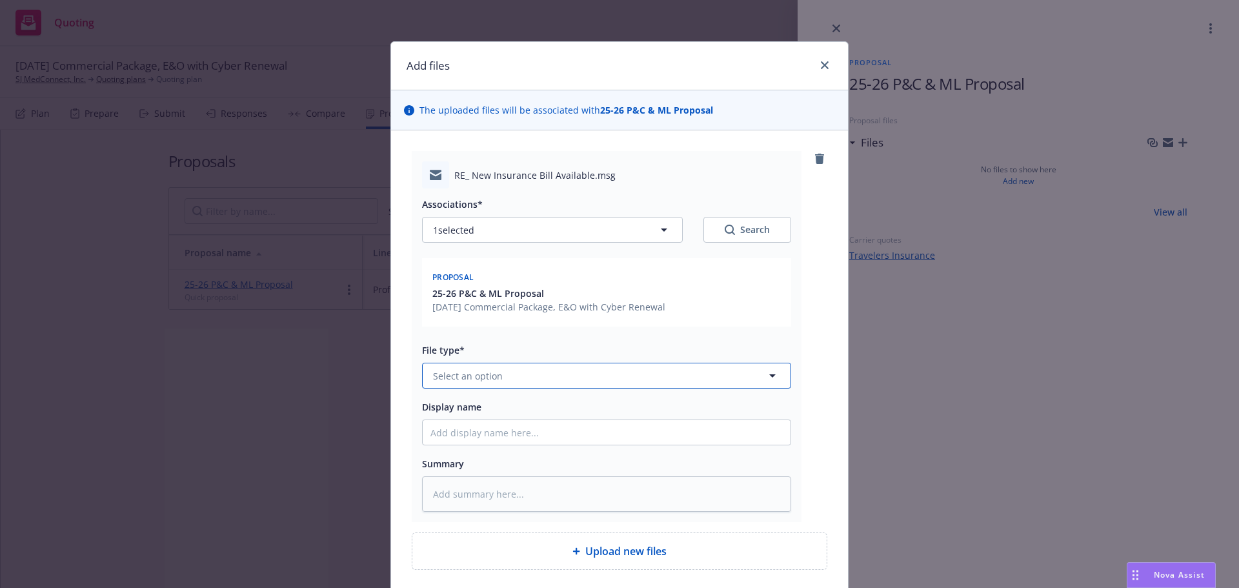
click at [522, 382] on button "Select an option" at bounding box center [606, 376] width 369 height 26
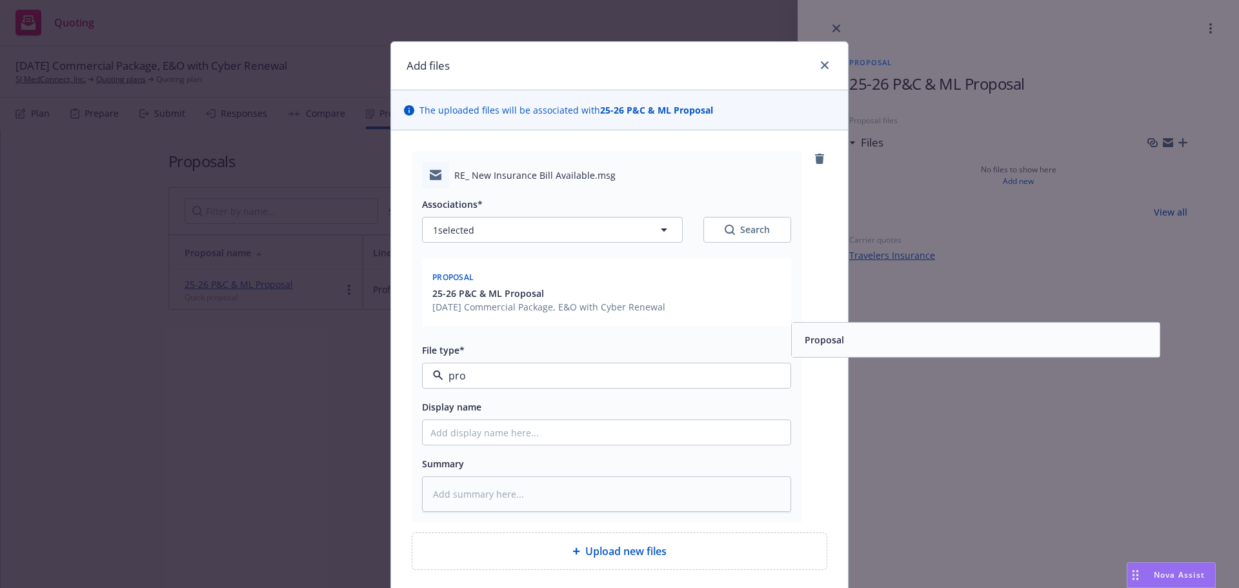
click at [856, 338] on div "Proposal" at bounding box center [976, 339] width 352 height 19
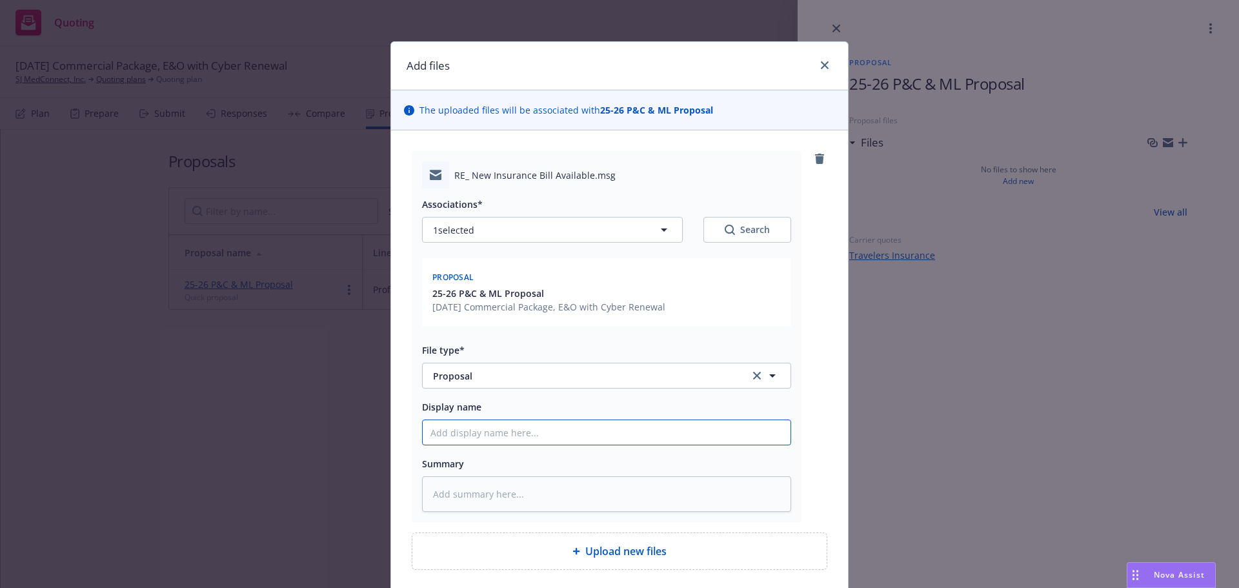
click at [623, 427] on input "Display name" at bounding box center [607, 432] width 368 height 25
paste input "25-26 P&C & ML Proposal"
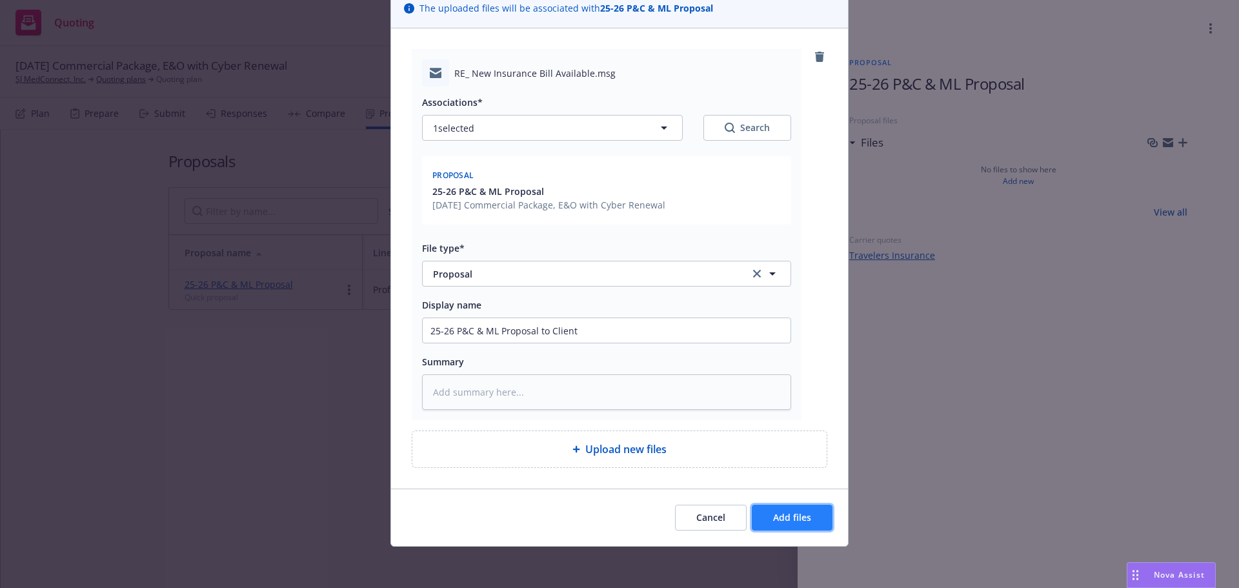
click at [767, 511] on button "Add files" at bounding box center [792, 518] width 81 height 26
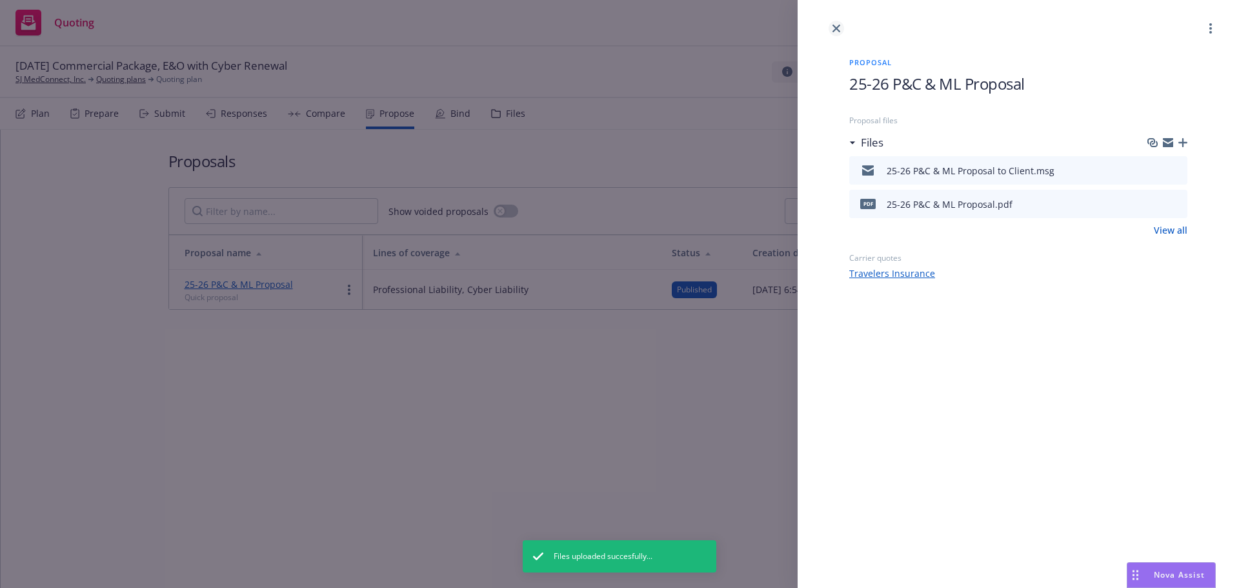
click at [839, 35] on link "close" at bounding box center [836, 28] width 15 height 15
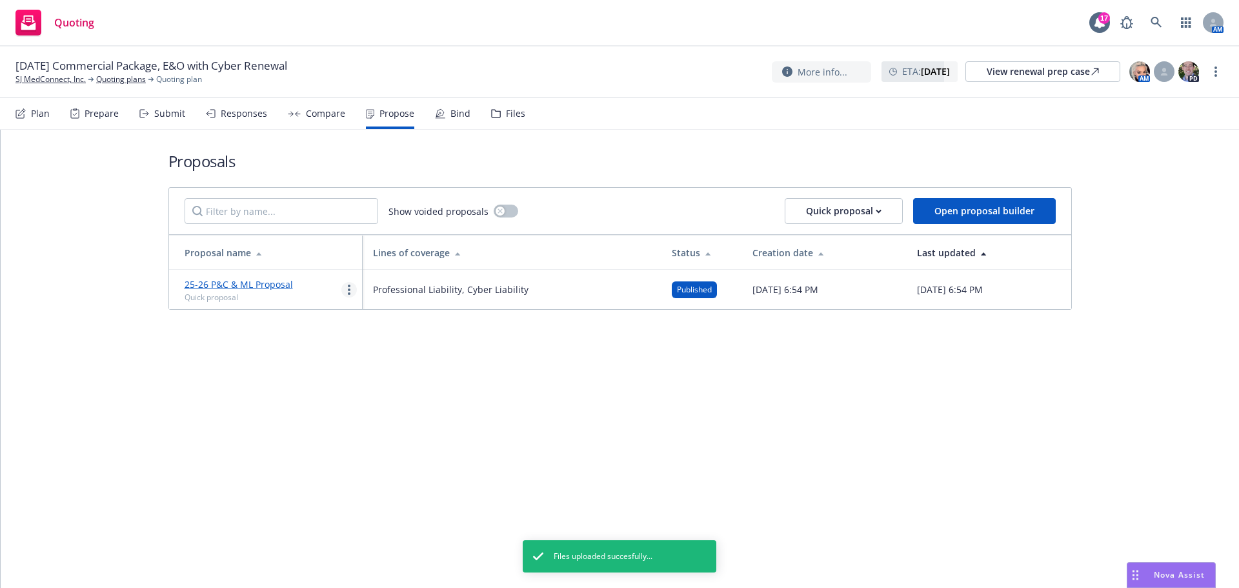
click at [349, 287] on circle "more" at bounding box center [349, 286] width 3 height 3
click at [374, 378] on span "Log client response" at bounding box center [399, 373] width 115 height 12
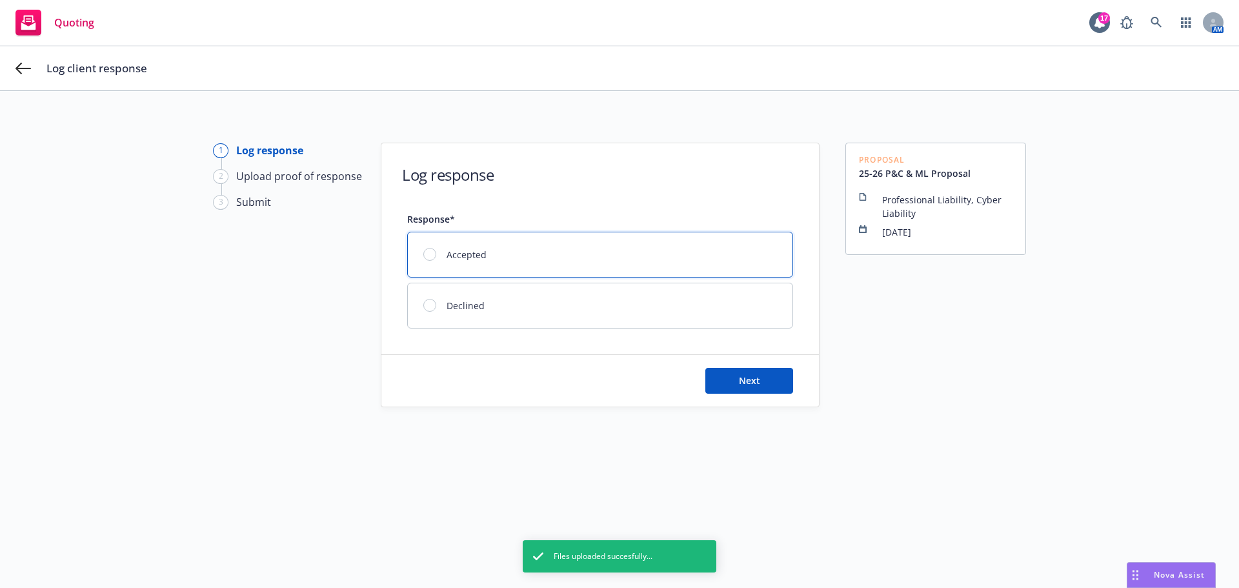
click at [439, 251] on div at bounding box center [434, 254] width 23 height 13
click at [736, 368] on button "Next" at bounding box center [749, 381] width 88 height 26
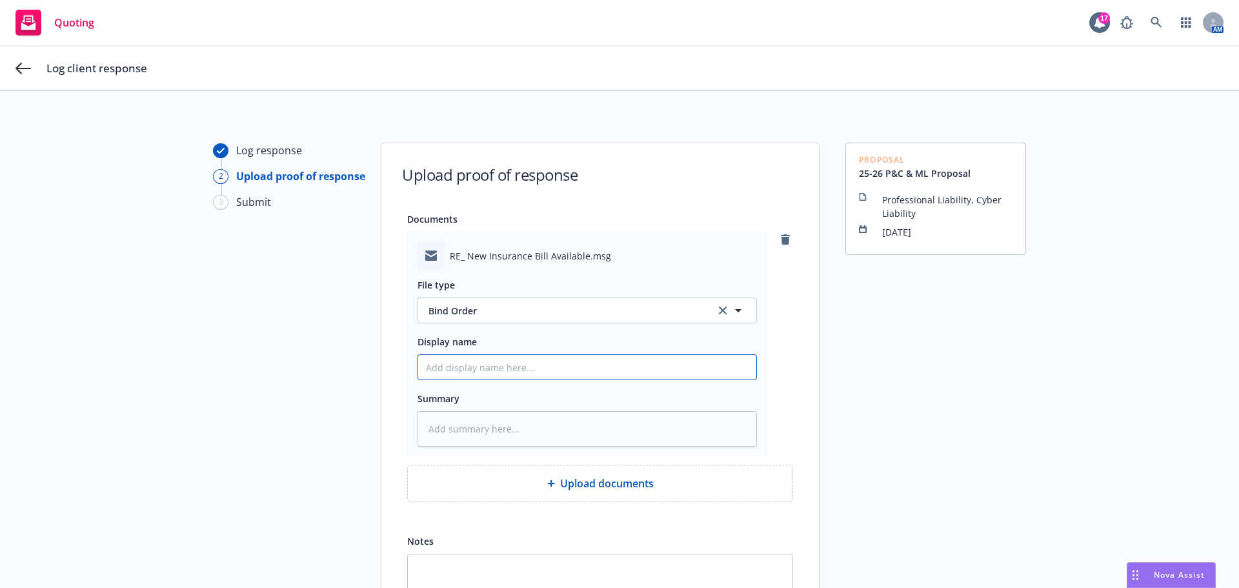
click at [557, 361] on input "Display name" at bounding box center [587, 367] width 338 height 25
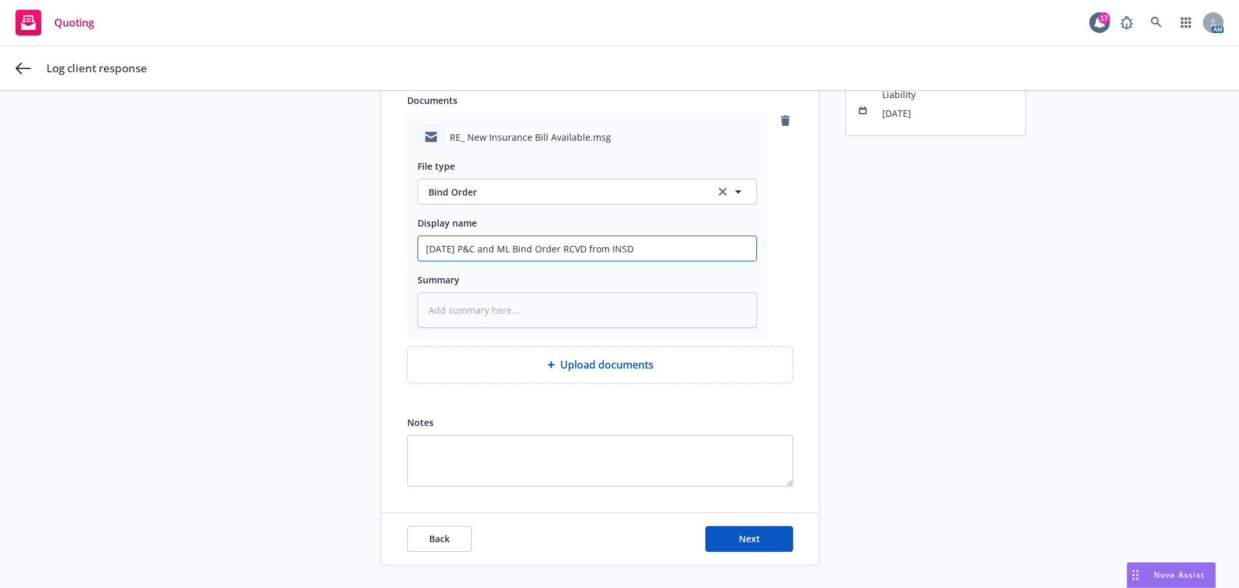
scroll to position [148, 0]
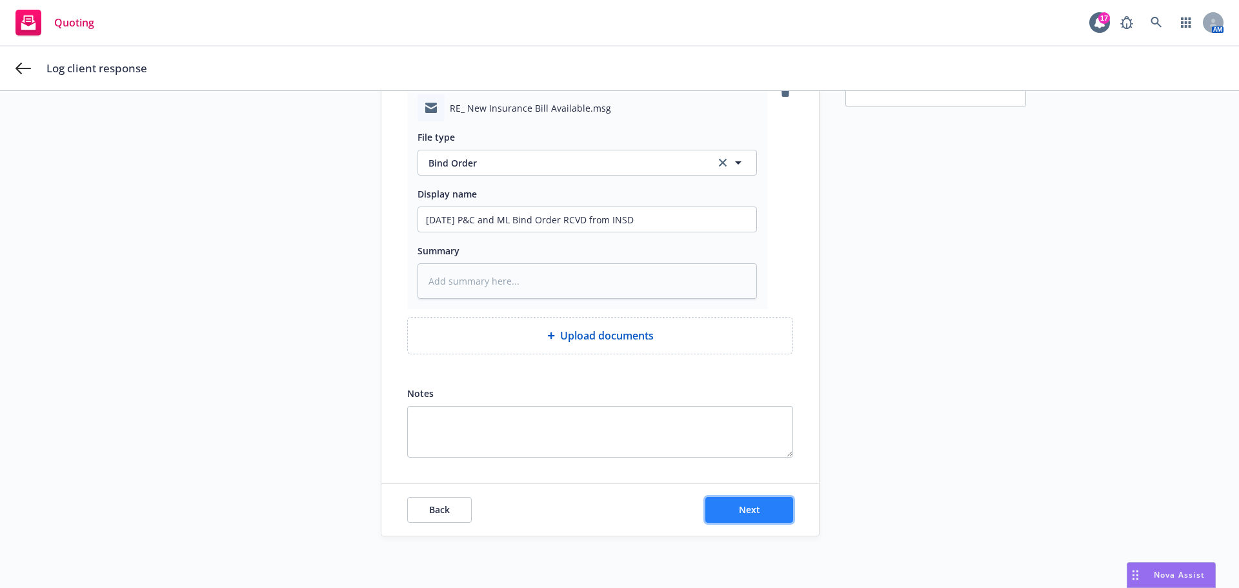
click at [745, 505] on span "Next" at bounding box center [749, 509] width 21 height 12
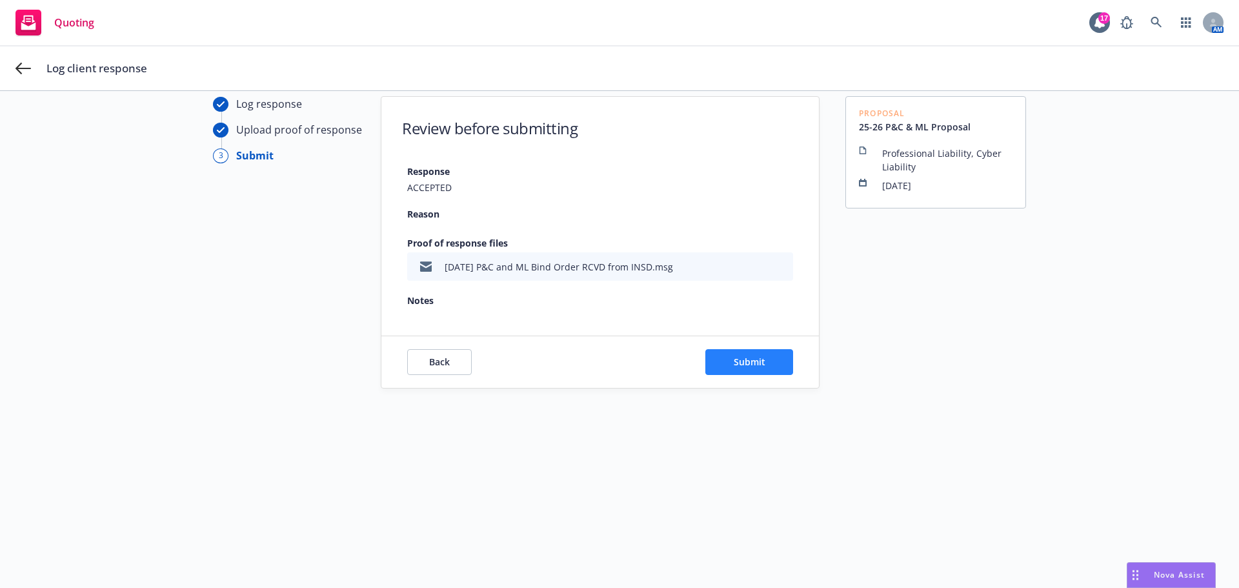
drag, startPoint x: 728, startPoint y: 342, endPoint x: 729, endPoint y: 356, distance: 13.6
click at [729, 343] on div "Back Submit" at bounding box center [600, 362] width 438 height 52
click at [734, 359] on span "Submit" at bounding box center [750, 362] width 32 height 12
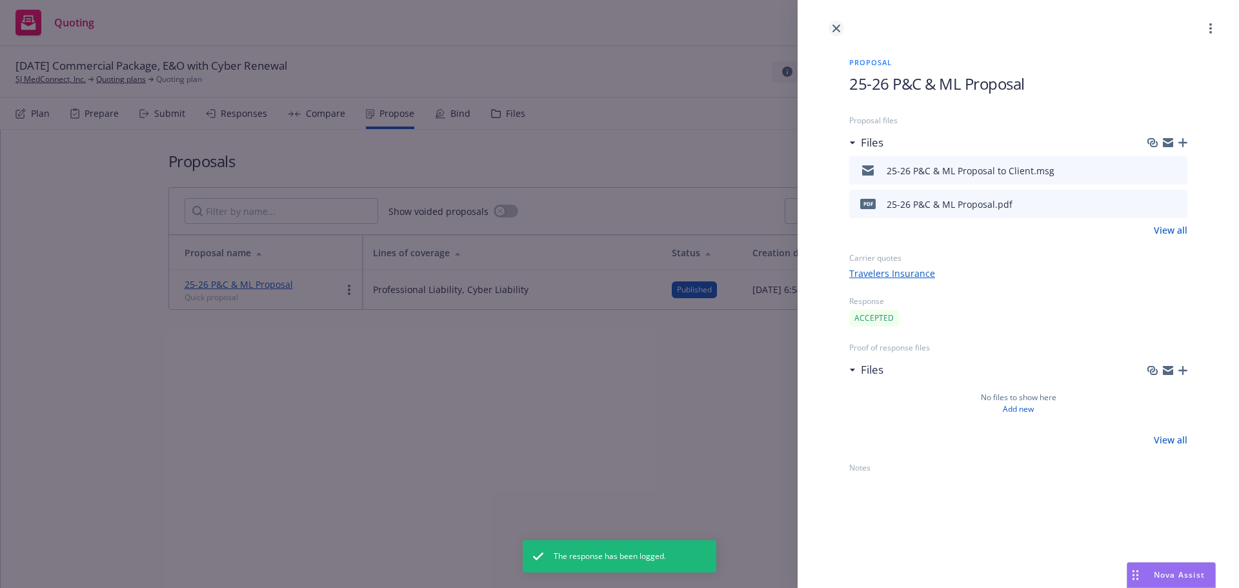
click at [830, 28] on link "close" at bounding box center [836, 28] width 15 height 15
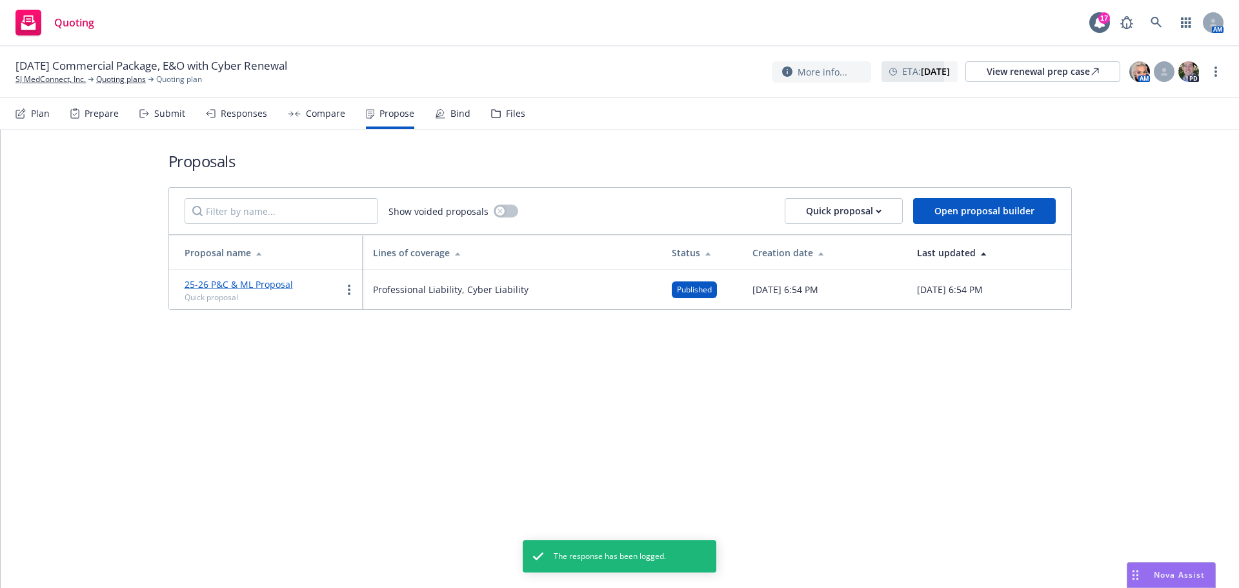
click at [450, 123] on div "Bind" at bounding box center [452, 113] width 35 height 31
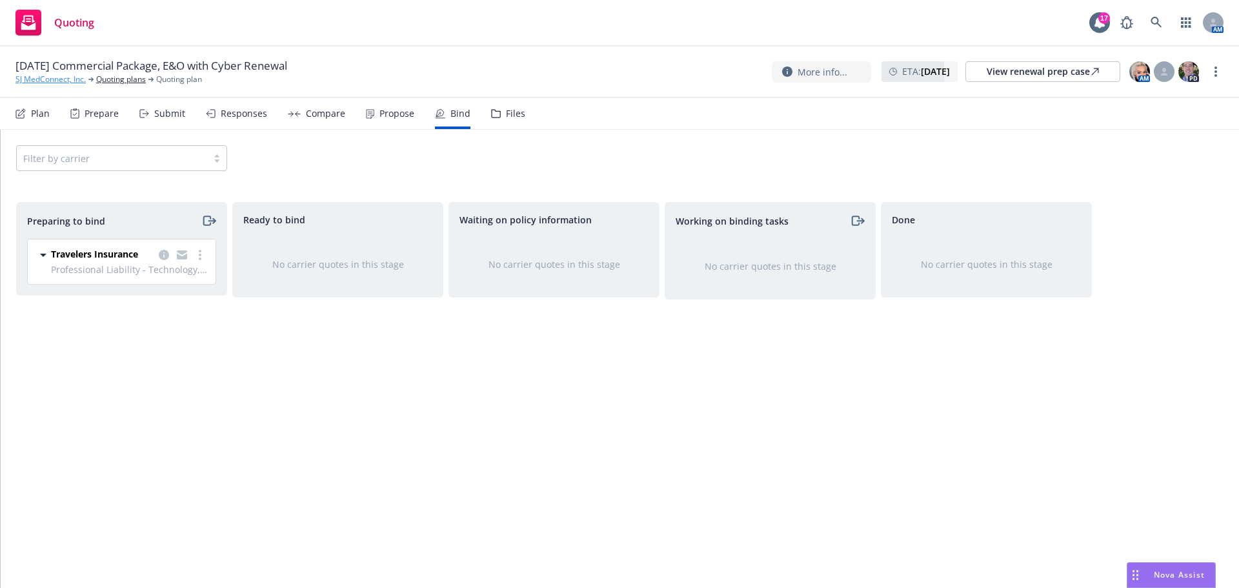
click at [62, 81] on link "SJ MedConnect, Inc." at bounding box center [50, 80] width 70 height 12
